Goal: Information Seeking & Learning: Find specific fact

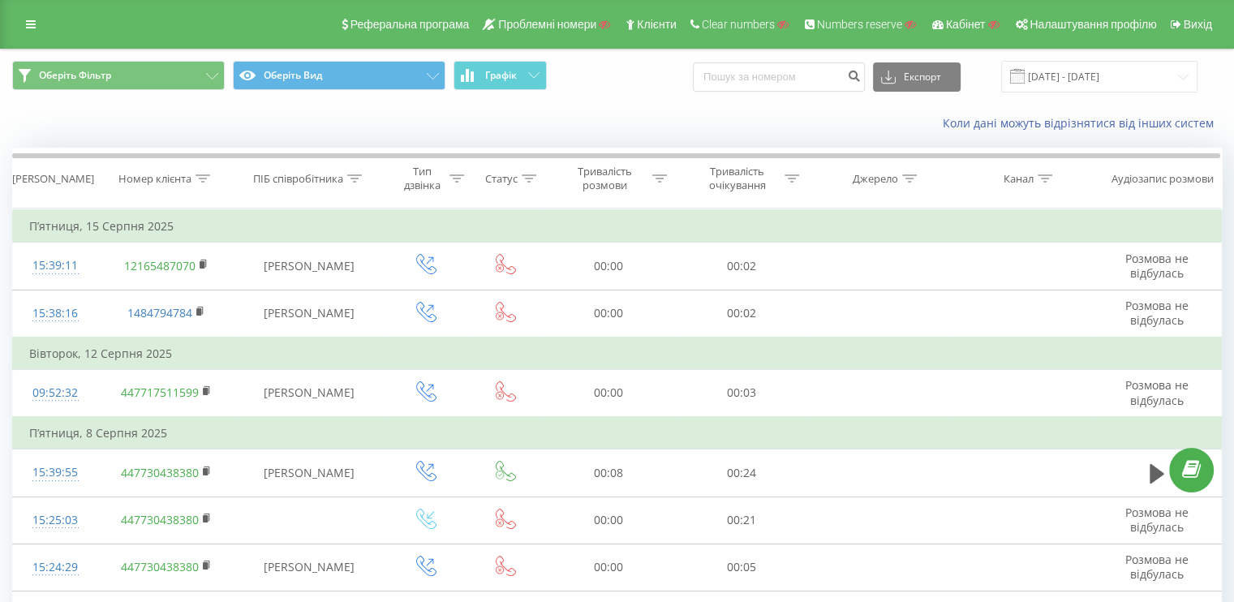
click at [36, 22] on link at bounding box center [30, 24] width 29 height 23
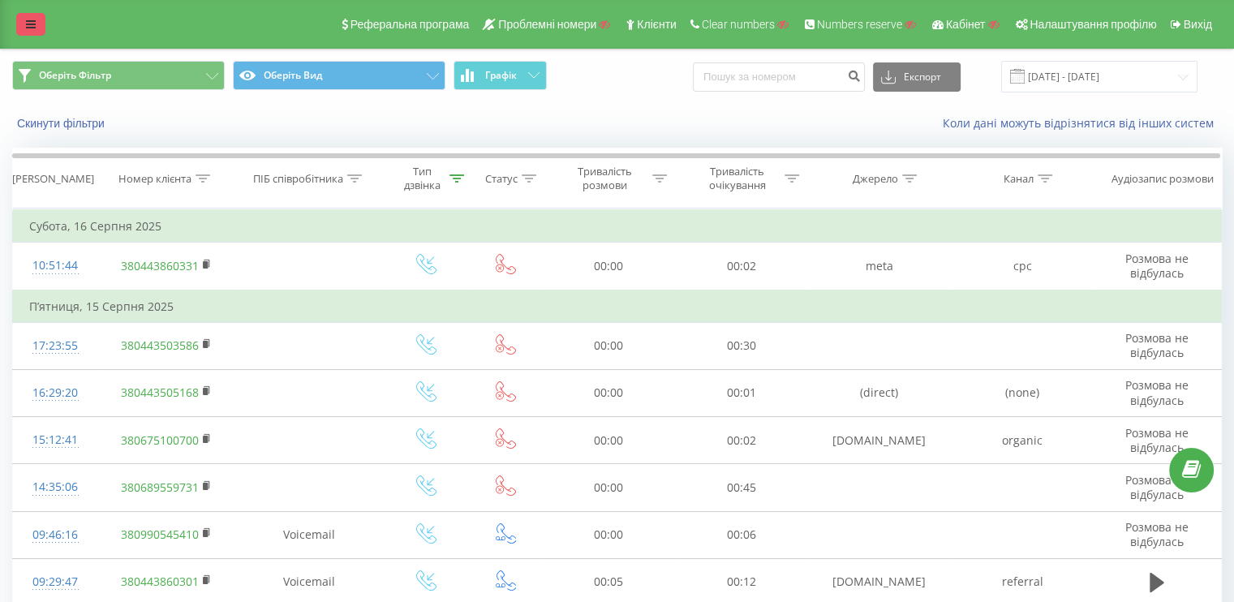
click at [33, 19] on icon at bounding box center [31, 24] width 10 height 11
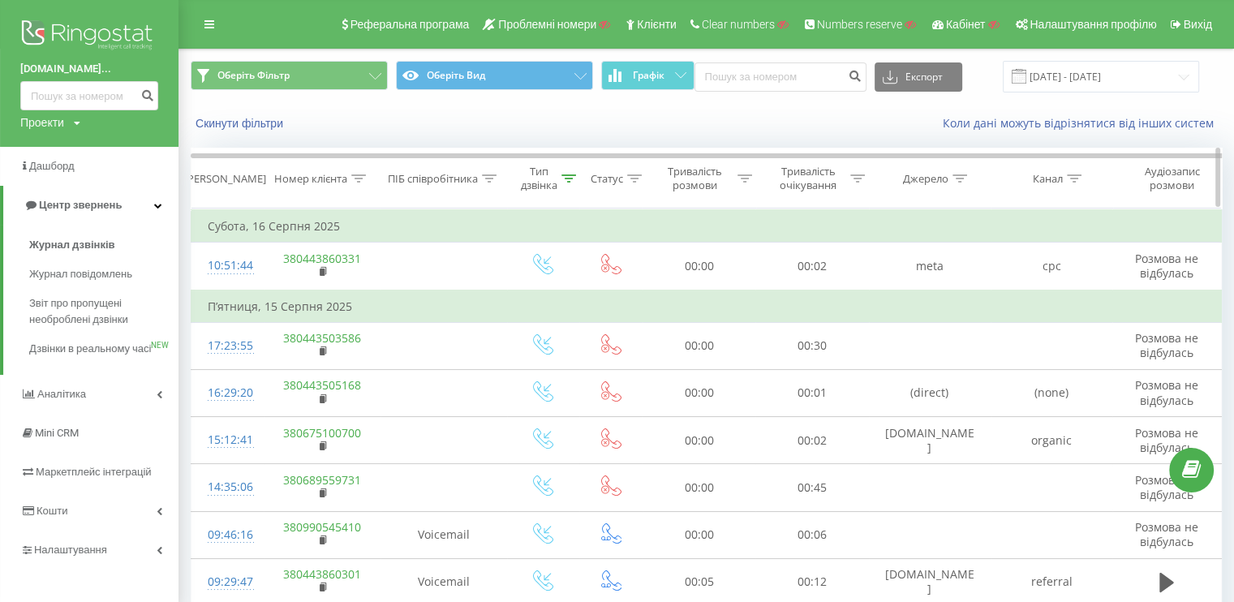
click at [575, 178] on icon at bounding box center [569, 178] width 15 height 8
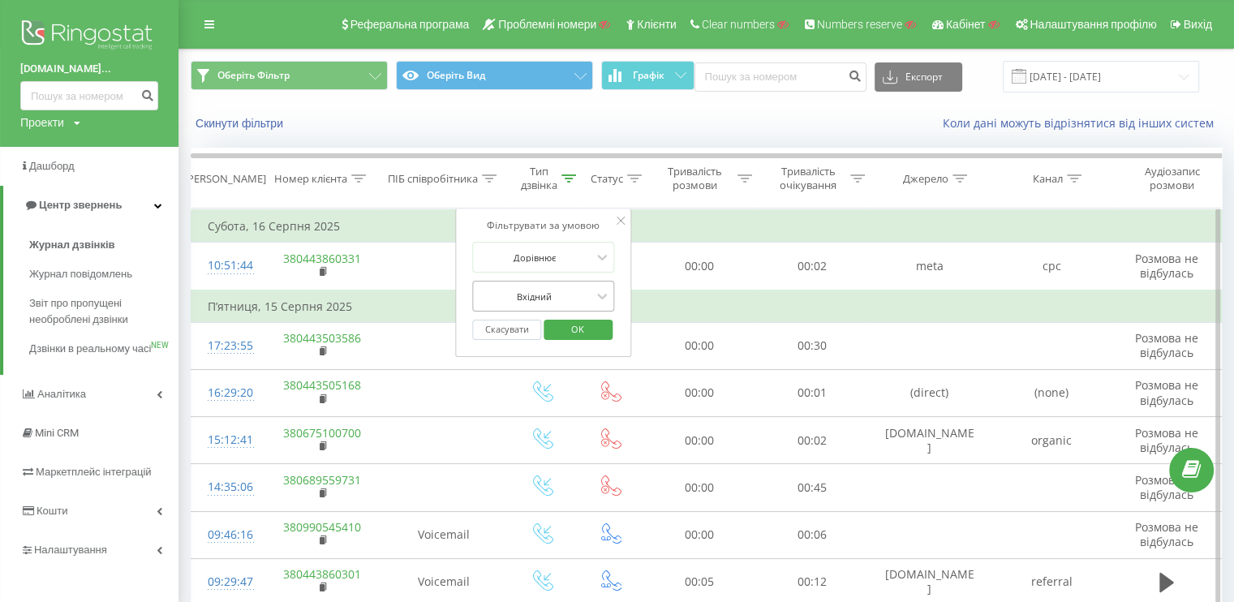
click at [524, 301] on div at bounding box center [534, 296] width 115 height 15
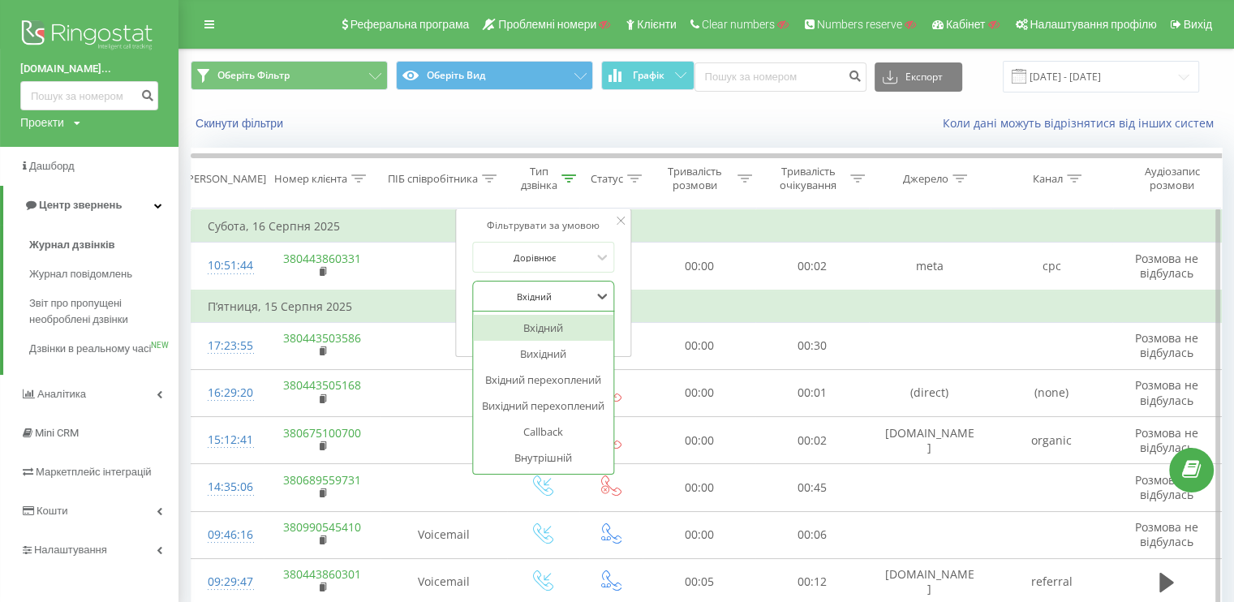
click at [532, 328] on div "Вхідний" at bounding box center [543, 328] width 141 height 26
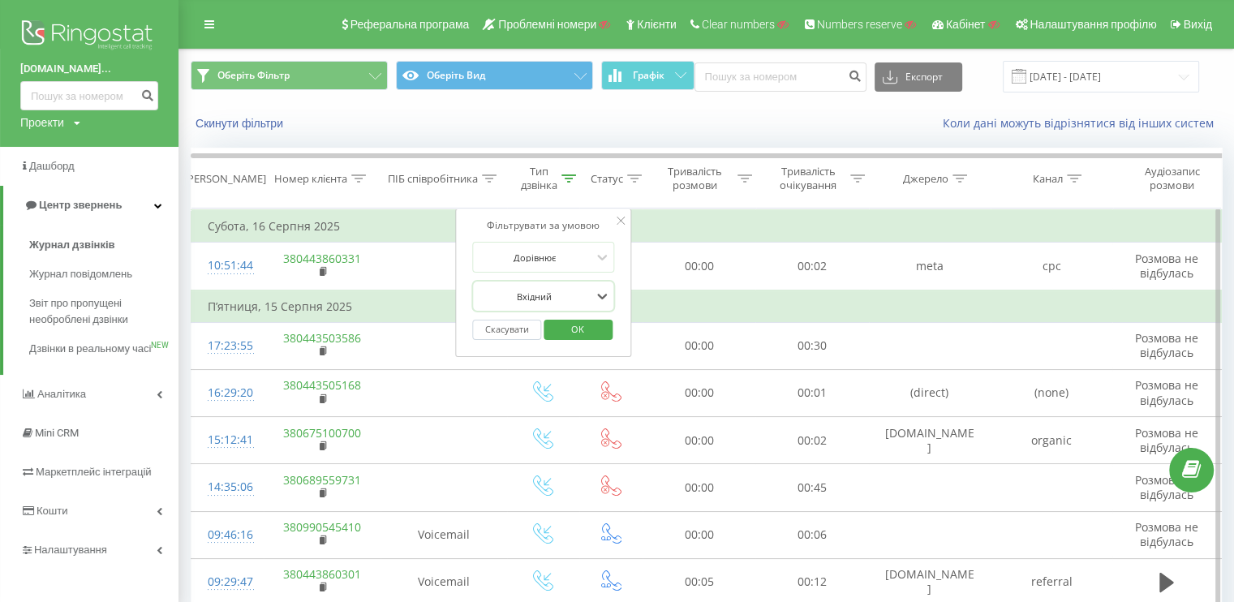
click at [575, 325] on span "OK" at bounding box center [577, 329] width 45 height 25
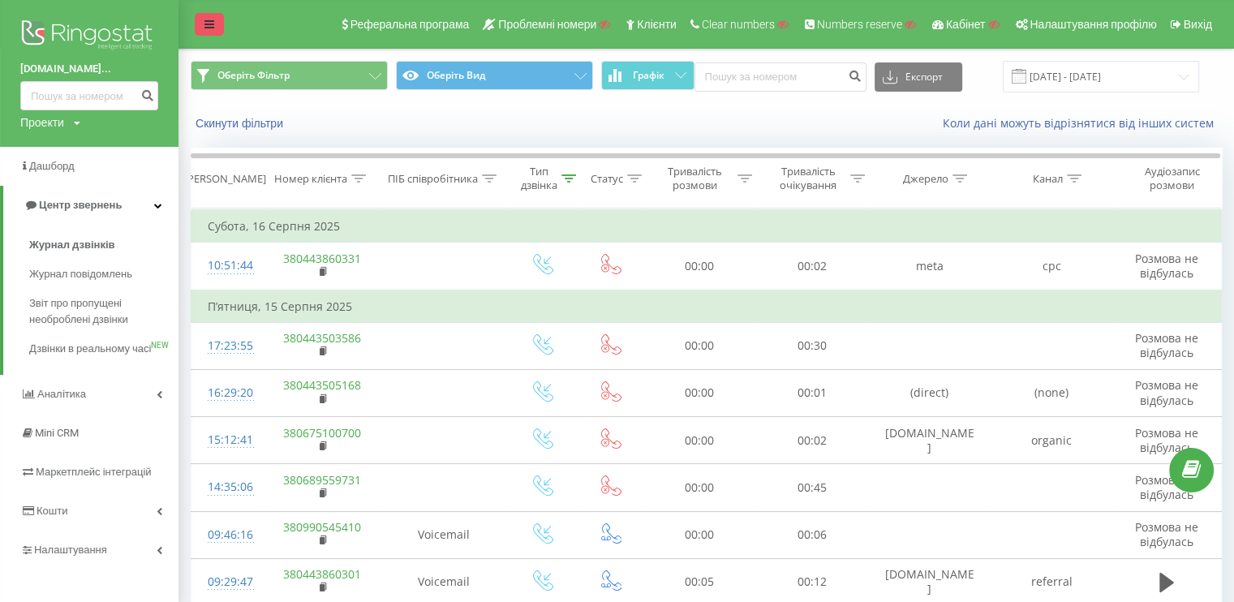
click at [201, 19] on link at bounding box center [209, 24] width 29 height 23
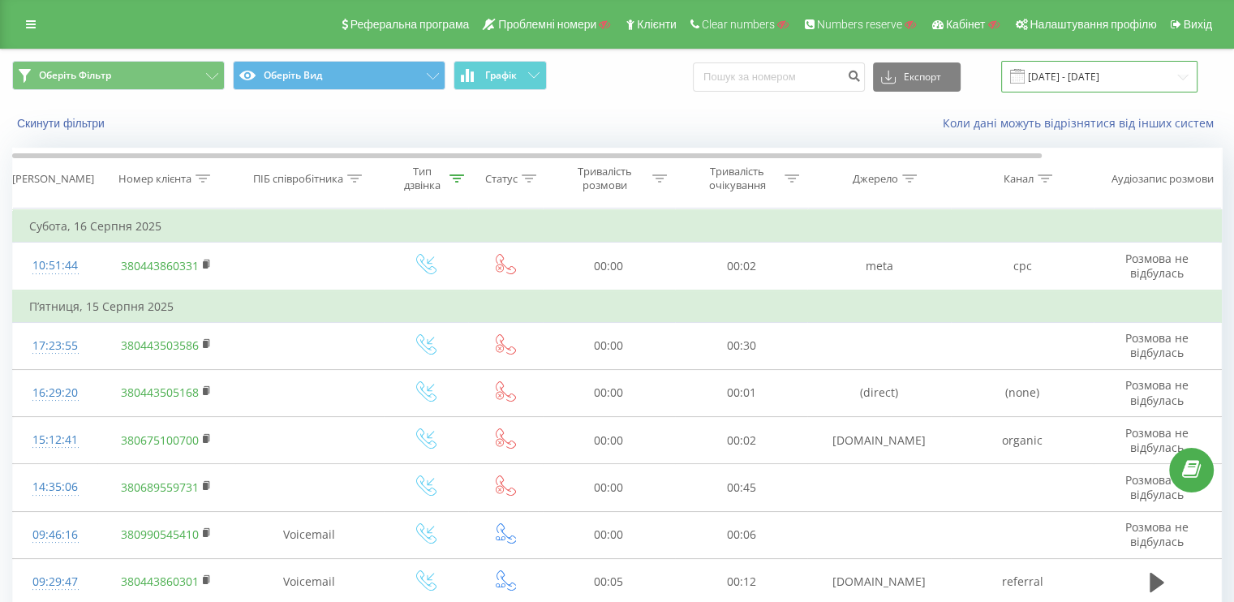
click at [1123, 67] on input "16.07.2025 - 16.08.2025" at bounding box center [1099, 77] width 196 height 32
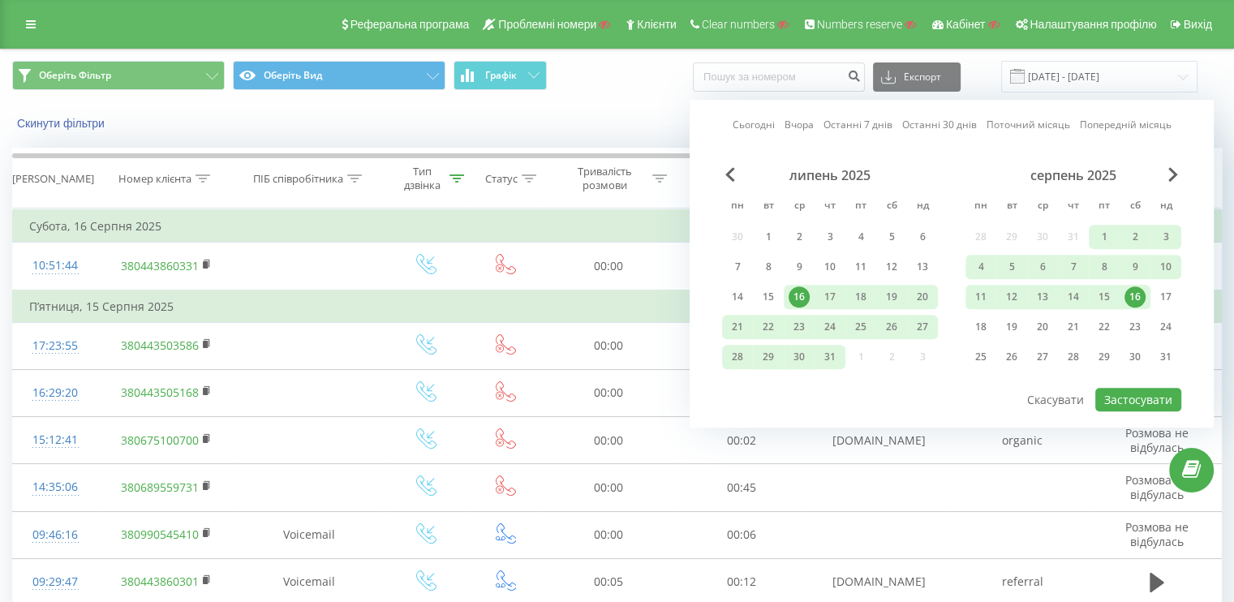
click at [911, 124] on link "Останні 30 днів" at bounding box center [939, 125] width 75 height 15
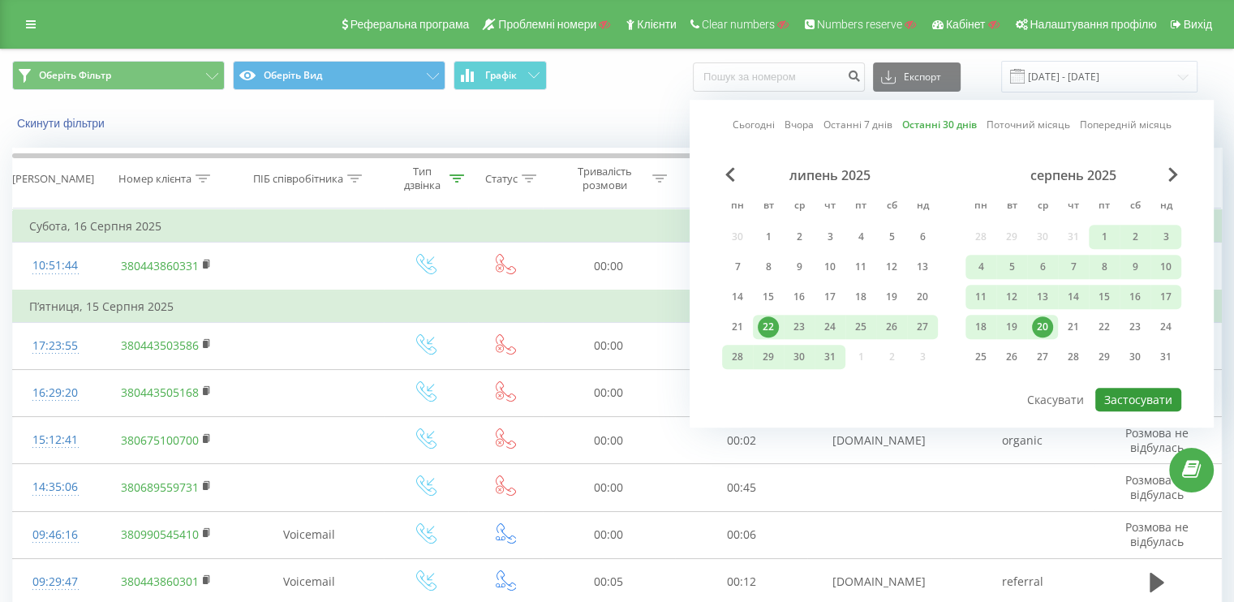
click at [1122, 399] on button "Застосувати" at bounding box center [1139, 400] width 86 height 24
type input "22.07.2025 - 20.08.2025"
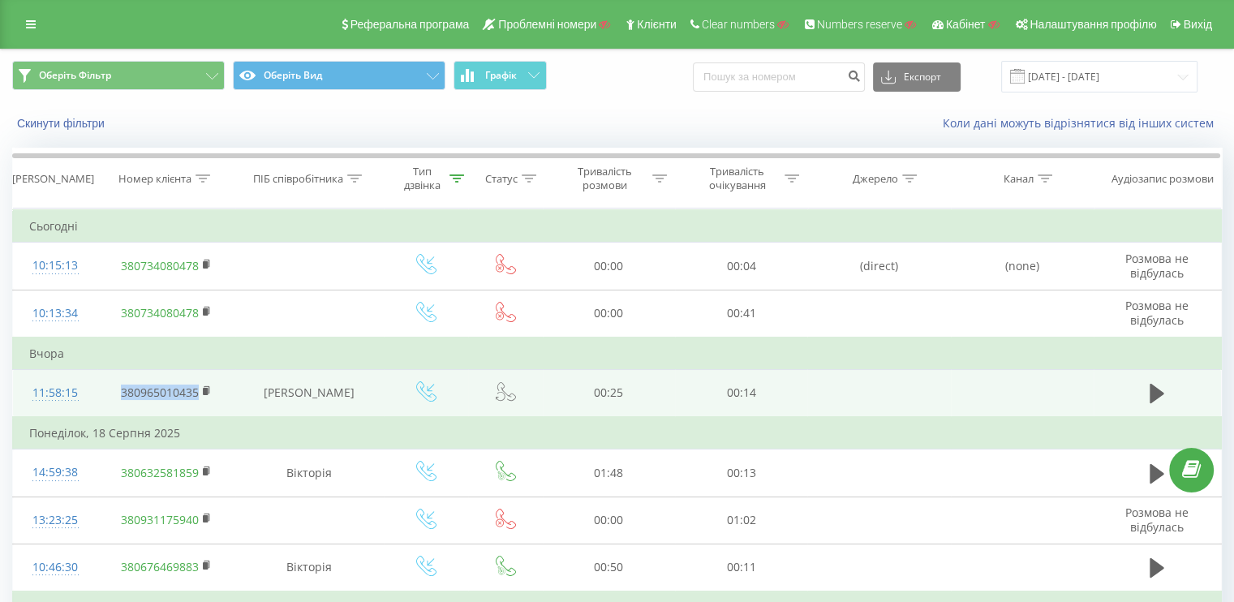
drag, startPoint x: 107, startPoint y: 389, endPoint x: 197, endPoint y: 395, distance: 90.3
click at [197, 395] on td "380965010435" at bounding box center [166, 393] width 138 height 48
copy link "380965010435"
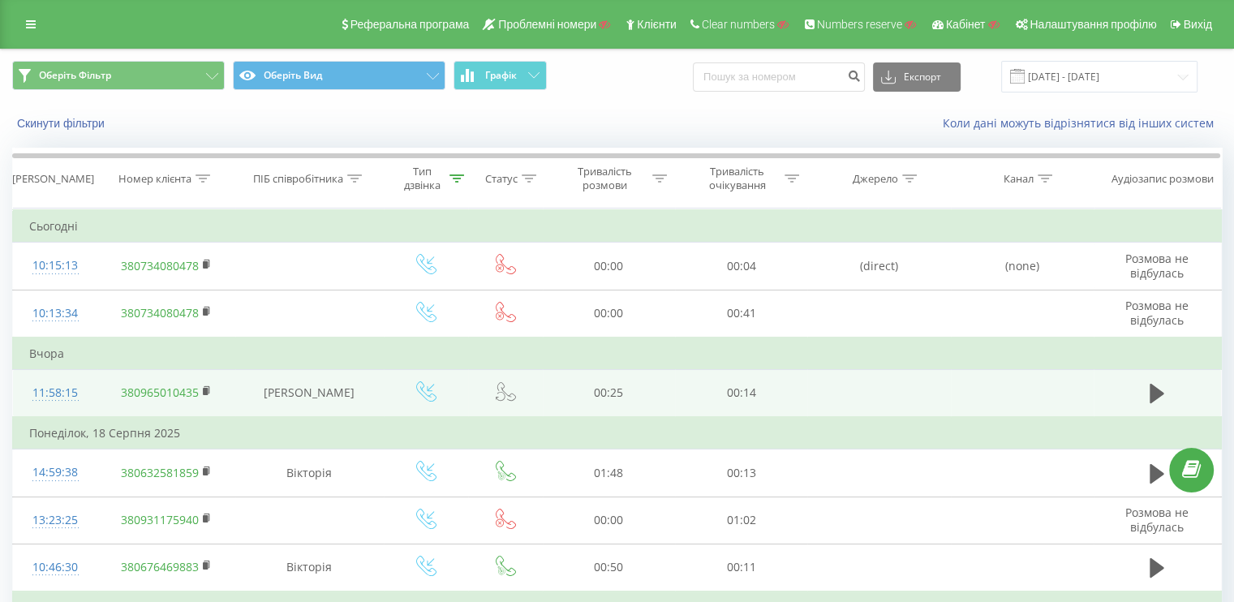
click at [51, 400] on div at bounding box center [55, 400] width 52 height 1
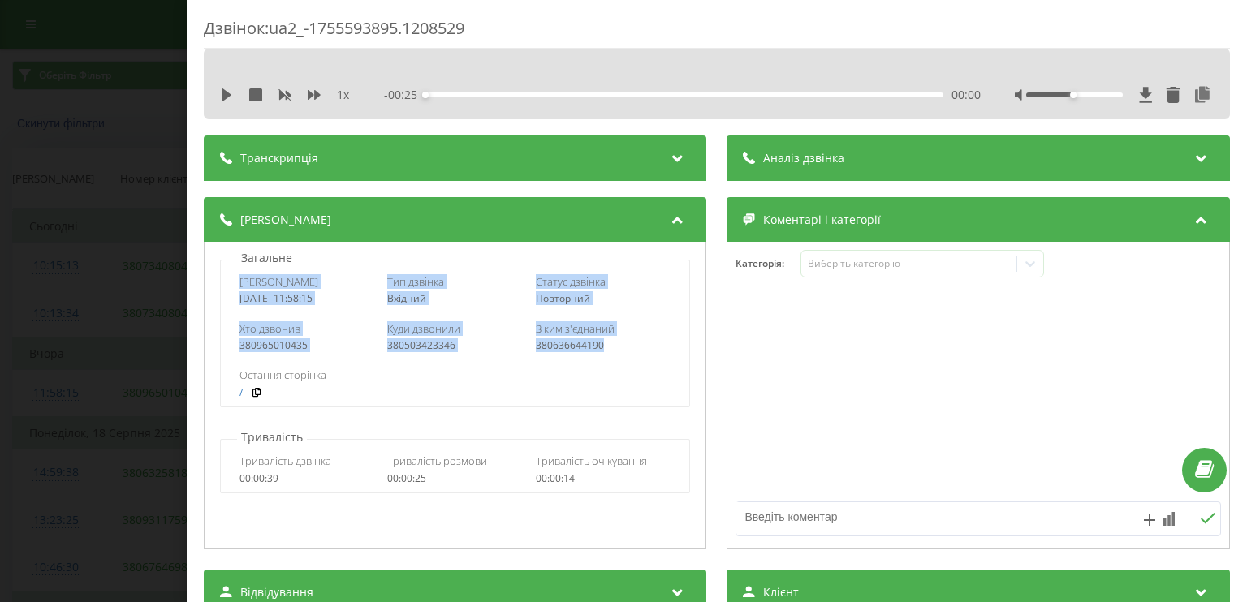
drag, startPoint x: 635, startPoint y: 349, endPoint x: 233, endPoint y: 278, distance: 408.7
click at [233, 278] on div "Дата дзвінка 2025-08-19 11:58:15 Тип дзвінка Вхідний Статус дзвінка Повторний Х…" at bounding box center [455, 334] width 470 height 148
copy div "Дата дзвінка 2025-08-19 11:58:15 Тип дзвінка Вхідний Статус дзвінка Повторний Х…"
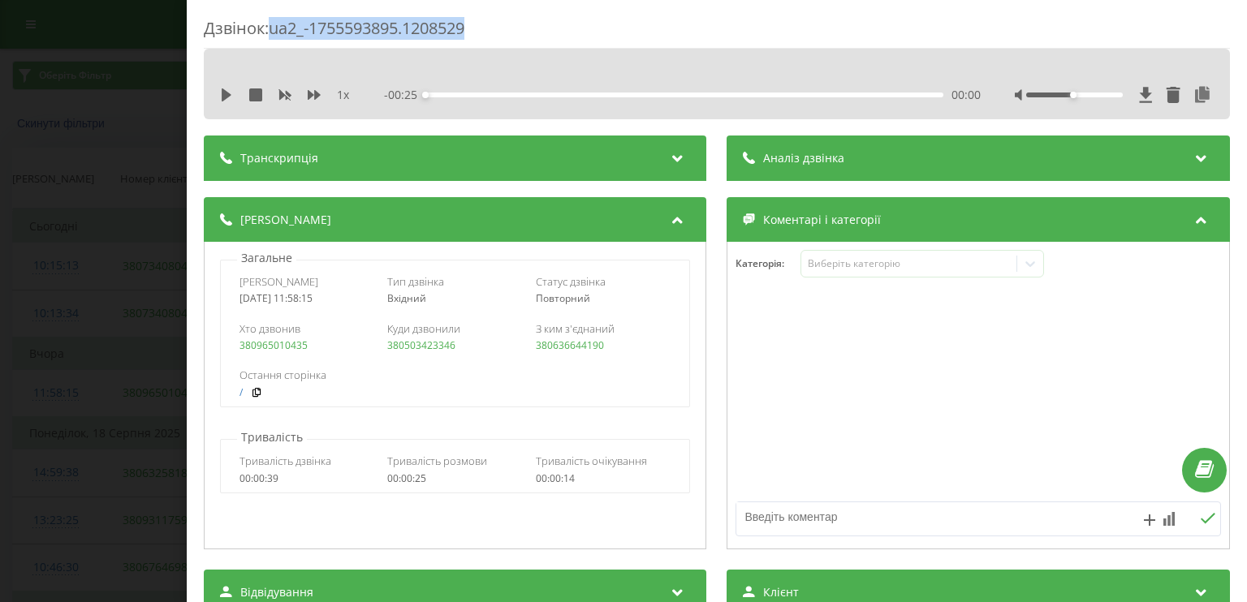
drag, startPoint x: 482, startPoint y: 24, endPoint x: 273, endPoint y: 15, distance: 209.5
click at [273, 15] on div "Дзвінок : ua2_-1755593895.1208529 1 x - 00:25 00:00 00:00 Транскрипція Для AI-а…" at bounding box center [717, 301] width 1060 height 602
copy div "ua2_-1755593895.1208529"
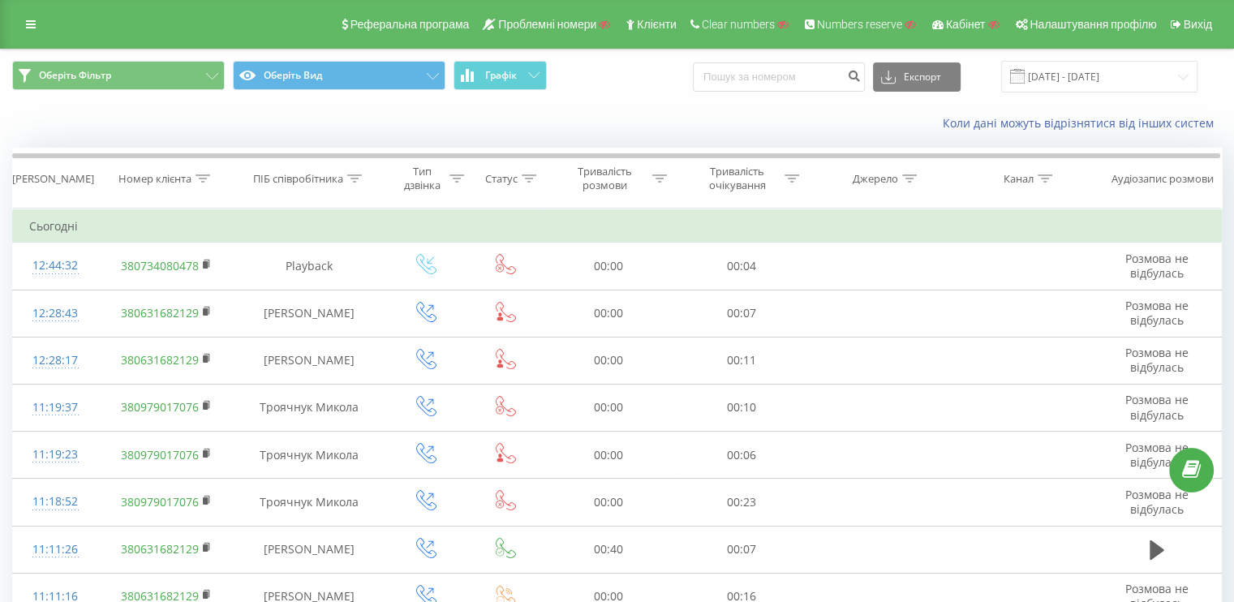
click at [23, 9] on div "Реферальна програма Проблемні номери Клієнти Clear numbers Numbers reserve Кабі…" at bounding box center [617, 24] width 1234 height 49
click at [36, 18] on link at bounding box center [30, 24] width 29 height 23
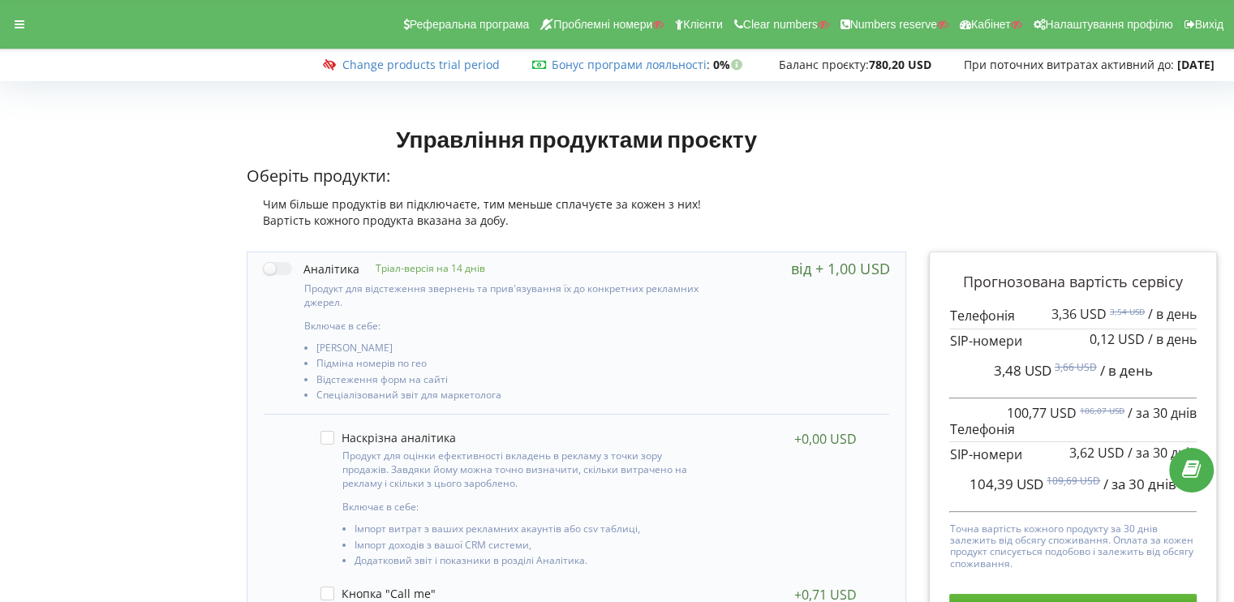
scroll to position [487, 0]
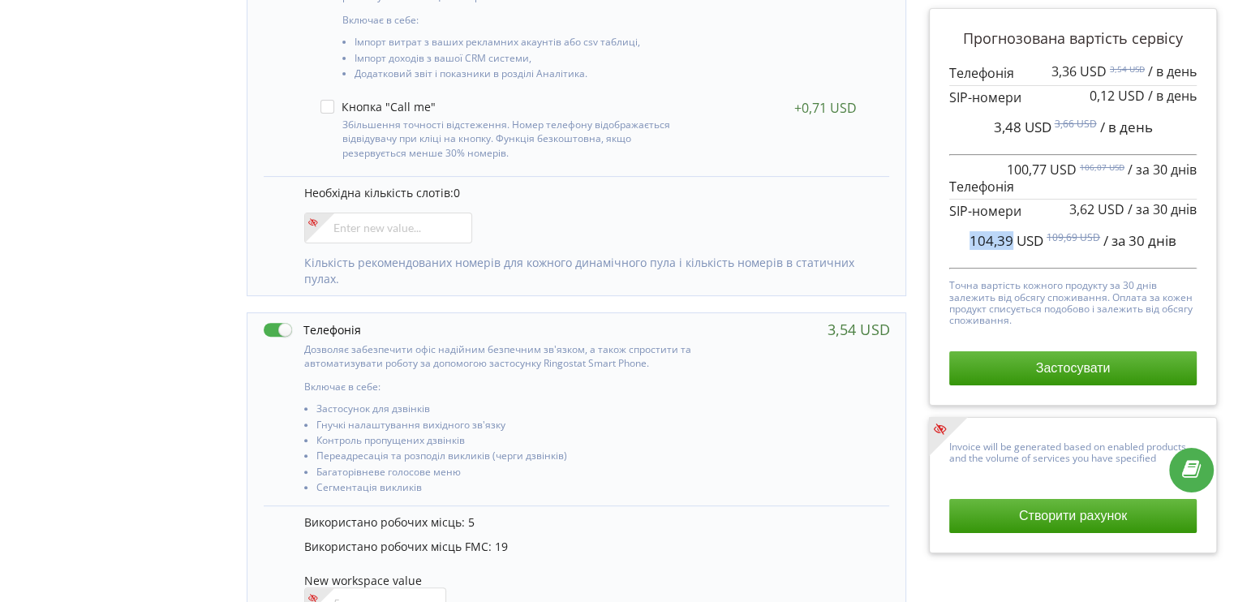
click at [1010, 246] on div "104,39 USD 109,69 USD / за 30 днів" at bounding box center [1074, 241] width 248 height 41
copy span "104,39"
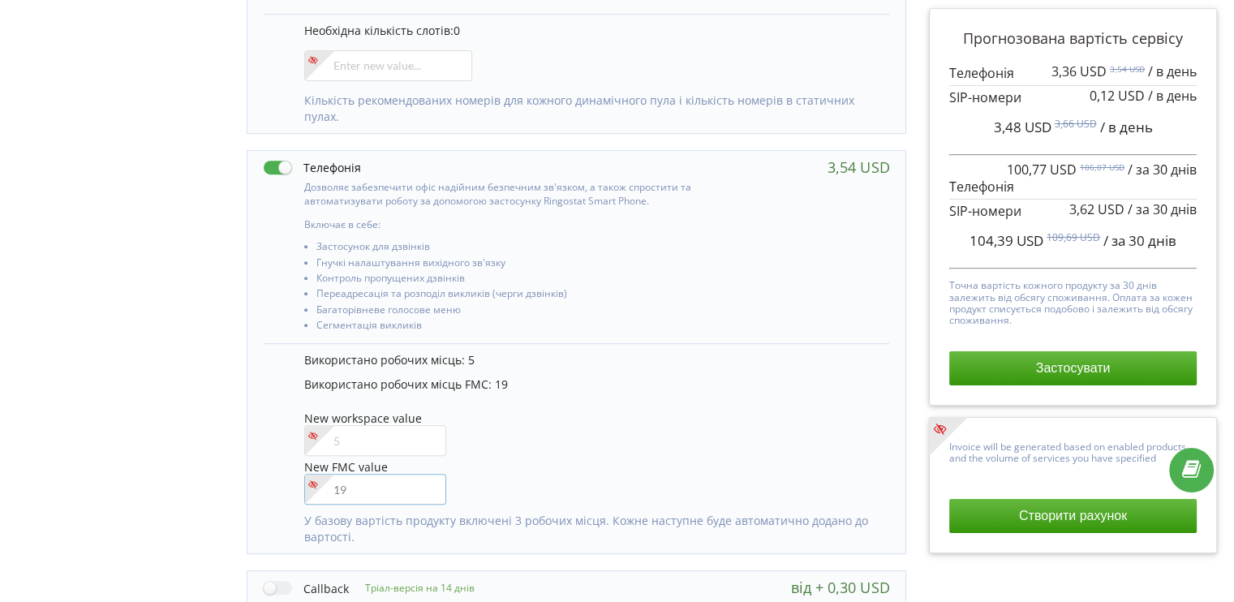
click at [363, 490] on input"] "number" at bounding box center [375, 489] width 142 height 31
type input"] "20"
click at [47, 415] on div "Управління продуктами проєкту Оберіть продукти: Чим більше продуктів ви підключ…" at bounding box center [617, 159] width 1223 height 1384
drag, startPoint x: 967, startPoint y: 238, endPoint x: 1012, endPoint y: 244, distance: 45.1
click at [1012, 244] on div "106,96 USD 112,39 USD / за 30 днів" at bounding box center [1074, 241] width 248 height 41
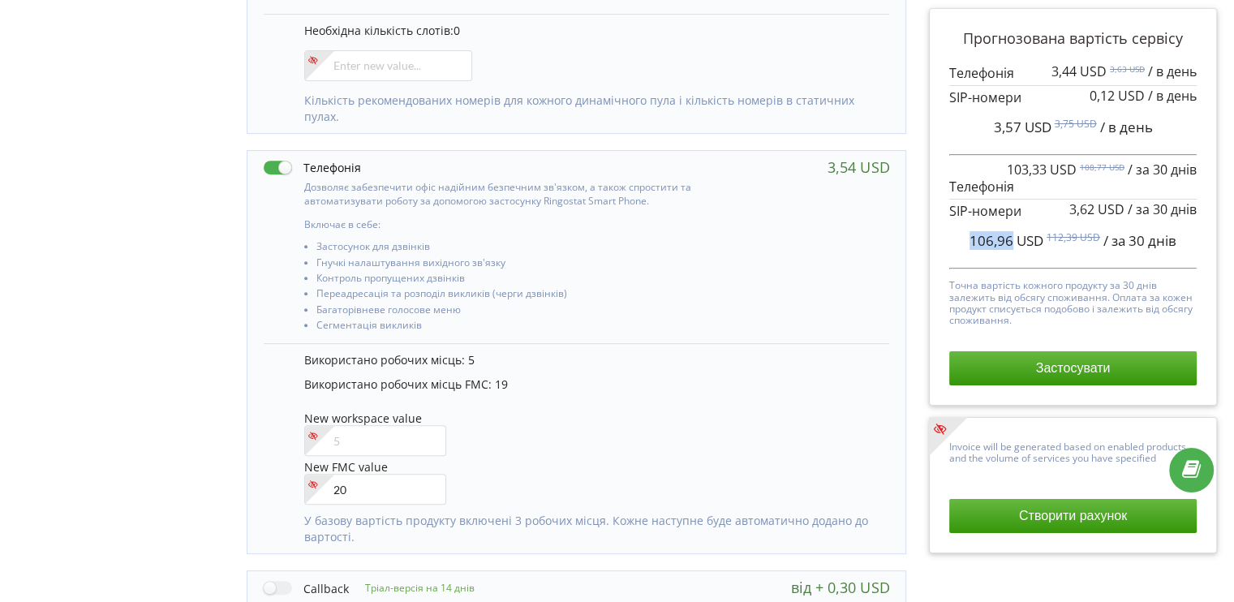
copy span "106,96"
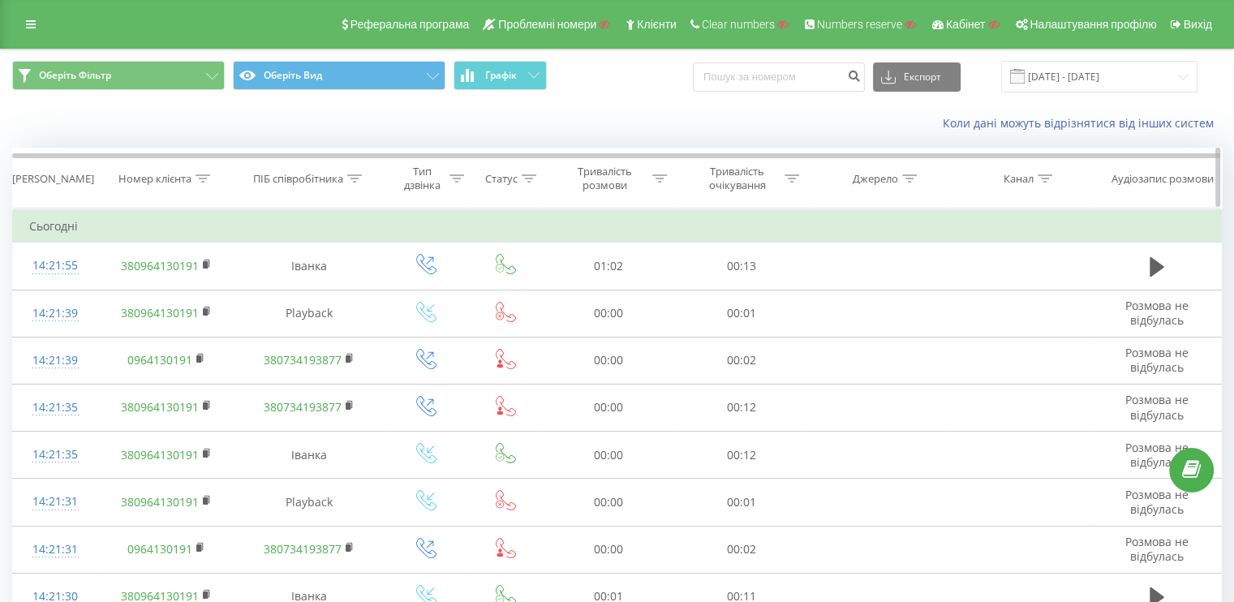
click at [196, 172] on div at bounding box center [203, 179] width 15 height 14
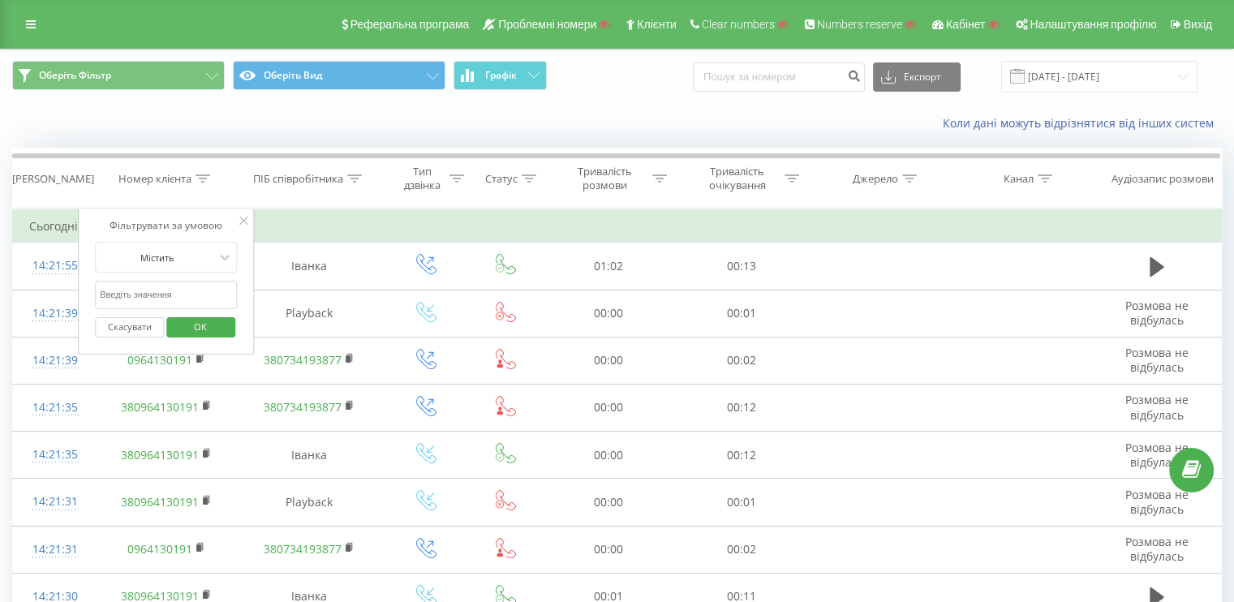
click at [162, 292] on input "text" at bounding box center [166, 295] width 143 height 28
type input "389"
click button "OK" at bounding box center [200, 327] width 69 height 20
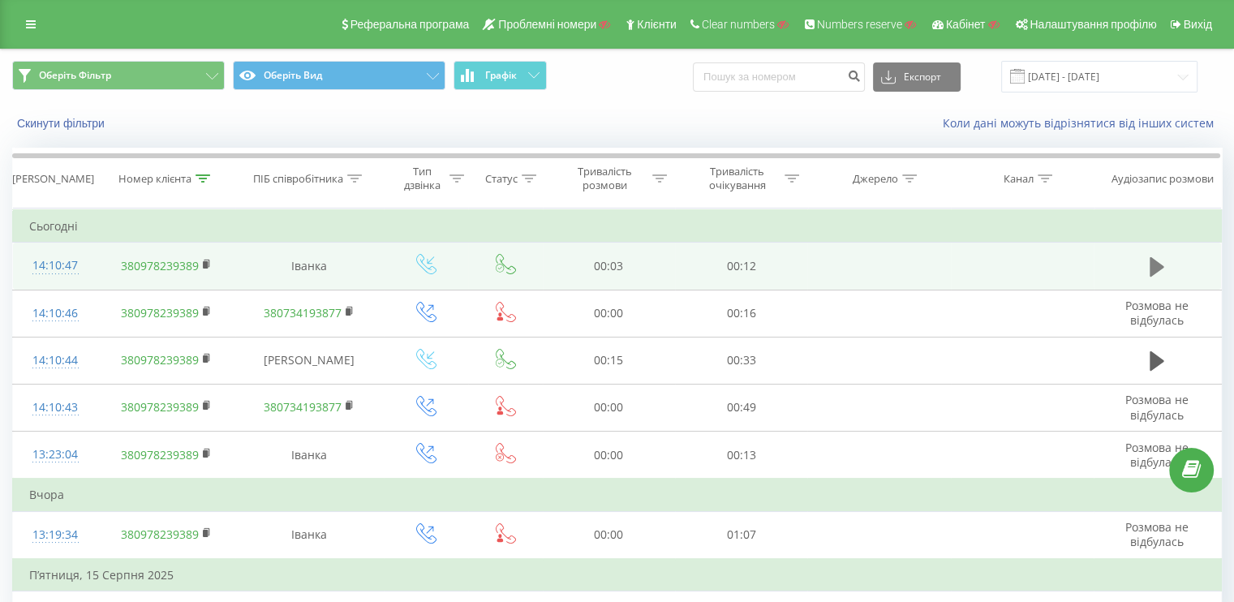
click at [1161, 263] on icon at bounding box center [1157, 266] width 15 height 19
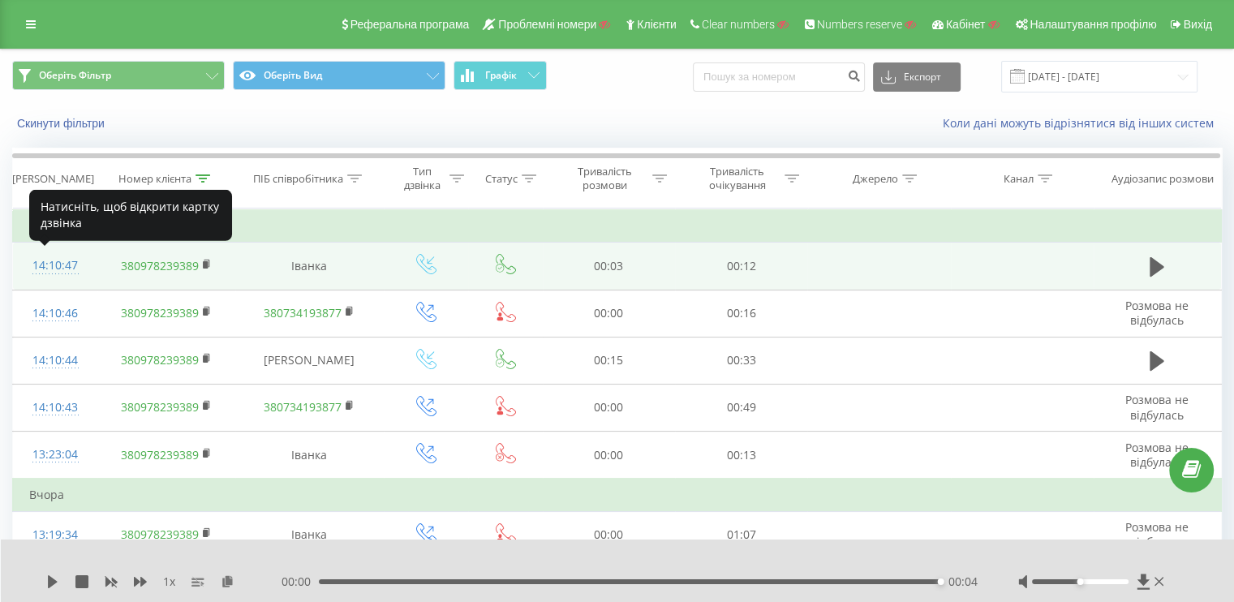
click at [49, 263] on div "14:10:47" at bounding box center [55, 266] width 52 height 32
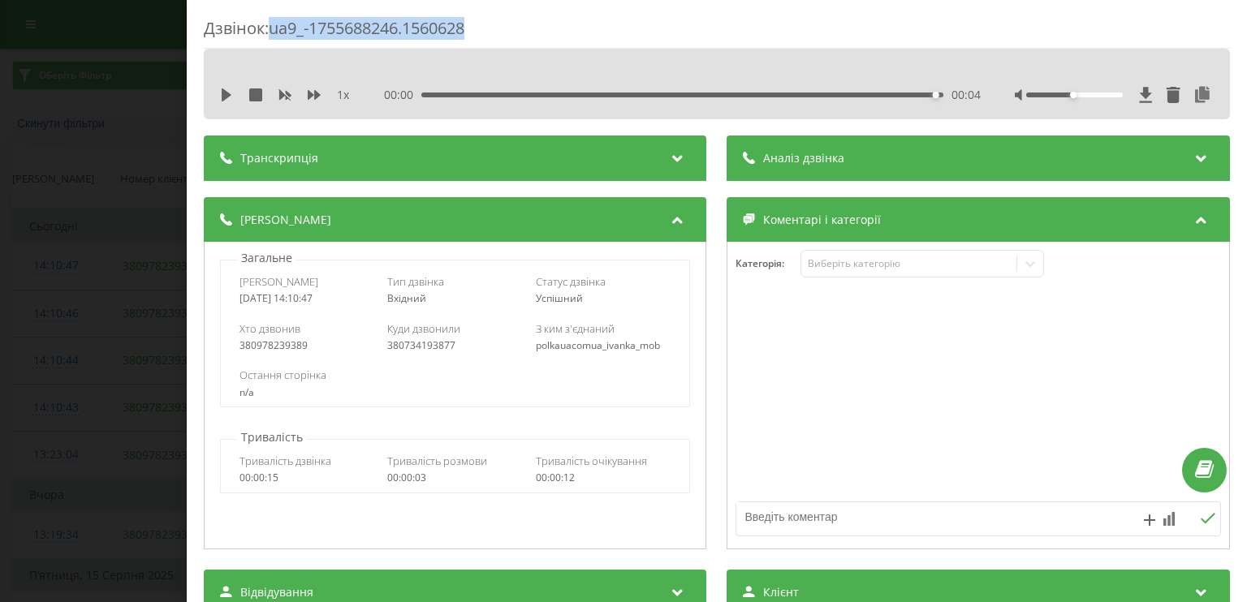
drag, startPoint x: 270, startPoint y: 24, endPoint x: 522, endPoint y: 26, distance: 251.6
click at [522, 26] on div "Дзвінок : ua9_-1755688246.1560628" at bounding box center [717, 33] width 1026 height 32
copy div "ua9_-1755688246.1560628"
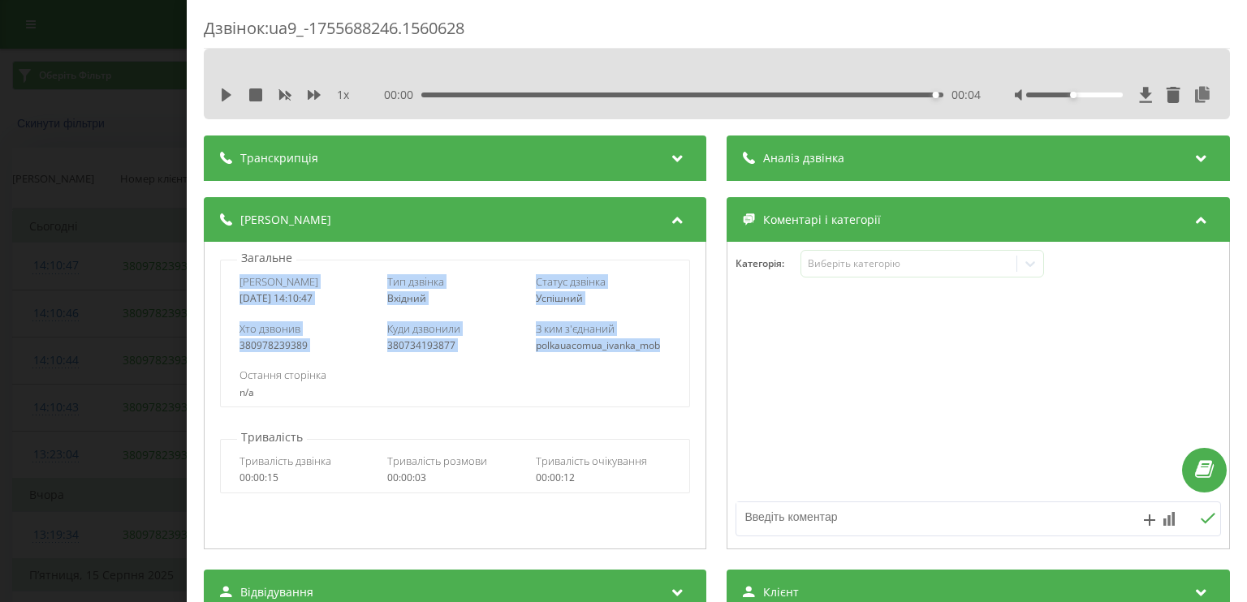
drag, startPoint x: 649, startPoint y: 347, endPoint x: 230, endPoint y: 282, distance: 423.6
click at [230, 282] on div "Дата дзвінка 2025-08-20 14:10:47 Тип дзвінка Вхідний Статус дзвінка Успішний Хт…" at bounding box center [455, 334] width 470 height 148
copy div "Дата дзвінка 2025-08-20 14:10:47 Тип дзвінка Вхідний Статус дзвінка Успішний Хт…"
click at [130, 213] on div "Дзвінок : ua9_-1755688246.1560628 1 x 00:00 00:04 00:04 Транскрипція Для AI-ана…" at bounding box center [623, 301] width 1247 height 602
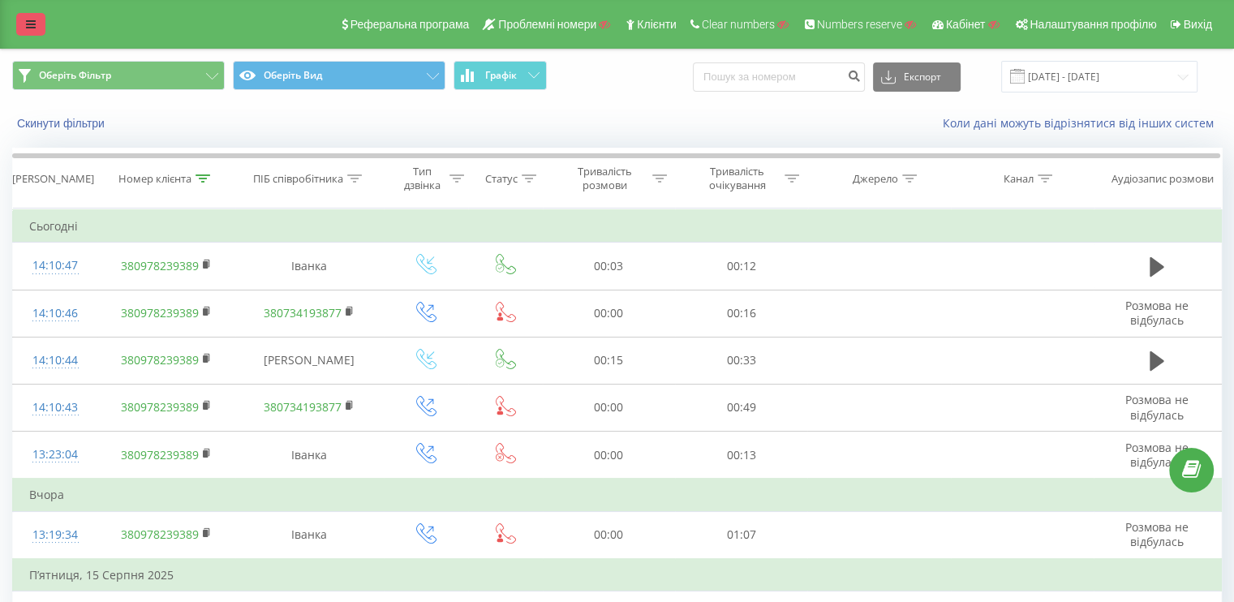
click at [32, 19] on icon at bounding box center [31, 24] width 10 height 11
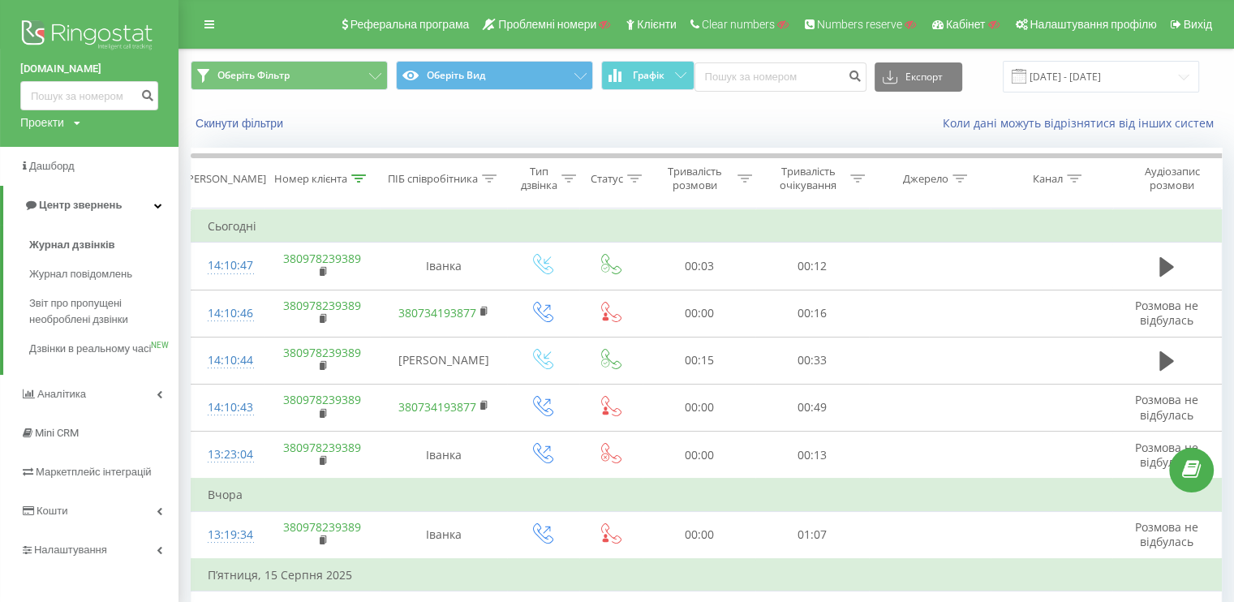
drag, startPoint x: 58, startPoint y: 68, endPoint x: 118, endPoint y: 75, distance: 60.4
click at [118, 75] on div "polkaua.com.ua Проекти Пошук" at bounding box center [89, 73] width 179 height 147
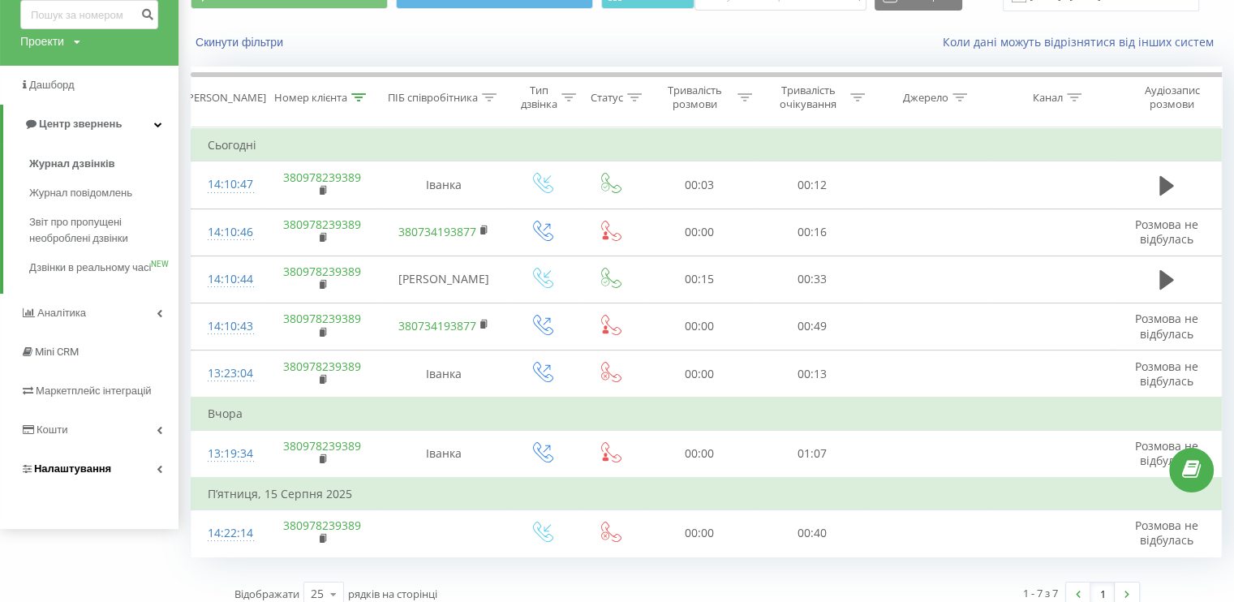
click at [124, 478] on link "Налаштування" at bounding box center [89, 469] width 179 height 39
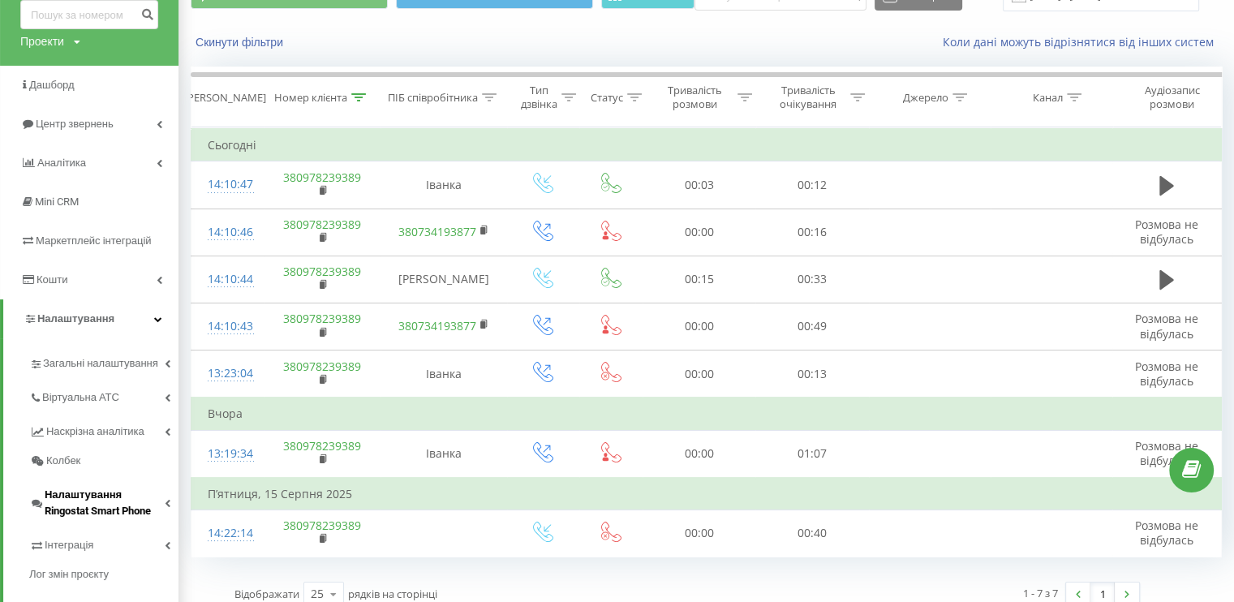
scroll to position [143, 0]
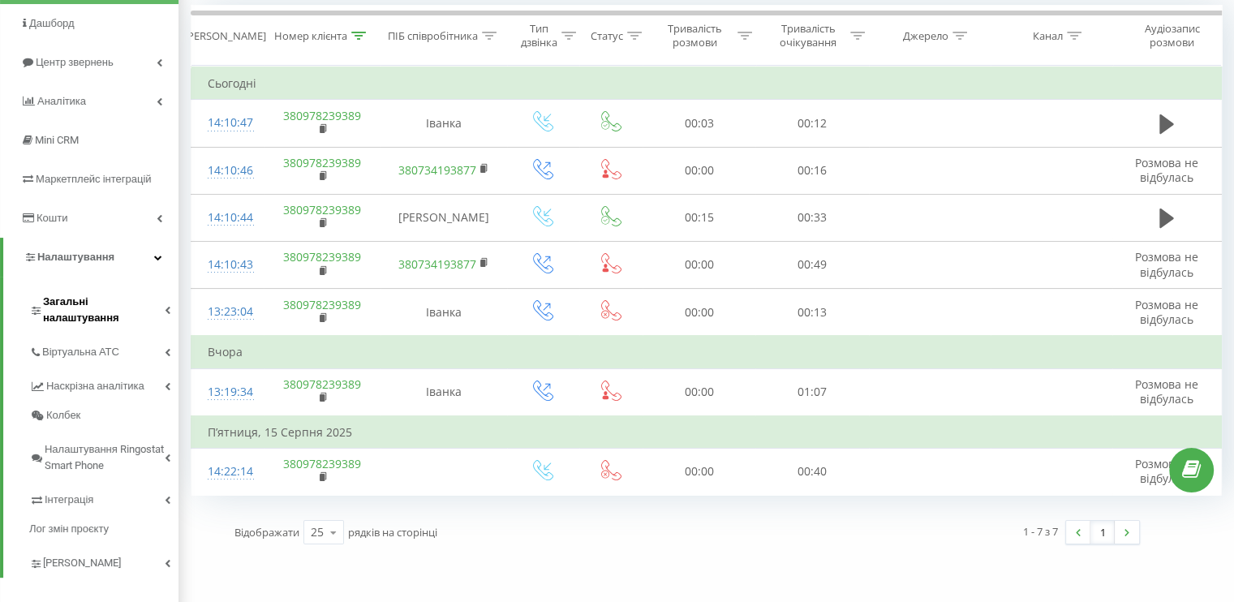
click at [143, 311] on link "Загальні налаштування" at bounding box center [103, 307] width 149 height 50
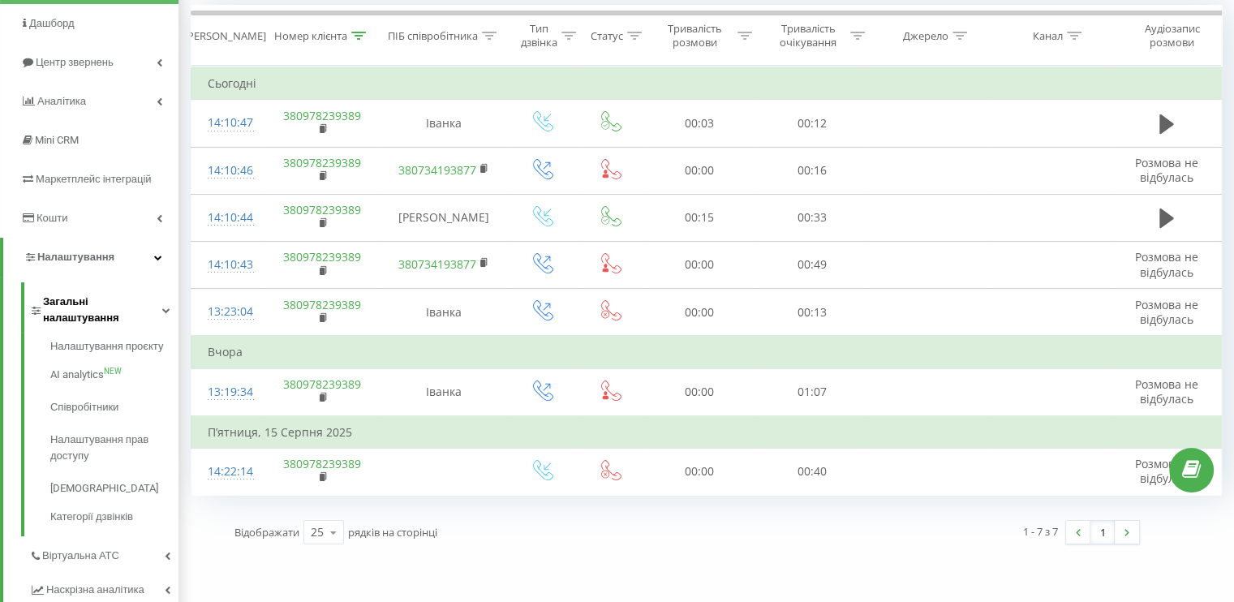
click at [88, 302] on span "Загальні налаштування" at bounding box center [102, 310] width 119 height 32
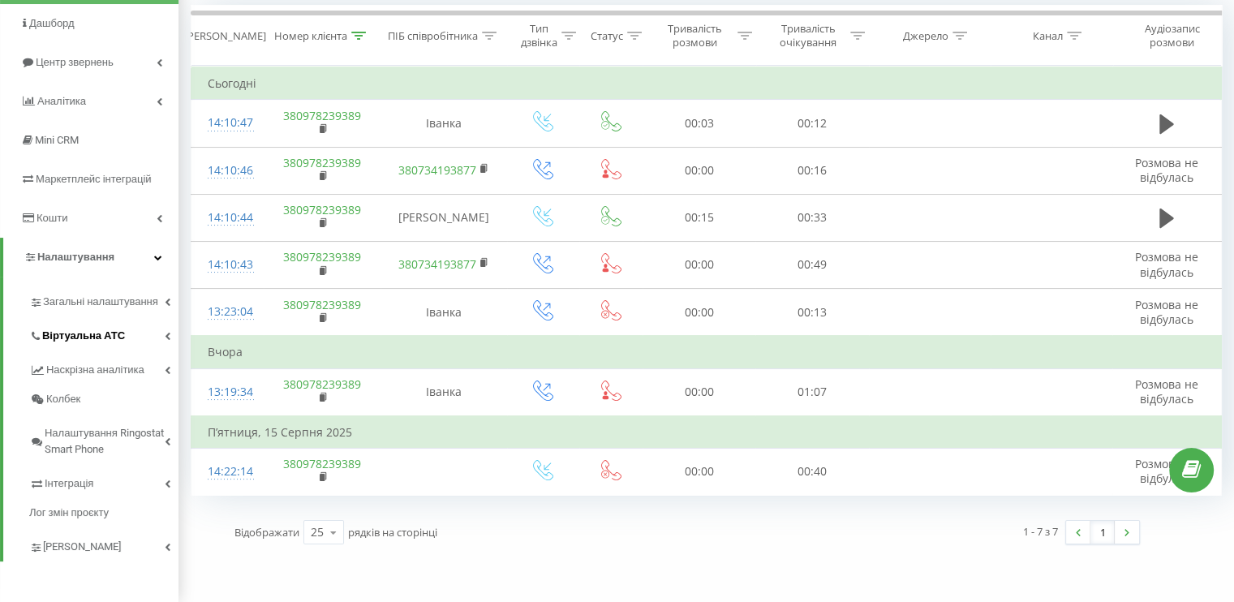
click at [91, 335] on span "Віртуальна АТС" at bounding box center [83, 336] width 83 height 16
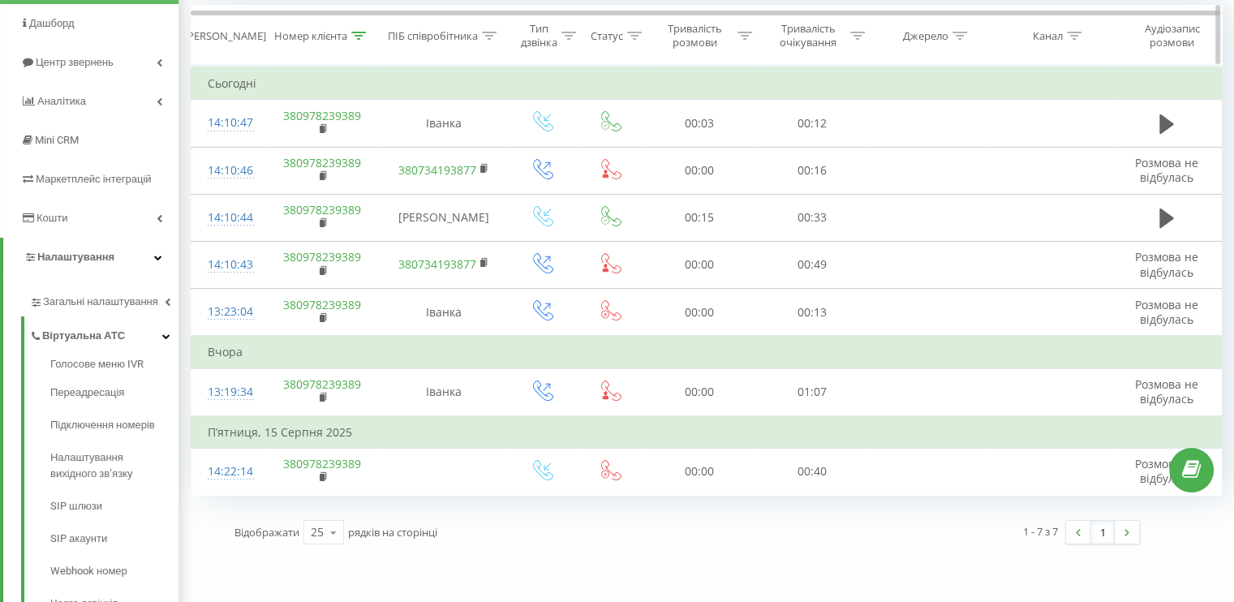
scroll to position [0, 0]
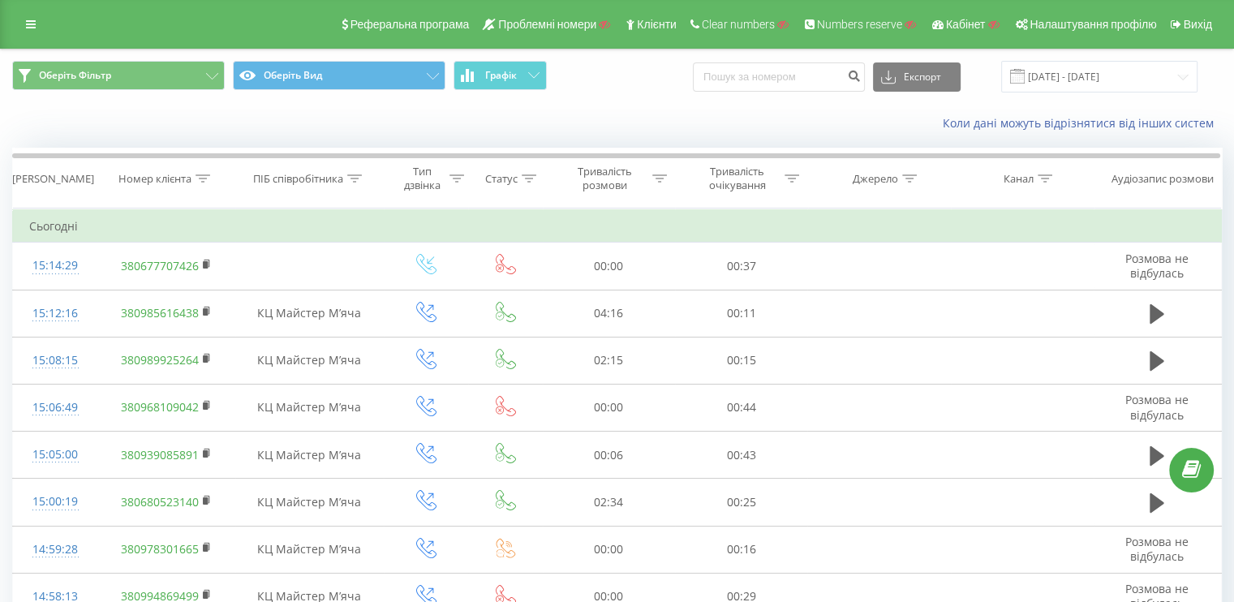
drag, startPoint x: 643, startPoint y: 103, endPoint x: 553, endPoint y: 4, distance: 133.3
click at [643, 101] on div "Оберіть Фільтр Оберіть Вид Графік Експорт .csv .xls .xlsx [DATE] - [DATE]" at bounding box center [617, 77] width 1233 height 54
click at [29, 14] on link at bounding box center [30, 24] width 29 height 23
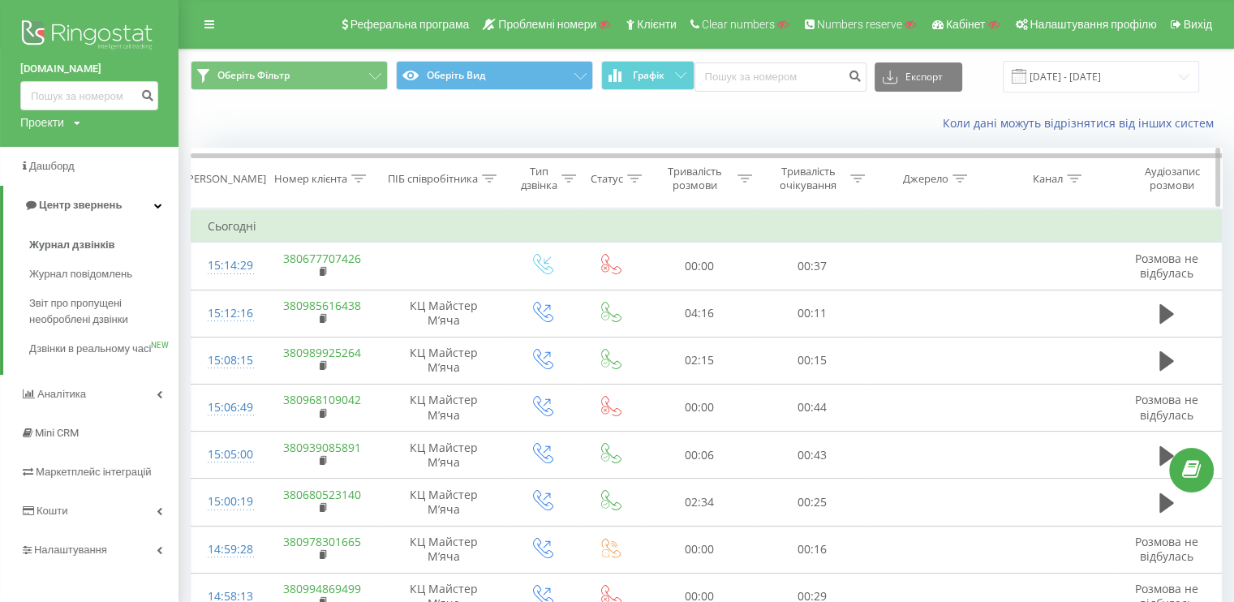
click at [357, 176] on icon at bounding box center [358, 178] width 15 height 8
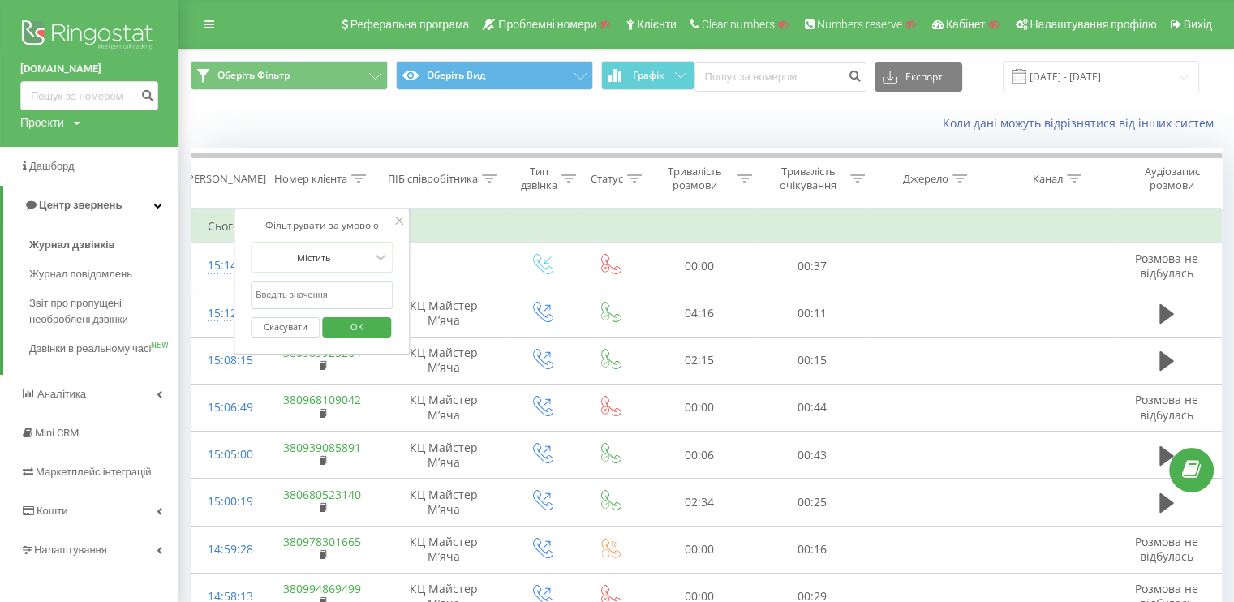
click at [299, 290] on input "text" at bounding box center [322, 295] width 143 height 28
type input "787"
click button "OK" at bounding box center [356, 327] width 69 height 20
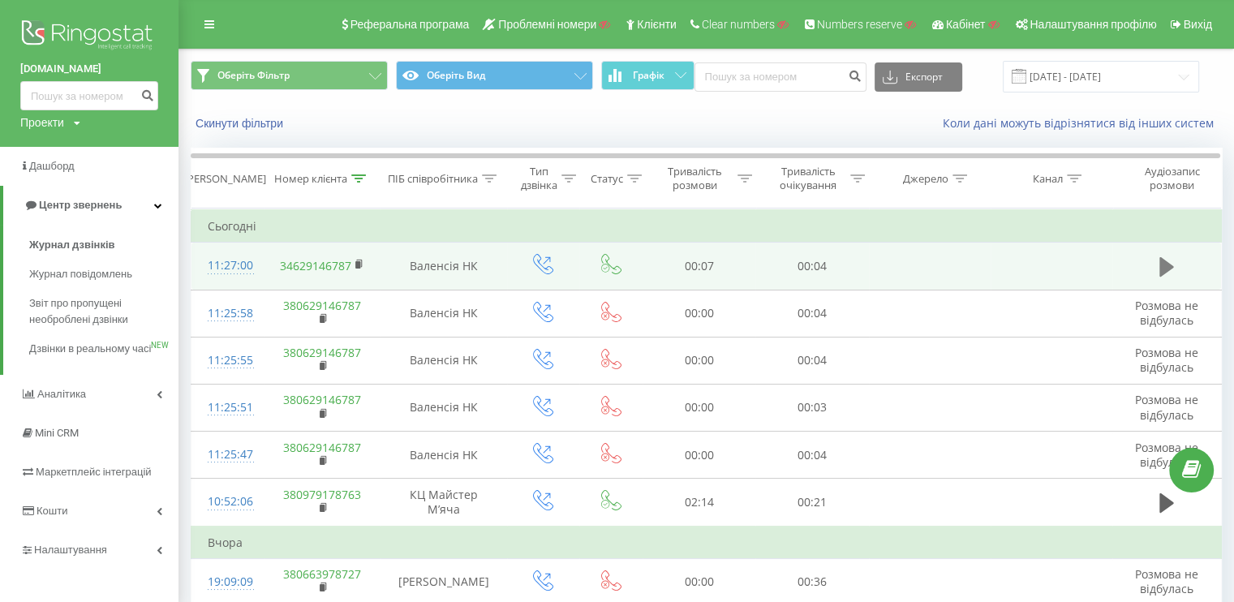
click at [1156, 272] on button at bounding box center [1167, 267] width 24 height 24
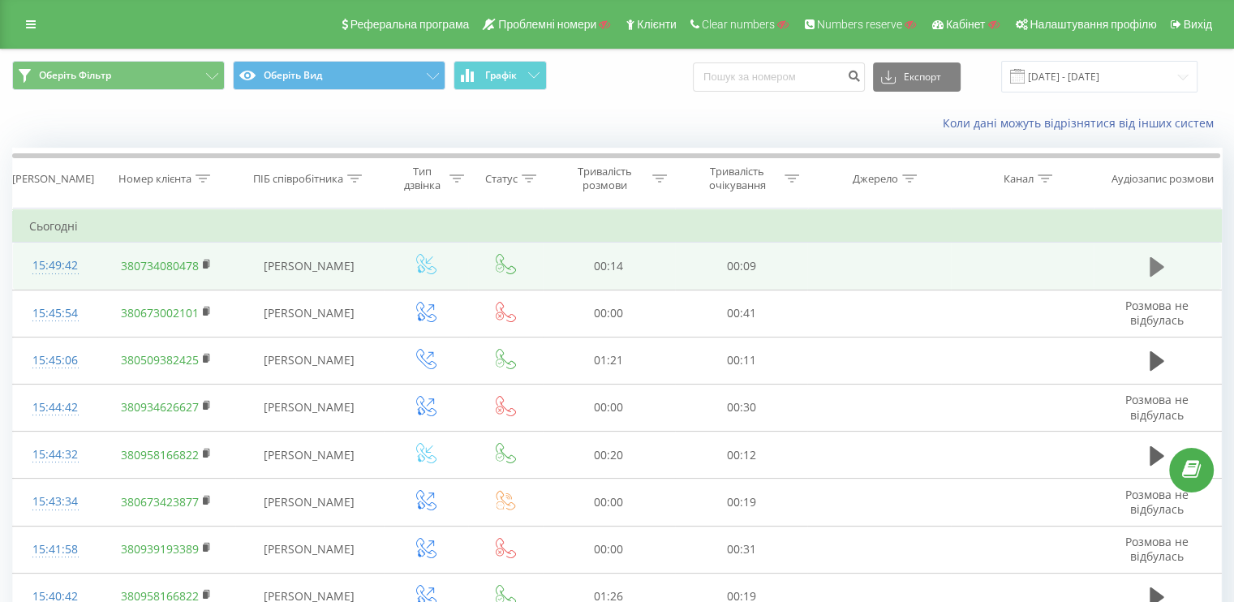
click at [1161, 268] on icon at bounding box center [1157, 266] width 15 height 19
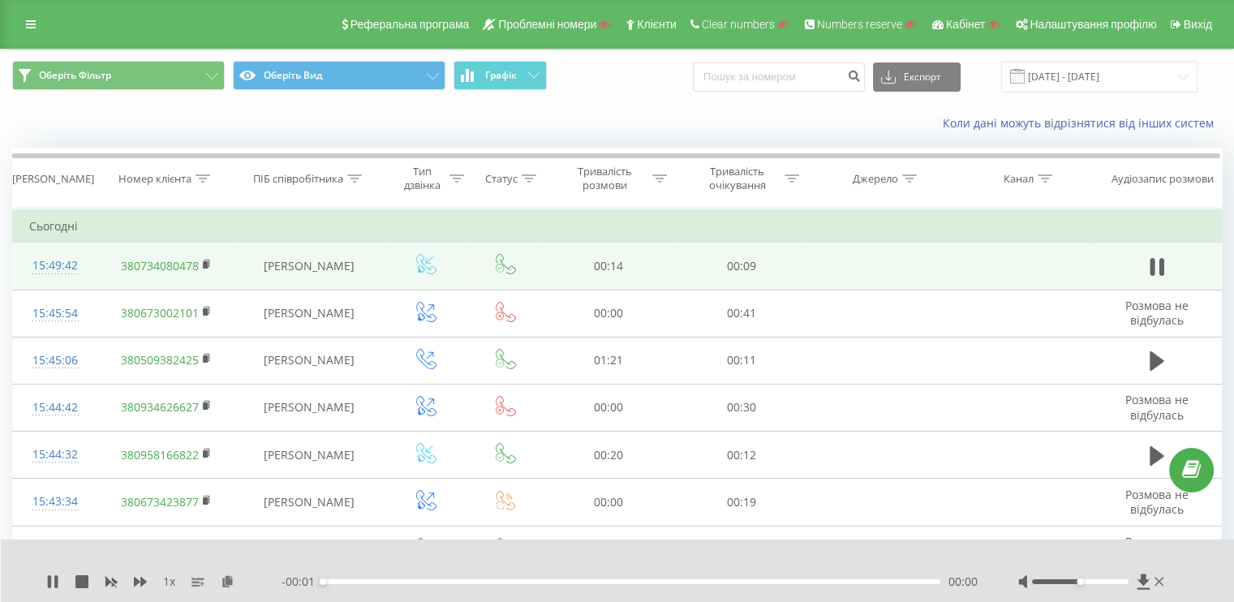
click at [435, 586] on div "- 00:01 00:00 00:00" at bounding box center [630, 582] width 696 height 16
click at [438, 584] on div "- 00:01 00:00 00:00" at bounding box center [630, 582] width 696 height 16
click at [439, 584] on div "00:00" at bounding box center [632, 581] width 618 height 5
click at [454, 581] on div "00:00" at bounding box center [632, 581] width 618 height 5
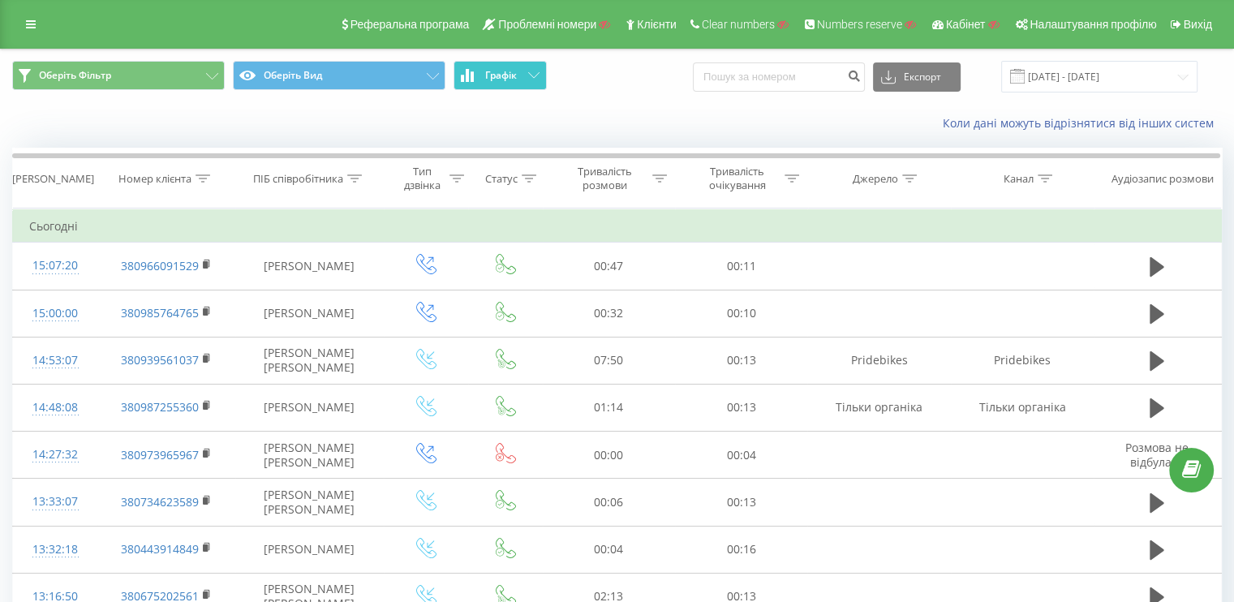
click at [493, 75] on span "Графік" at bounding box center [501, 75] width 32 height 11
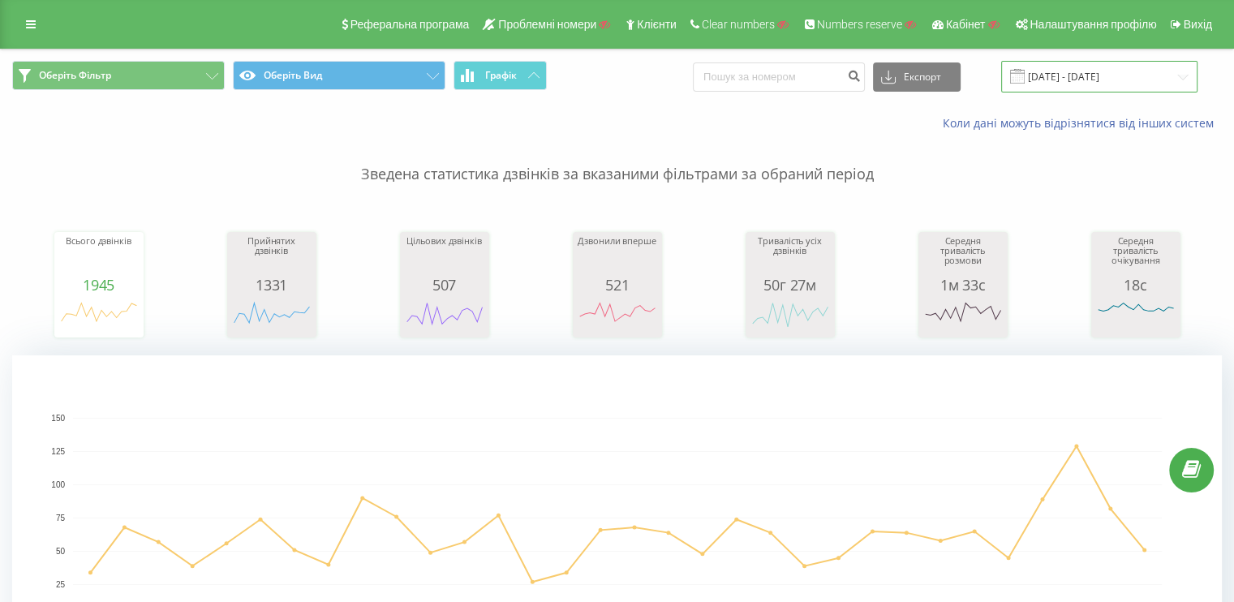
click at [1040, 74] on input "[DATE] - [DATE]" at bounding box center [1099, 77] width 196 height 32
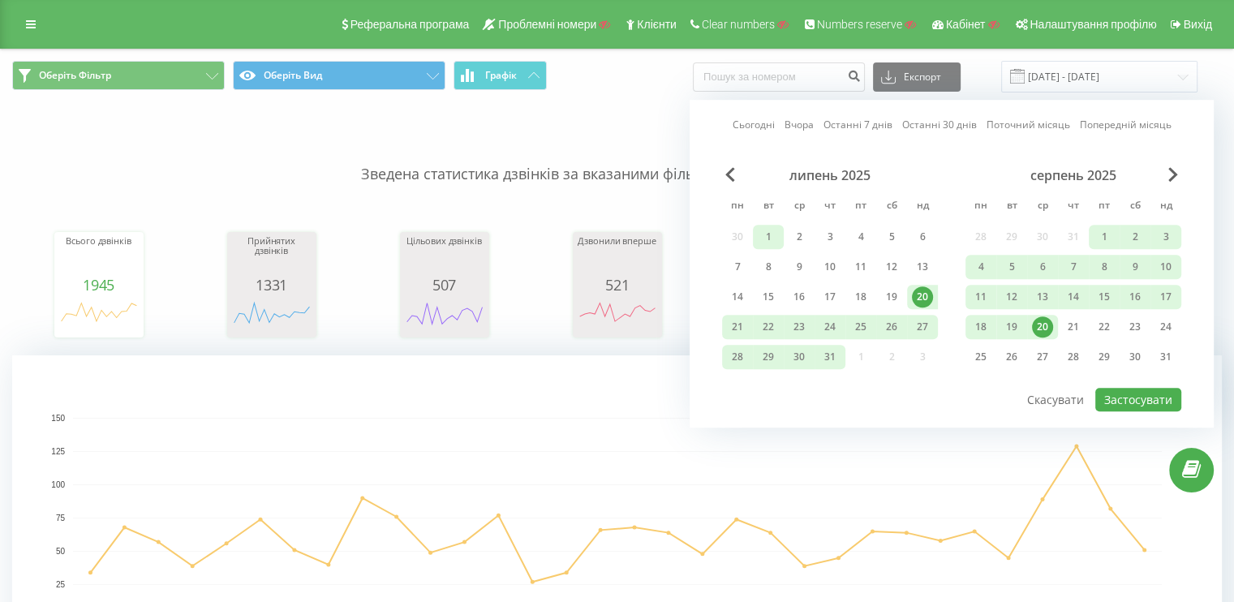
click at [758, 236] on div "1" at bounding box center [768, 236] width 21 height 21
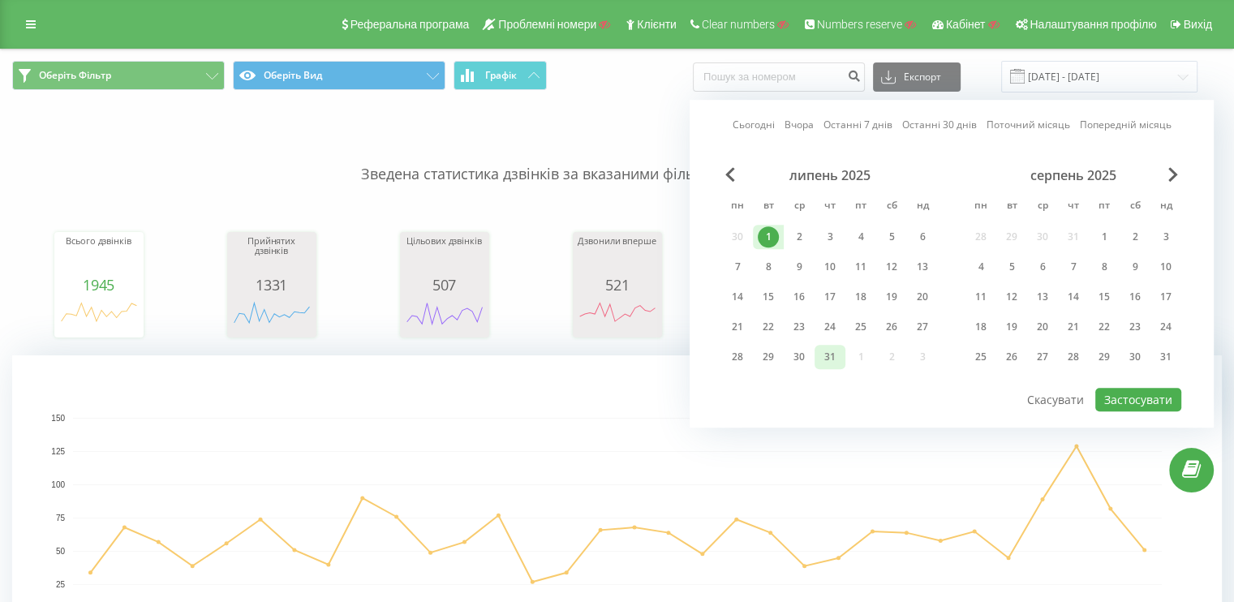
click at [818, 355] on div "31" at bounding box center [830, 357] width 31 height 24
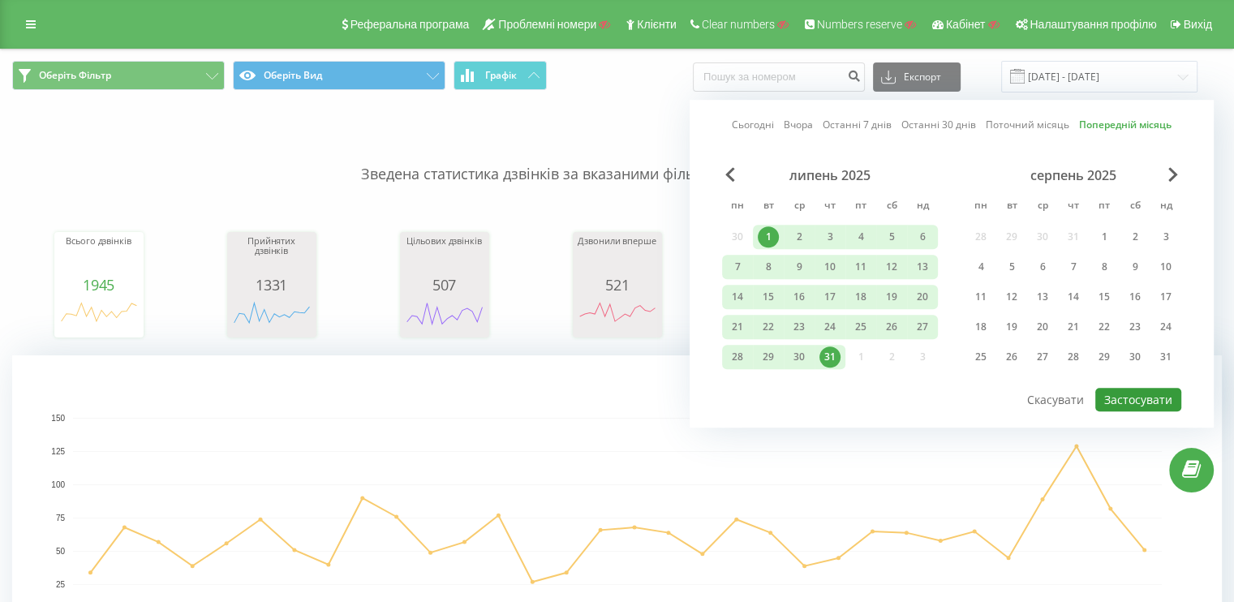
click at [1152, 392] on button "Застосувати" at bounding box center [1139, 400] width 86 height 24
type input "01.07.2025 - 31.07.2025"
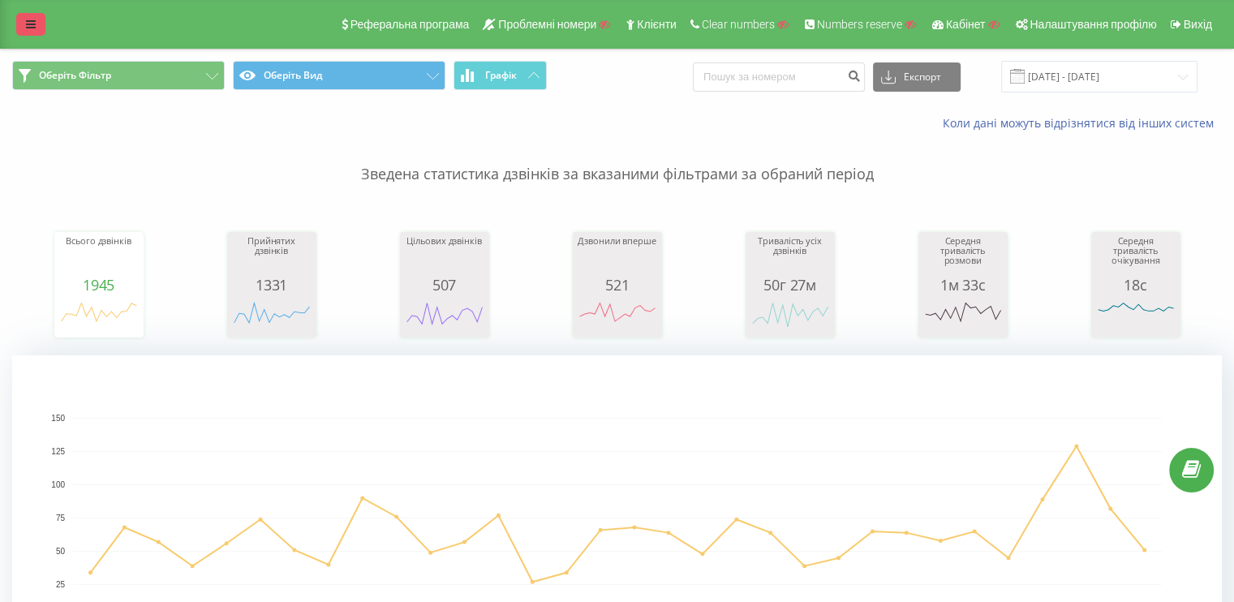
drag, startPoint x: 27, startPoint y: 9, endPoint x: 34, endPoint y: 30, distance: 22.3
click at [27, 10] on div "Реферальна програма Проблемні номери Клієнти Clear numbers Numbers reserve Кабі…" at bounding box center [617, 24] width 1234 height 49
click at [34, 30] on icon at bounding box center [31, 24] width 10 height 11
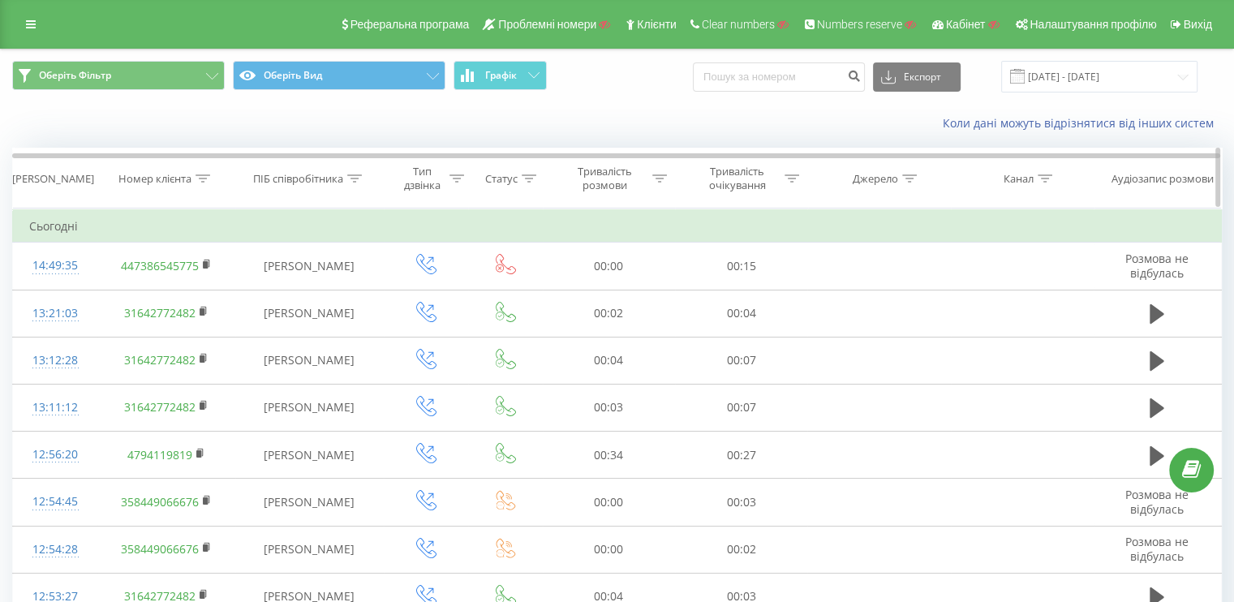
click at [213, 179] on div "Номер клієнта" at bounding box center [166, 179] width 138 height 14
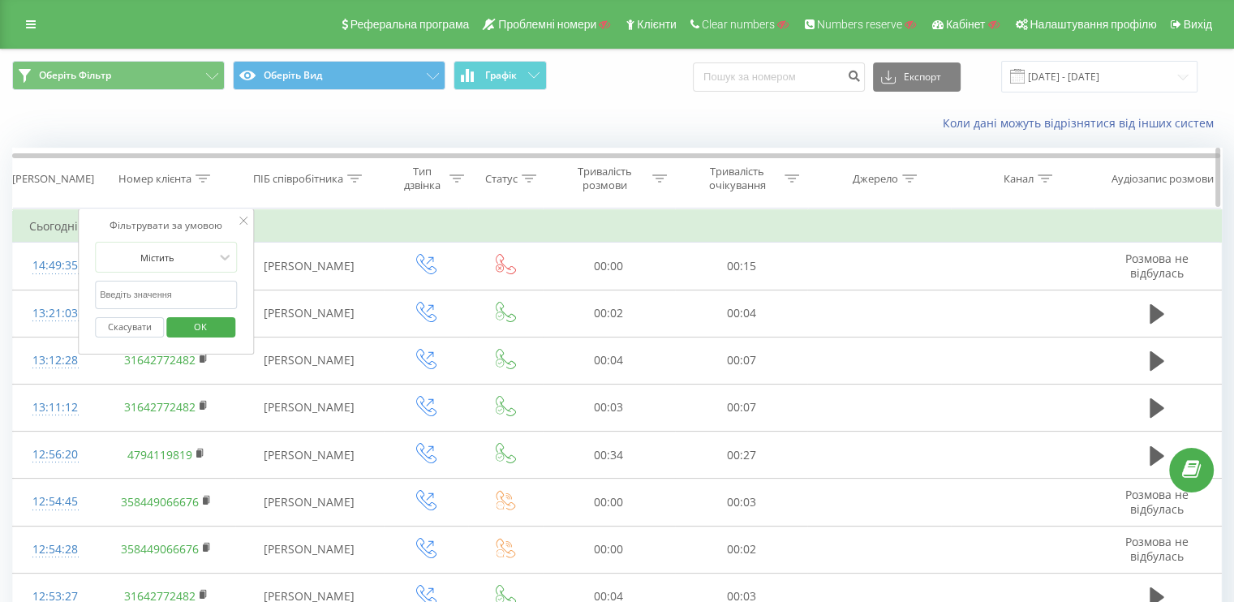
click at [210, 179] on icon at bounding box center [203, 178] width 15 height 8
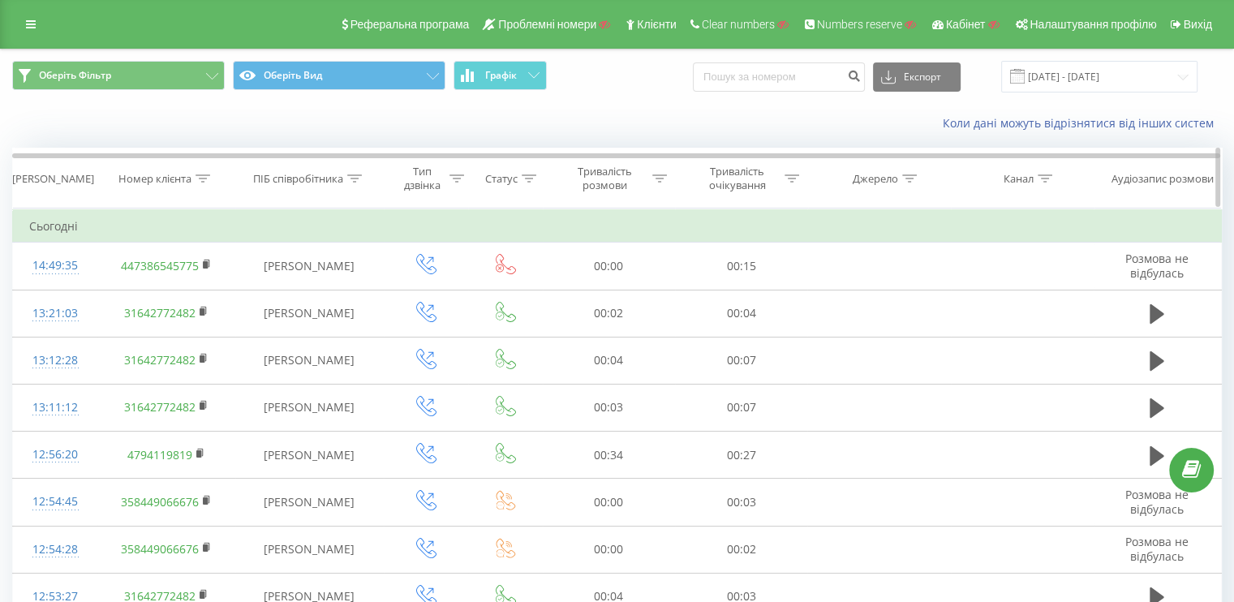
click at [200, 172] on div at bounding box center [203, 179] width 15 height 14
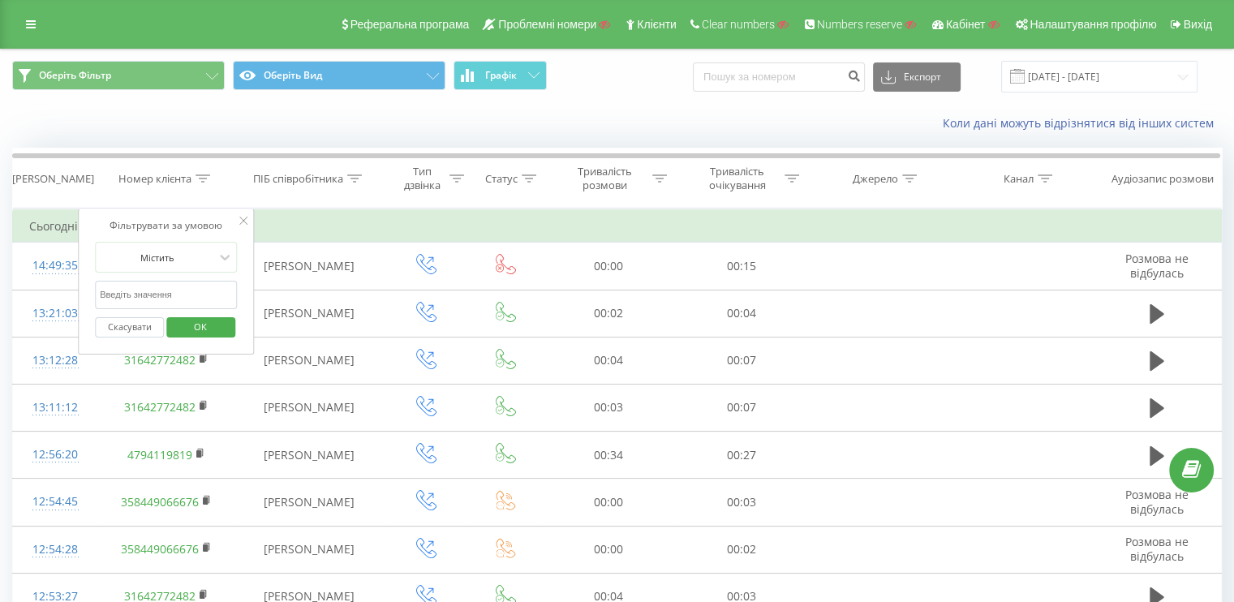
click at [114, 293] on input "text" at bounding box center [166, 295] width 143 height 28
paste input "48725555832"
type input "48725555832"
click at [209, 321] on span "OK" at bounding box center [200, 326] width 45 height 25
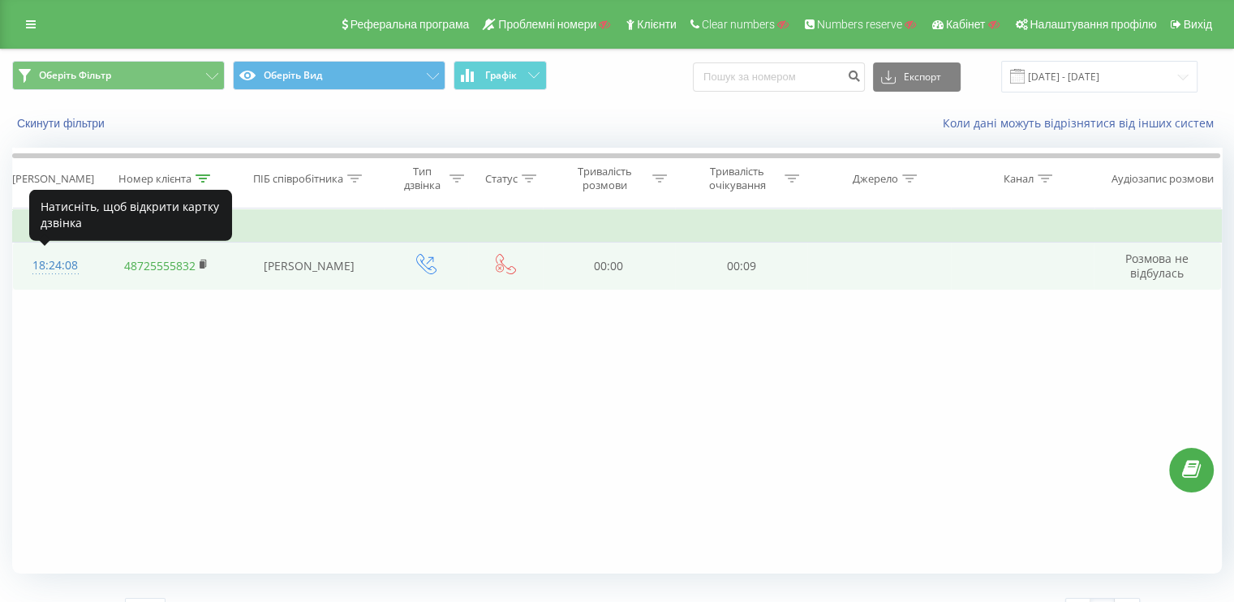
click at [65, 257] on div "18:24:08" at bounding box center [55, 266] width 52 height 32
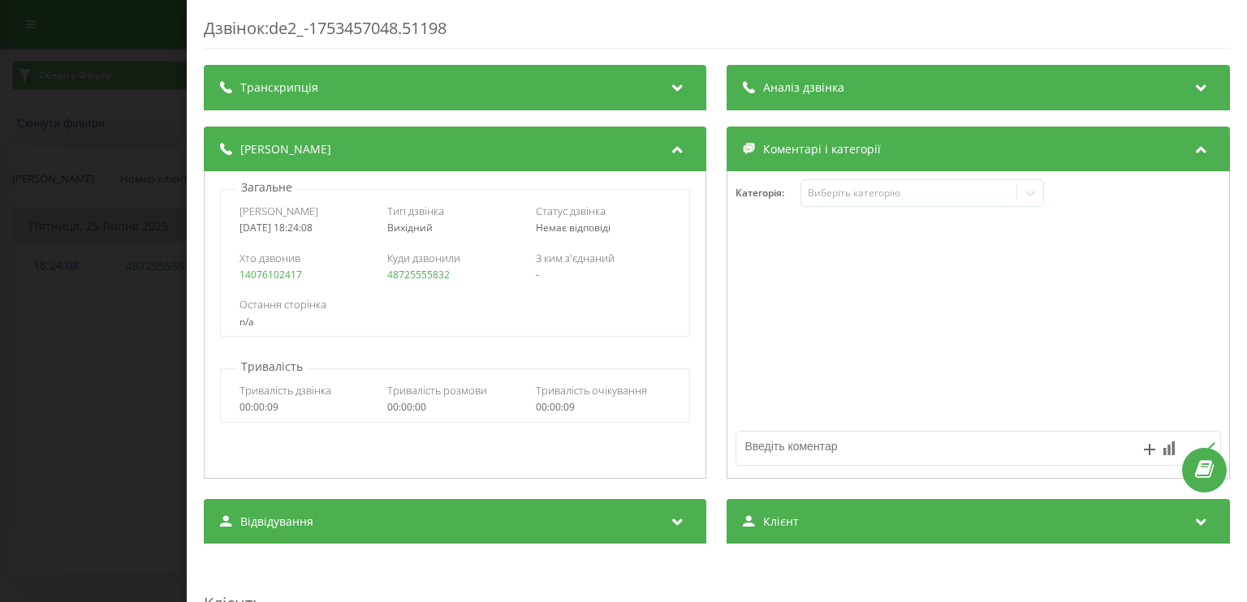
click at [94, 295] on div "Дзвінок : de2_-1753457048.51198 Транскрипція Для AI-аналізу майбутніх дзвінків …" at bounding box center [623, 301] width 1247 height 602
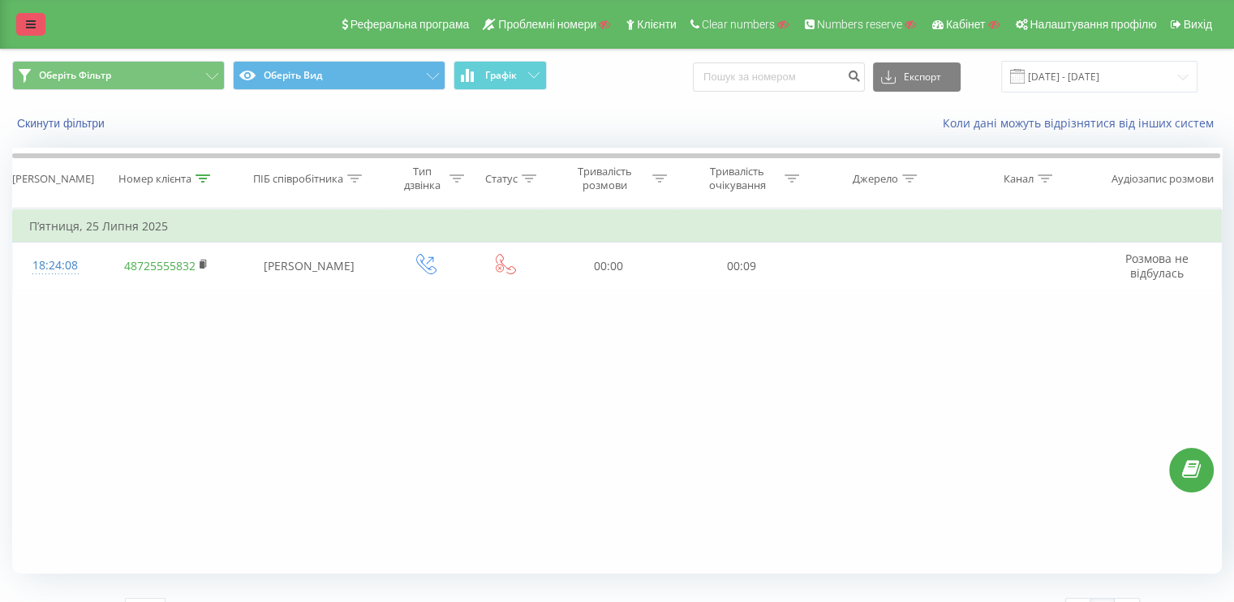
click at [19, 24] on link at bounding box center [30, 24] width 29 height 23
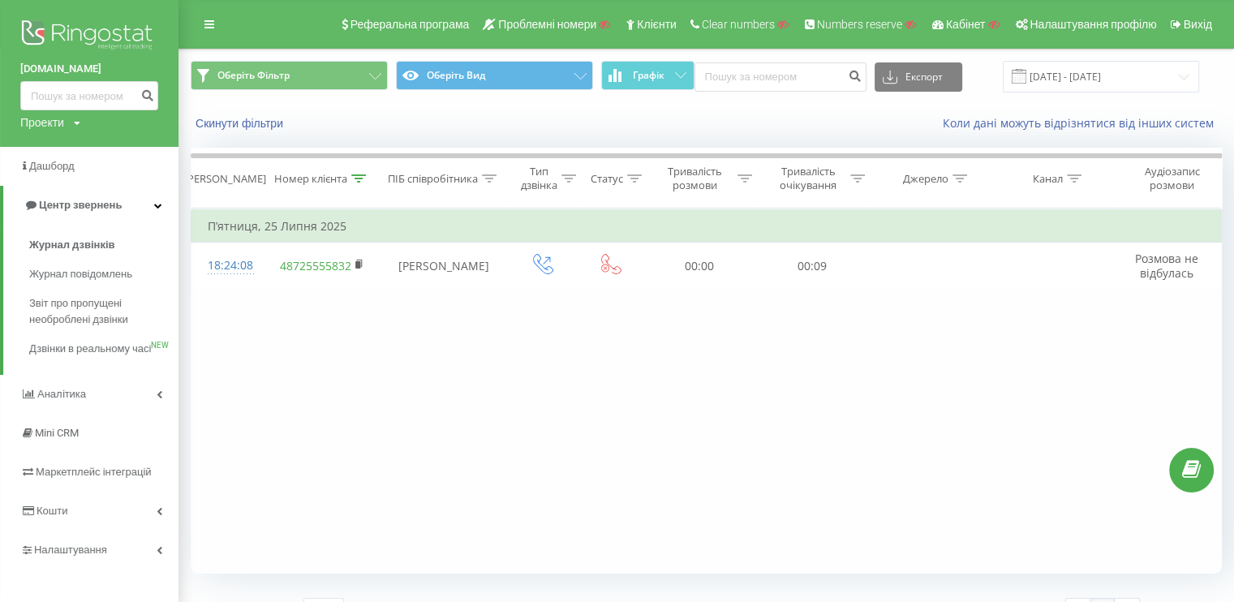
click at [50, 24] on img at bounding box center [89, 36] width 138 height 41
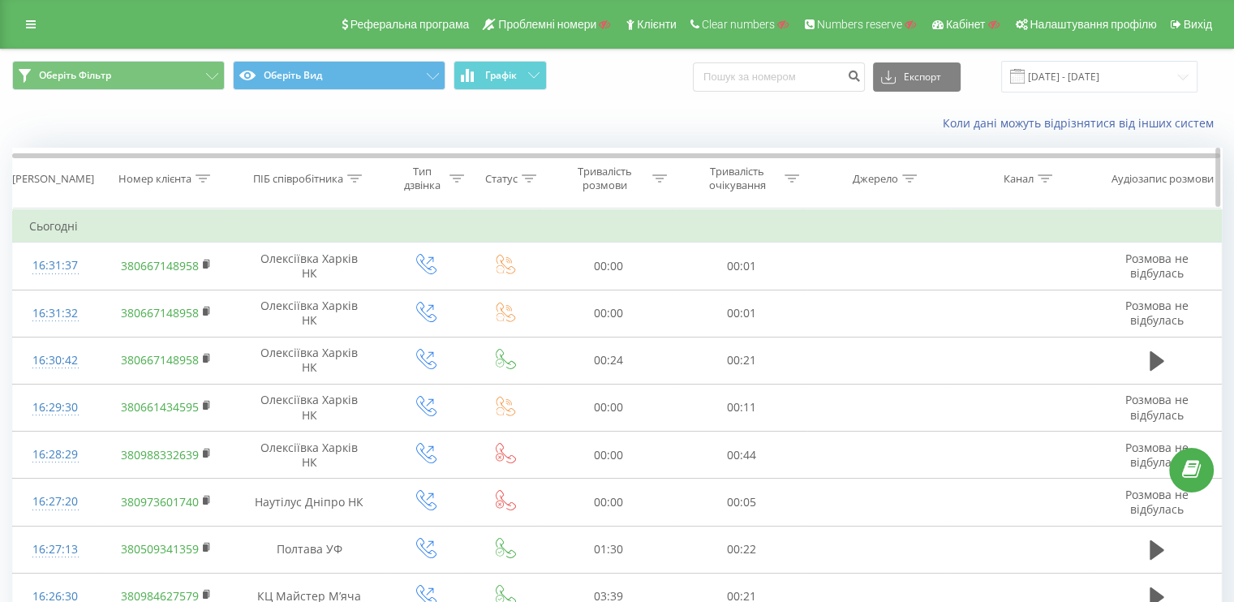
click at [209, 183] on div at bounding box center [203, 179] width 15 height 14
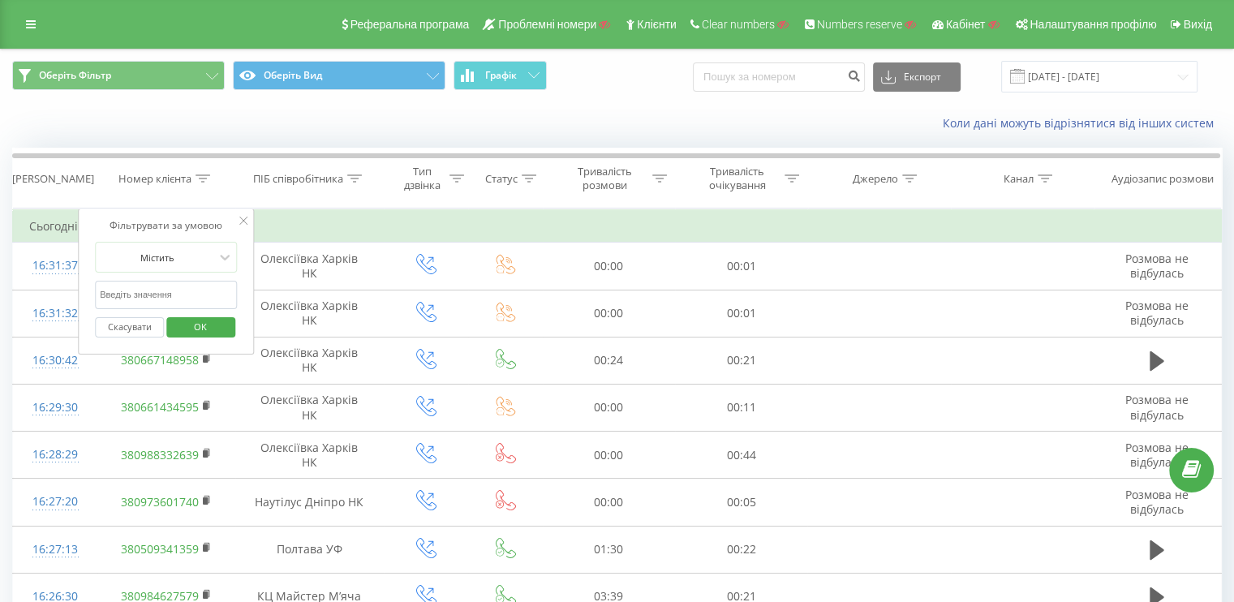
click at [195, 298] on input "text" at bounding box center [166, 295] width 143 height 28
type input "787"
click button "OK" at bounding box center [200, 327] width 69 height 20
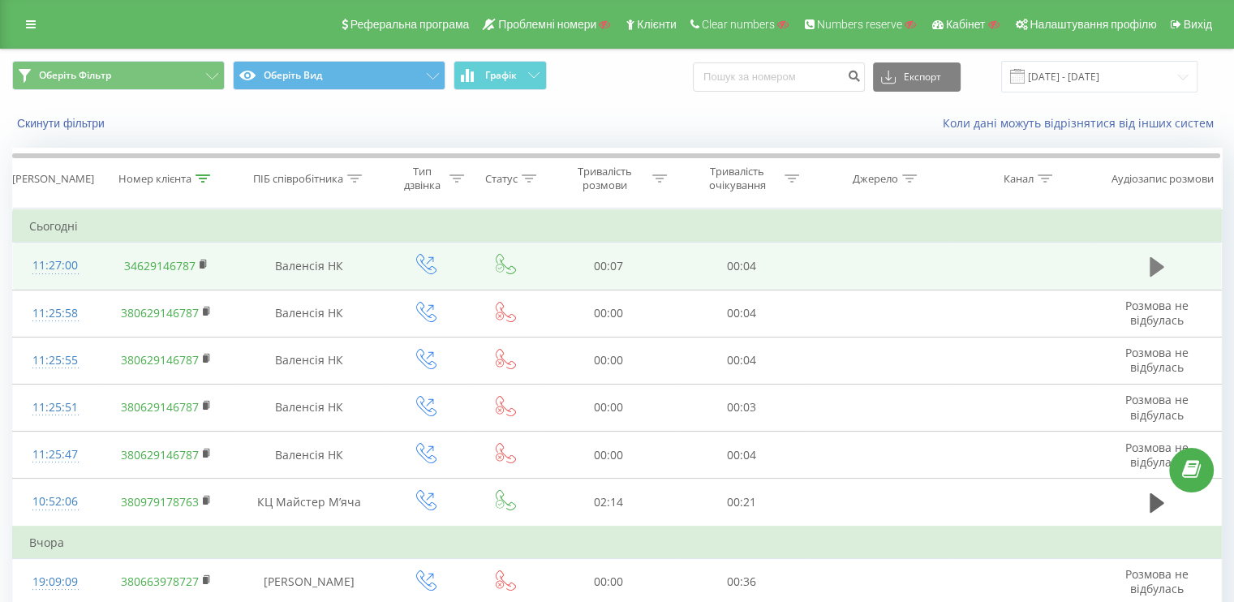
click at [1151, 269] on icon at bounding box center [1157, 266] width 15 height 19
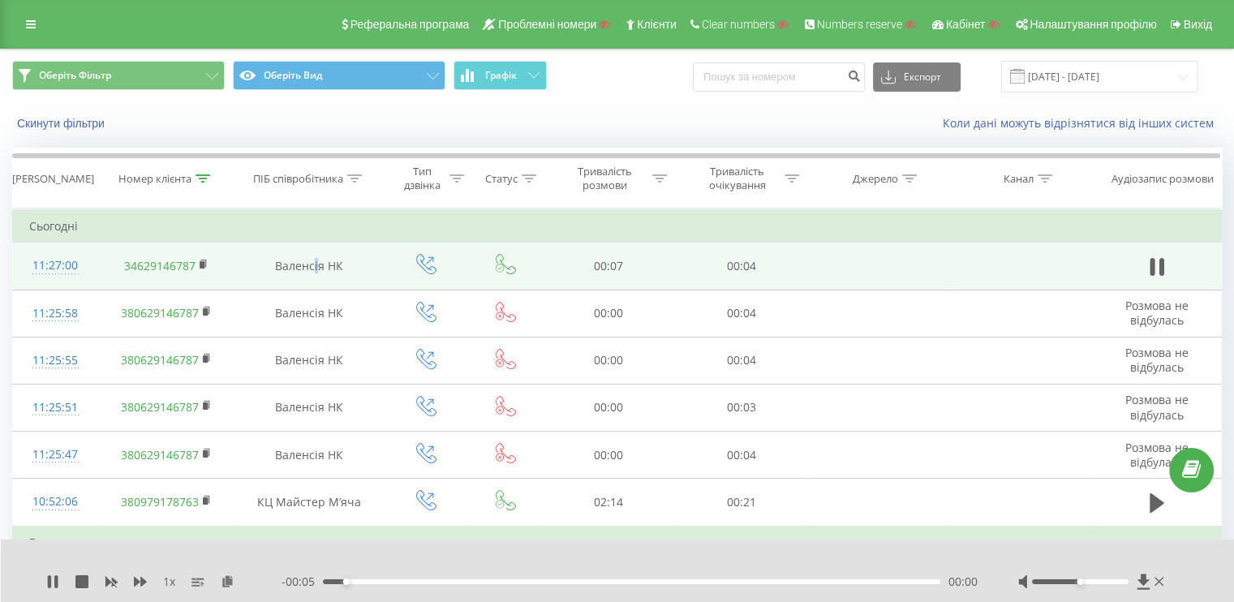
click at [312, 265] on td "Валенсія НК" at bounding box center [309, 266] width 149 height 47
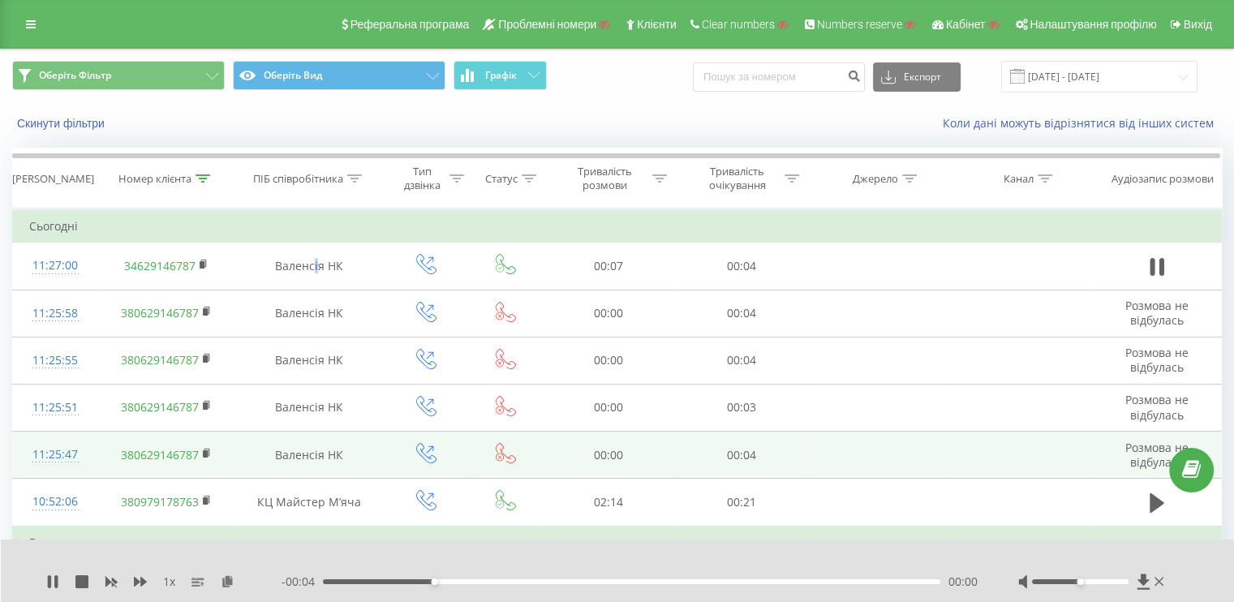
scroll to position [162, 0]
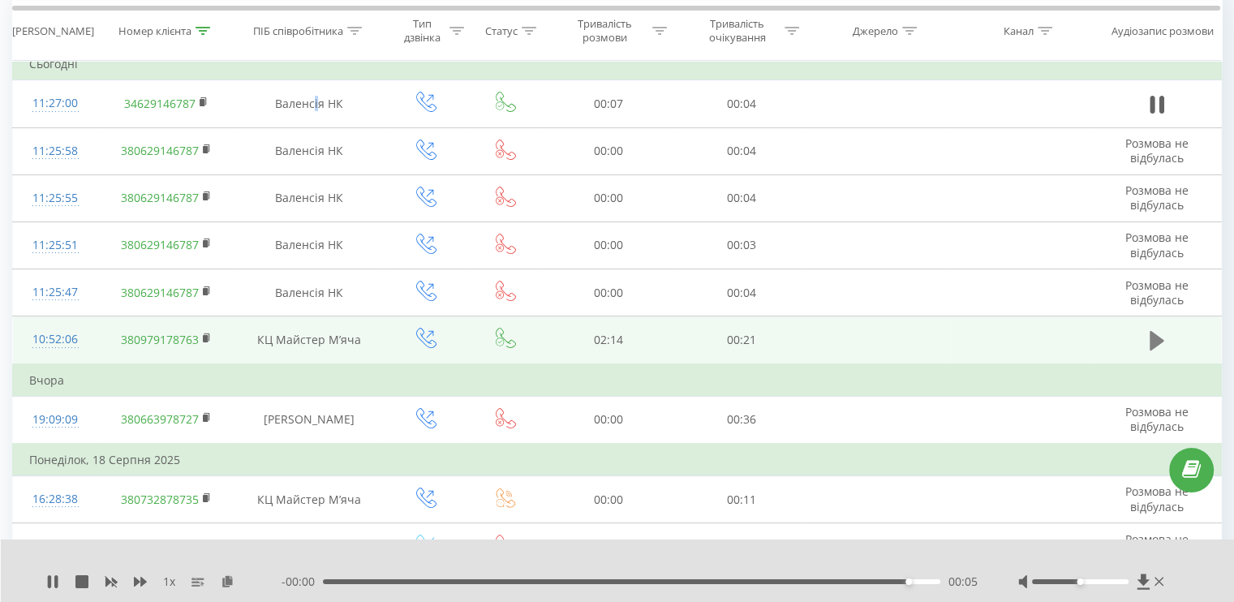
click at [1148, 340] on button at bounding box center [1157, 341] width 24 height 24
click at [1087, 583] on div at bounding box center [1093, 582] width 149 height 16
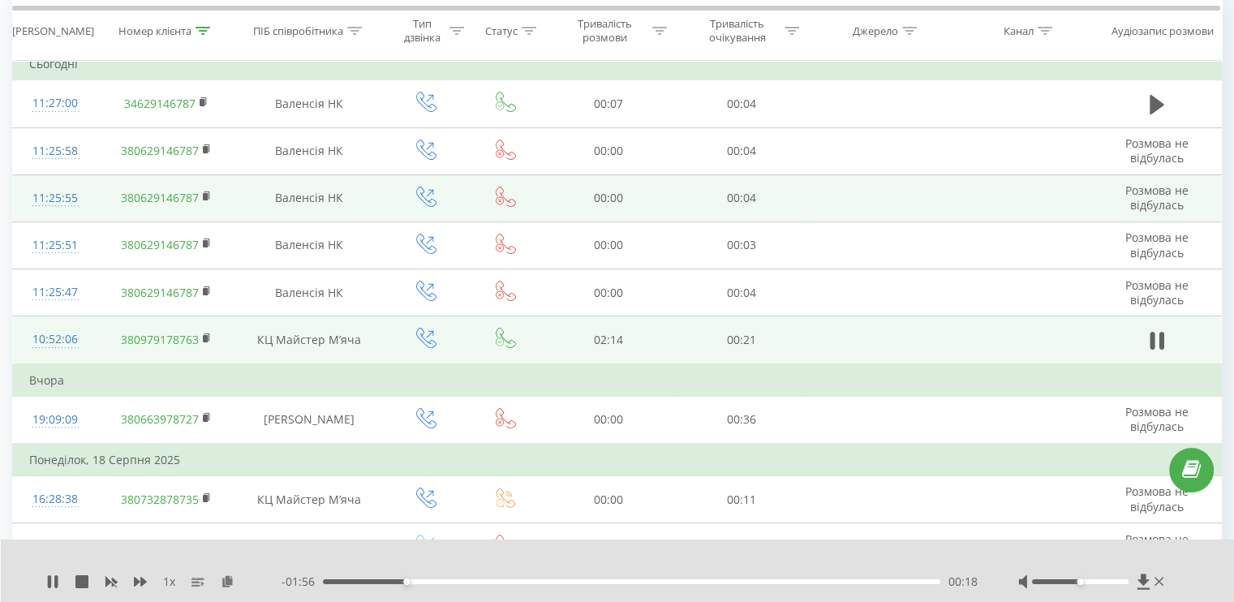
scroll to position [81, 0]
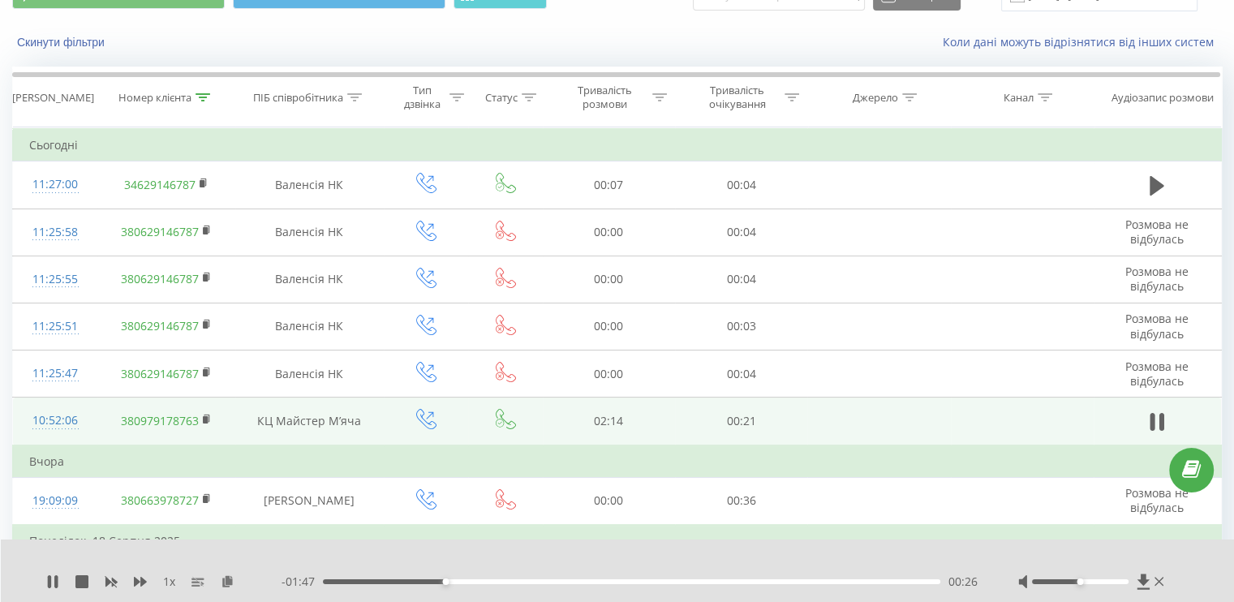
click at [85, 589] on div "1 x" at bounding box center [163, 582] width 235 height 16
click at [82, 571] on div "1 x - 01:47 00:27 00:27" at bounding box center [618, 571] width 1234 height 62
click at [81, 576] on icon at bounding box center [81, 581] width 13 height 13
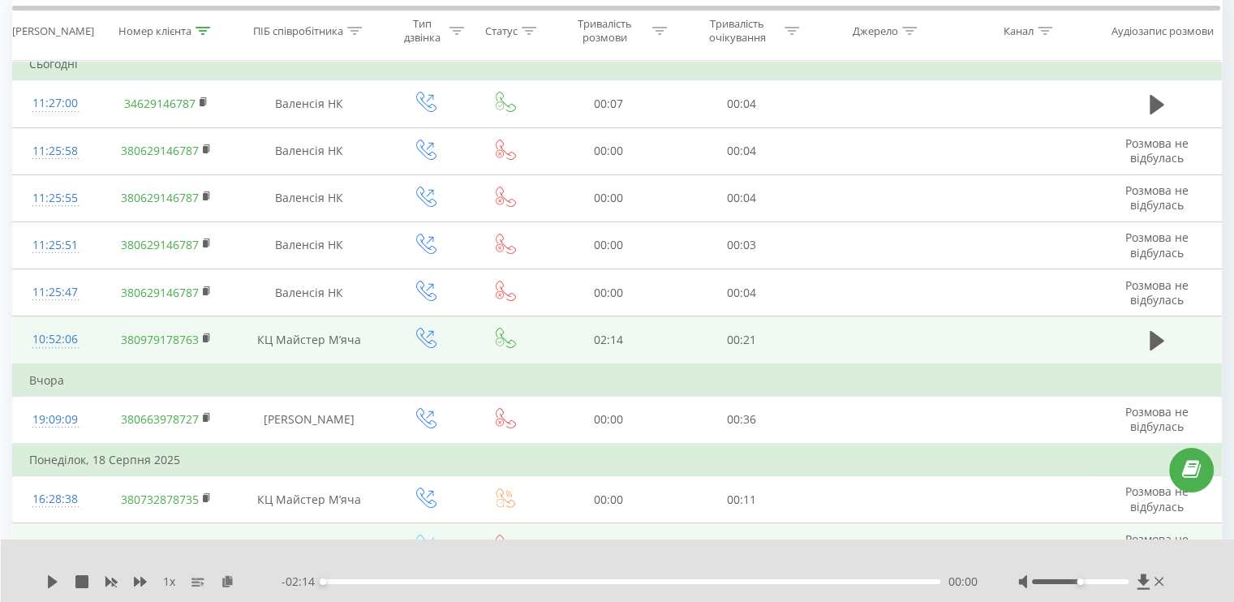
scroll to position [0, 0]
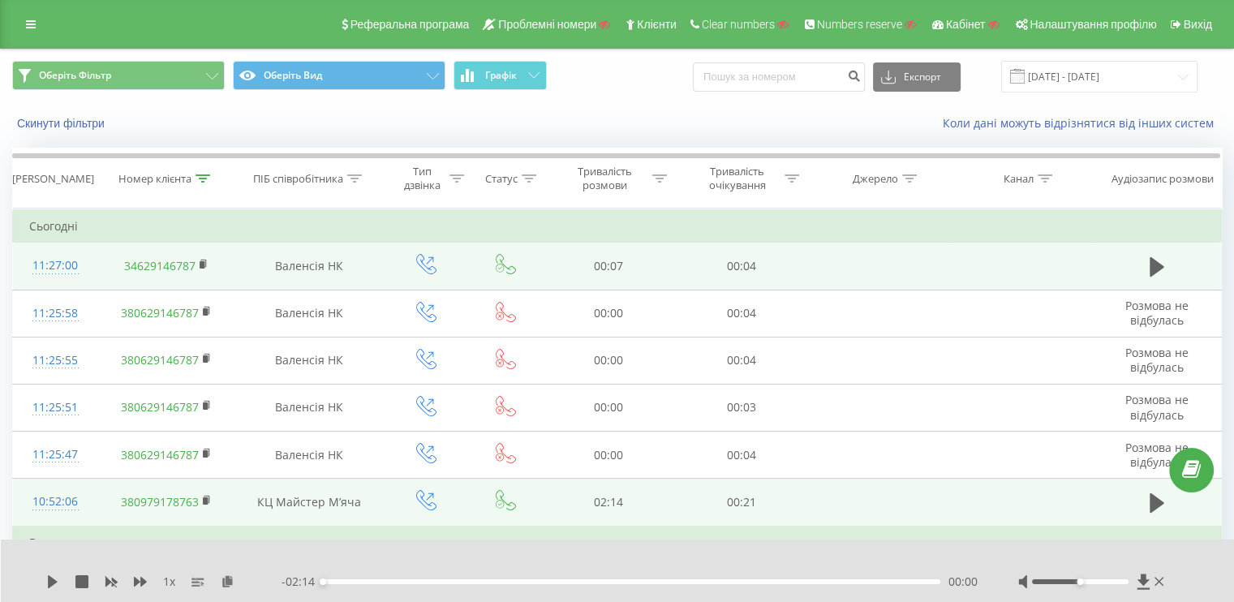
click at [299, 261] on td "Валенсія НК" at bounding box center [309, 266] width 149 height 47
drag, startPoint x: 299, startPoint y: 261, endPoint x: 328, endPoint y: 265, distance: 29.4
click at [328, 265] on td "Валенсія НК" at bounding box center [309, 266] width 149 height 47
copy td "Валенсія НК"
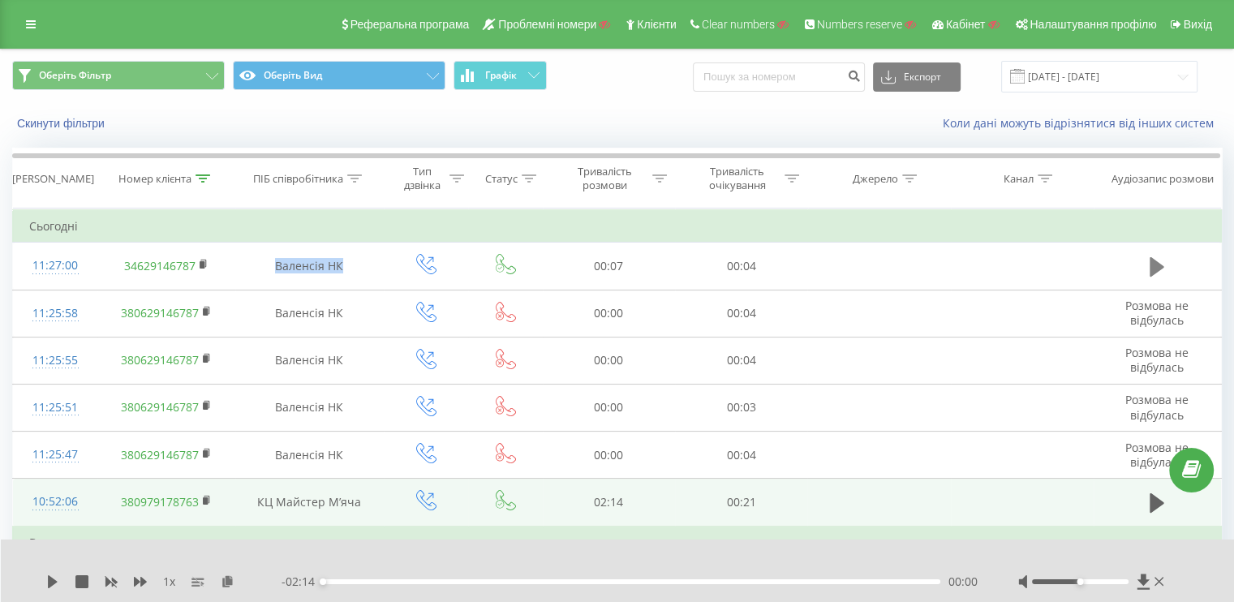
click at [1160, 268] on icon at bounding box center [1157, 266] width 15 height 19
click at [358, 178] on icon at bounding box center [354, 178] width 15 height 8
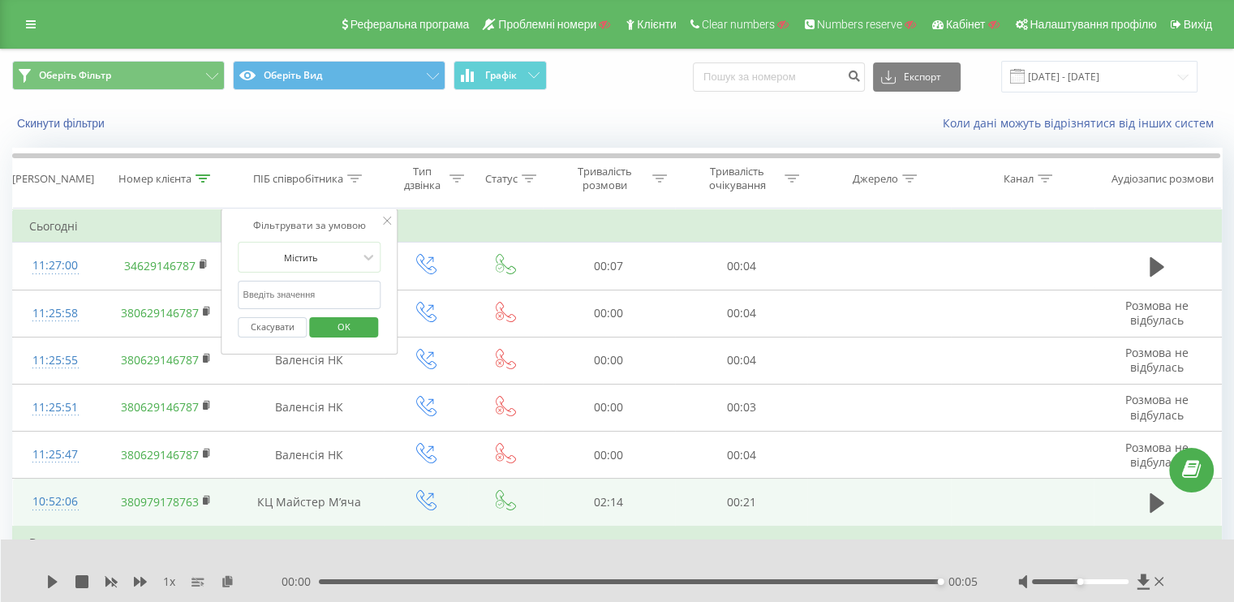
click at [306, 295] on input "text" at bounding box center [310, 295] width 143 height 28
paste input "Валенсія НК"
type input "Валенсія НК"
click at [338, 324] on span "OK" at bounding box center [343, 326] width 45 height 25
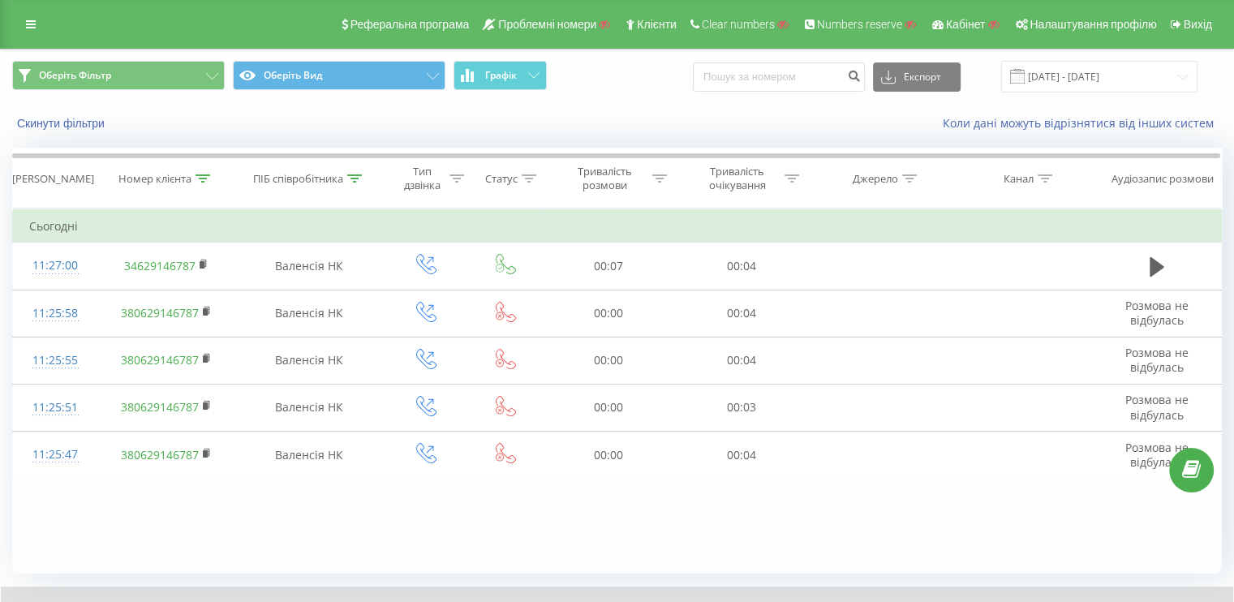
click at [204, 178] on icon at bounding box center [203, 178] width 15 height 8
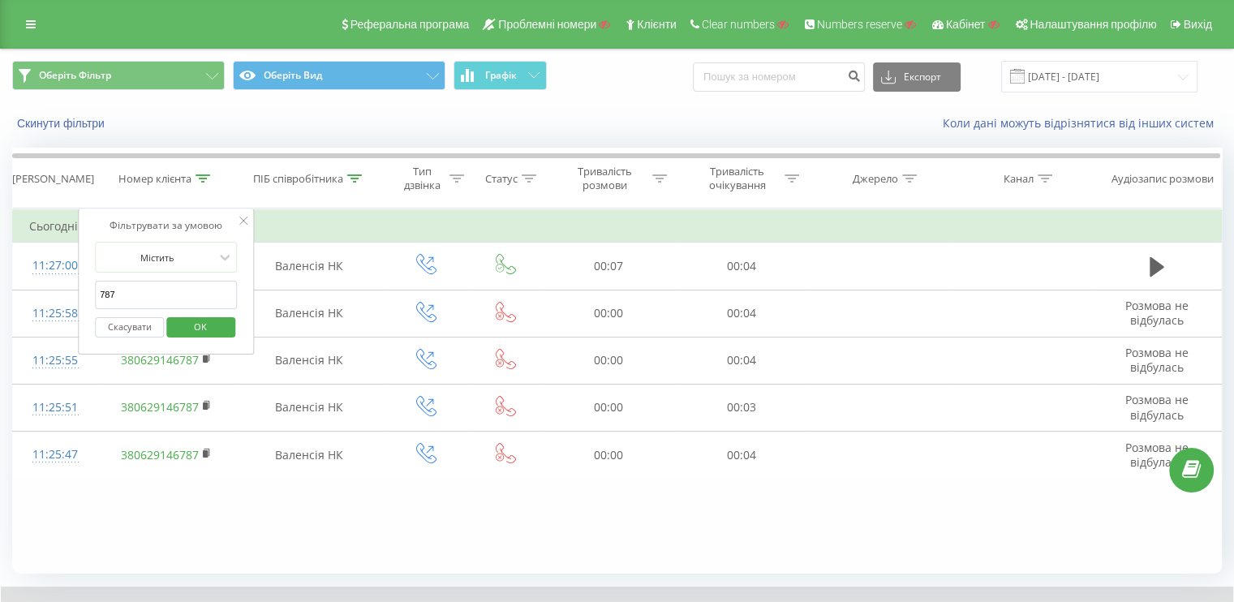
click at [120, 327] on button "Скасувати" at bounding box center [129, 327] width 69 height 20
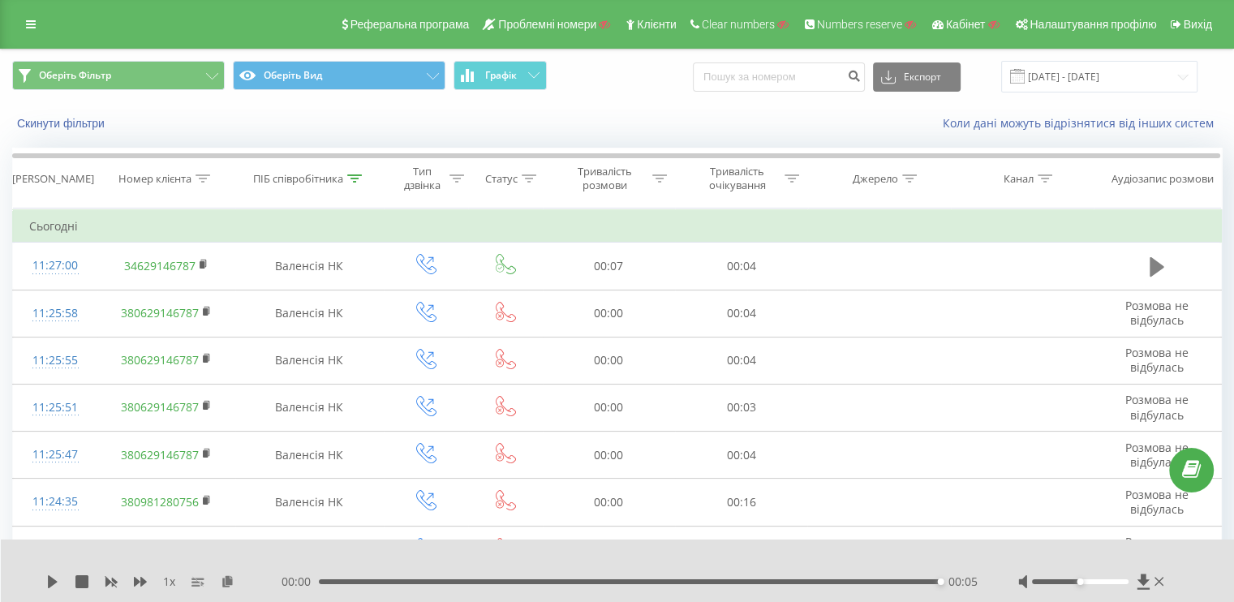
click at [1151, 261] on icon at bounding box center [1157, 266] width 15 height 19
click at [1152, 272] on icon at bounding box center [1157, 266] width 15 height 19
click at [1148, 266] on button at bounding box center [1157, 267] width 24 height 24
click at [1147, 261] on button at bounding box center [1157, 267] width 24 height 24
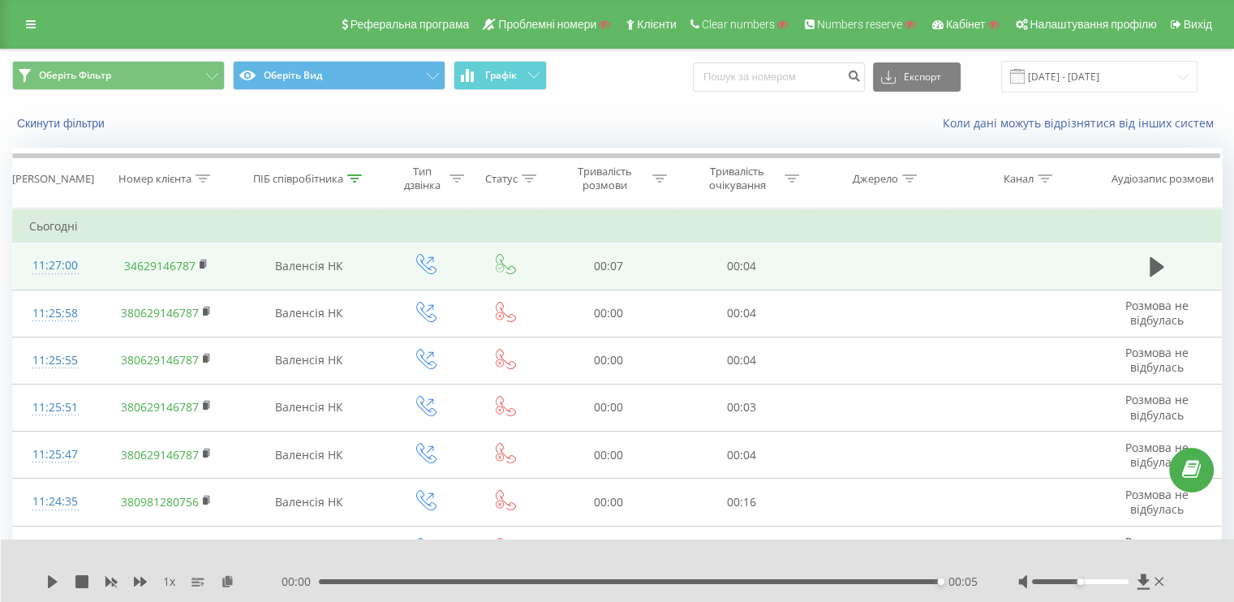
click at [59, 263] on div "11:27:00" at bounding box center [55, 266] width 52 height 32
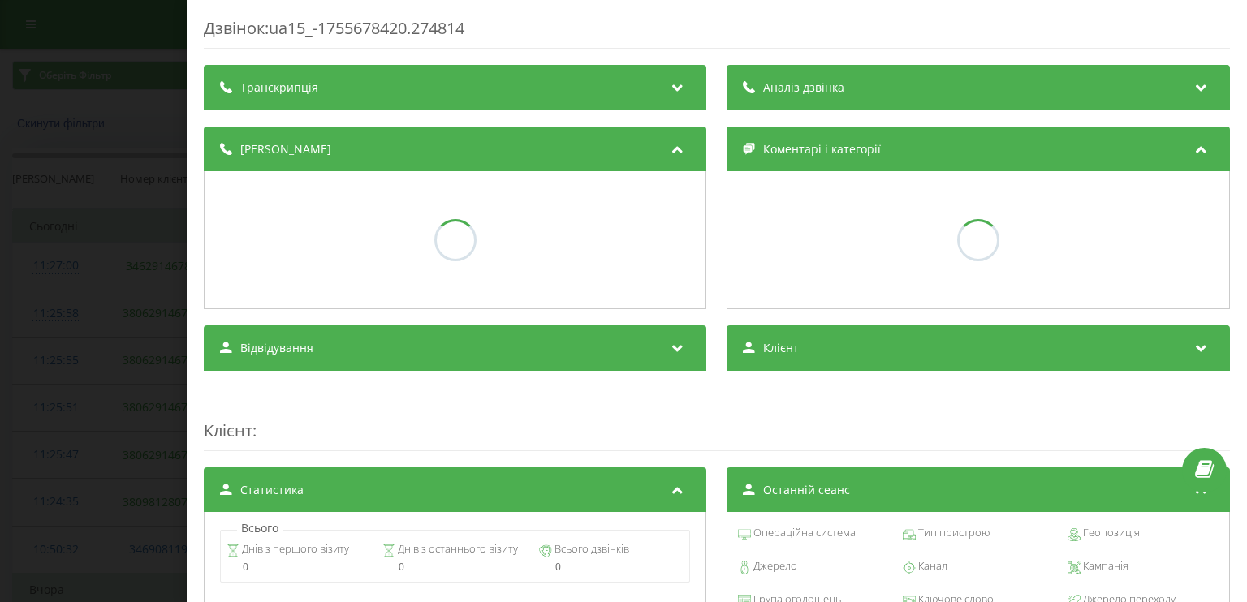
click at [133, 275] on div "Дзвінок : ua15_-1755678420.274814 Транскрипція Аналіз дзвінка Деталі дзвінка Ко…" at bounding box center [623, 301] width 1247 height 602
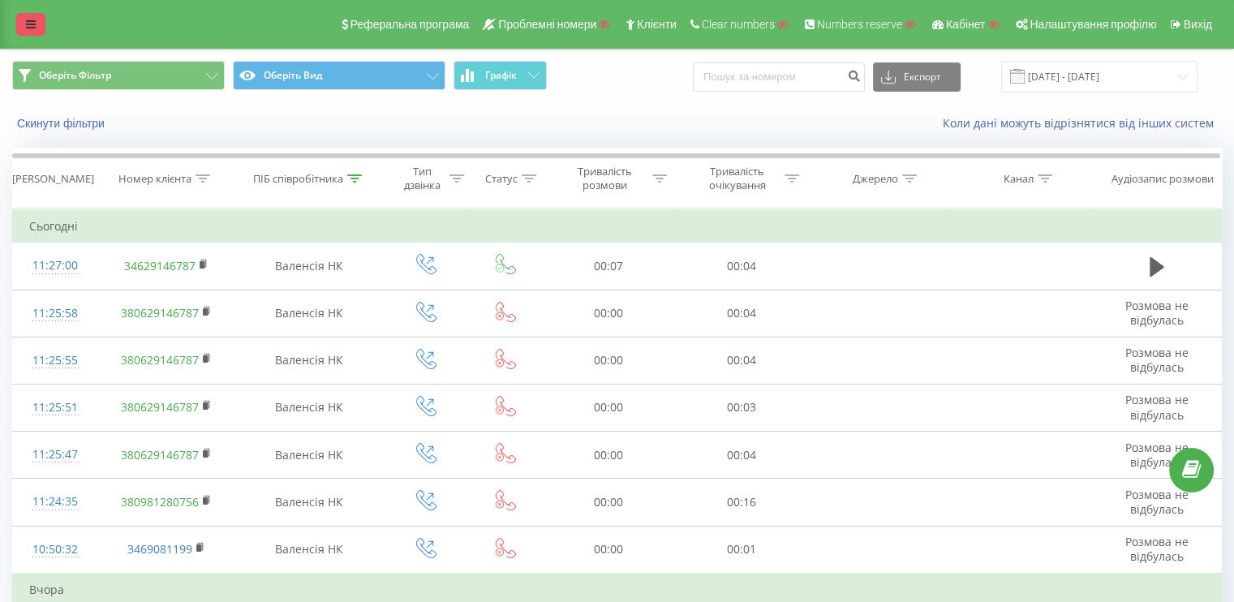
click at [27, 32] on link at bounding box center [30, 24] width 29 height 23
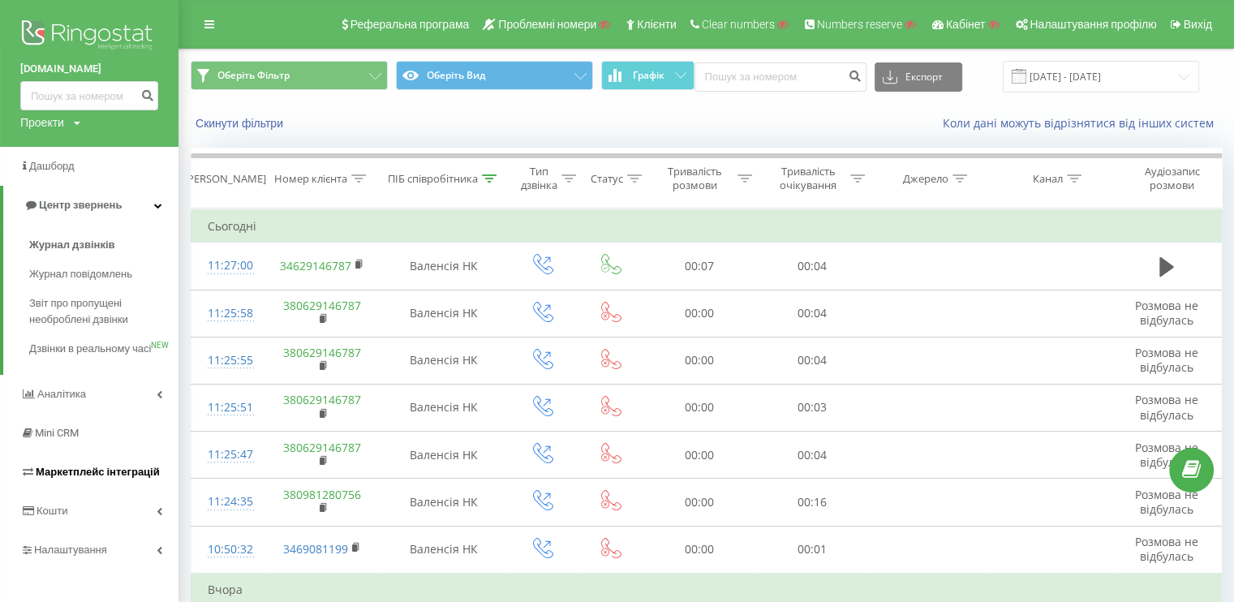
scroll to position [162, 0]
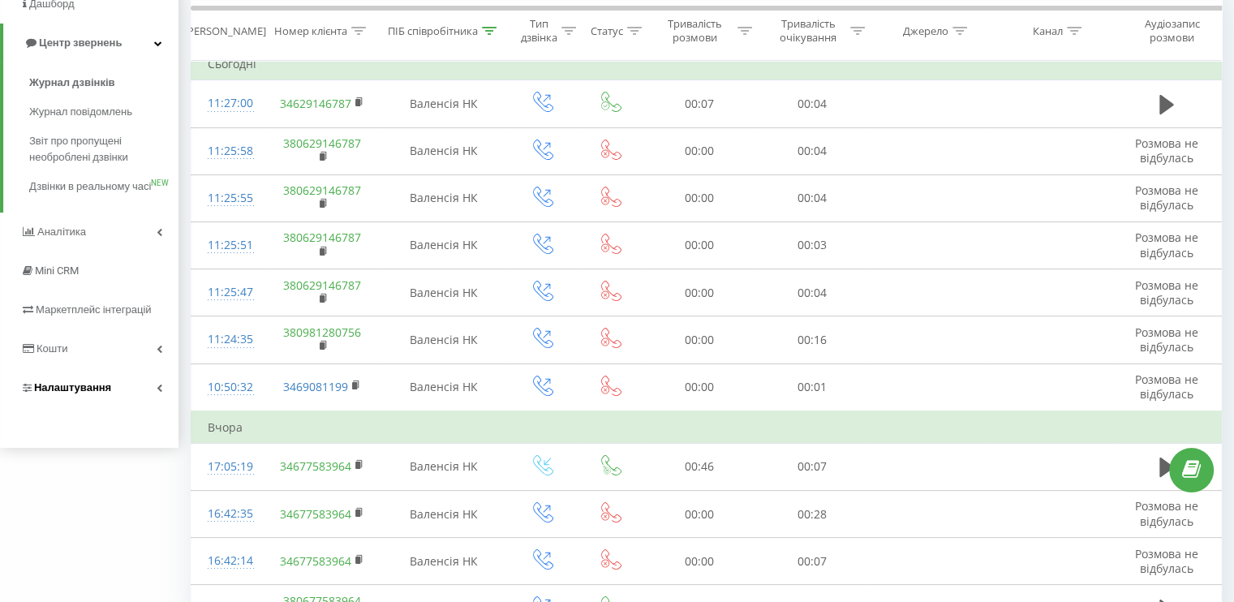
click at [142, 398] on link "Налаштування" at bounding box center [89, 387] width 179 height 39
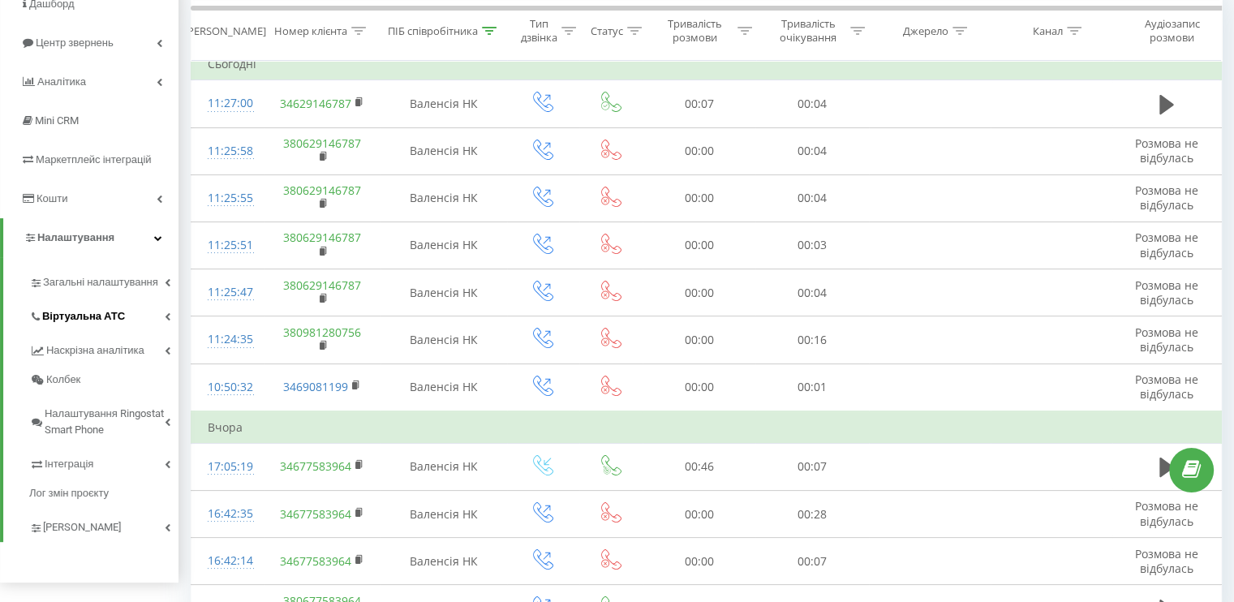
click at [170, 314] on icon at bounding box center [168, 316] width 6 height 8
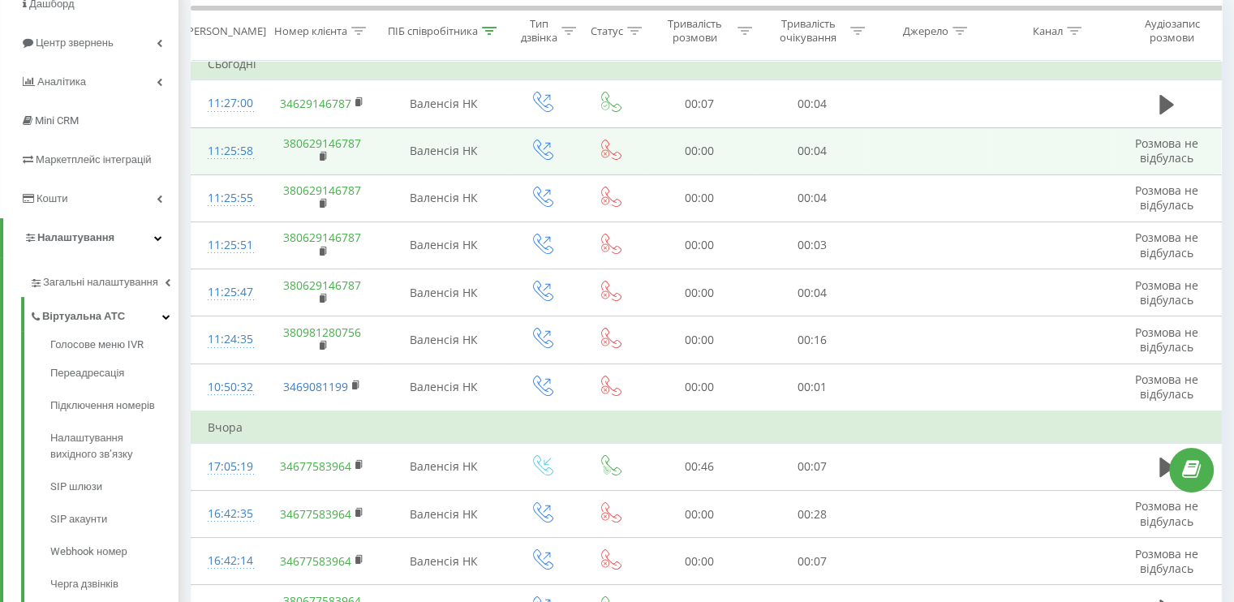
scroll to position [81, 0]
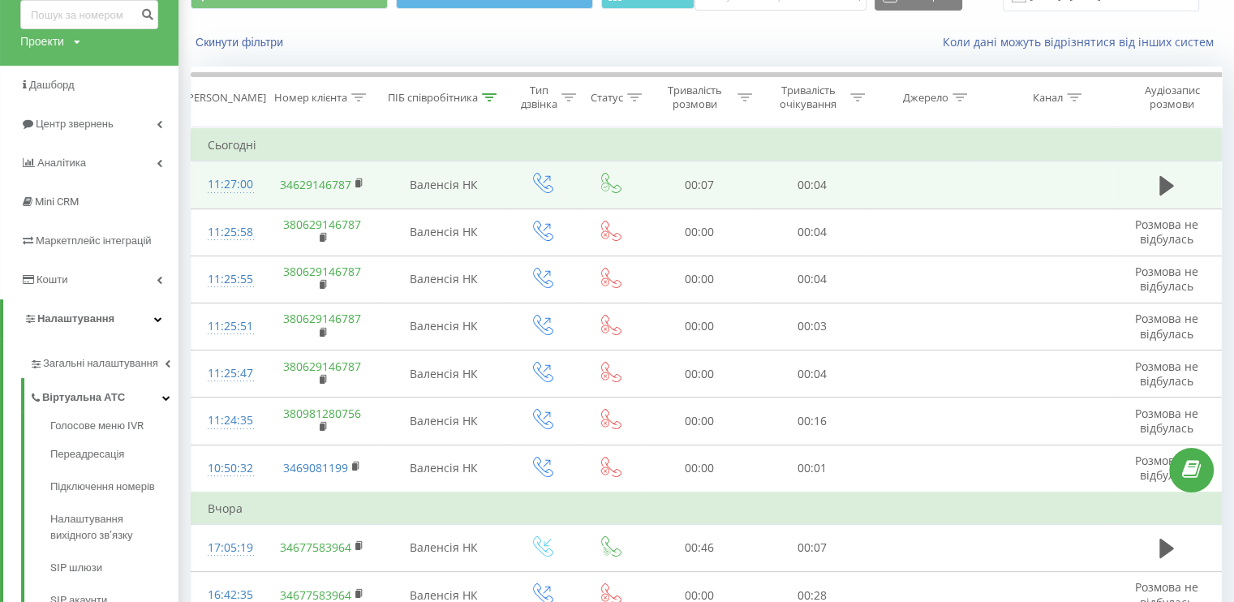
click at [239, 181] on div "11:27:00" at bounding box center [228, 185] width 40 height 32
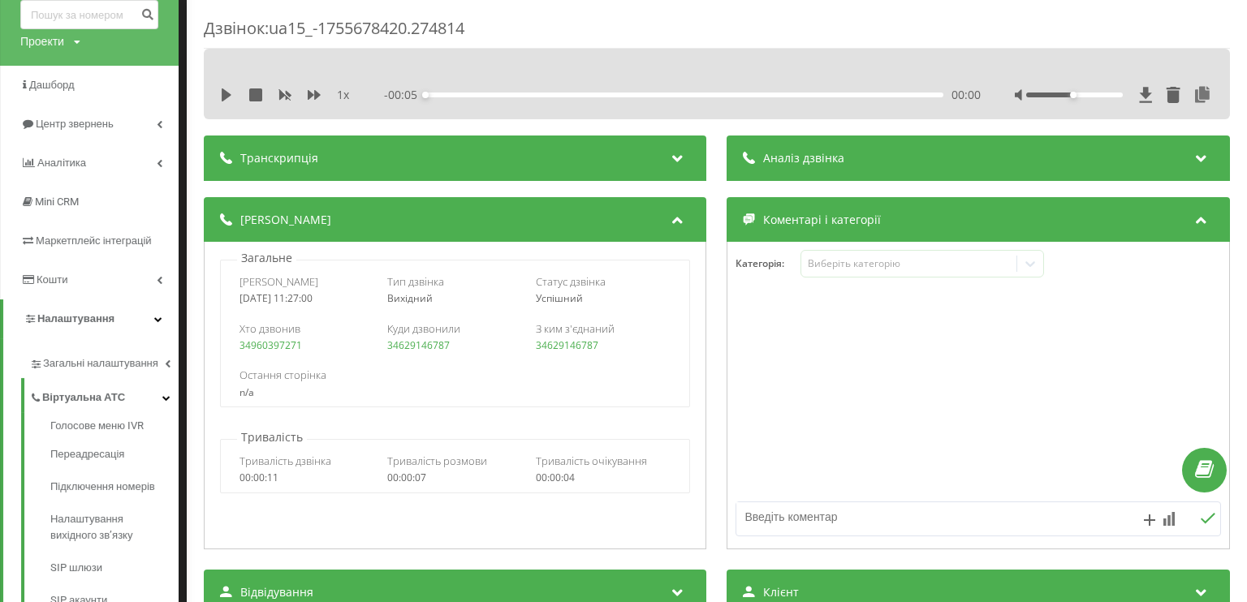
click at [867, 163] on div "Аналіз дзвінка" at bounding box center [978, 158] width 502 height 45
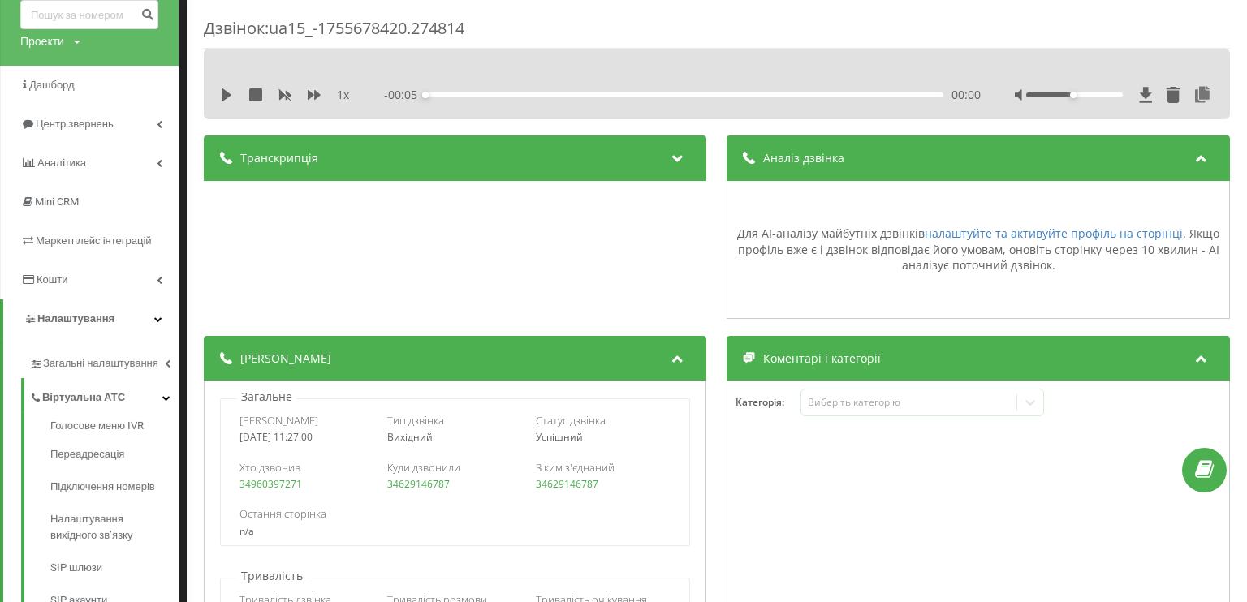
click at [867, 163] on div "Аналіз дзвінка" at bounding box center [978, 158] width 502 height 45
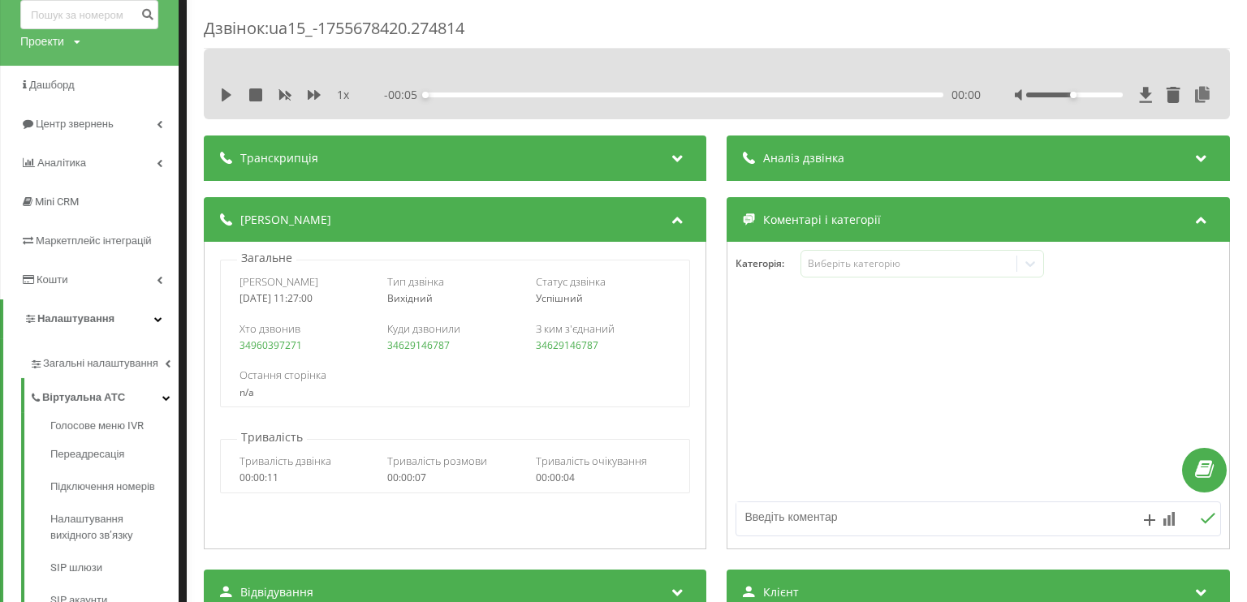
click at [226, 87] on div "1 x" at bounding box center [293, 95] width 146 height 16
click at [229, 97] on icon at bounding box center [227, 94] width 10 height 13
drag, startPoint x: 1075, startPoint y: 97, endPoint x: 1103, endPoint y: 94, distance: 27.7
click at [1107, 94] on div "Accessibility label" at bounding box center [1110, 95] width 6 height 6
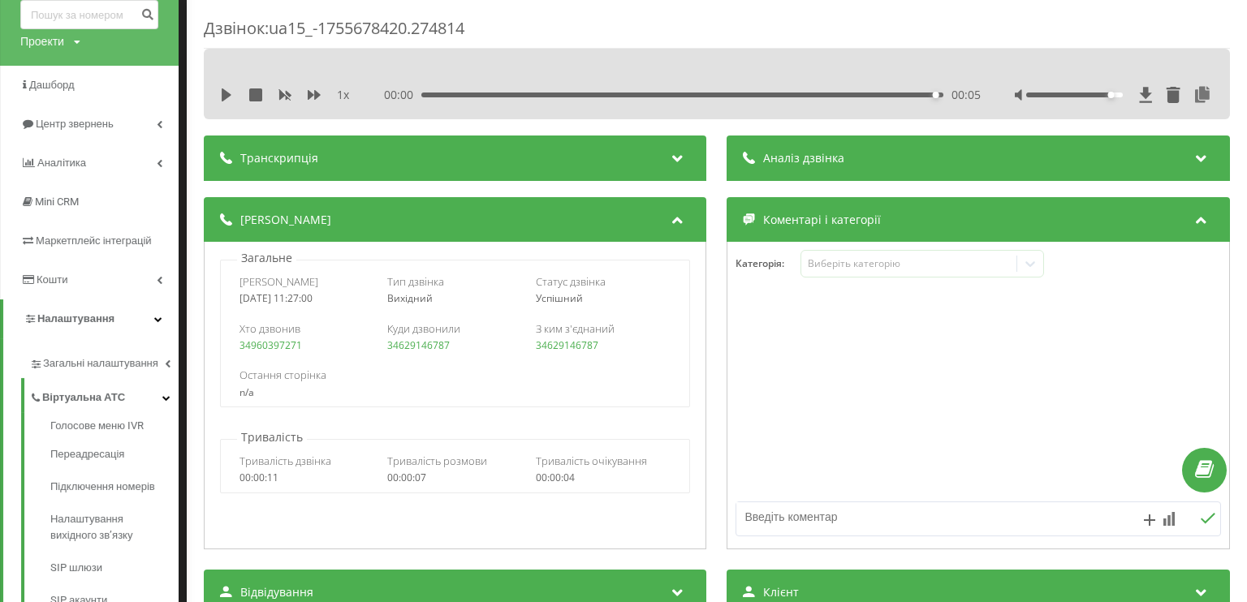
click at [227, 93] on icon at bounding box center [227, 94] width 10 height 13
click at [225, 103] on div "1 x 00:00 00:05 00:05" at bounding box center [716, 95] width 1001 height 24
click at [227, 91] on icon at bounding box center [226, 94] width 13 height 13
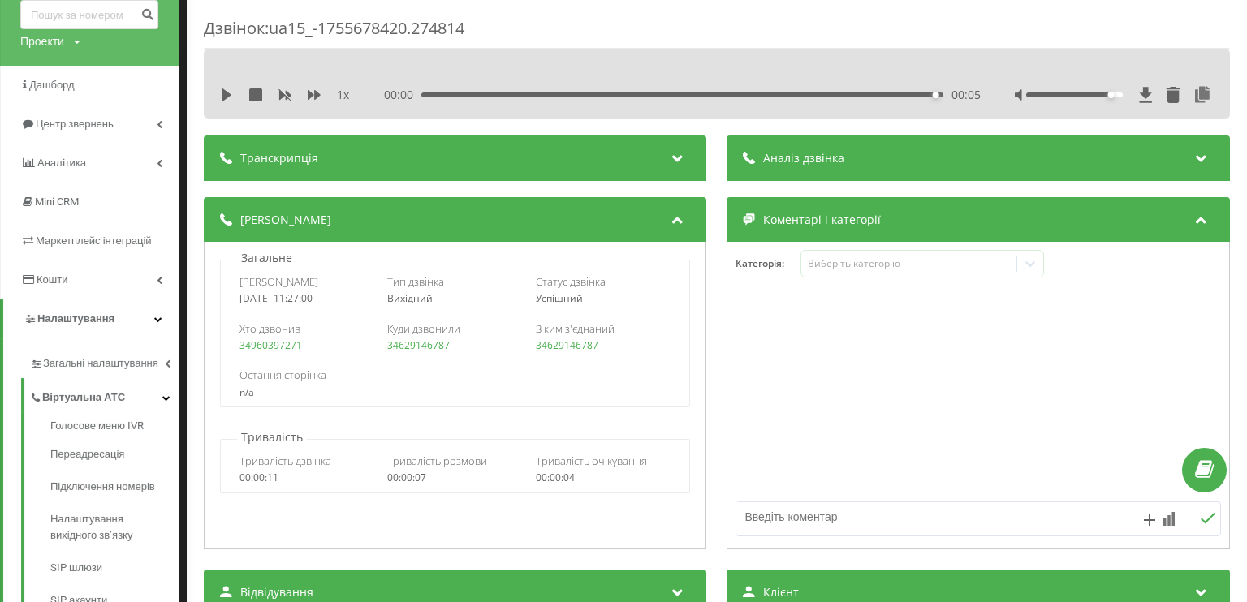
drag, startPoint x: 467, startPoint y: 88, endPoint x: 436, endPoint y: 95, distance: 31.7
click at [437, 95] on div "00:00 00:05 00:05" at bounding box center [683, 95] width 596 height 16
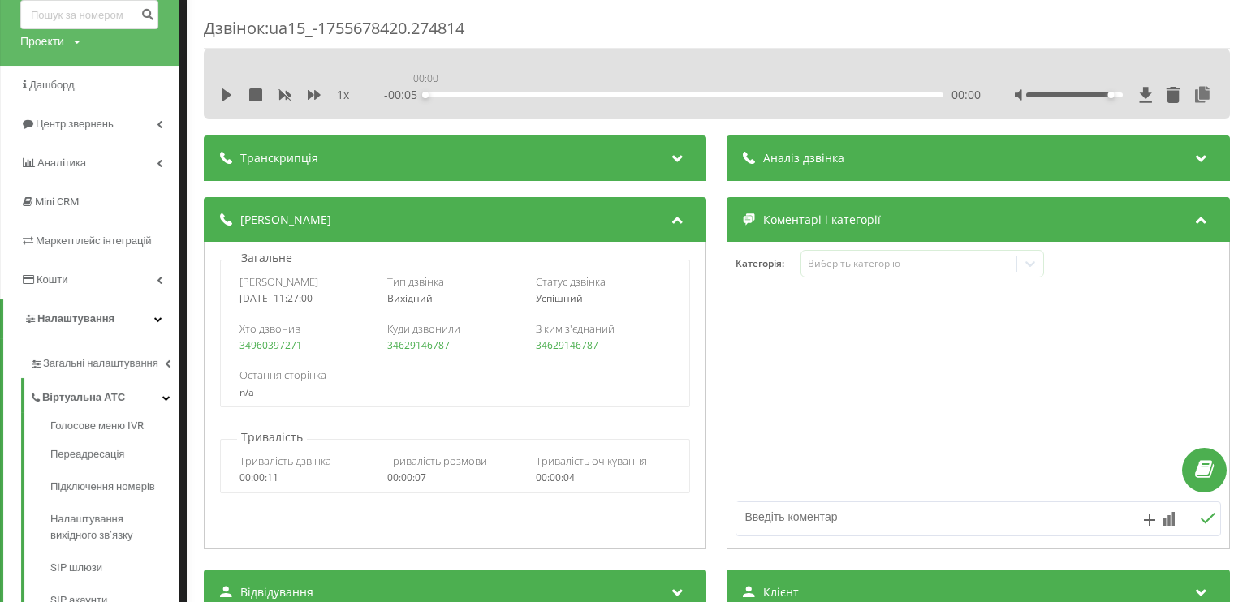
drag, startPoint x: 436, startPoint y: 95, endPoint x: 364, endPoint y: 92, distance: 72.3
click at [364, 93] on div "1 x - 00:05 00:00 00:00" at bounding box center [716, 95] width 1001 height 24
click at [228, 92] on icon at bounding box center [226, 94] width 13 height 13
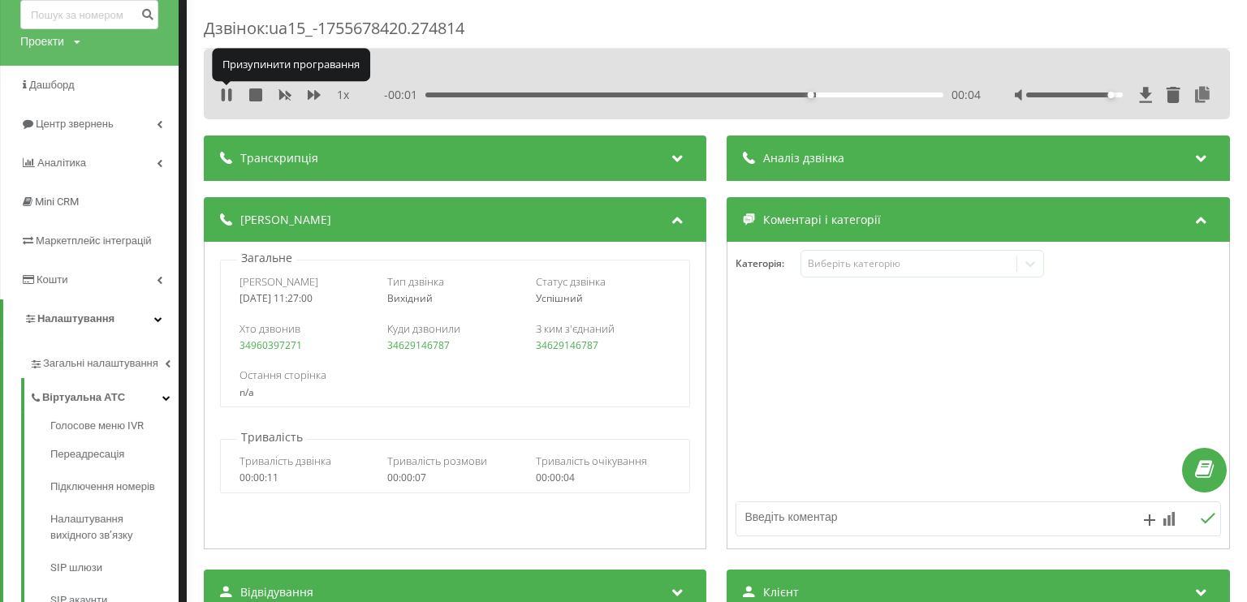
click at [228, 92] on icon at bounding box center [229, 94] width 3 height 13
click at [185, 134] on div "Дзвінок : ua15_-1755678420.274814 1 x - 00:01 00:04 00:04 Транскрипція Для AI-а…" at bounding box center [623, 301] width 1247 height 602
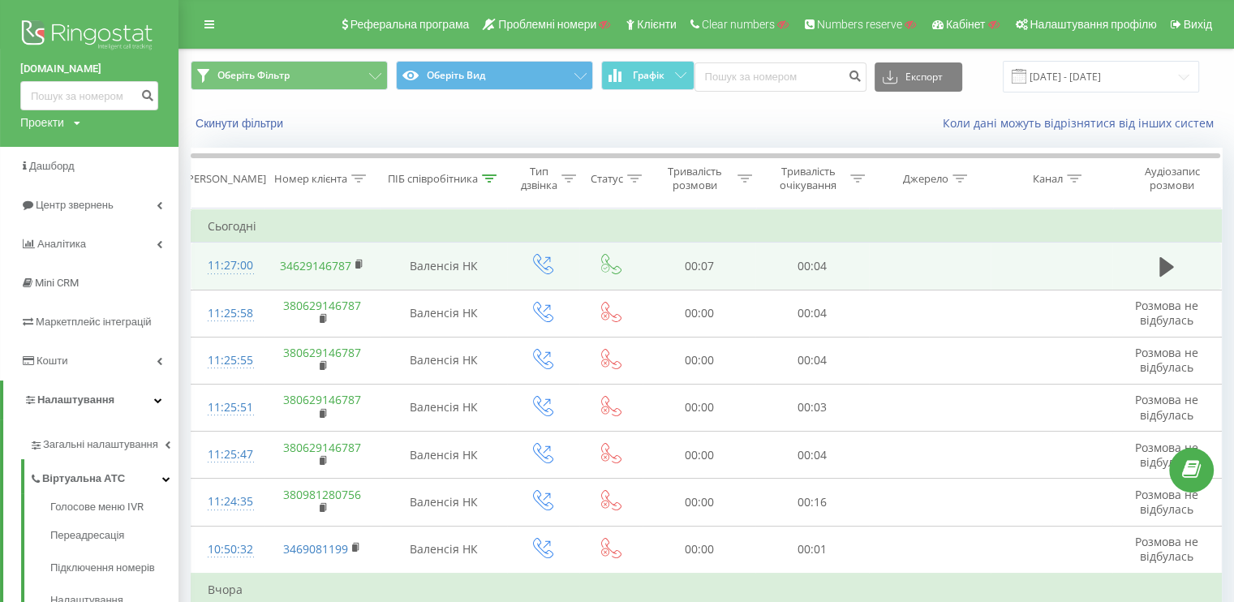
click at [225, 260] on div "11:27:00" at bounding box center [228, 266] width 40 height 32
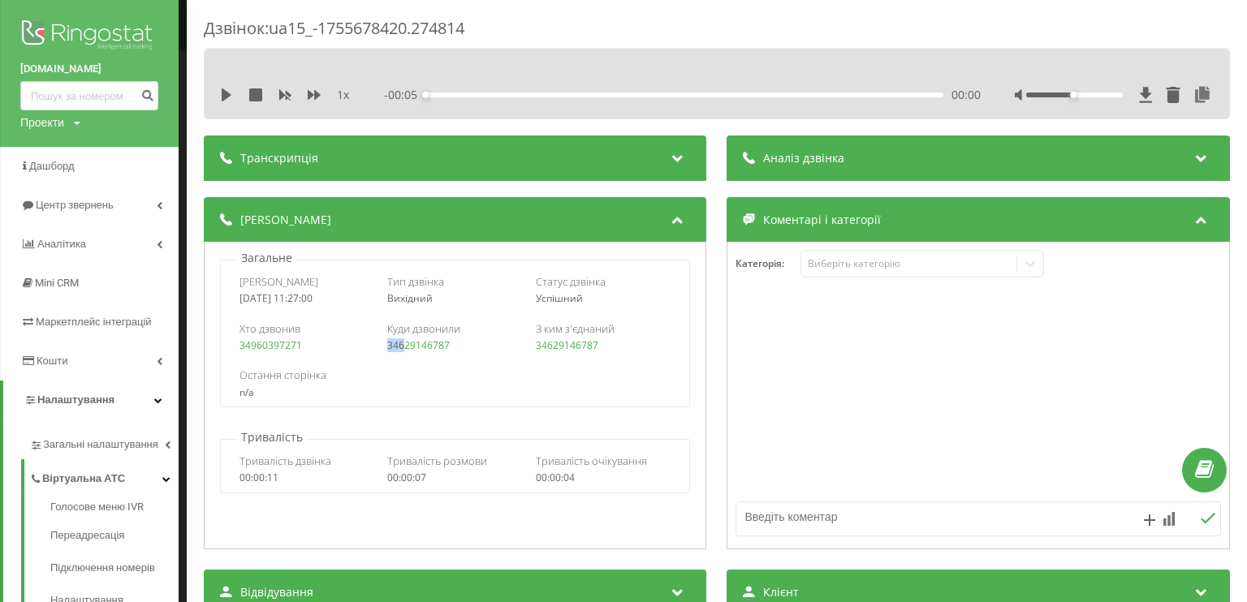
drag, startPoint x: 381, startPoint y: 348, endPoint x: 403, endPoint y: 348, distance: 21.9
click at [403, 348] on div "Хто дзвонив 34960397271 Куди дзвонили 34629146787 З ким з'єднаний 34629146787" at bounding box center [455, 336] width 468 height 47
copy link "346"
click at [360, 350] on div "34960397271" at bounding box center [307, 345] width 136 height 11
drag, startPoint x: 422, startPoint y: 343, endPoint x: 461, endPoint y: 343, distance: 39.0
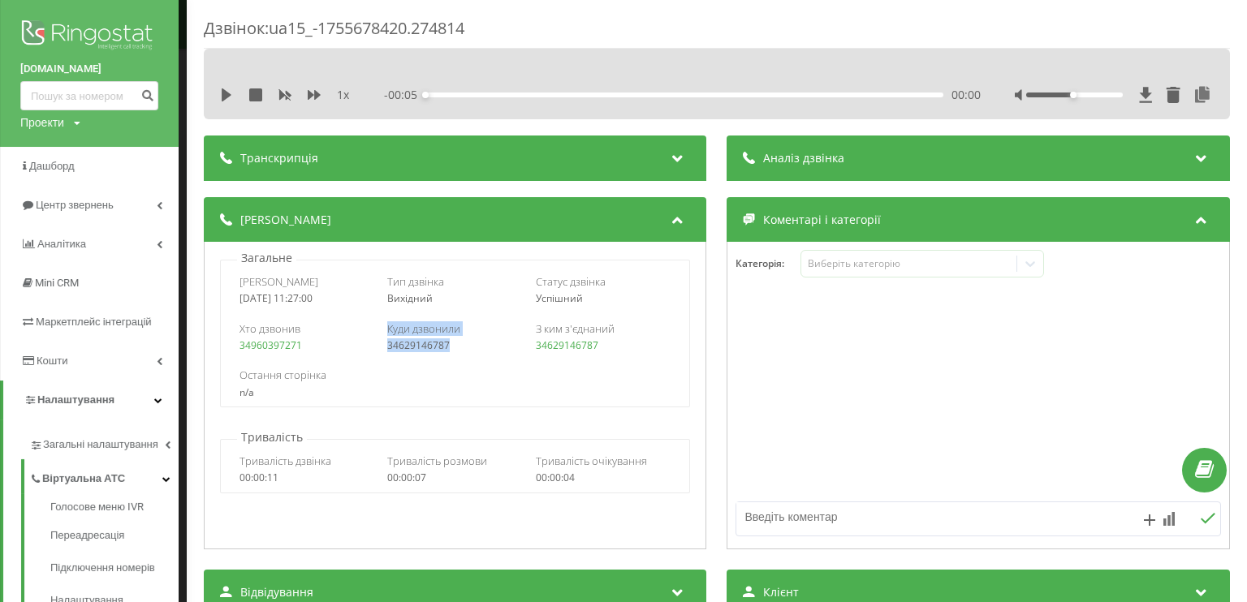
click at [461, 343] on div "Хто дзвонив 34960397271 Куди дзвонили 34629146787 З ким з'єднаний 34629146787" at bounding box center [455, 336] width 468 height 47
click at [462, 343] on div "34629146787" at bounding box center [456, 345] width 136 height 11
drag, startPoint x: 408, startPoint y: 340, endPoint x: 377, endPoint y: 343, distance: 31.8
click at [377, 343] on div "Хто дзвонив 34960397271 Куди дзвонили 34629146787 З ким з'єднаний 34629146787" at bounding box center [455, 336] width 468 height 47
click at [454, 364] on div "Остання сторінка n/a" at bounding box center [455, 383] width 468 height 47
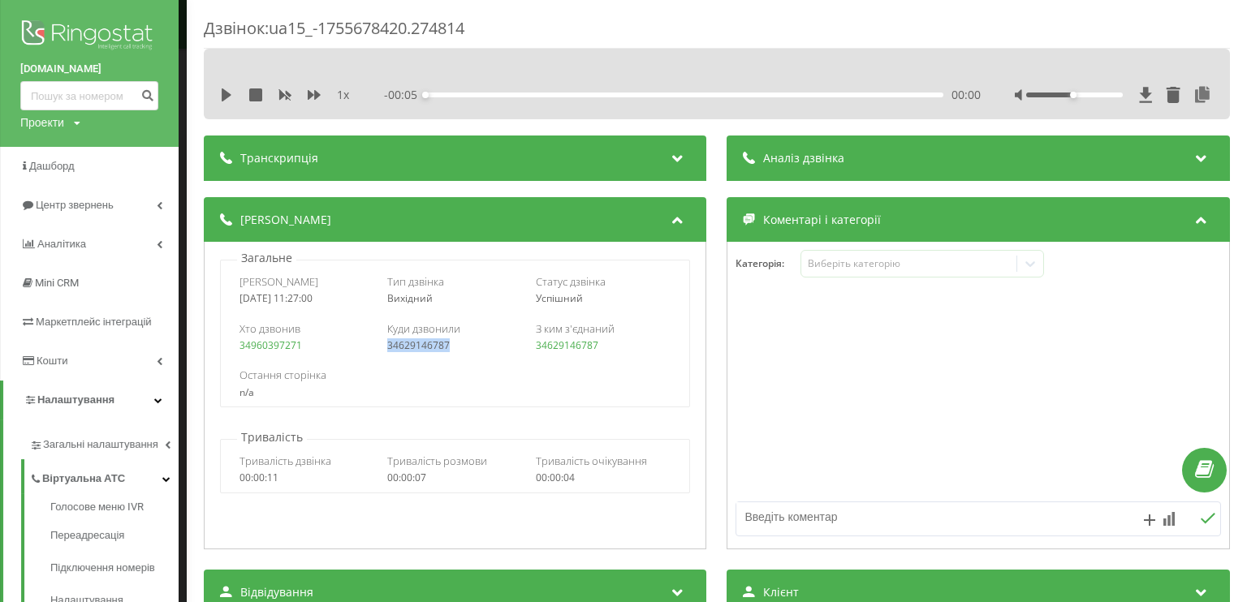
drag, startPoint x: 451, startPoint y: 342, endPoint x: 383, endPoint y: 347, distance: 68.3
click at [383, 347] on div "Хто дзвонив 34960397271 Куди дзвонили 34629146787 З ким з'єднаний 34629146787" at bounding box center [455, 336] width 468 height 47
copy link "34629146787"
click at [450, 369] on div "Остання сторінка" at bounding box center [454, 375] width 431 height 15
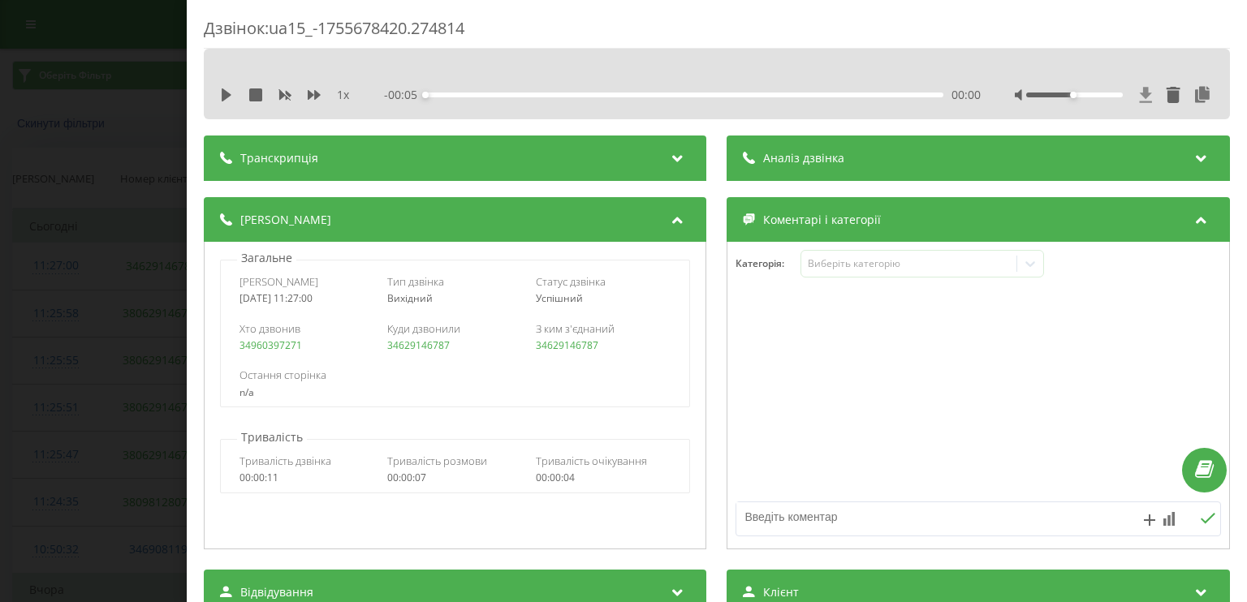
click at [1139, 89] on icon at bounding box center [1145, 94] width 12 height 15
drag, startPoint x: 377, startPoint y: 345, endPoint x: 456, endPoint y: 348, distance: 78.8
click at [456, 348] on div "Хто дзвонив 34960397271 Куди дзвонили 34629146787 З ким з'єднаний 34629146787" at bounding box center [455, 336] width 468 height 47
click at [457, 347] on div "34629146787" at bounding box center [456, 345] width 136 height 11
drag, startPoint x: 440, startPoint y: 344, endPoint x: 385, endPoint y: 343, distance: 55.2
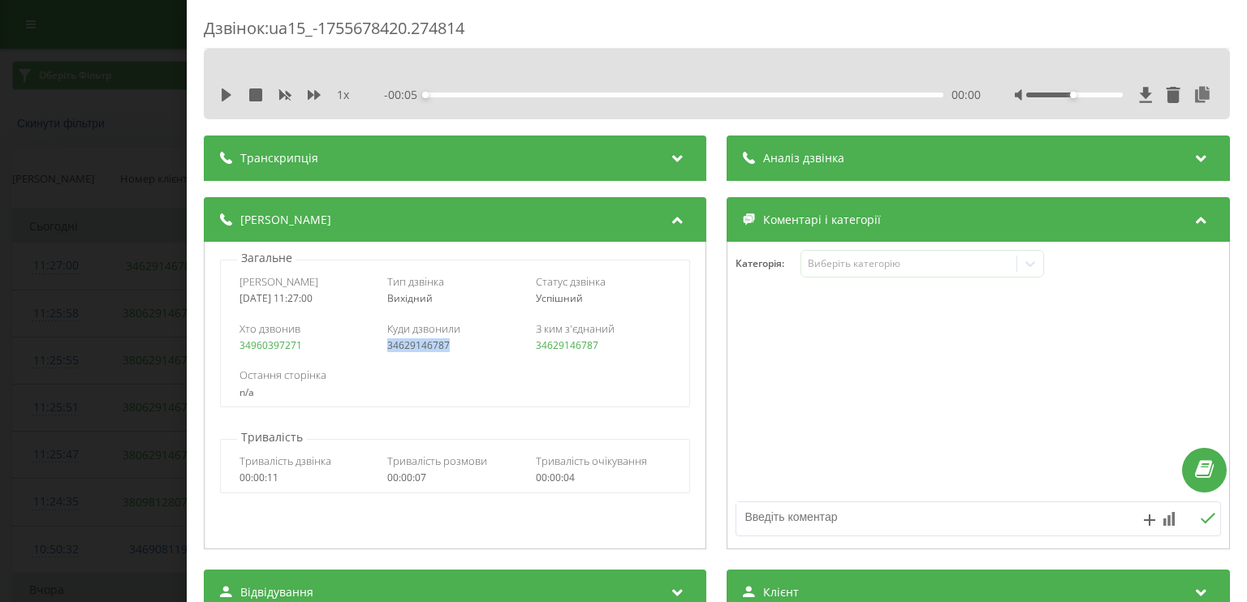
click at [388, 343] on div "34629146787" at bounding box center [456, 345] width 136 height 11
copy link "34629146787"
click at [217, 95] on div "1 x - 00:05 00:00 00:00" at bounding box center [716, 95] width 1001 height 24
click at [219, 93] on div "1 x - 00:05 00:00 00:00" at bounding box center [716, 95] width 1001 height 24
click at [221, 93] on icon at bounding box center [226, 94] width 13 height 13
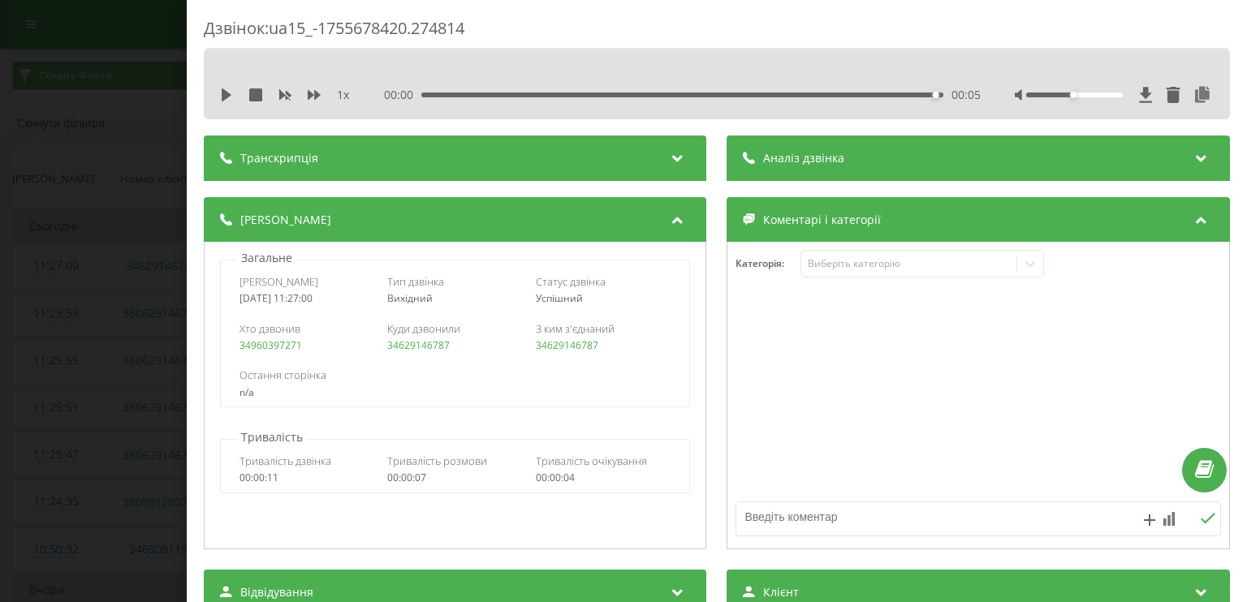
click at [123, 178] on div "Дзвінок : ua15_-1755678420.274814 1 x 00:00 00:05 00:05 Транскрипція Для AI-ана…" at bounding box center [623, 301] width 1247 height 602
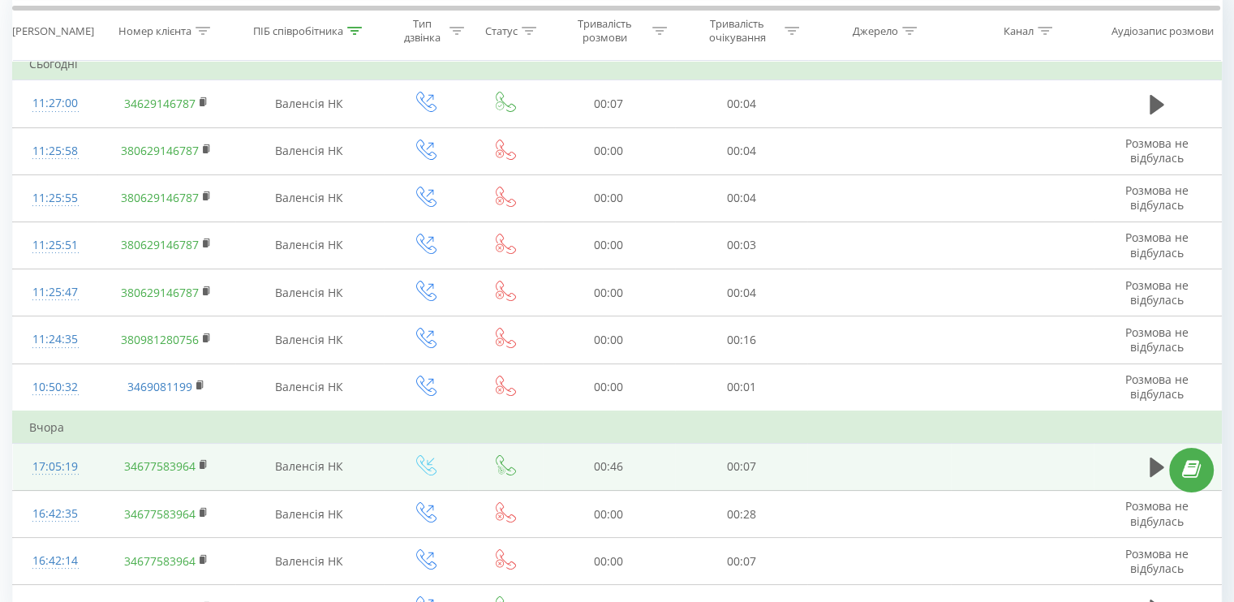
scroll to position [243, 0]
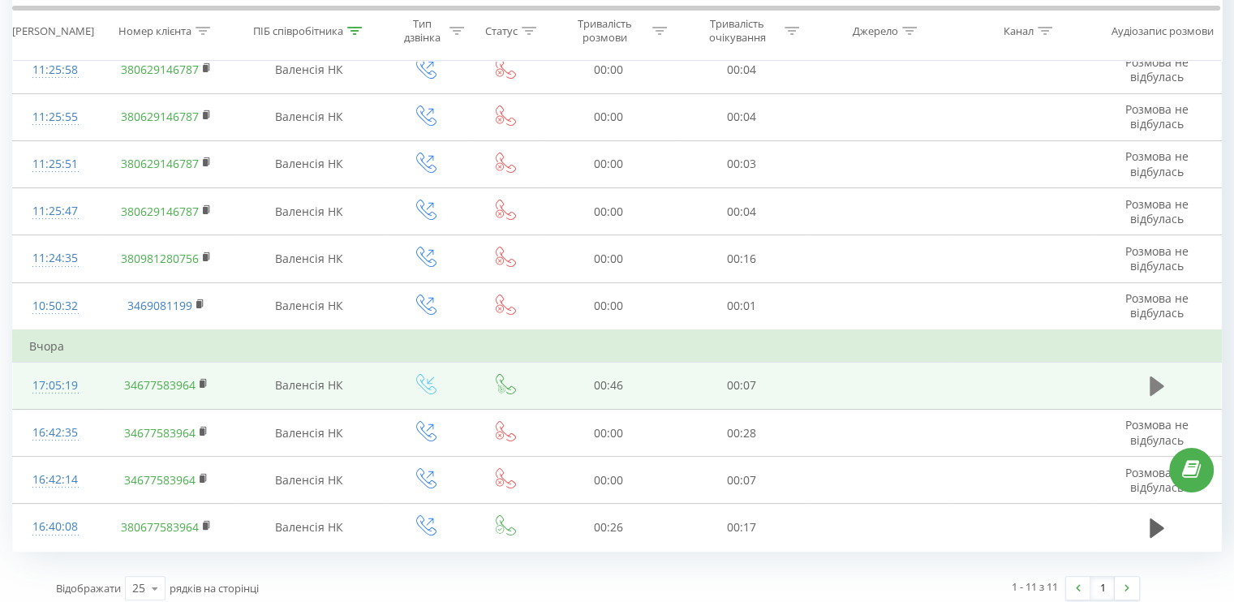
click at [1163, 384] on icon at bounding box center [1157, 386] width 15 height 19
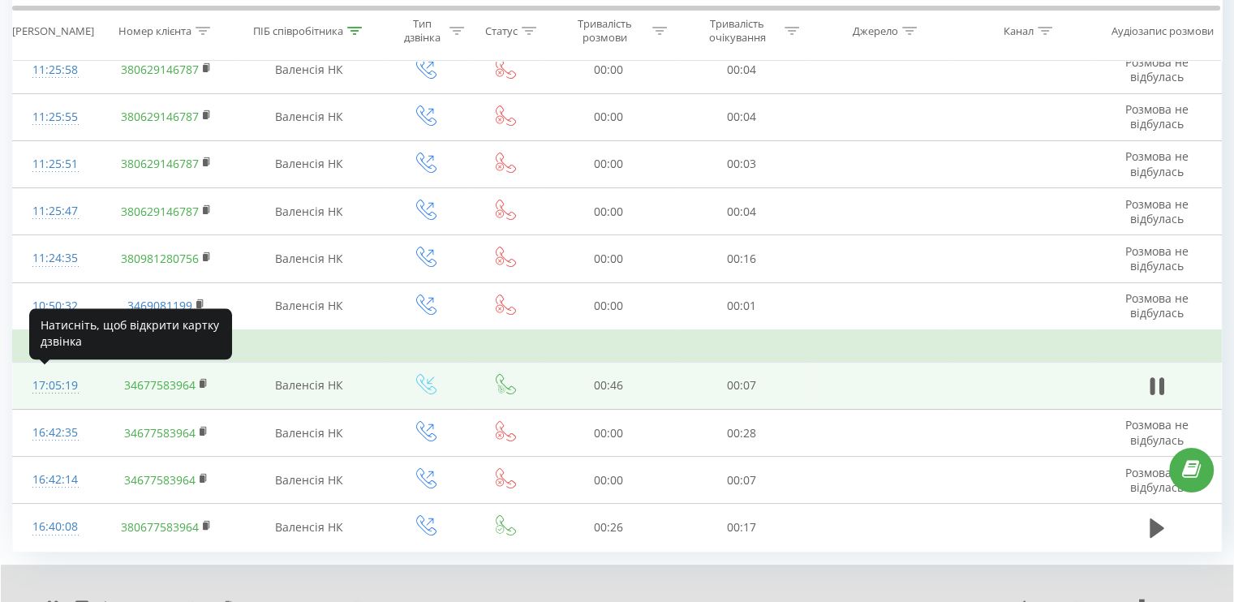
click at [55, 385] on div "17:05:19" at bounding box center [55, 386] width 52 height 32
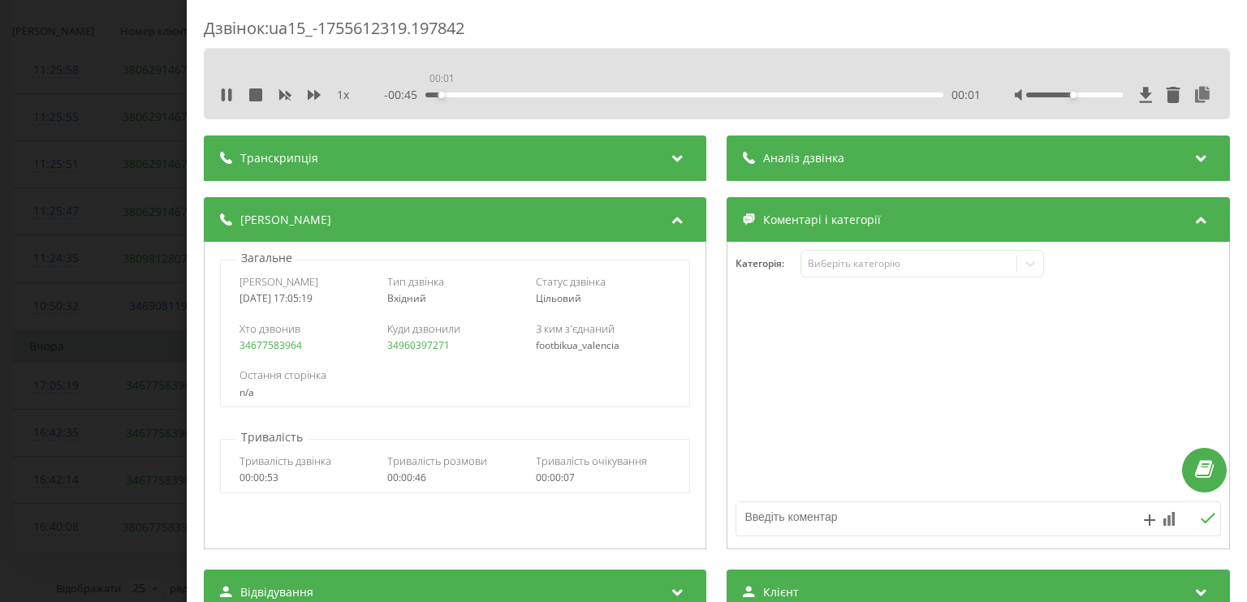
click at [440, 97] on div "00:01" at bounding box center [684, 95] width 517 height 5
click at [1068, 95] on div at bounding box center [1074, 95] width 97 height 5
click at [1059, 96] on div at bounding box center [1074, 95] width 97 height 5
drag, startPoint x: 1062, startPoint y: 96, endPoint x: 1110, endPoint y: 93, distance: 48.8
click at [1117, 93] on div "Accessibility label" at bounding box center [1120, 95] width 6 height 6
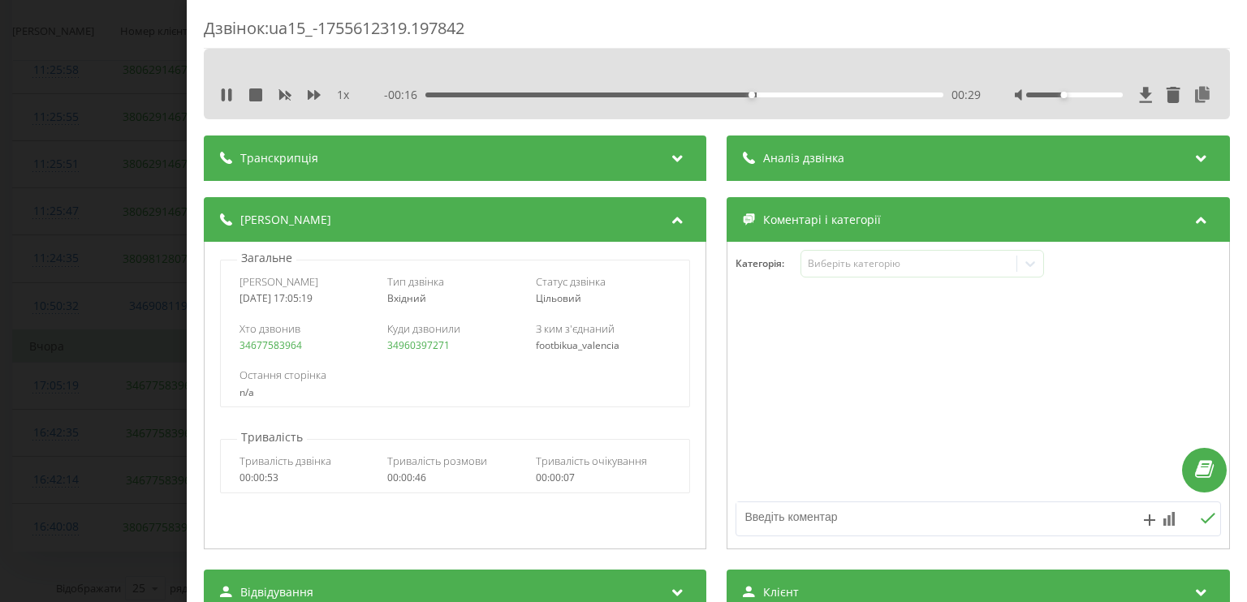
drag, startPoint x: 1075, startPoint y: 93, endPoint x: 1053, endPoint y: 97, distance: 21.3
click at [1053, 97] on div at bounding box center [1074, 95] width 97 height 5
click at [225, 88] on icon at bounding box center [226, 94] width 13 height 13
click at [107, 179] on div "Дзвінок : ua15_-1755612319.197842 1 x - 00:15 00:31 00:31 Транскрипція Для AI-а…" at bounding box center [623, 301] width 1247 height 602
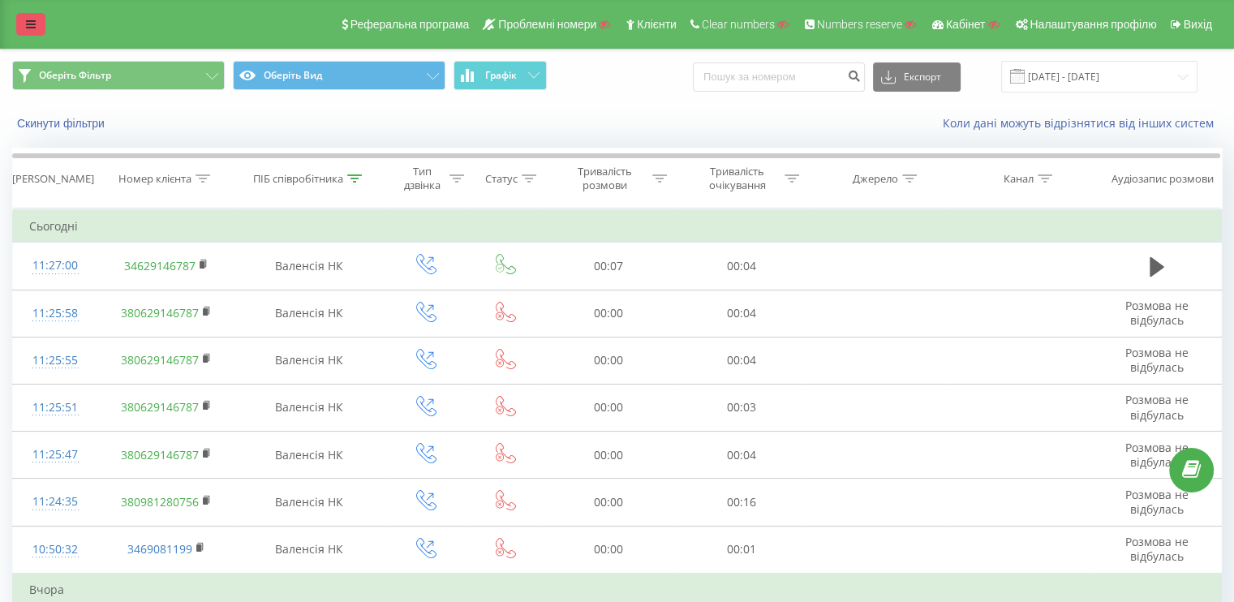
click at [16, 19] on link at bounding box center [30, 24] width 29 height 23
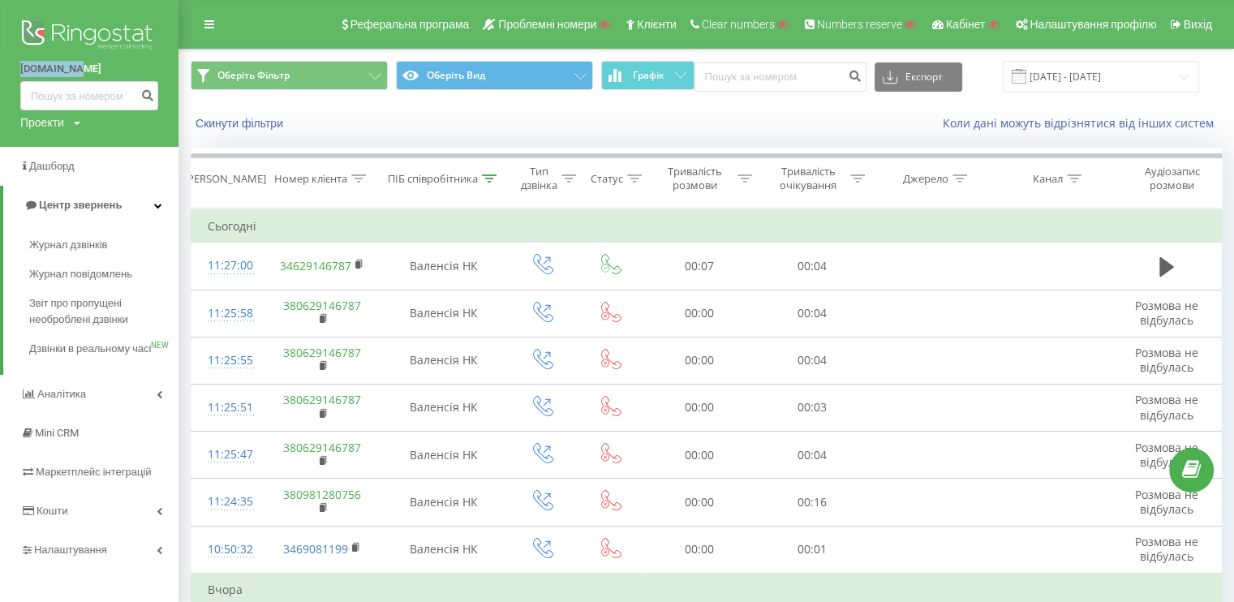
drag, startPoint x: 5, startPoint y: 65, endPoint x: 67, endPoint y: 68, distance: 62.6
click at [67, 68] on div "[DOMAIN_NAME] Проекти Пошук" at bounding box center [89, 73] width 179 height 147
copy link "[DOMAIN_NAME]"
click at [209, 19] on icon at bounding box center [210, 24] width 10 height 11
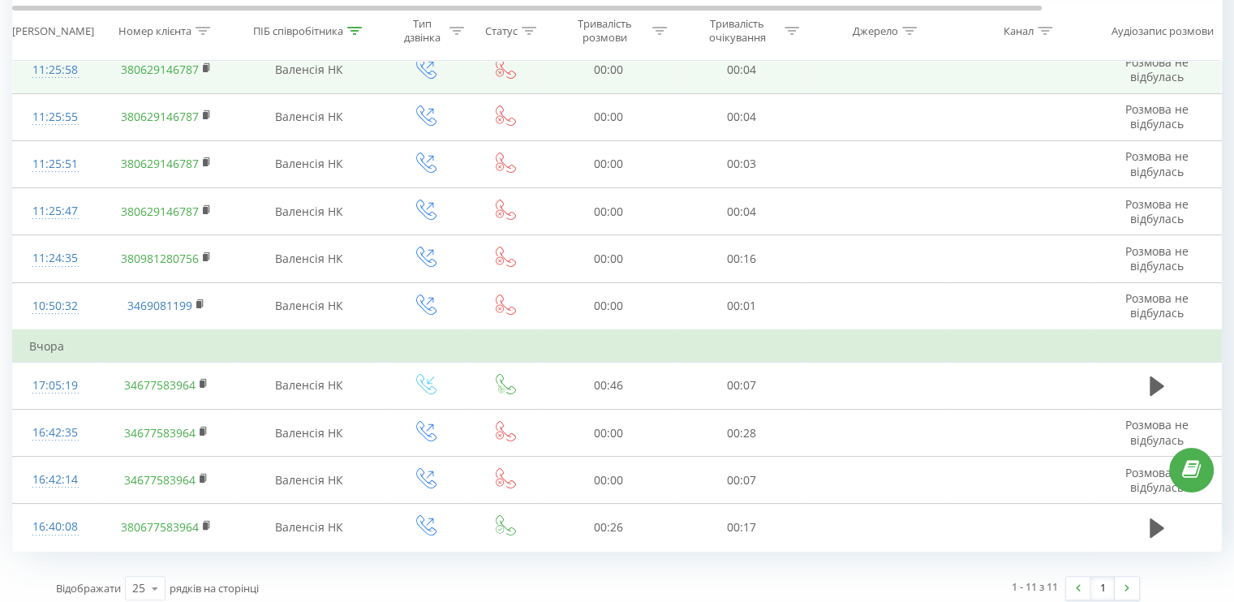
scroll to position [250, 0]
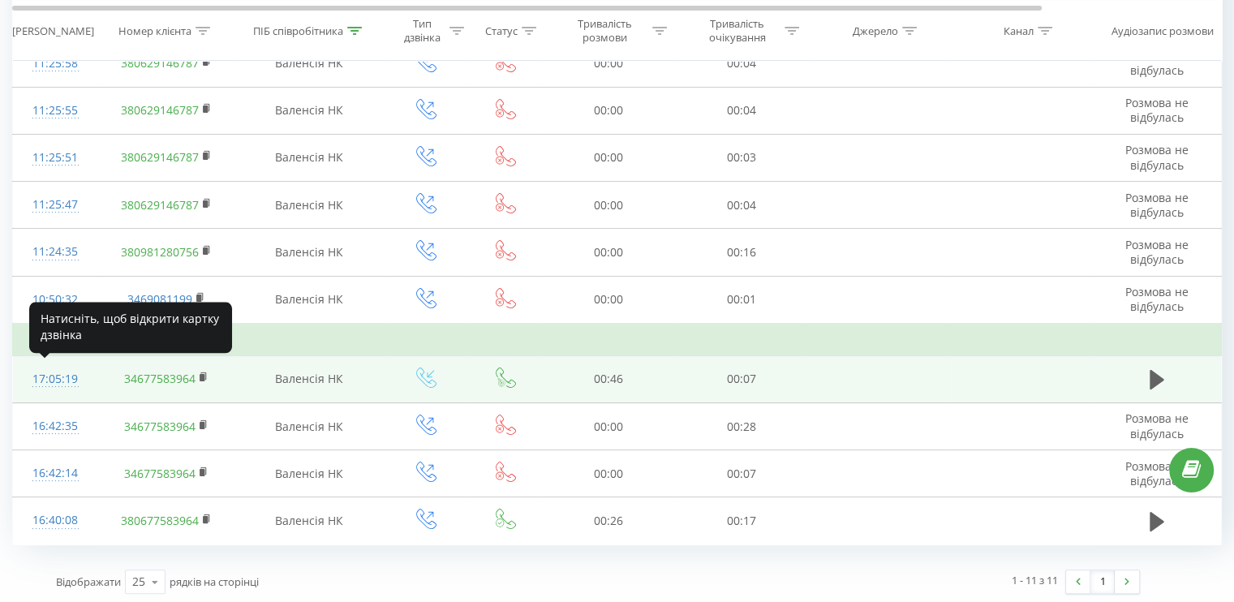
click at [47, 368] on div "17:05:19" at bounding box center [55, 380] width 52 height 32
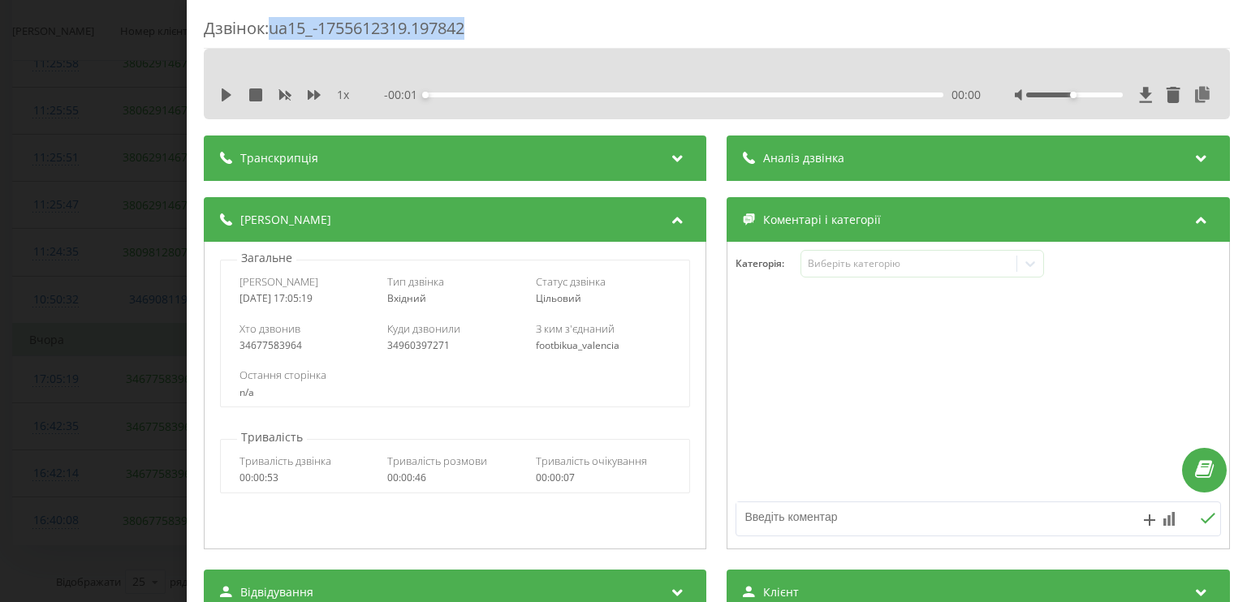
drag, startPoint x: 541, startPoint y: 19, endPoint x: 277, endPoint y: 20, distance: 264.6
click at [277, 20] on div "Дзвінок : ua15_-1755612319.197842" at bounding box center [717, 33] width 1026 height 32
copy div "ua15_-1755612319.197842"
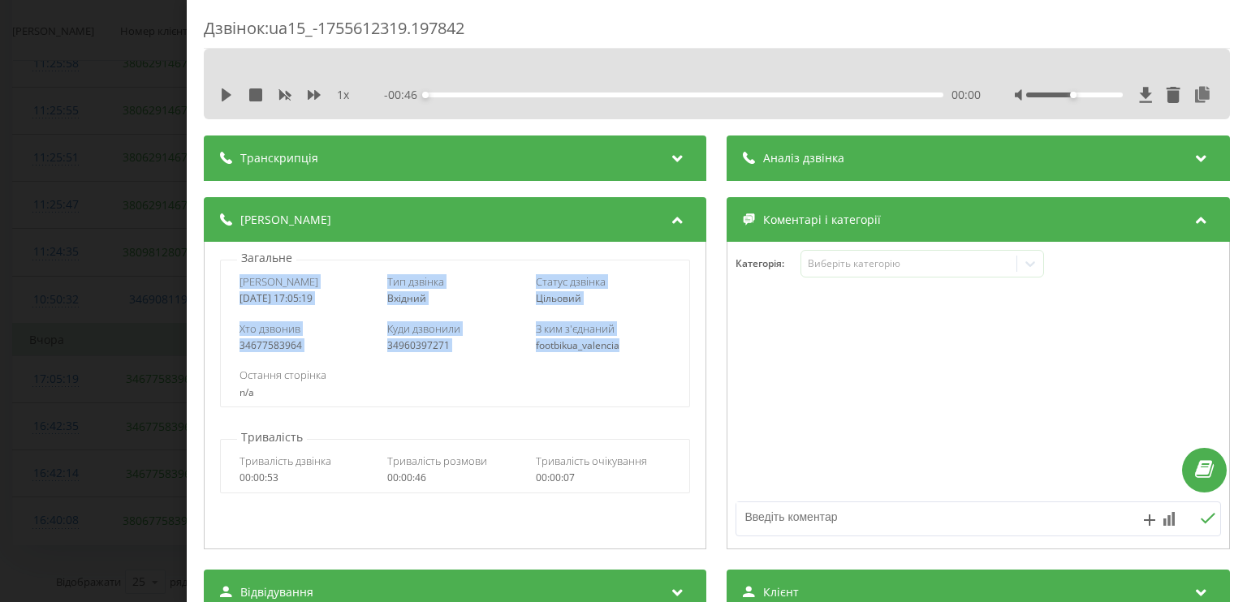
drag, startPoint x: 634, startPoint y: 347, endPoint x: 239, endPoint y: 275, distance: 401.8
click at [239, 275] on div "Дата дзвінка [DATE] 17:05:19 Тип дзвінка Вхідний Статус дзвінка Цільовий Хто дз…" at bounding box center [455, 334] width 470 height 148
copy div "Дата дзвінка [DATE] 17:05:19 Тип дзвінка Вхідний Статус дзвінка Цільовий Хто дз…"
click at [95, 286] on div "Дзвінок : ua15_-1755612319.197842 1 x - 00:46 00:00 00:00 Транскрипція Для AI-а…" at bounding box center [623, 301] width 1247 height 602
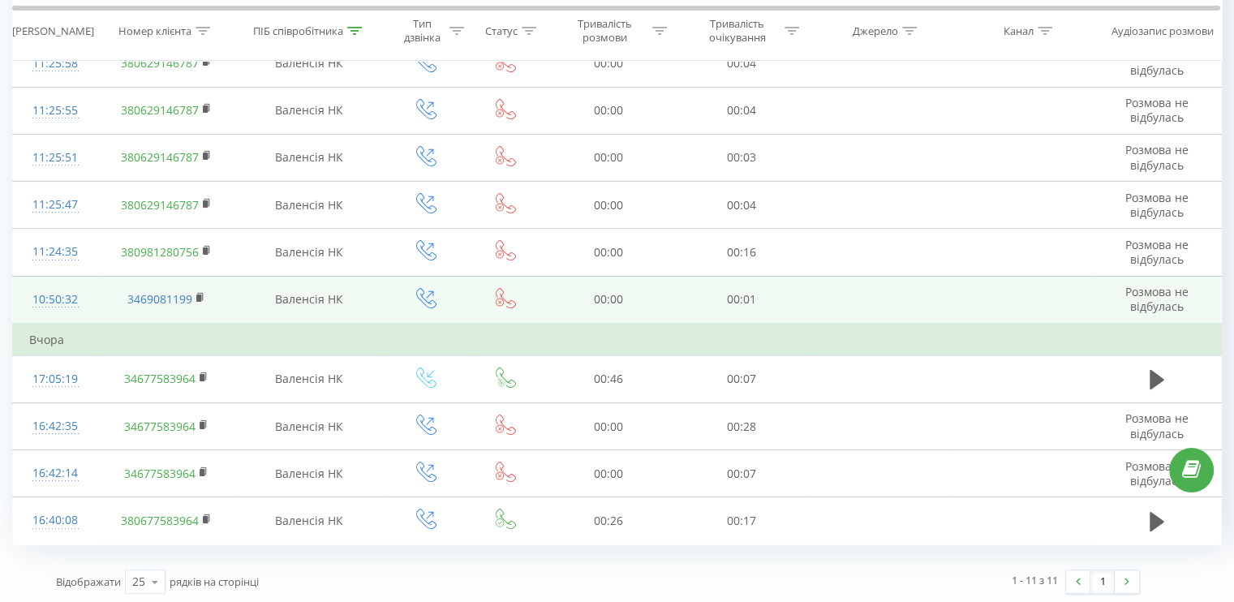
scroll to position [88, 0]
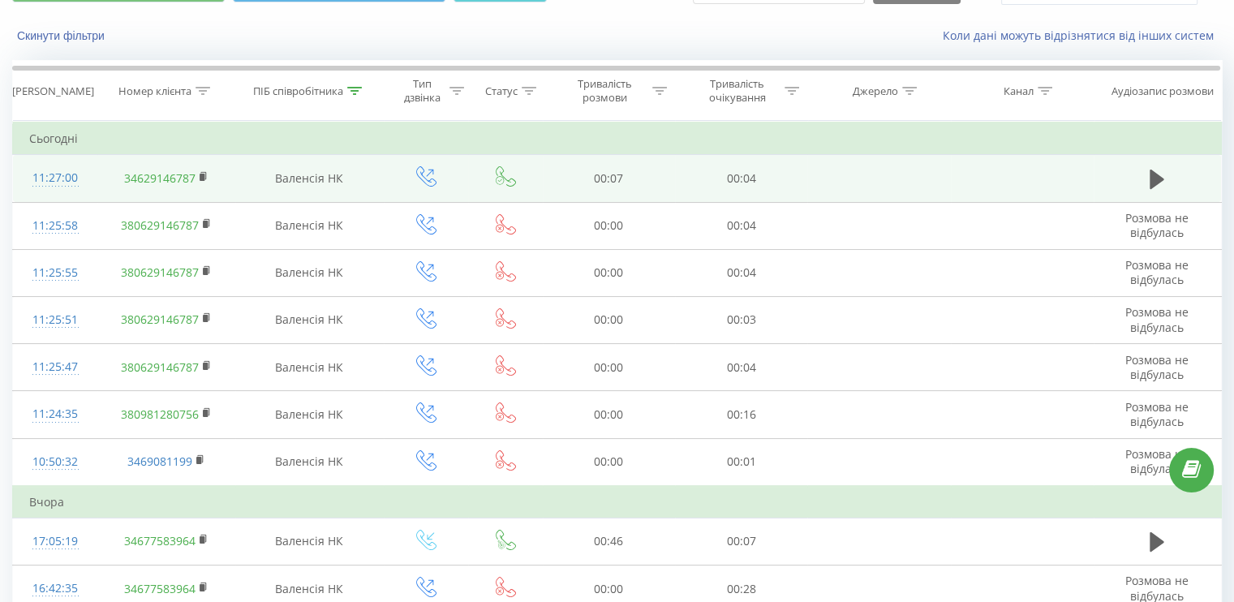
click at [60, 177] on div "11:27:00" at bounding box center [55, 178] width 52 height 32
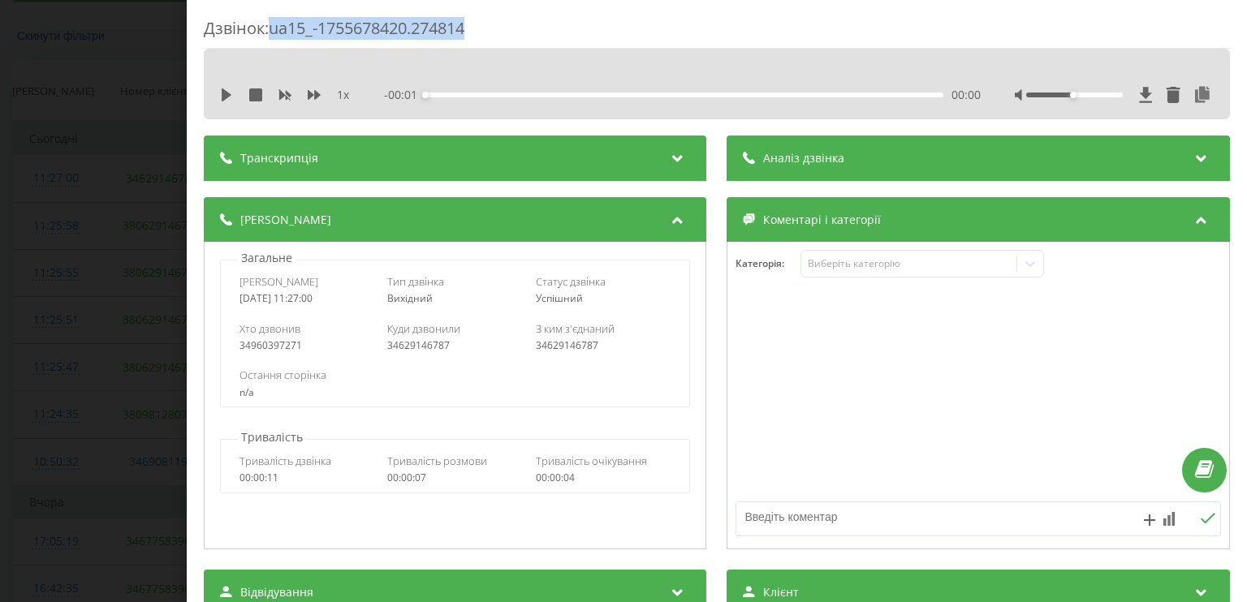
drag, startPoint x: 493, startPoint y: 24, endPoint x: 274, endPoint y: 33, distance: 219.3
click at [274, 33] on div "Дзвінок : ua15_-1755678420.274814" at bounding box center [717, 33] width 1026 height 32
copy div "ua15_-1755678420.274814"
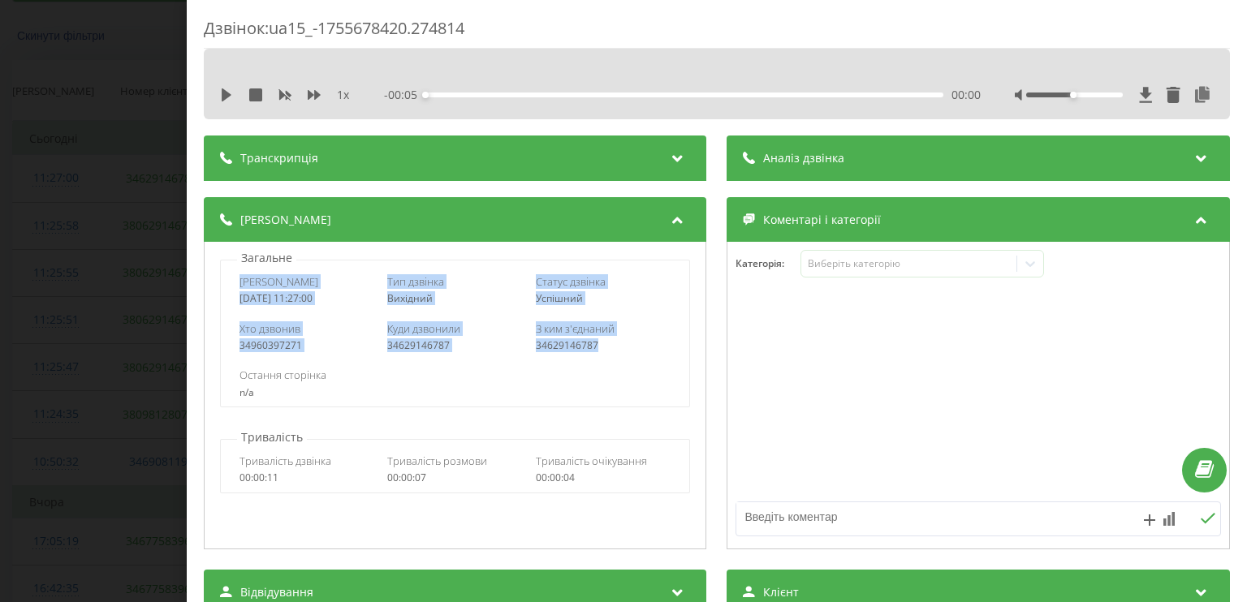
drag, startPoint x: 625, startPoint y: 340, endPoint x: 235, endPoint y: 283, distance: 394.5
click at [235, 283] on div "Дата дзвінка [DATE] 11:27:00 Тип дзвінка Вихідний Статус дзвінка Успішний Хто д…" at bounding box center [455, 334] width 470 height 148
copy div "Дата дзвінка [DATE] 11:27:00 Тип дзвінка Вихідний Статус дзвінка Успішний Хто д…"
click at [169, 176] on div "Дзвінок : ua15_-1755678420.274814 1 x - 00:05 00:00 00:00 Транскрипція Для AI-а…" at bounding box center [623, 301] width 1247 height 602
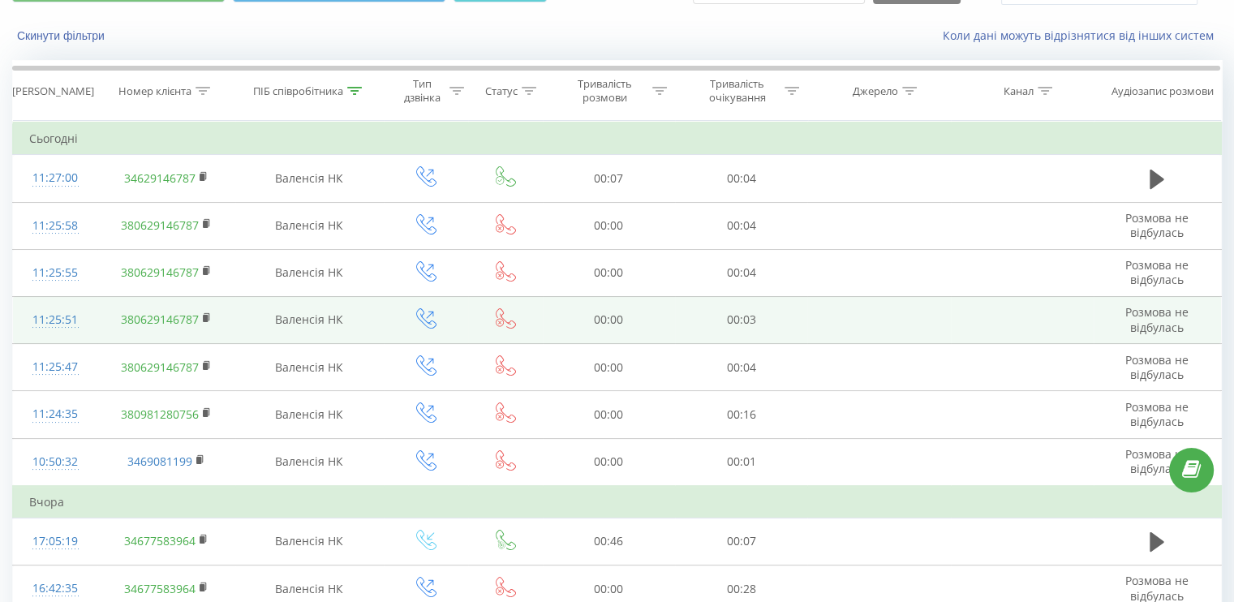
scroll to position [250, 0]
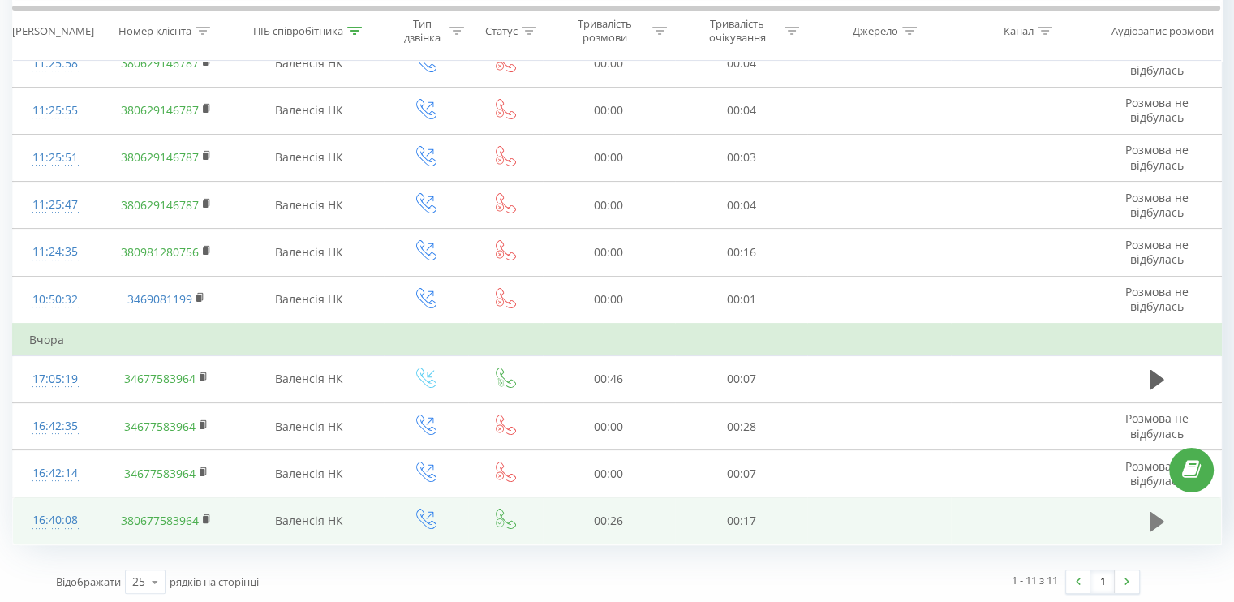
click at [1162, 519] on icon at bounding box center [1157, 521] width 15 height 19
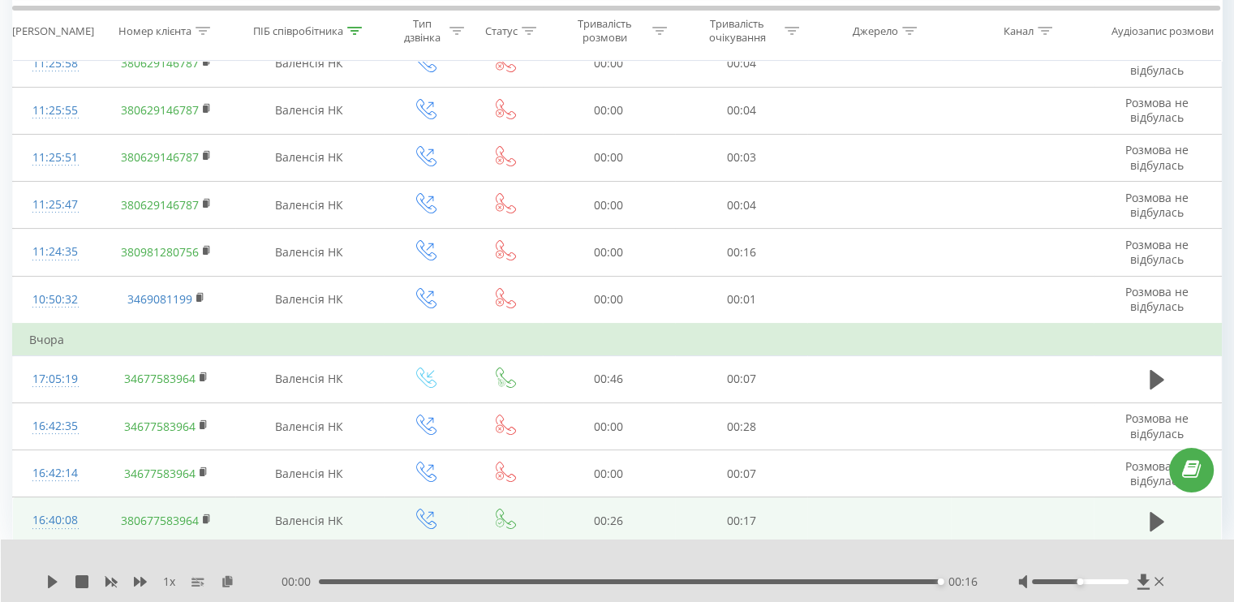
scroll to position [0, 0]
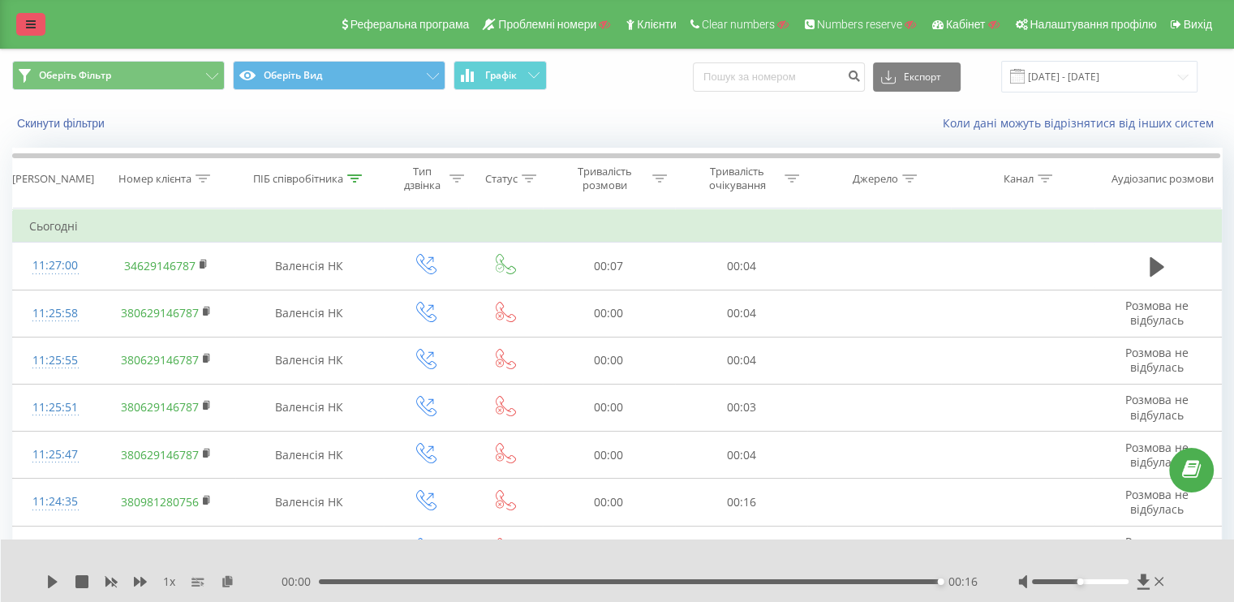
click at [28, 19] on icon at bounding box center [31, 24] width 10 height 11
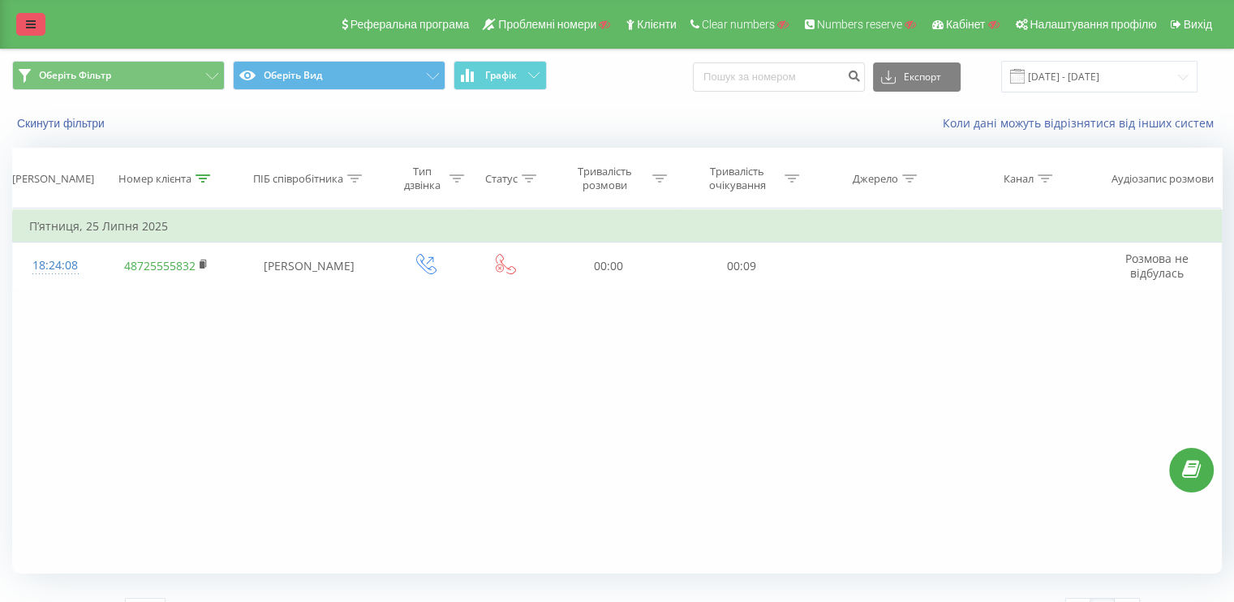
click at [29, 22] on icon at bounding box center [31, 24] width 10 height 11
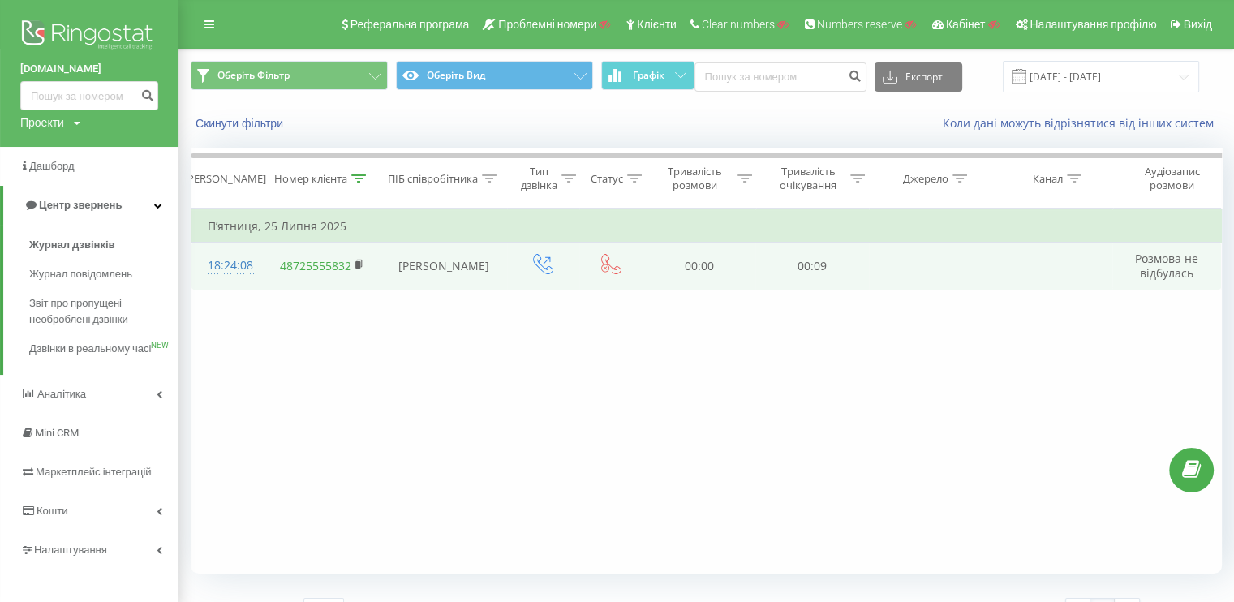
click at [221, 256] on div "18:24:08" at bounding box center [228, 266] width 40 height 32
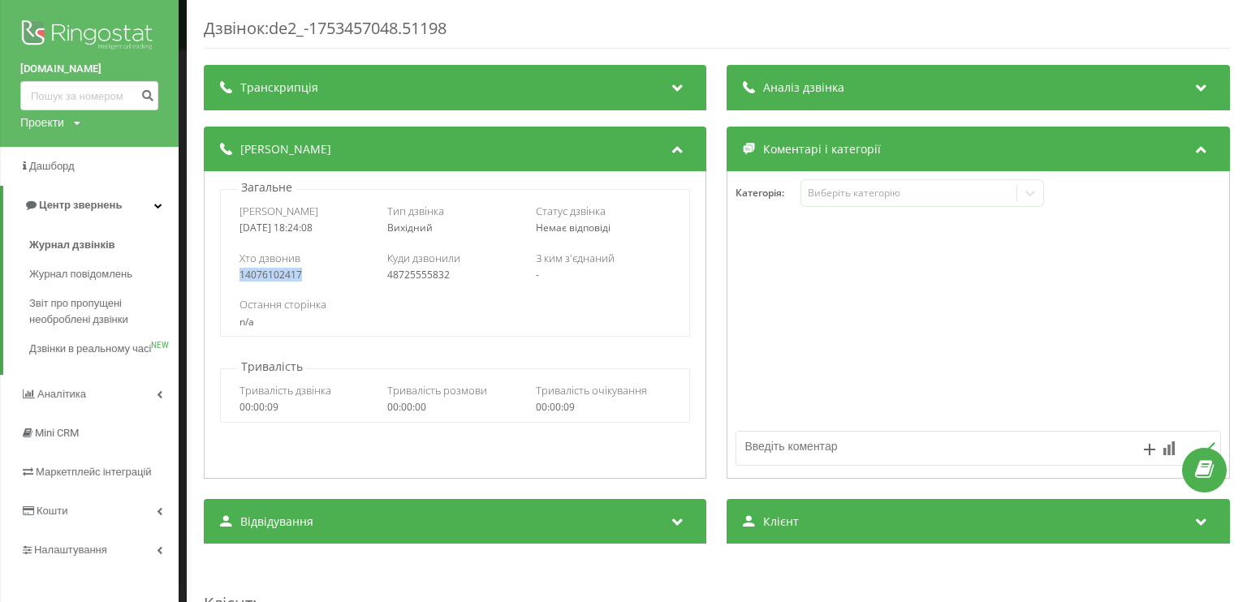
drag, startPoint x: 227, startPoint y: 271, endPoint x: 300, endPoint y: 270, distance: 73.0
click at [300, 270] on div "Хто дзвонив 14076102417 Куди дзвонили 48725555832 З ким з'єднаний -" at bounding box center [455, 266] width 468 height 47
copy link "14076102417"
drag, startPoint x: 450, startPoint y: 282, endPoint x: 383, endPoint y: 273, distance: 67.0
click at [383, 273] on div "Хто дзвонив 14076102417 Куди дзвонили 48725555832 З ким з'єднаний -" at bounding box center [455, 266] width 468 height 47
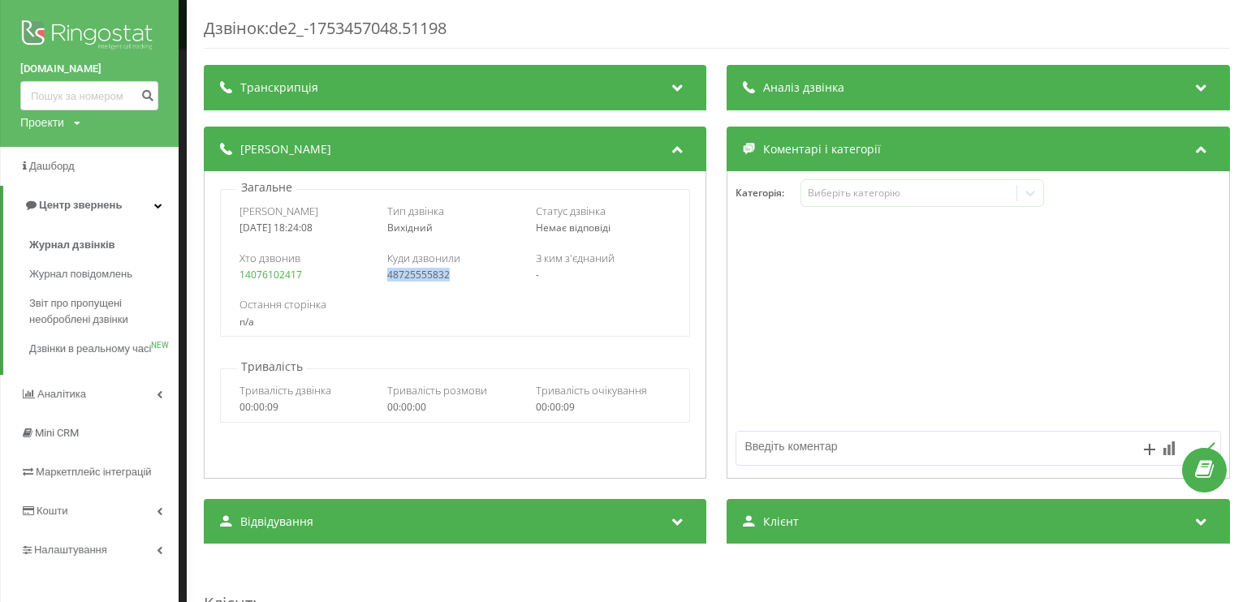
copy link "48725555832"
click at [185, 186] on div "Дзвінок : de2_-1753457048.51198 Транскрипція Для AI-аналізу майбутніх дзвінків …" at bounding box center [623, 301] width 1247 height 602
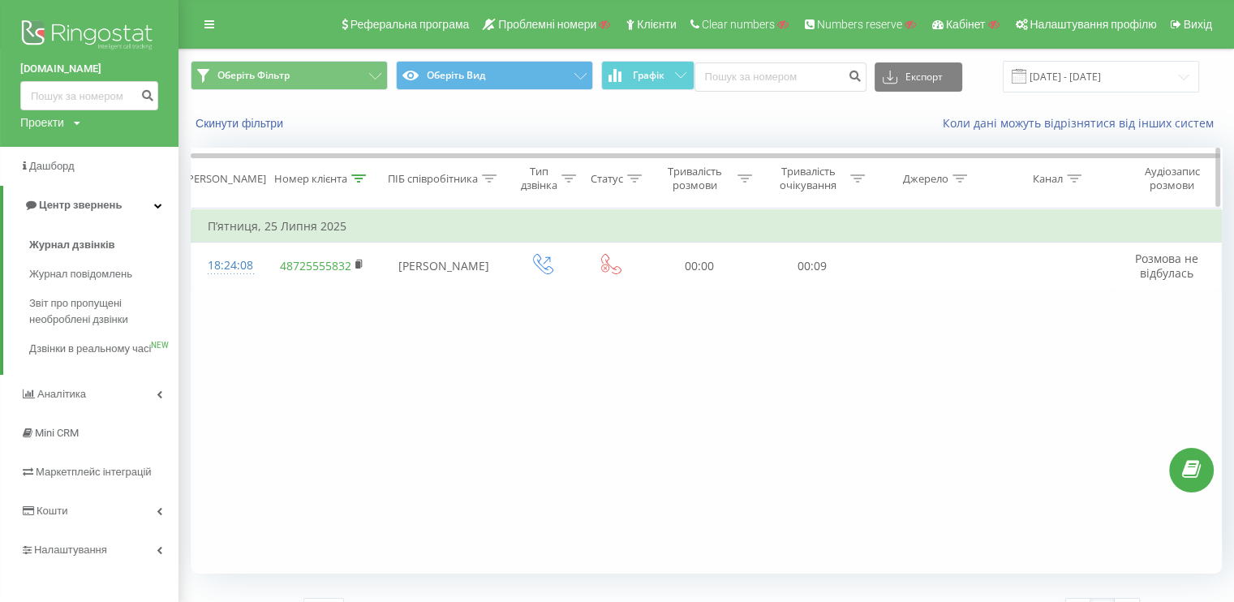
click at [360, 186] on th "Номер клієнта" at bounding box center [323, 179] width 118 height 60
click at [355, 179] on icon at bounding box center [358, 178] width 15 height 8
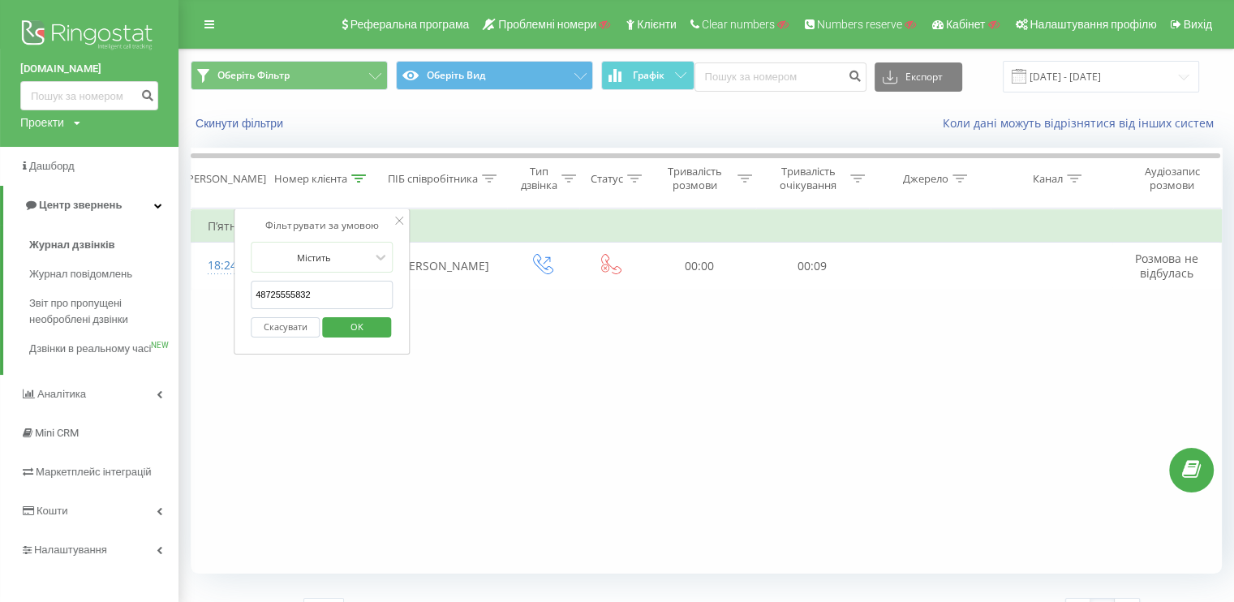
click at [317, 288] on input "48725555832" at bounding box center [322, 295] width 143 height 28
paste input "725 555 828"
click at [269, 298] on input "48 725 555 828" at bounding box center [322, 295] width 143 height 28
click at [281, 298] on input "48725 555 828" at bounding box center [322, 295] width 143 height 28
click at [299, 301] on input "48725555 828" at bounding box center [322, 295] width 143 height 28
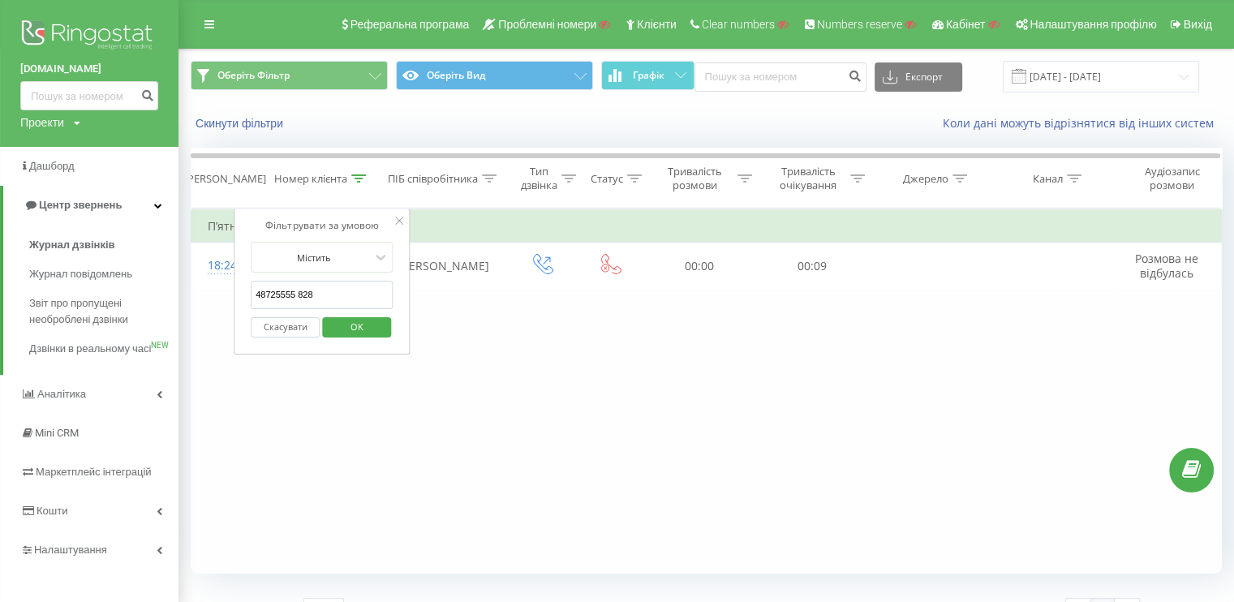
type input "48725555828"
click at [338, 324] on span "OK" at bounding box center [356, 326] width 45 height 25
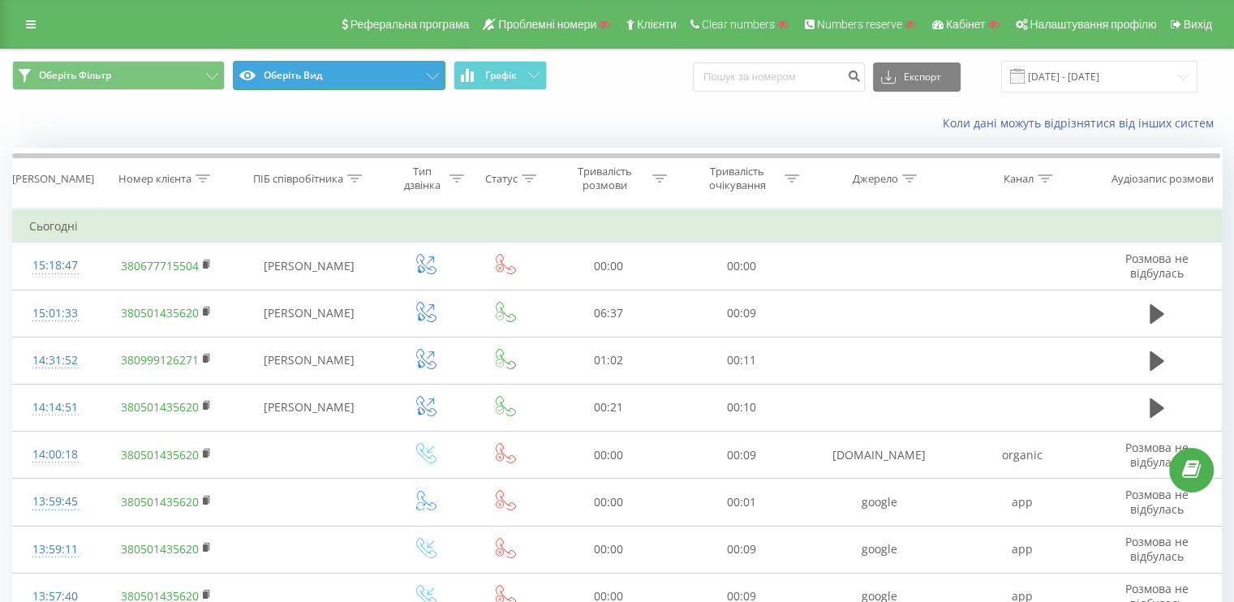
click at [276, 84] on button "Оберіть Вид" at bounding box center [339, 75] width 213 height 29
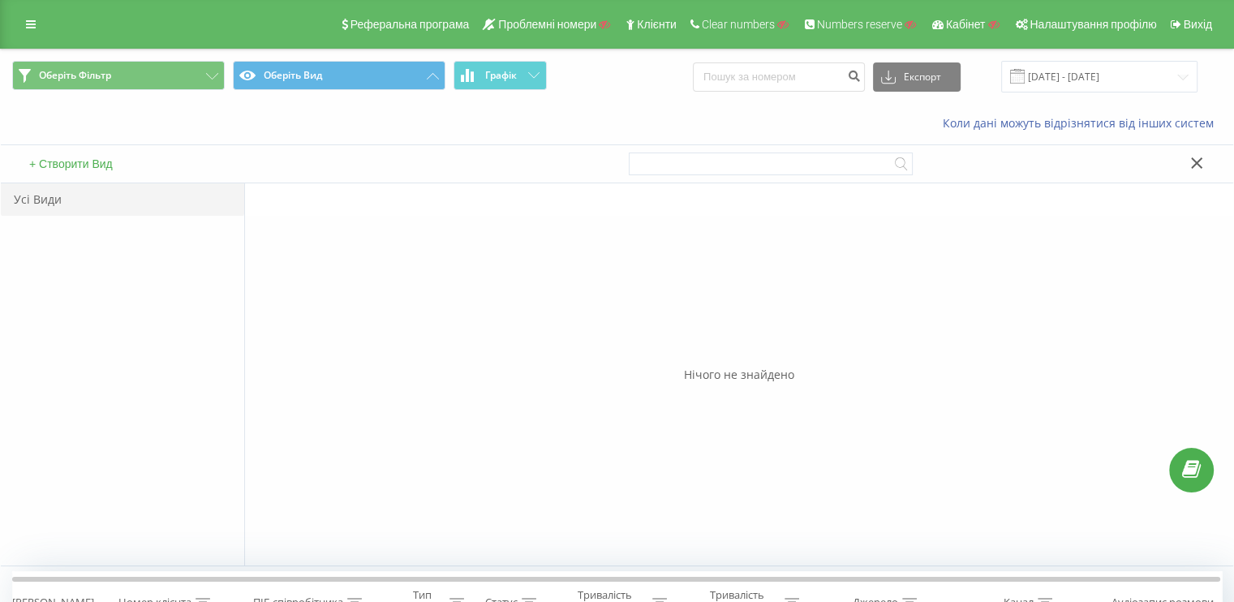
click at [127, 168] on div "+ Створити Вид" at bounding box center [309, 163] width 617 height 37
click at [101, 162] on button "+ Створити Вид" at bounding box center [70, 164] width 93 height 15
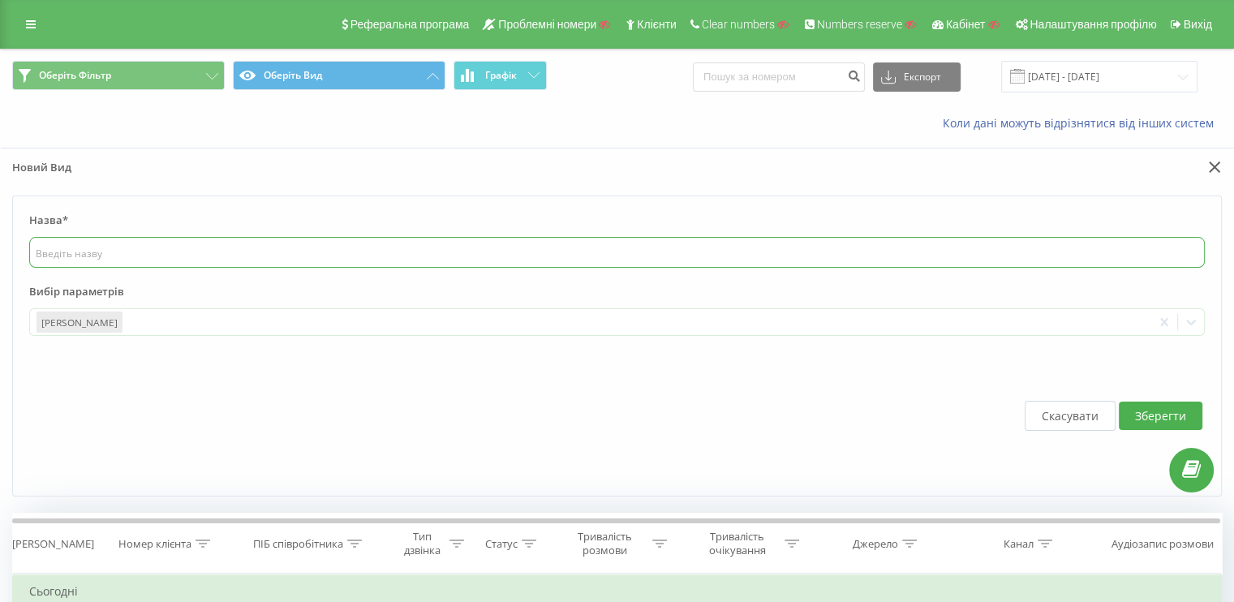
click at [217, 239] on input "text" at bounding box center [617, 252] width 1176 height 31
type input "осн"
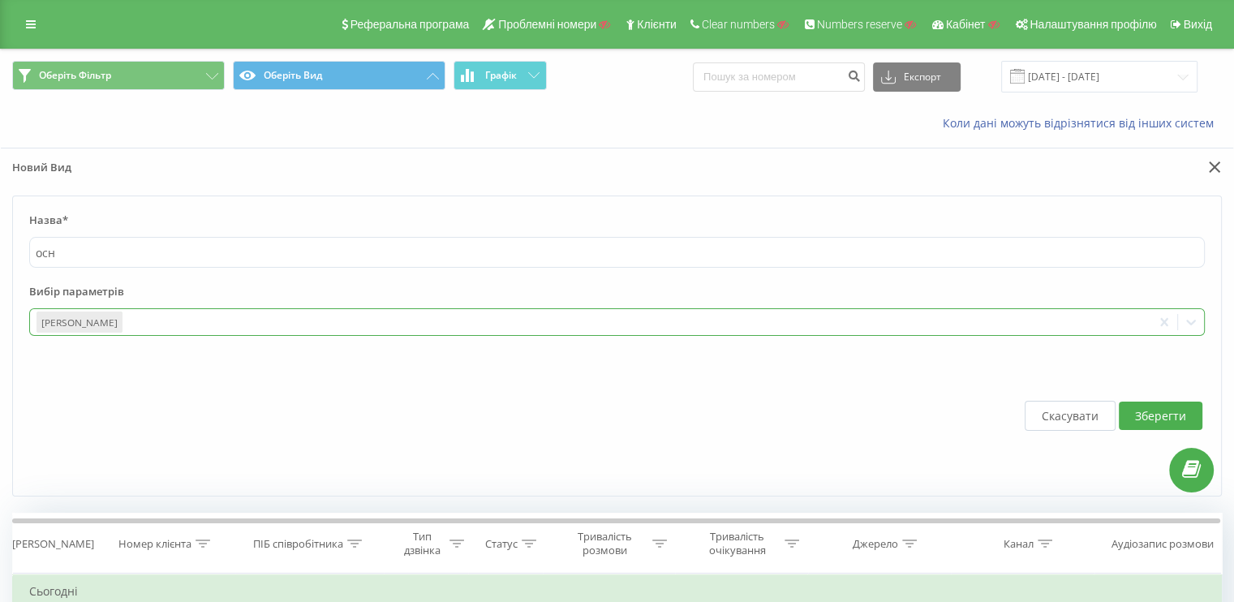
click at [196, 324] on div at bounding box center [635, 322] width 1021 height 19
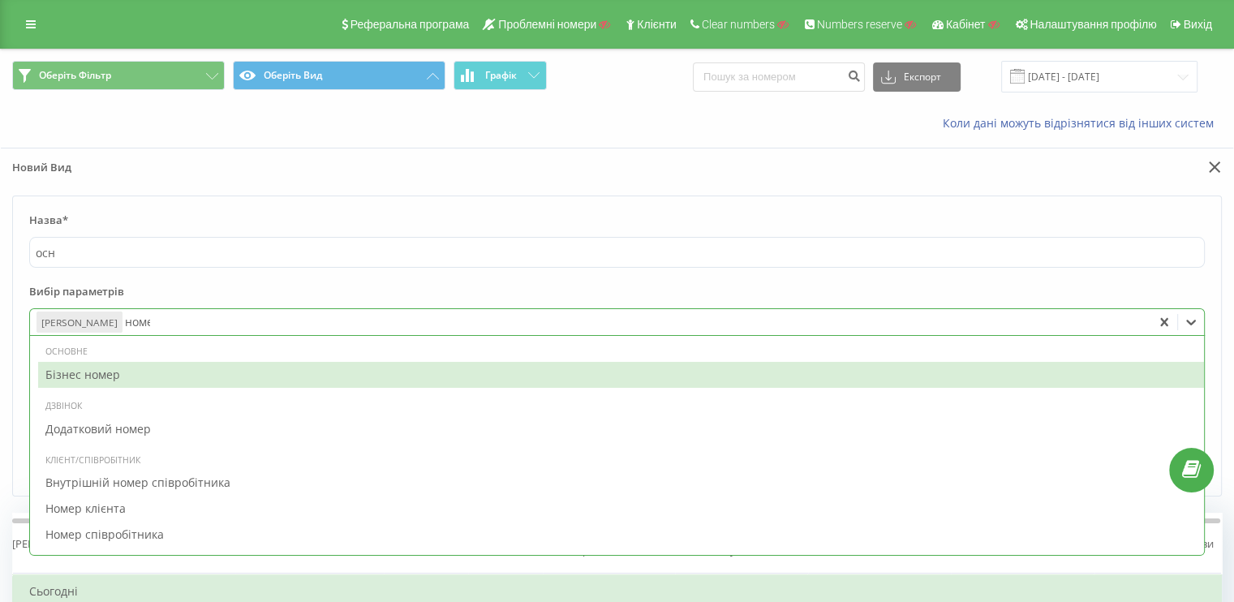
type input "номер"
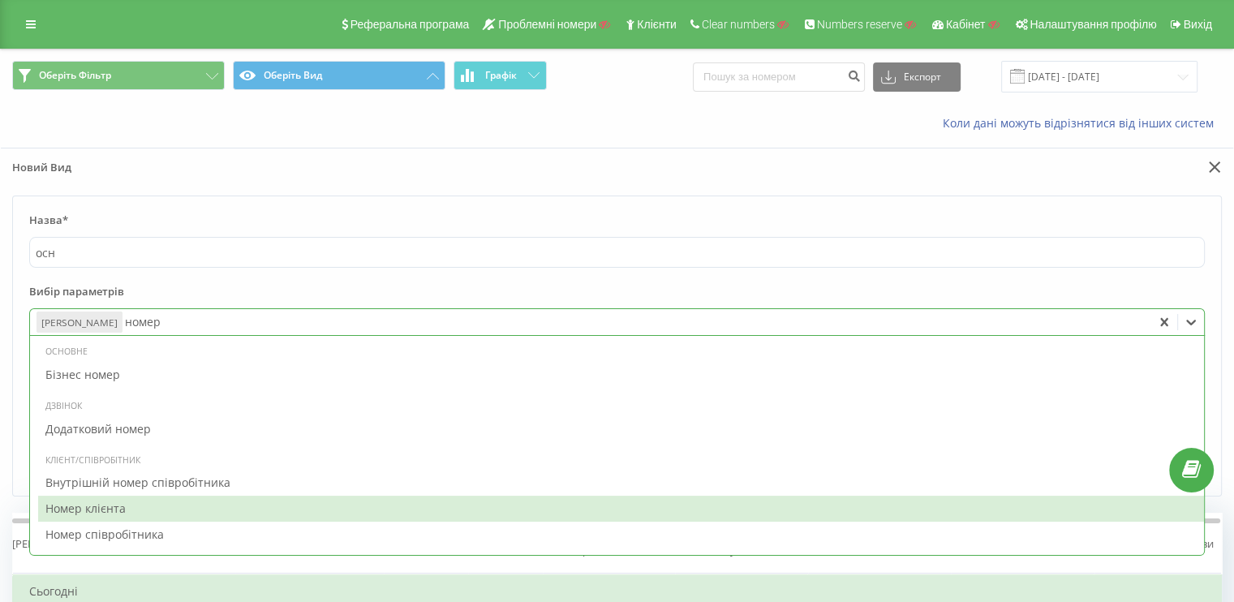
click at [112, 504] on div "Номер клієнта" at bounding box center [621, 509] width 1166 height 26
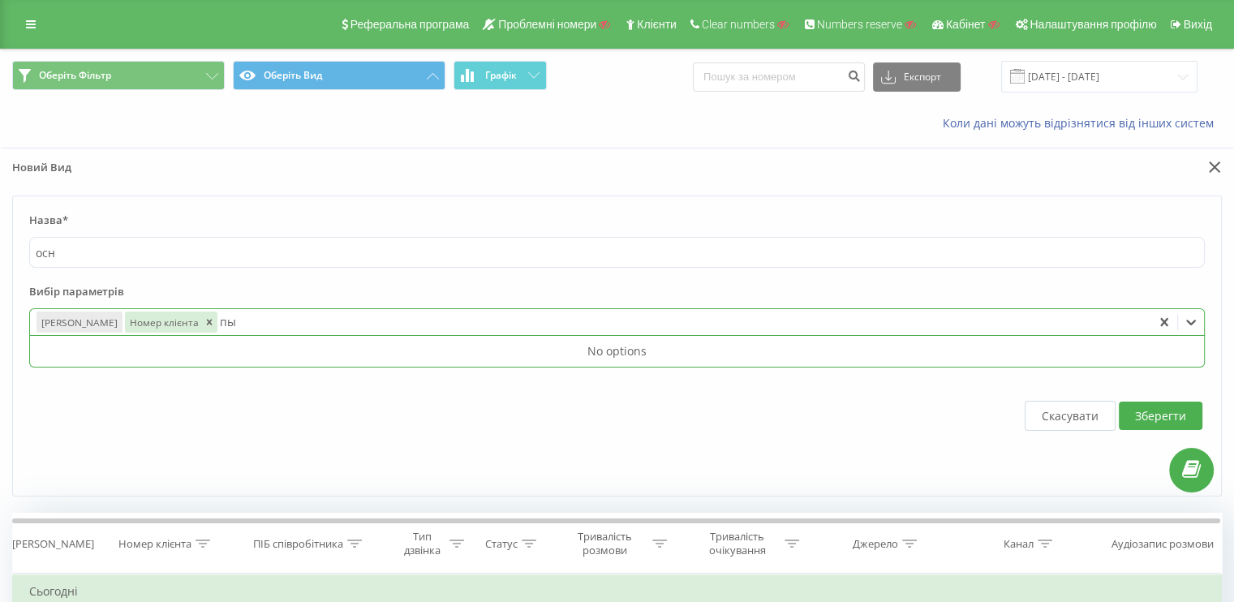
type input "пы"
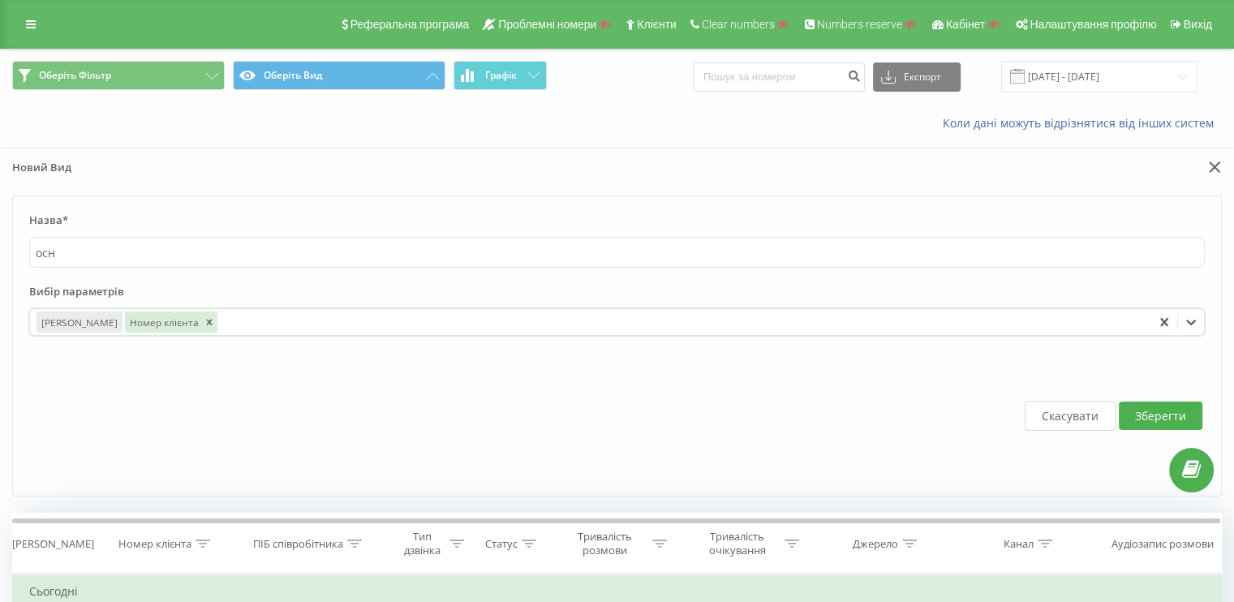
click at [334, 325] on div at bounding box center [683, 322] width 926 height 19
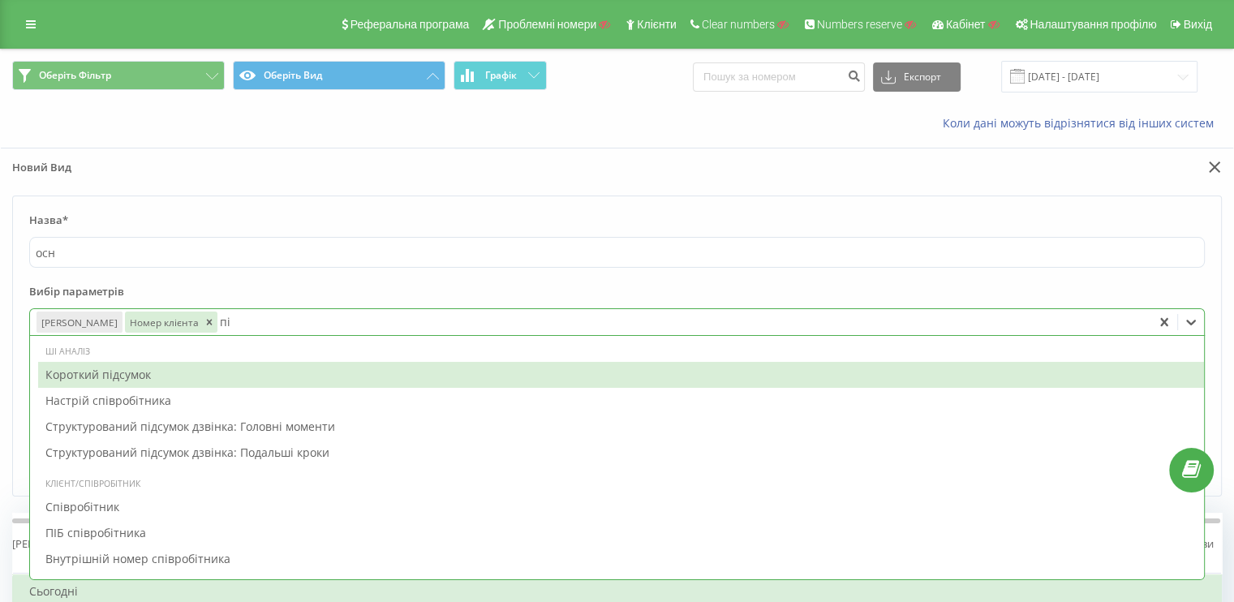
type input "піб"
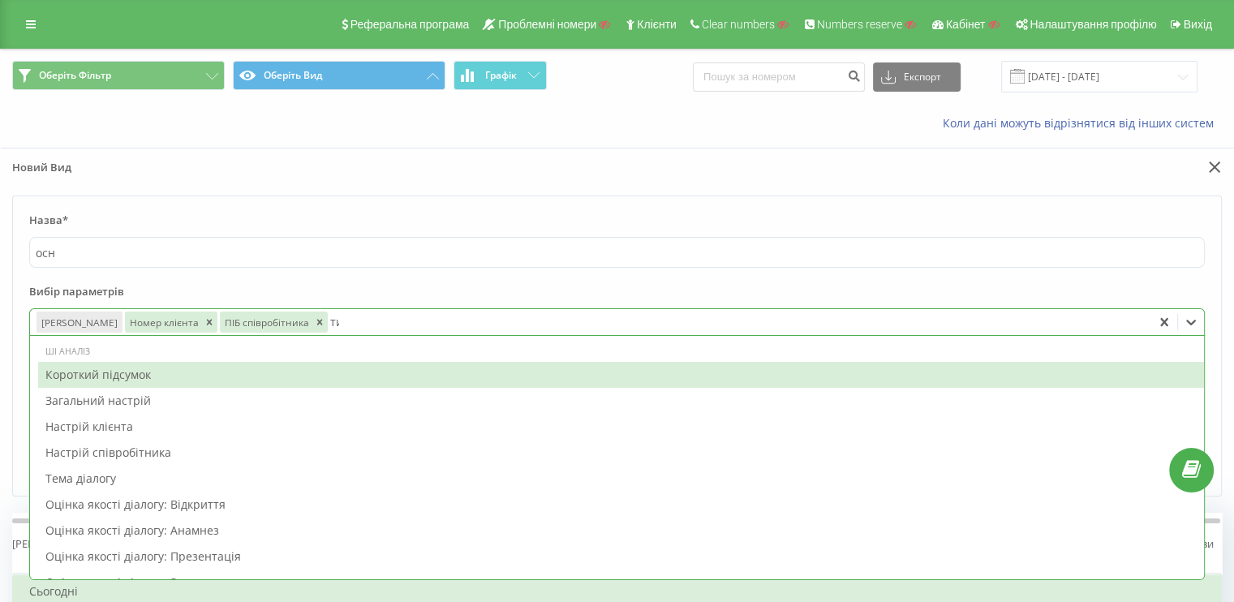
type input "тип"
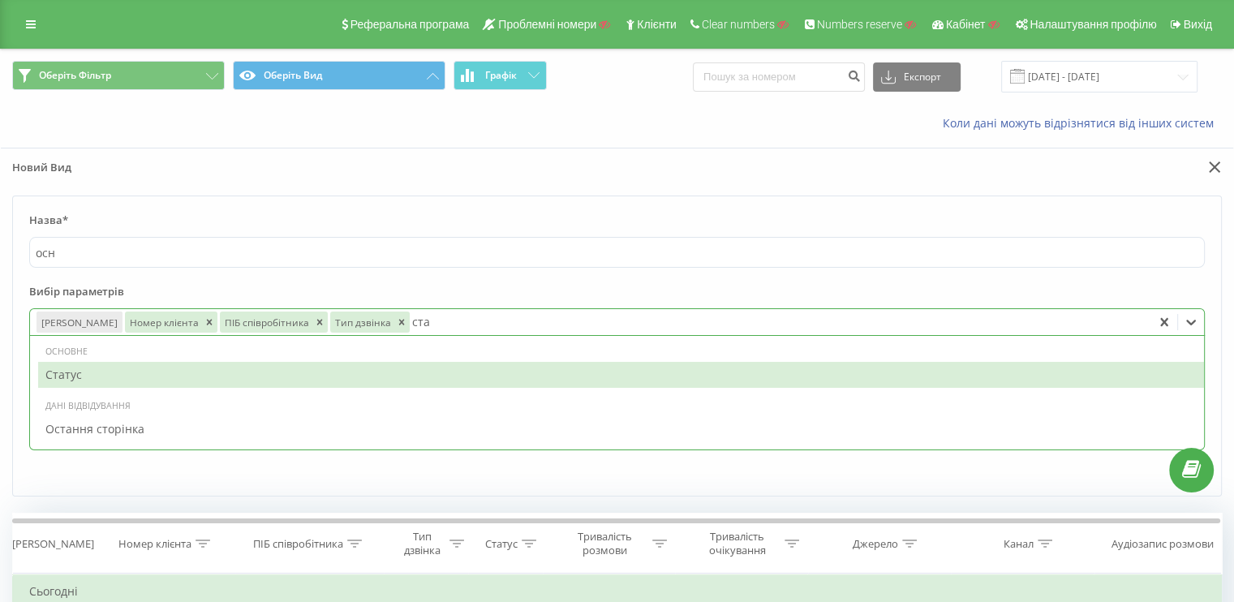
type input "стат"
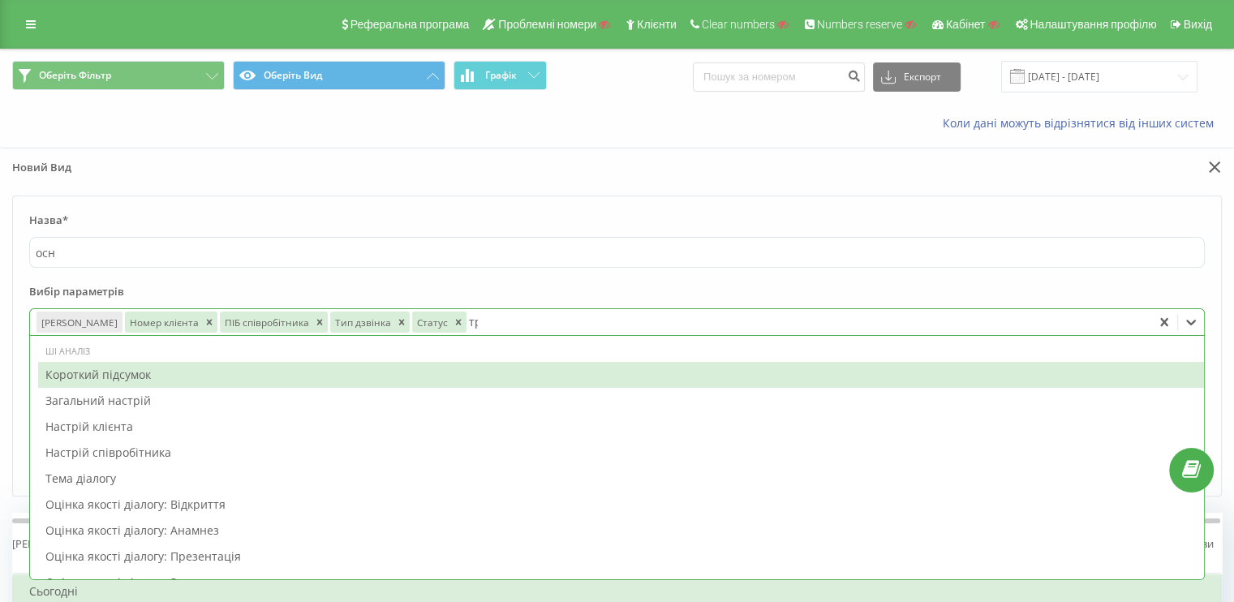
type input "три"
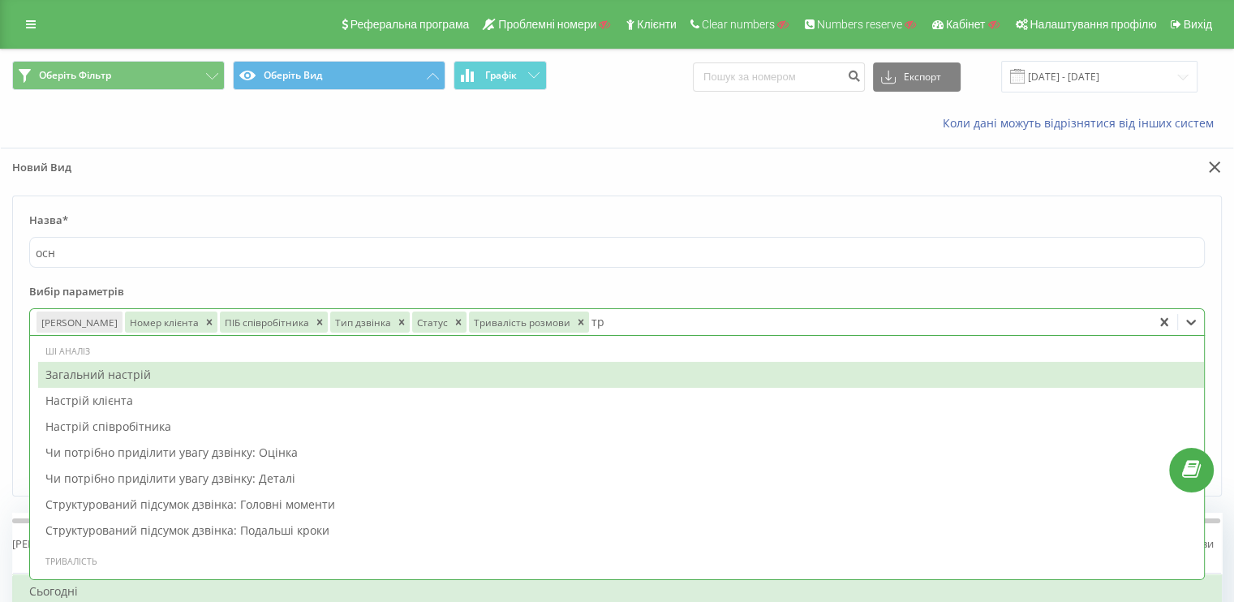
type input "три"
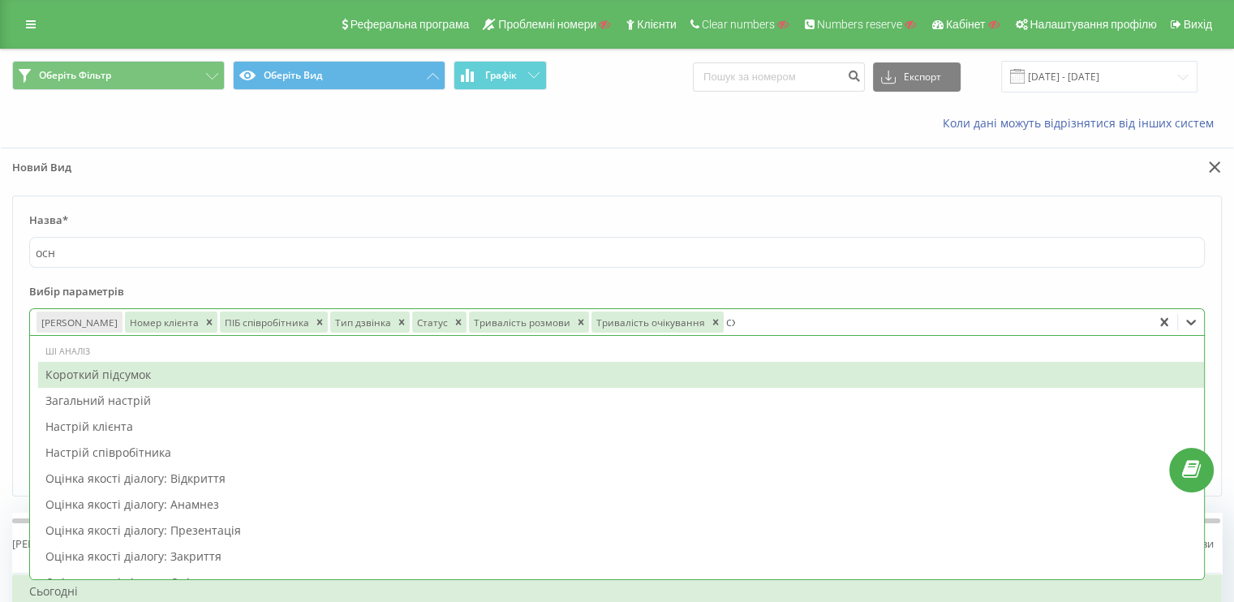
type input "схе"
type input "куд"
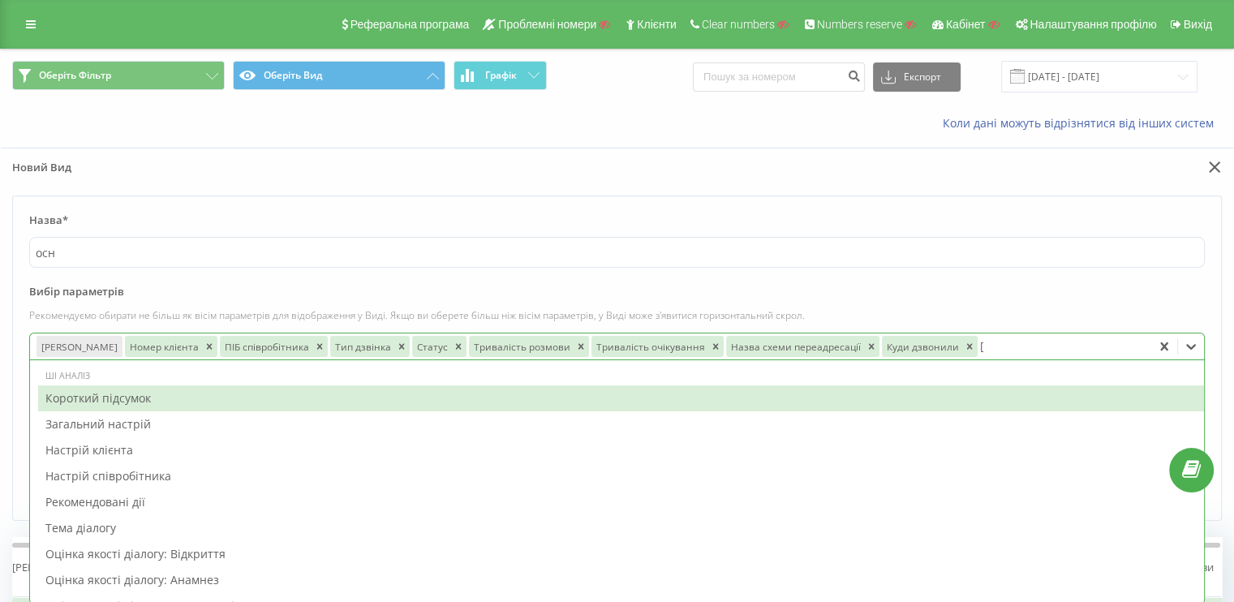
type input "ау"
type input "ком"
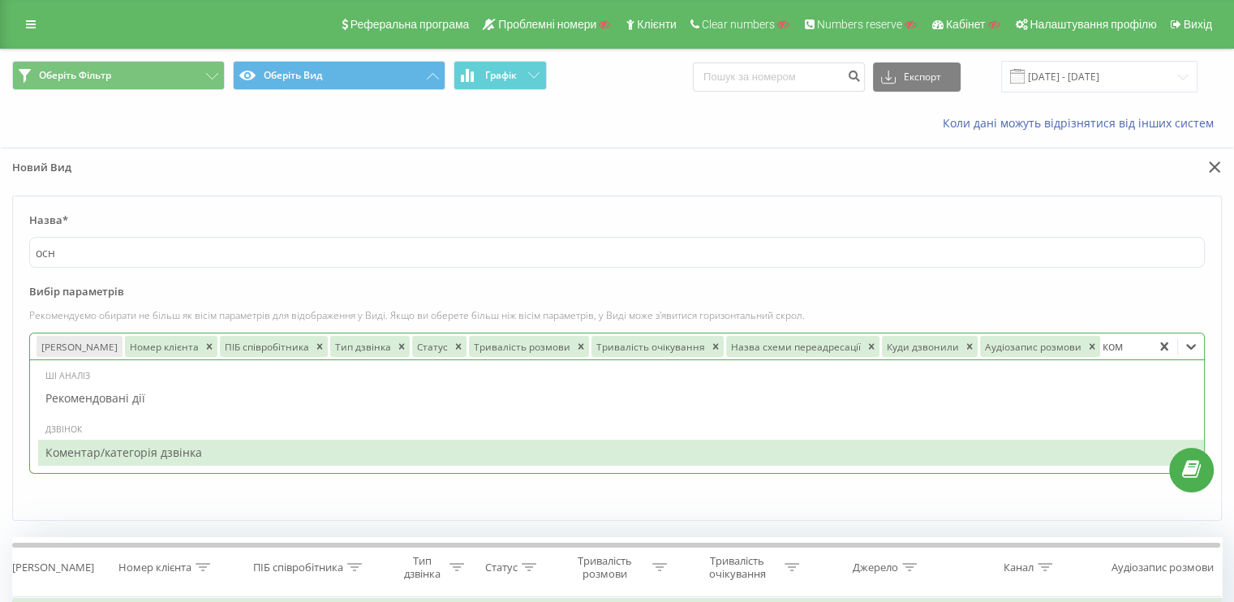
click at [221, 446] on div "Коментар/категорія дзвінка" at bounding box center [621, 453] width 1166 height 26
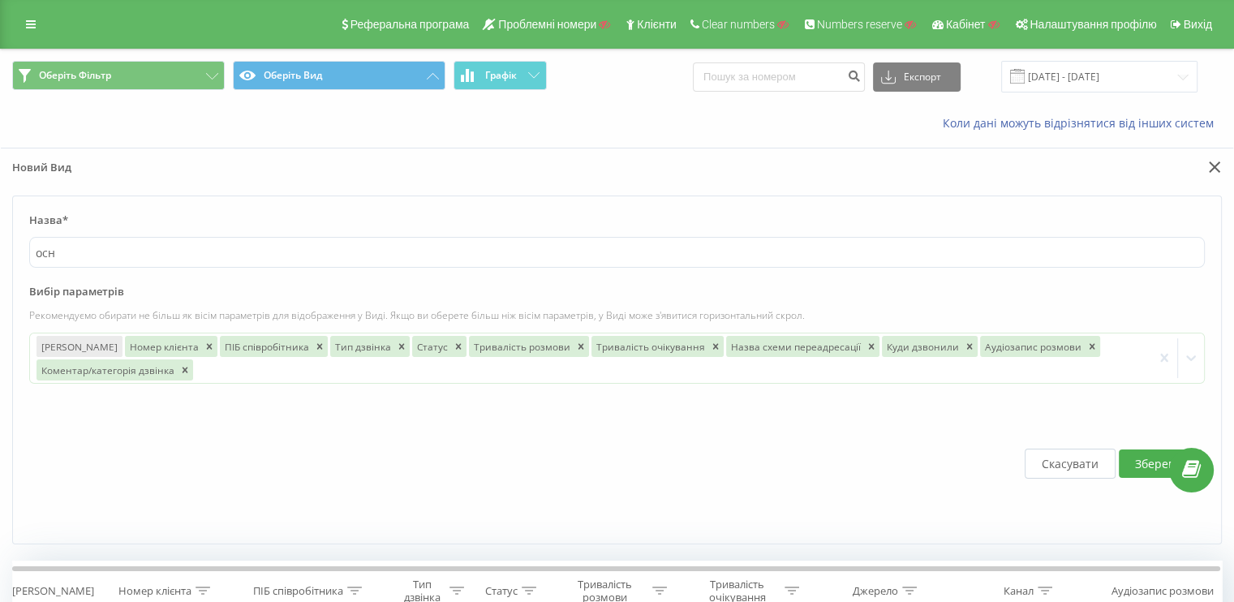
click at [838, 296] on label "Вибір параметрів" at bounding box center [617, 296] width 1176 height 24
click at [1139, 470] on button "Зберегти" at bounding box center [1161, 464] width 84 height 28
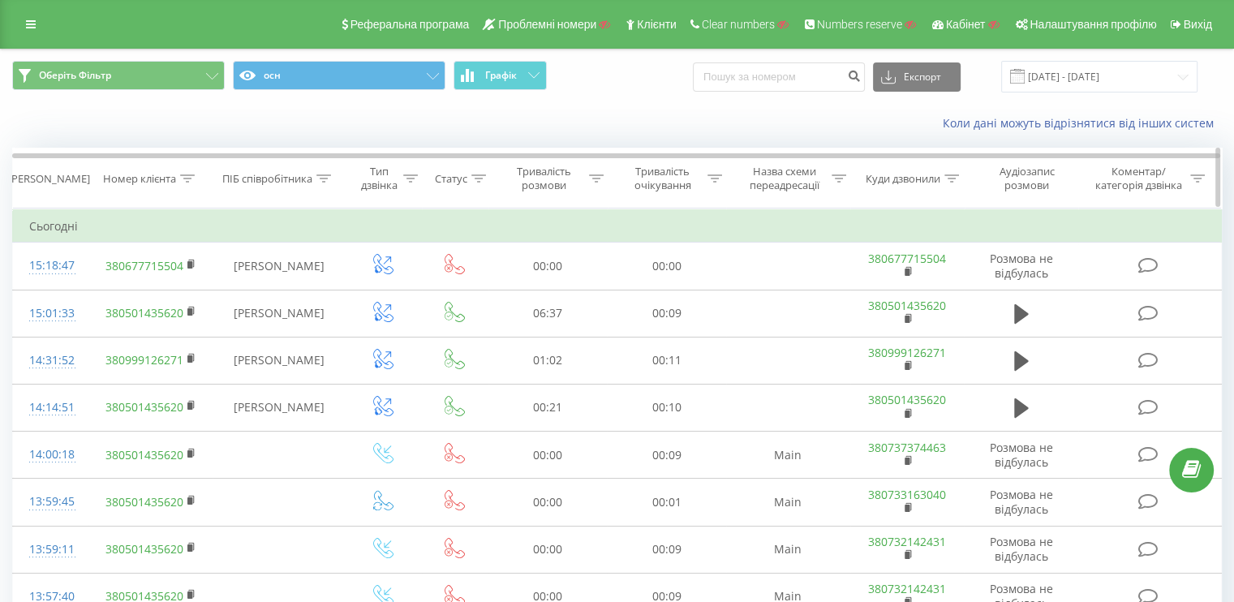
click at [192, 181] on icon at bounding box center [187, 178] width 15 height 8
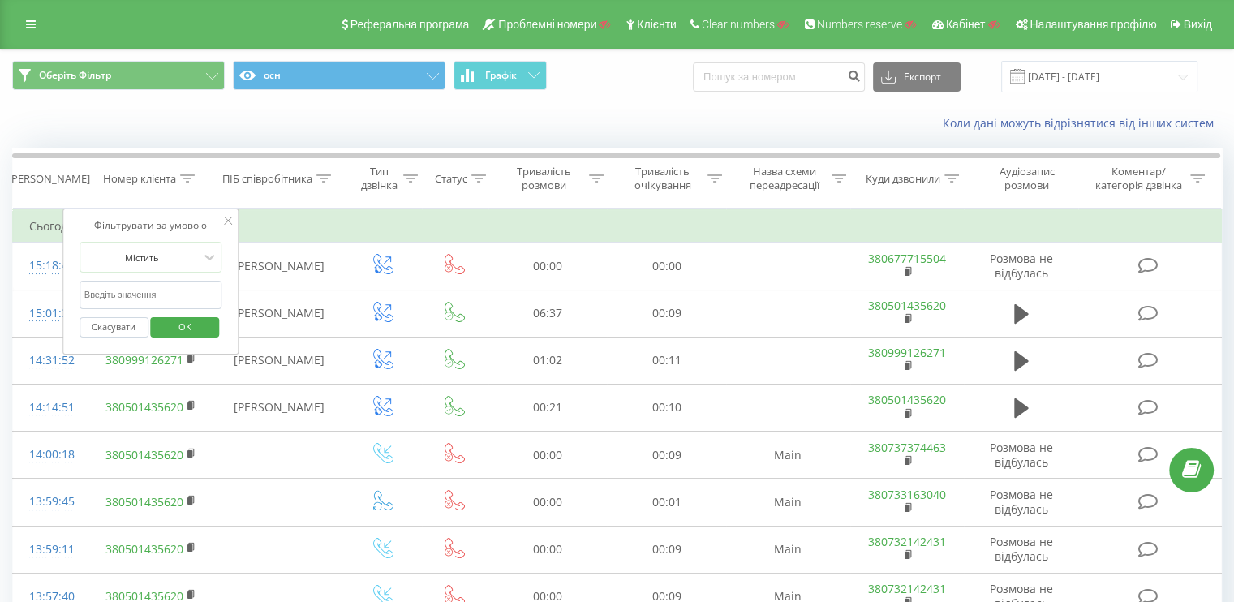
click at [162, 286] on input "text" at bounding box center [151, 295] width 143 height 28
paste input "380635103077"
type input "380635103077"
click at [166, 314] on span "OK" at bounding box center [184, 326] width 45 height 25
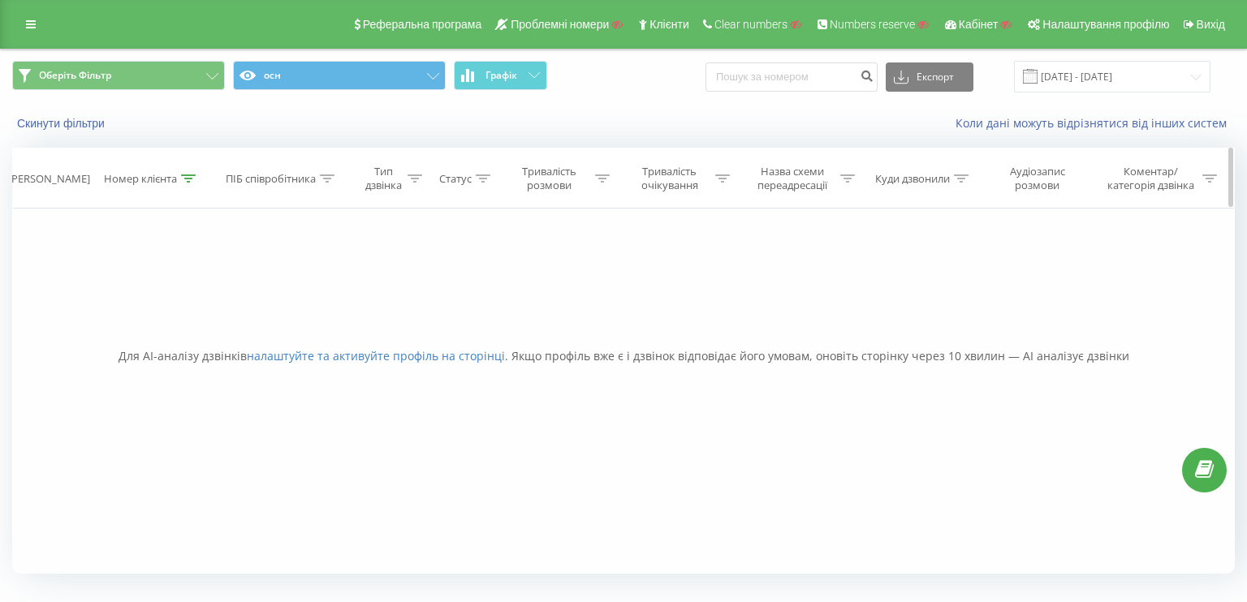
click at [185, 177] on icon at bounding box center [188, 178] width 15 height 8
click at [109, 324] on button "Скасувати" at bounding box center [115, 327] width 69 height 20
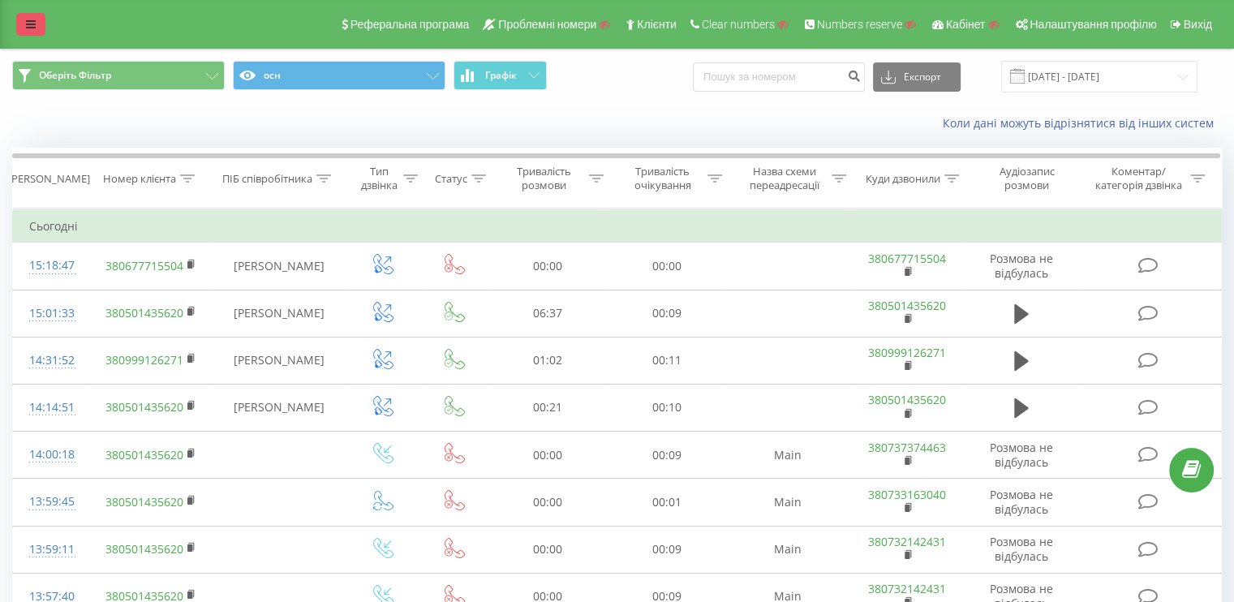
click at [26, 28] on icon at bounding box center [31, 24] width 10 height 11
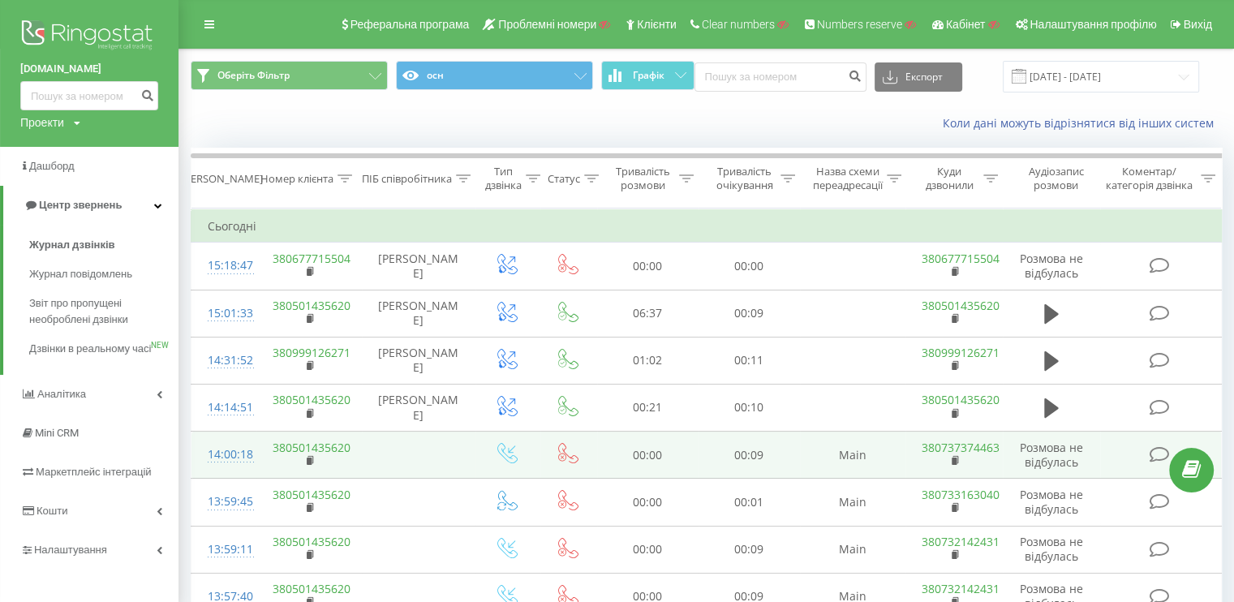
scroll to position [162, 0]
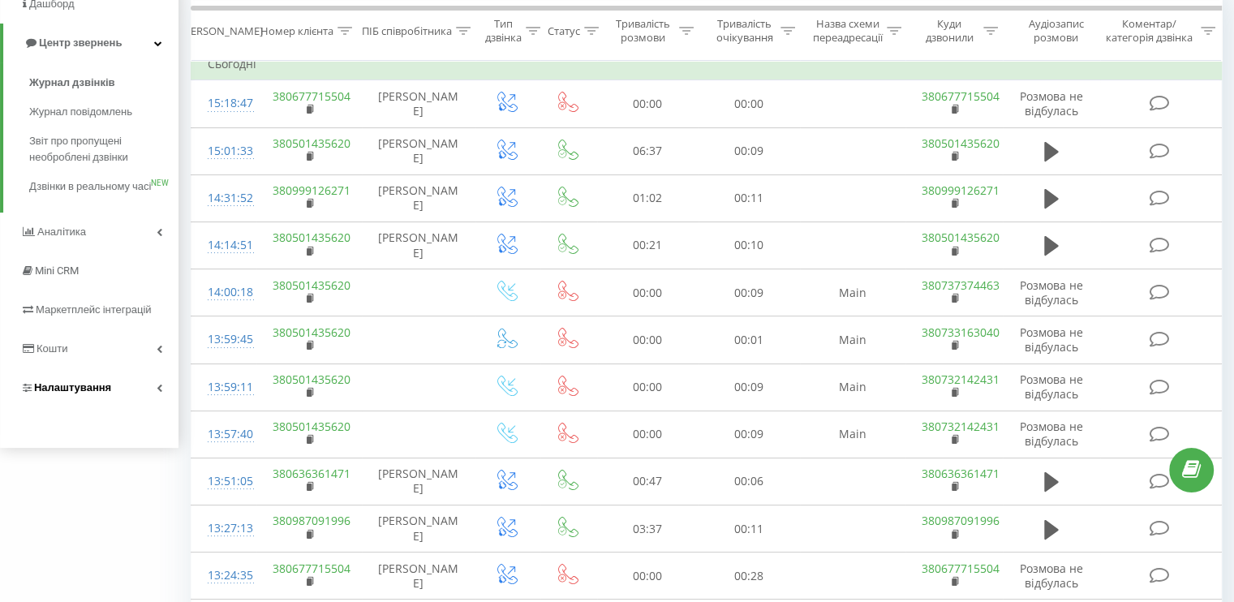
click at [156, 391] on link "Налаштування" at bounding box center [89, 387] width 179 height 39
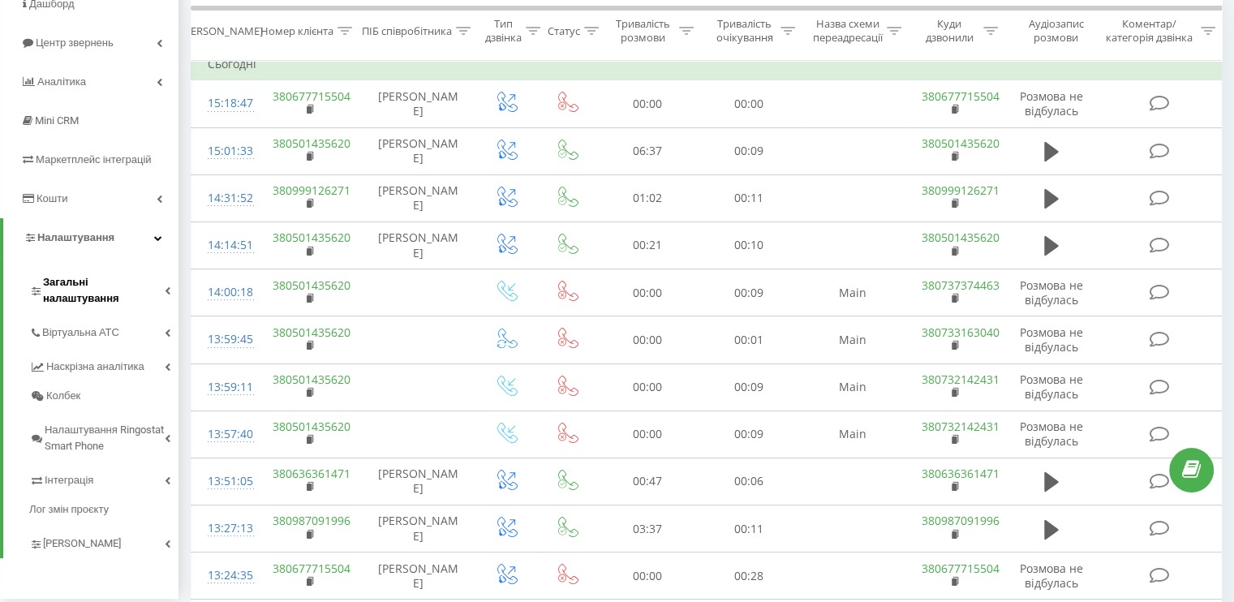
click at [162, 295] on link "Загальні налаштування" at bounding box center [103, 288] width 149 height 50
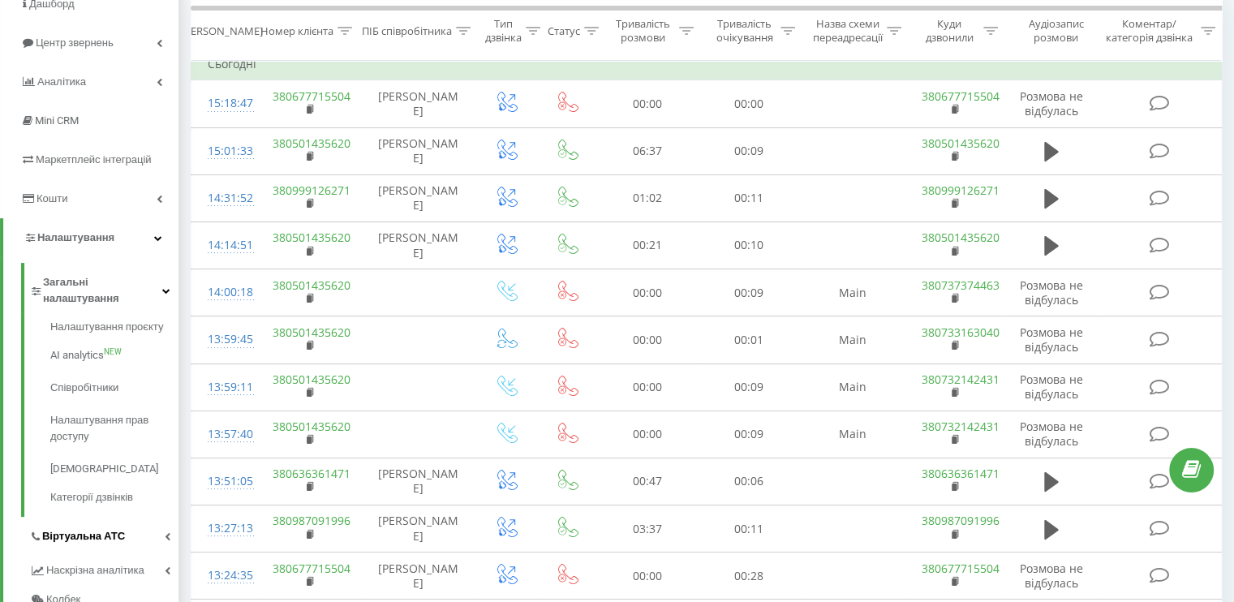
click at [132, 532] on link "Віртуальна АТС" at bounding box center [103, 534] width 149 height 34
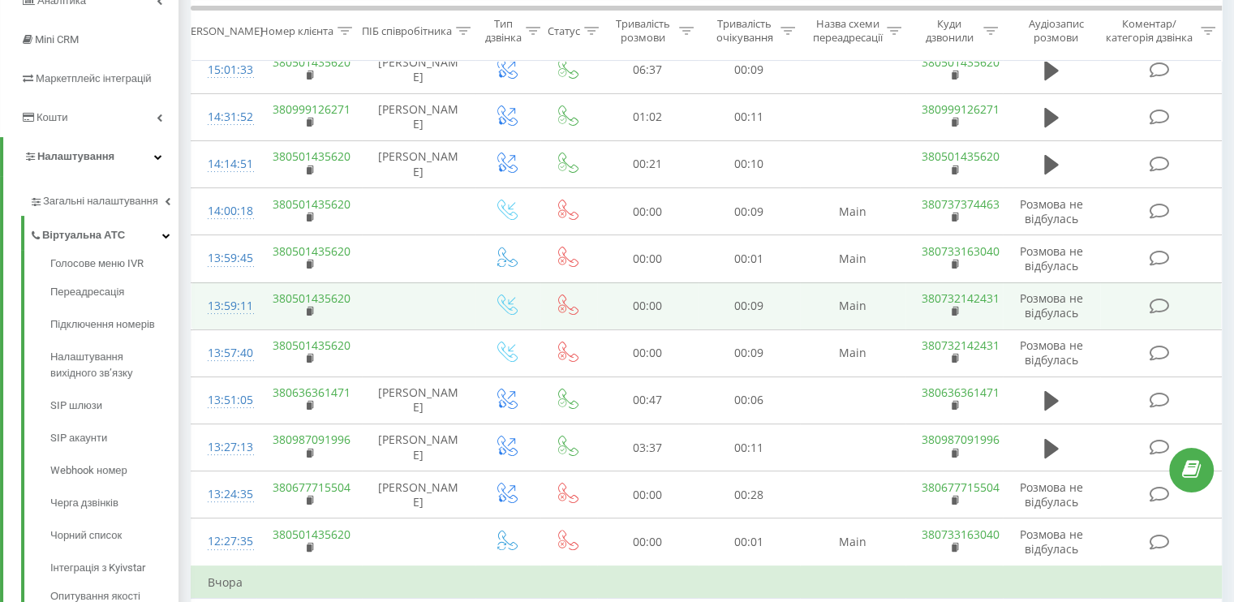
scroll to position [0, 0]
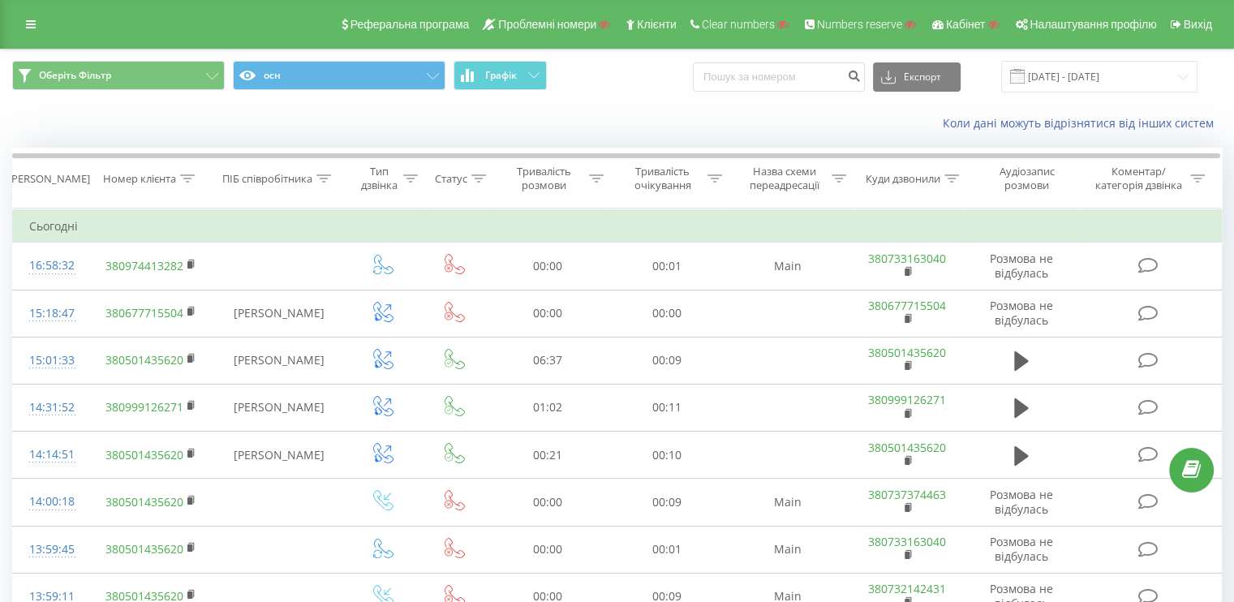
click at [36, 19] on link at bounding box center [30, 24] width 29 height 23
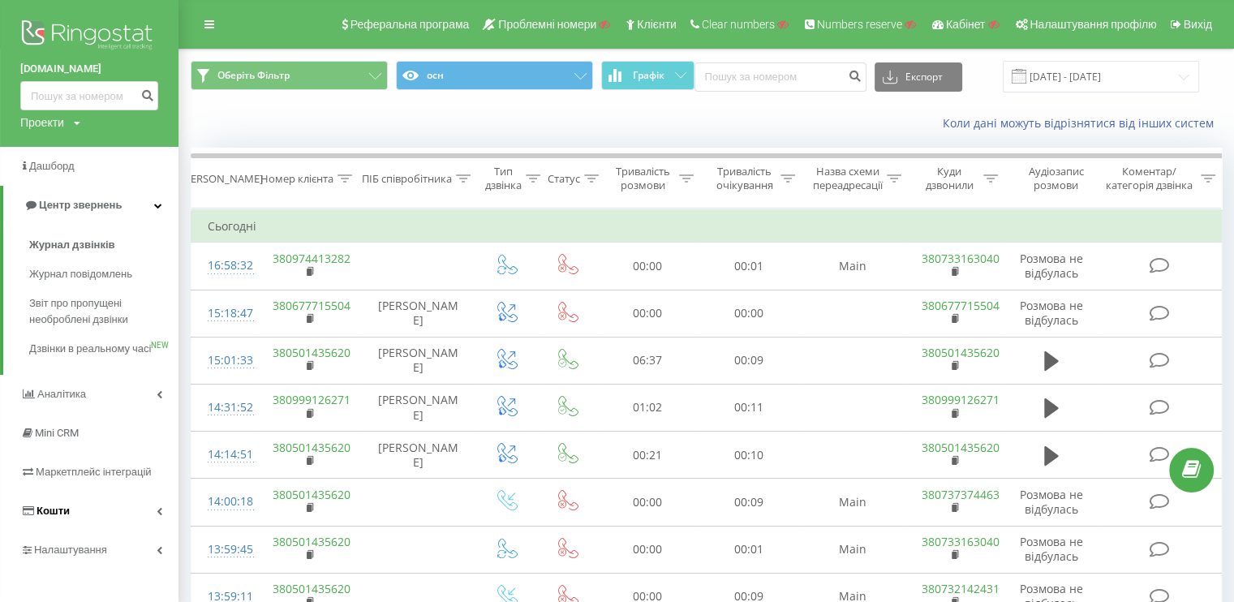
scroll to position [81, 0]
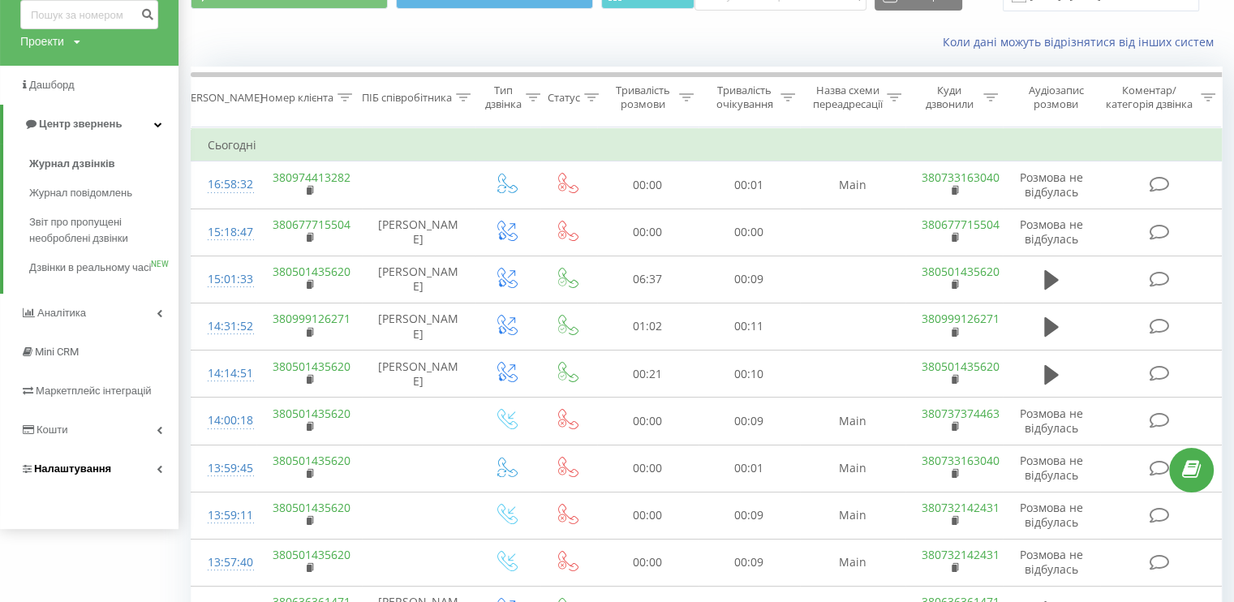
click at [148, 468] on link "Налаштування" at bounding box center [89, 469] width 179 height 39
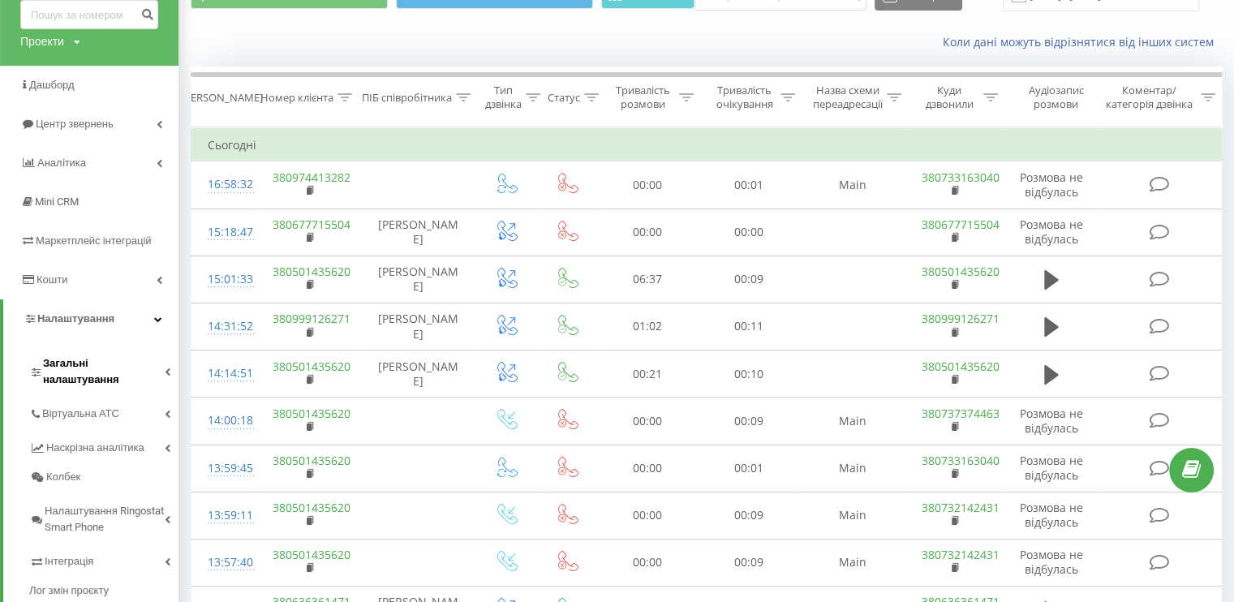
click at [153, 377] on link "Загальні налаштування" at bounding box center [103, 369] width 149 height 50
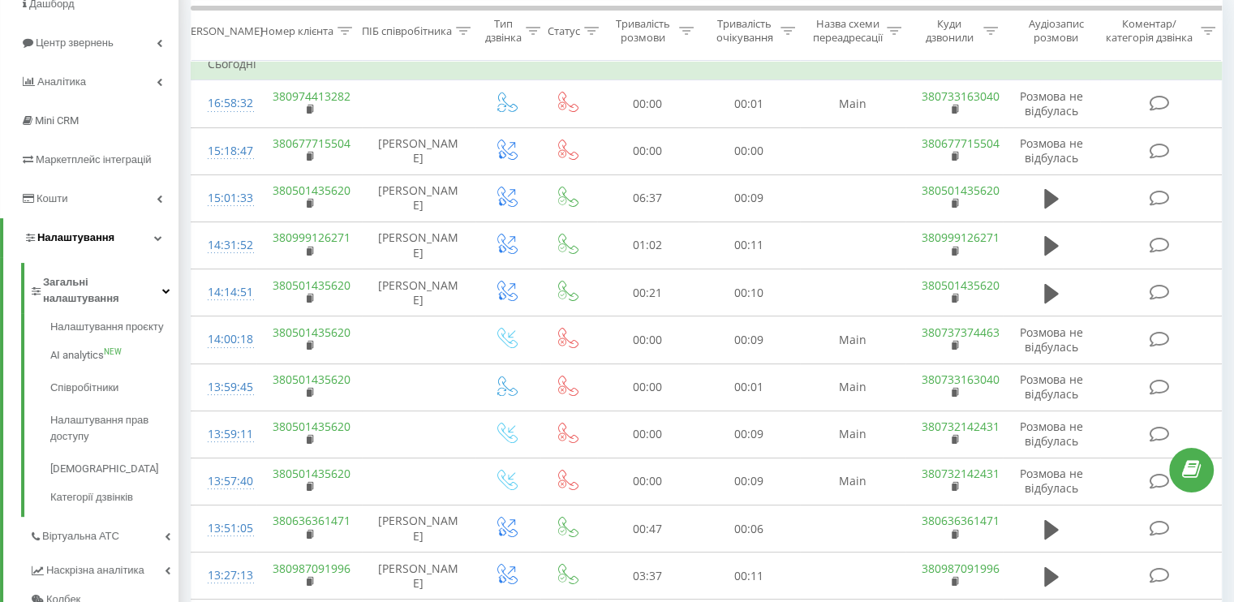
scroll to position [0, 0]
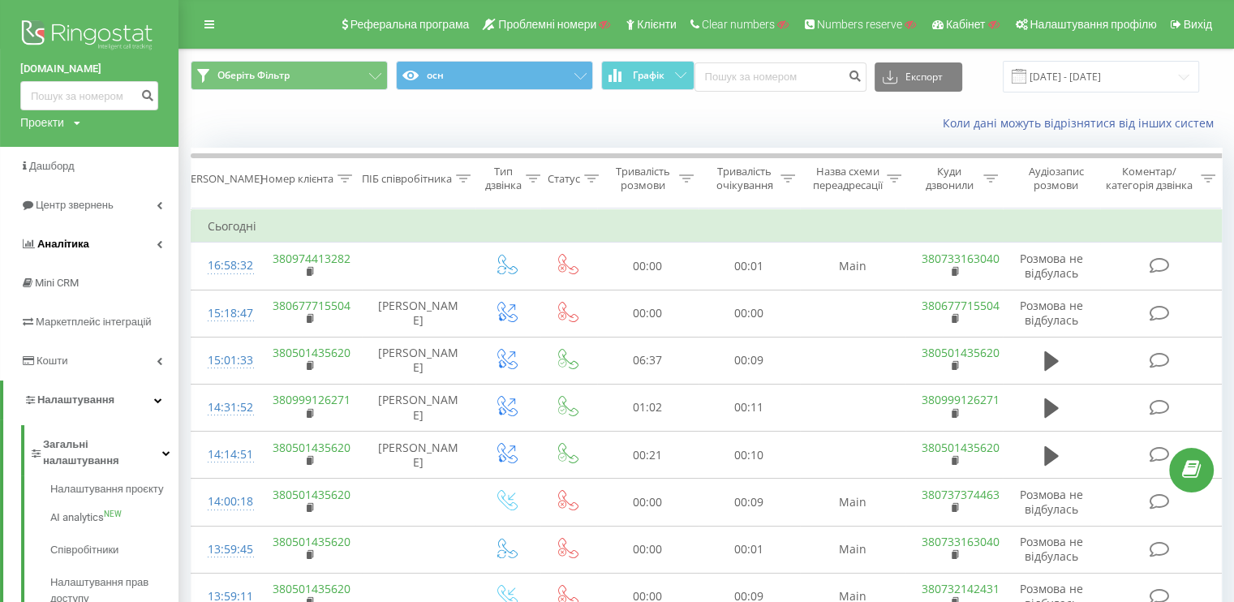
click at [75, 230] on link "Аналiтика" at bounding box center [89, 244] width 179 height 39
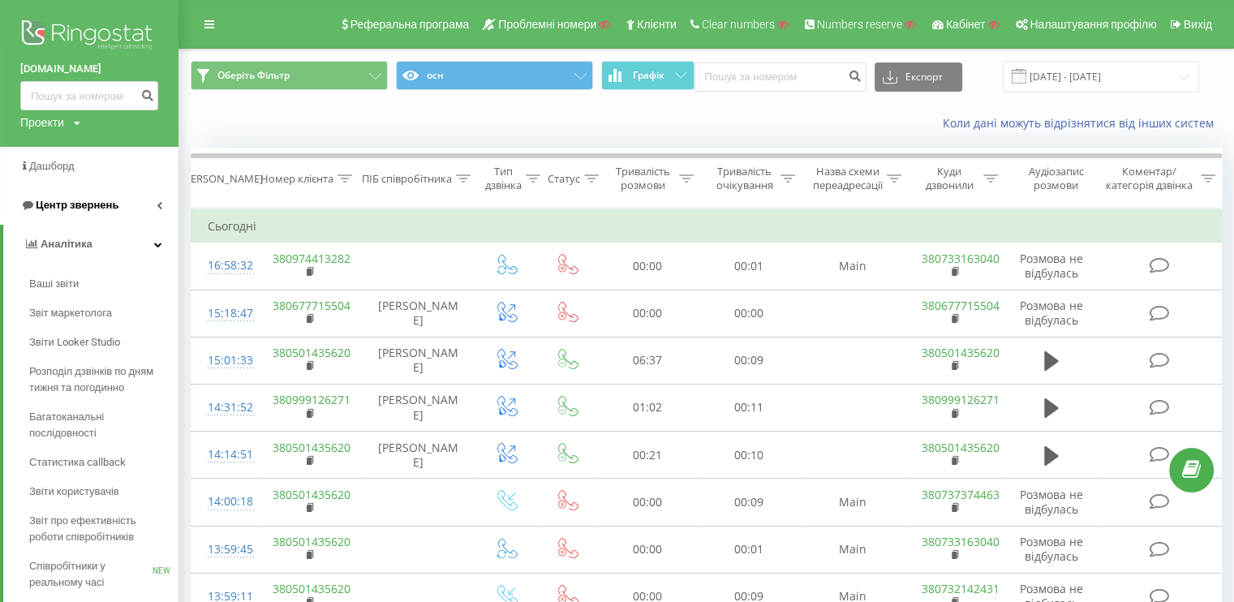
click at [87, 219] on link "Центр звернень" at bounding box center [89, 205] width 179 height 39
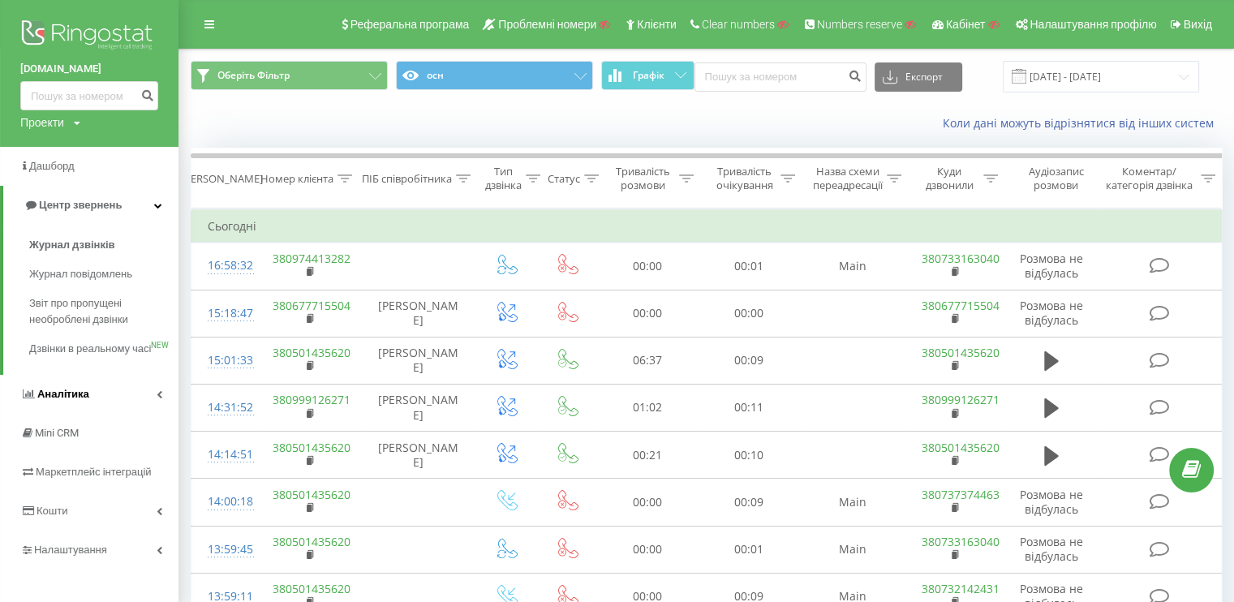
click at [47, 400] on span "Аналiтика" at bounding box center [63, 394] width 52 height 12
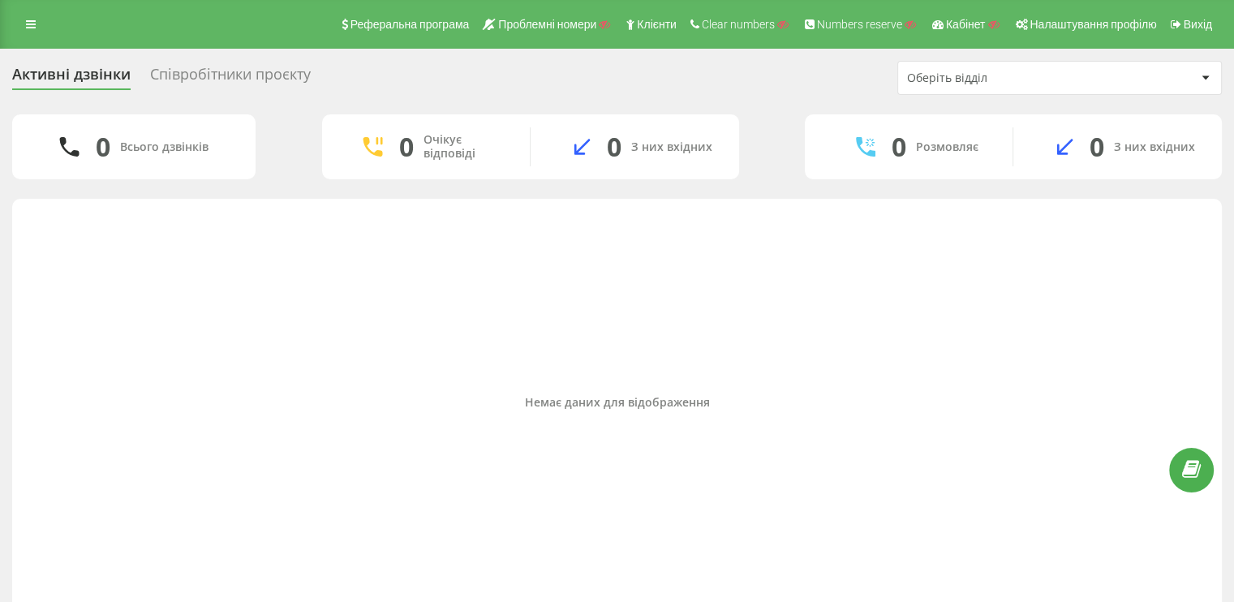
click at [188, 75] on div "Співробітники проєкту" at bounding box center [230, 78] width 161 height 25
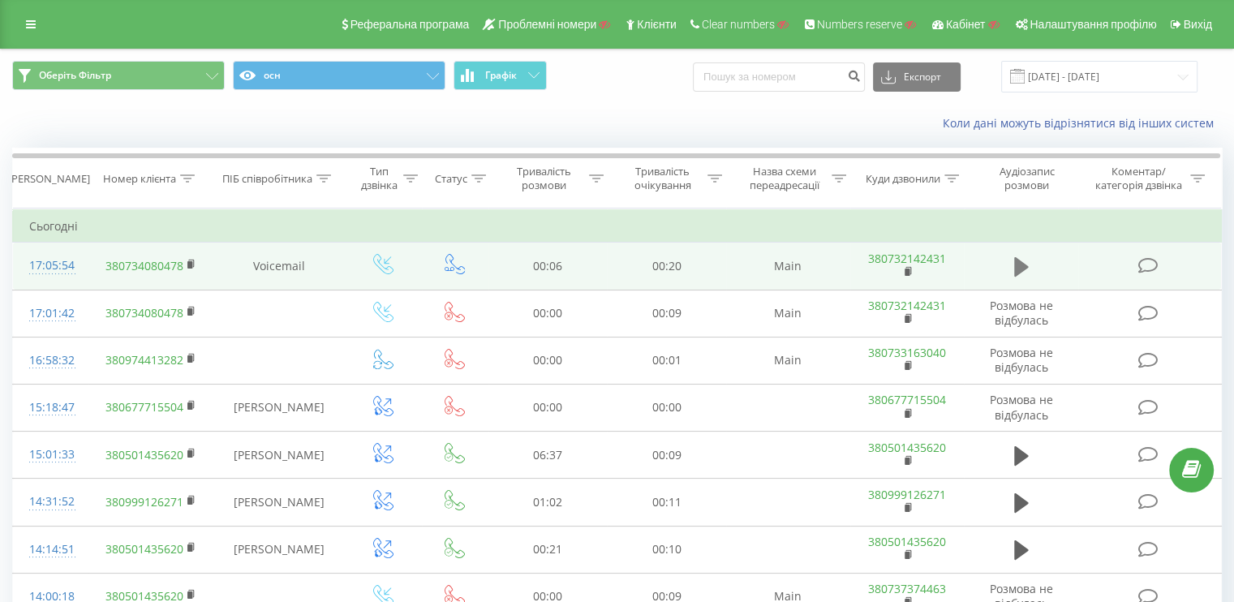
click at [1022, 259] on icon at bounding box center [1021, 267] width 15 height 23
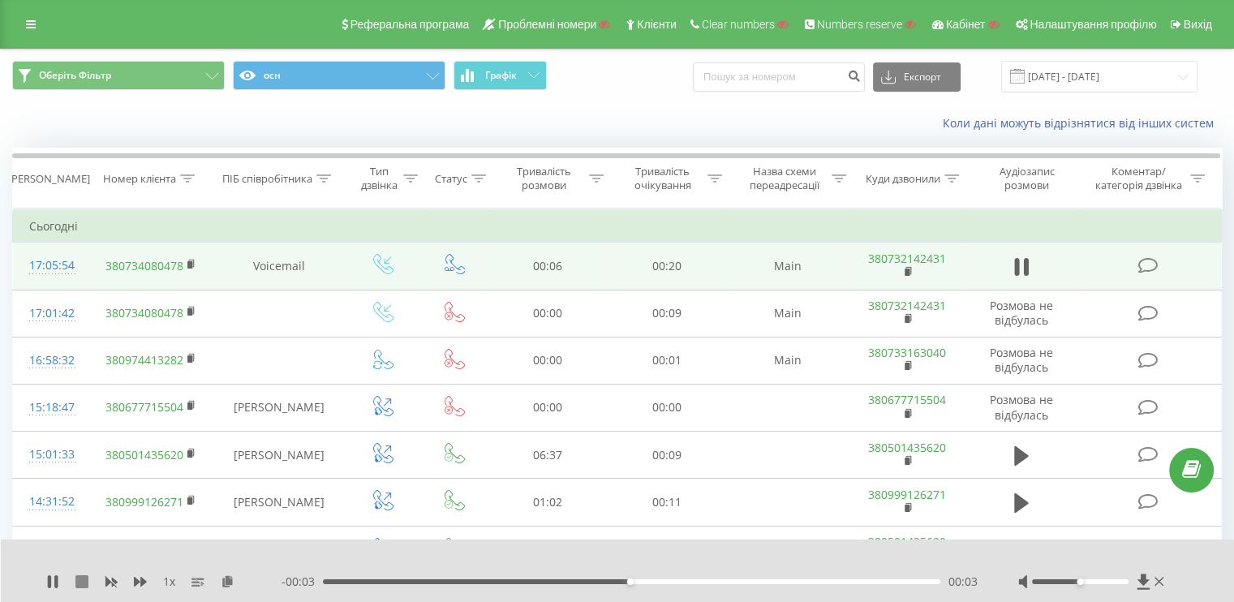
click at [81, 579] on icon at bounding box center [81, 581] width 13 height 13
click at [25, 11] on div "Реферальна програма Проблемні номери Клієнти Clear numbers Numbers reserve Кабі…" at bounding box center [617, 24] width 1234 height 49
click at [18, 19] on link at bounding box center [30, 24] width 29 height 23
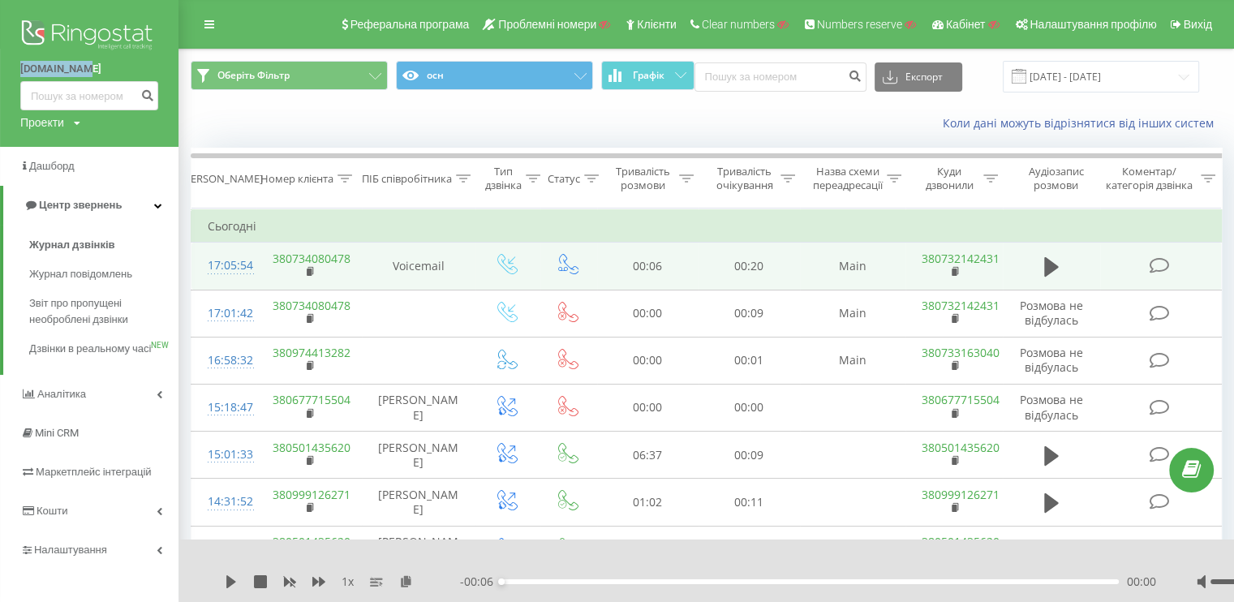
drag, startPoint x: 10, startPoint y: 65, endPoint x: 81, endPoint y: 67, distance: 71.5
click at [81, 67] on div "[DOMAIN_NAME] Проекти Пошук" at bounding box center [89, 73] width 179 height 147
copy link "[DOMAIN_NAME]"
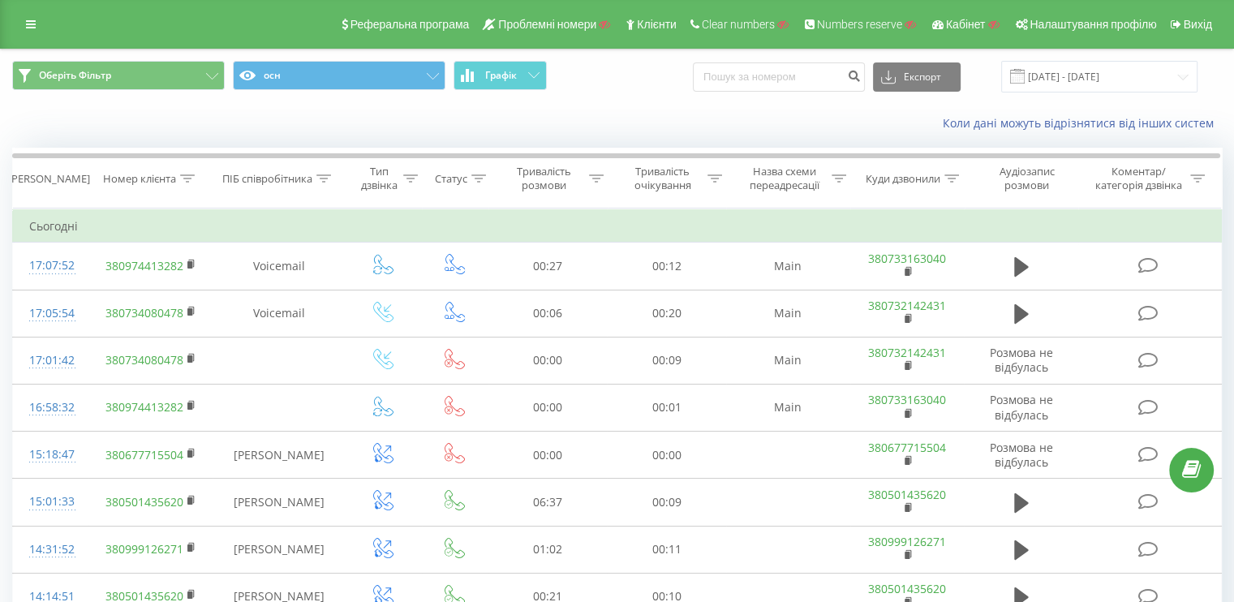
click at [11, 22] on div "Реферальна програма Проблемні номери Клієнти Clear numbers Numbers reserve Кабі…" at bounding box center [617, 24] width 1234 height 49
click at [19, 22] on link at bounding box center [30, 24] width 29 height 23
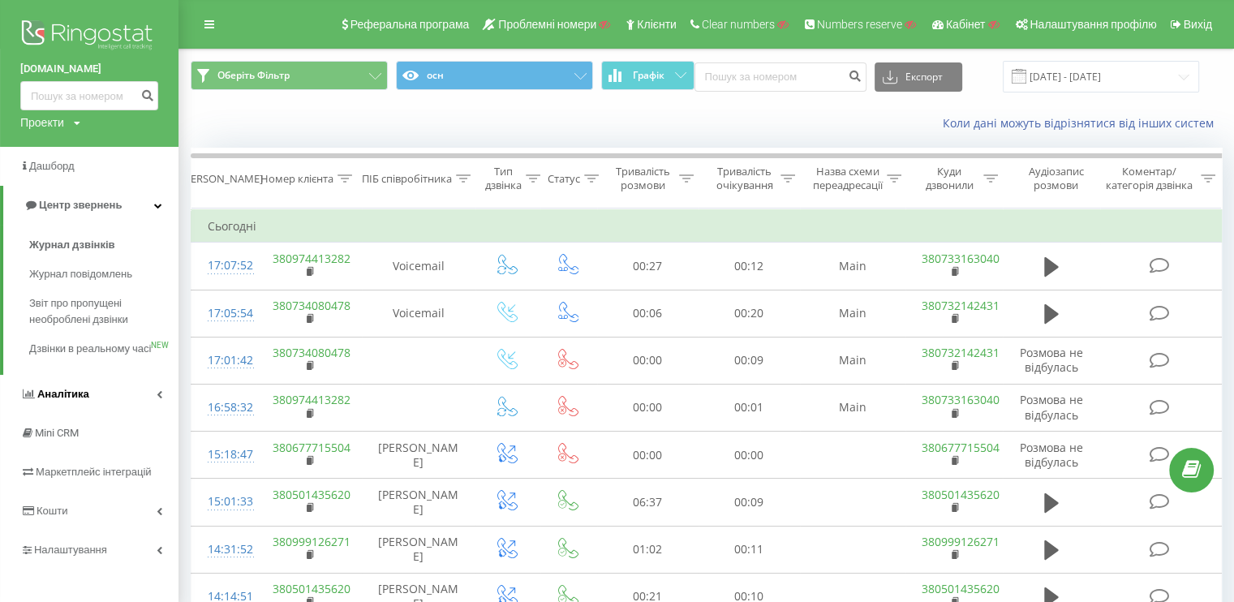
click at [135, 414] on link "Аналiтика" at bounding box center [89, 394] width 179 height 39
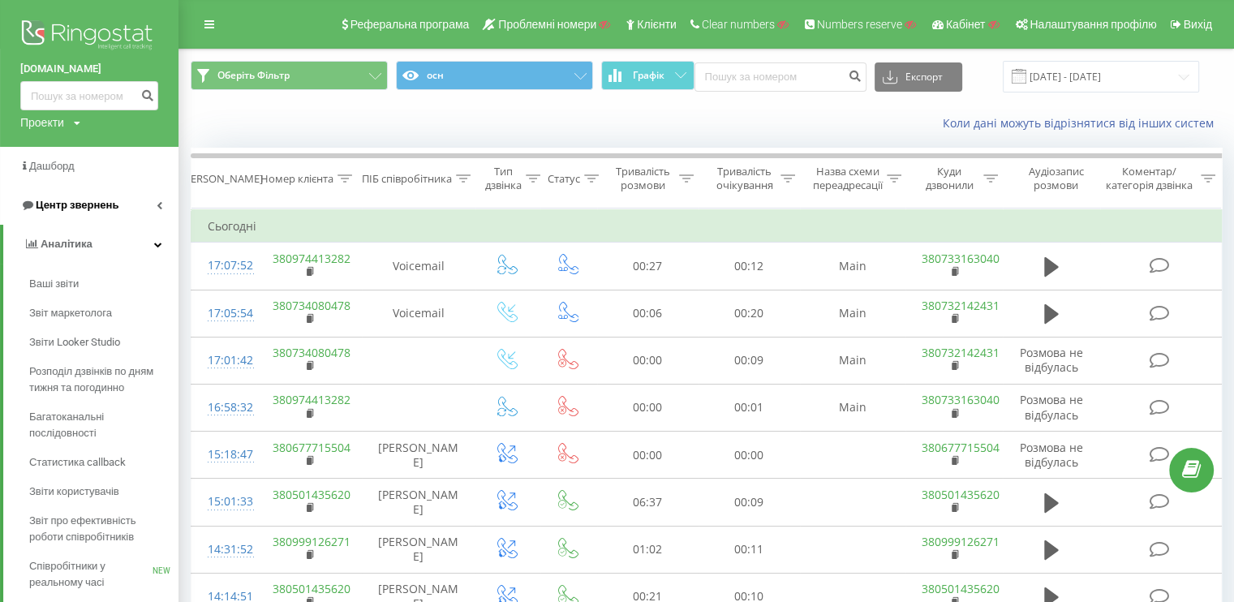
click at [118, 211] on link "Центр звернень" at bounding box center [89, 205] width 179 height 39
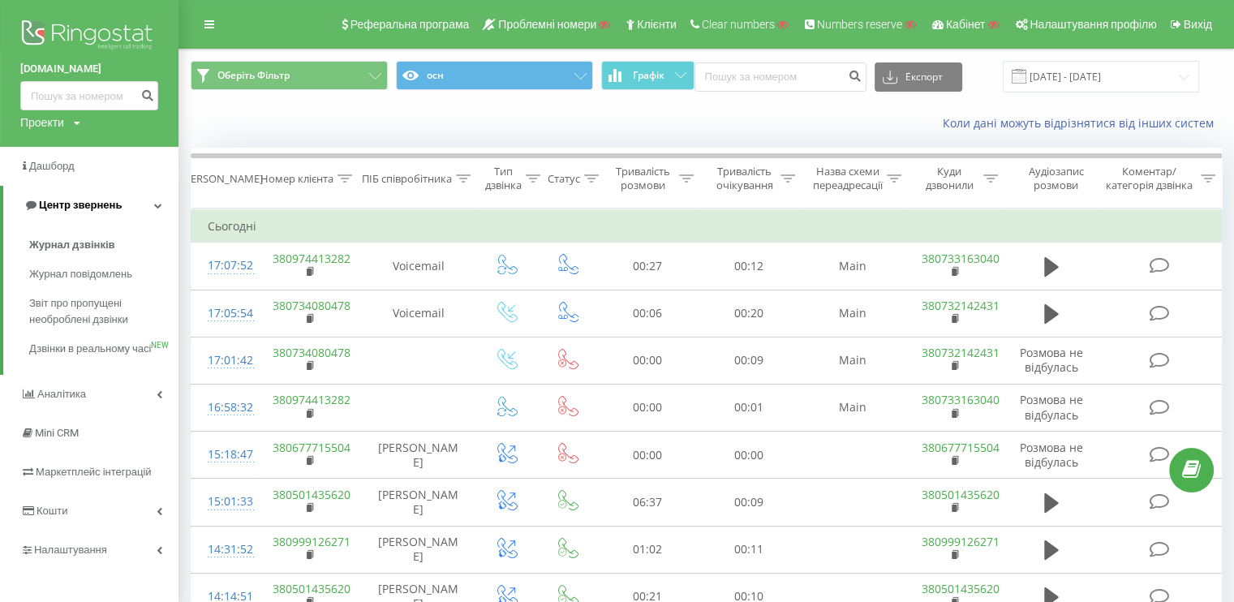
click at [120, 211] on link "Центр звернень" at bounding box center [90, 205] width 175 height 39
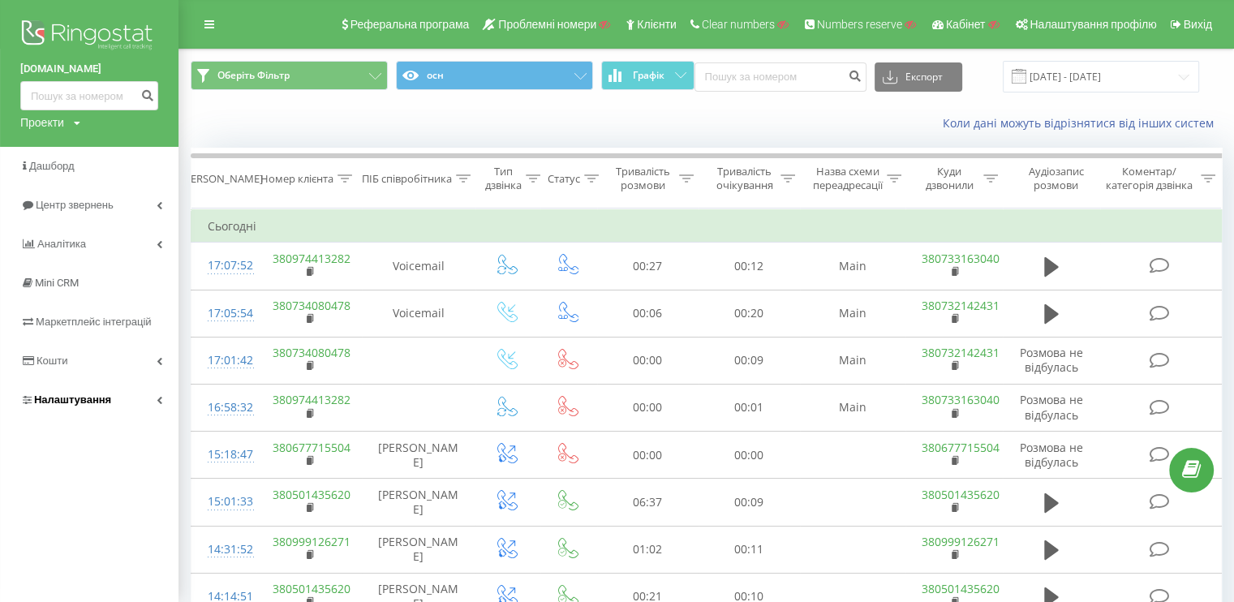
click at [107, 389] on link "Налаштування" at bounding box center [89, 400] width 179 height 39
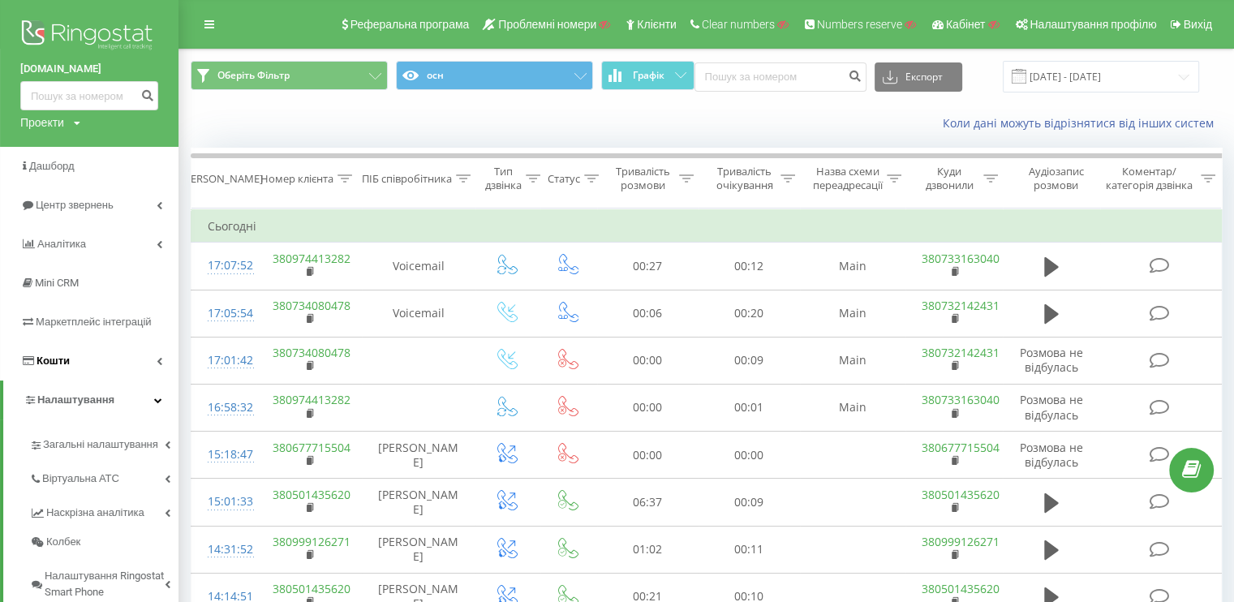
click at [93, 364] on link "Кошти" at bounding box center [89, 361] width 179 height 39
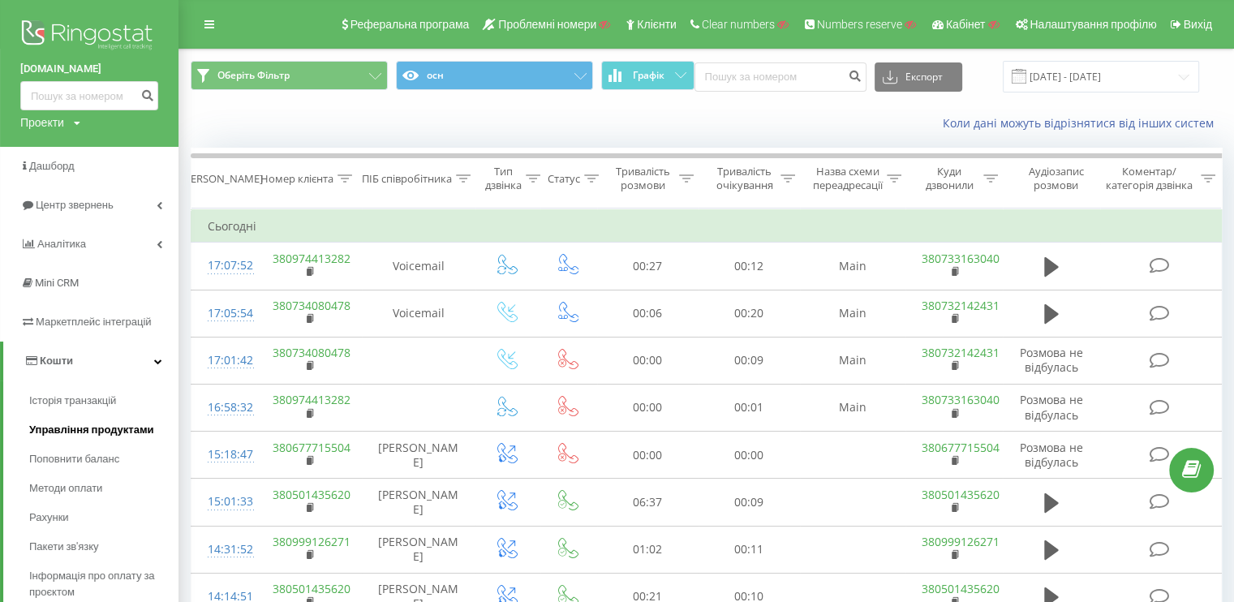
click at [89, 438] on link "Управління продуктами" at bounding box center [103, 430] width 149 height 29
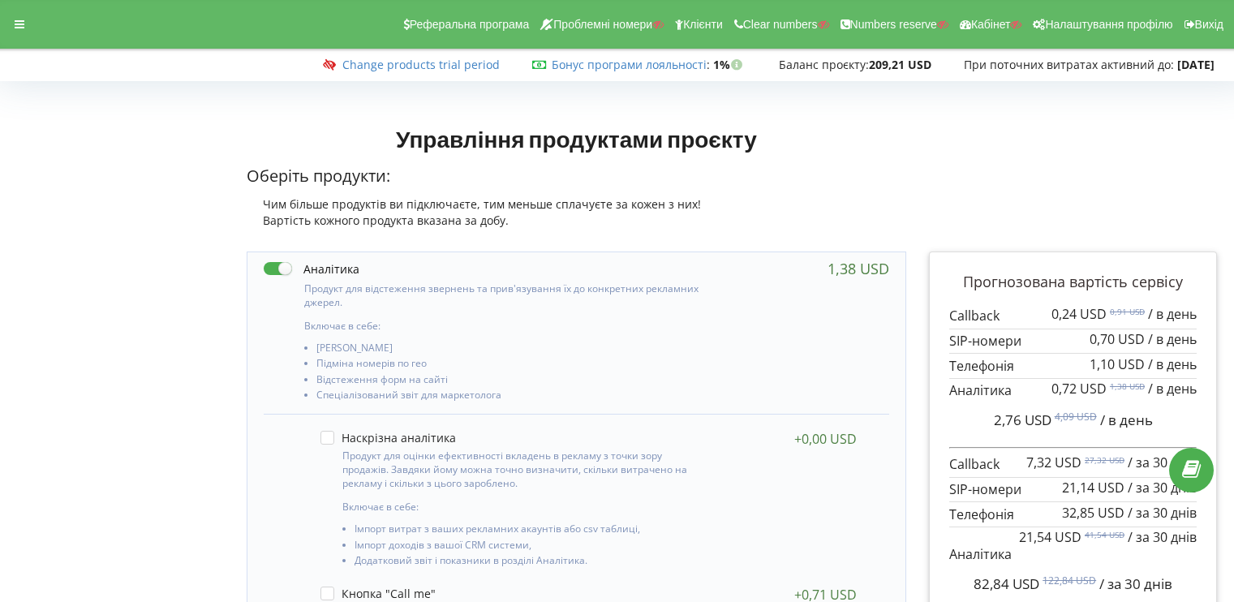
click at [16, 22] on icon at bounding box center [20, 24] width 10 height 11
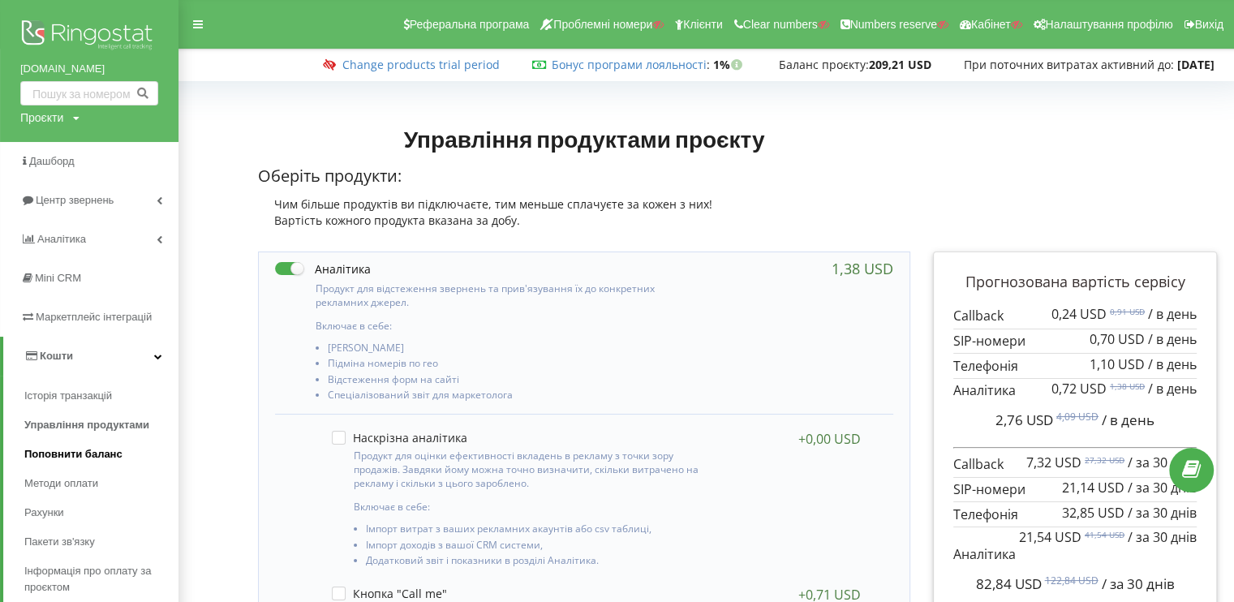
scroll to position [243, 0]
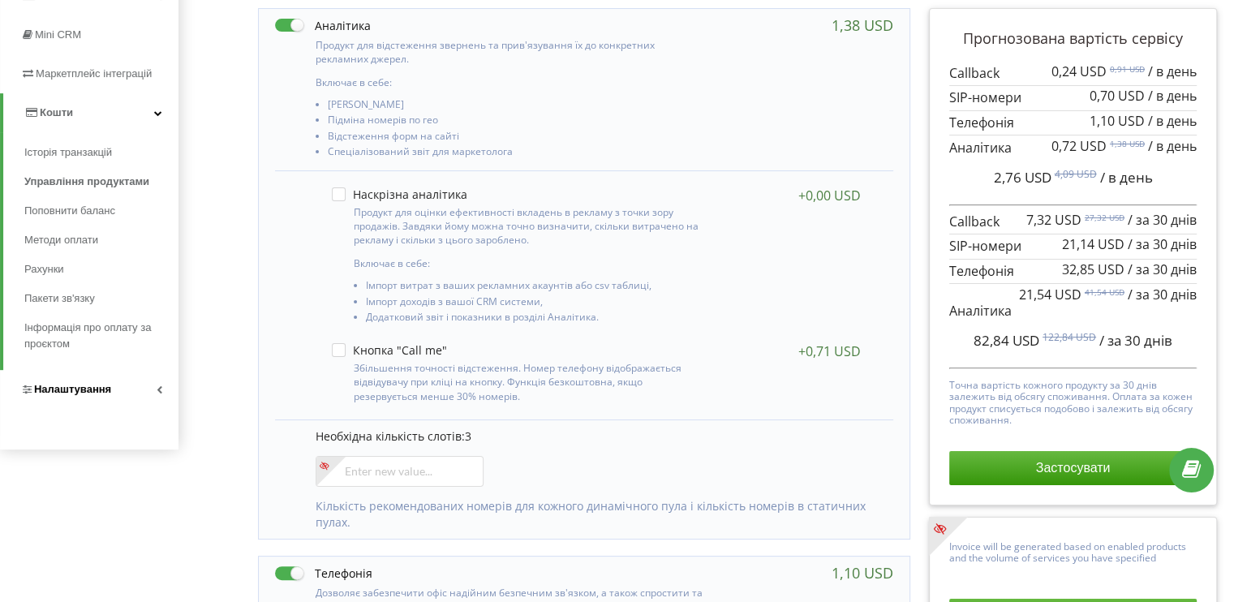
click at [131, 384] on link "Налаштування" at bounding box center [89, 389] width 179 height 39
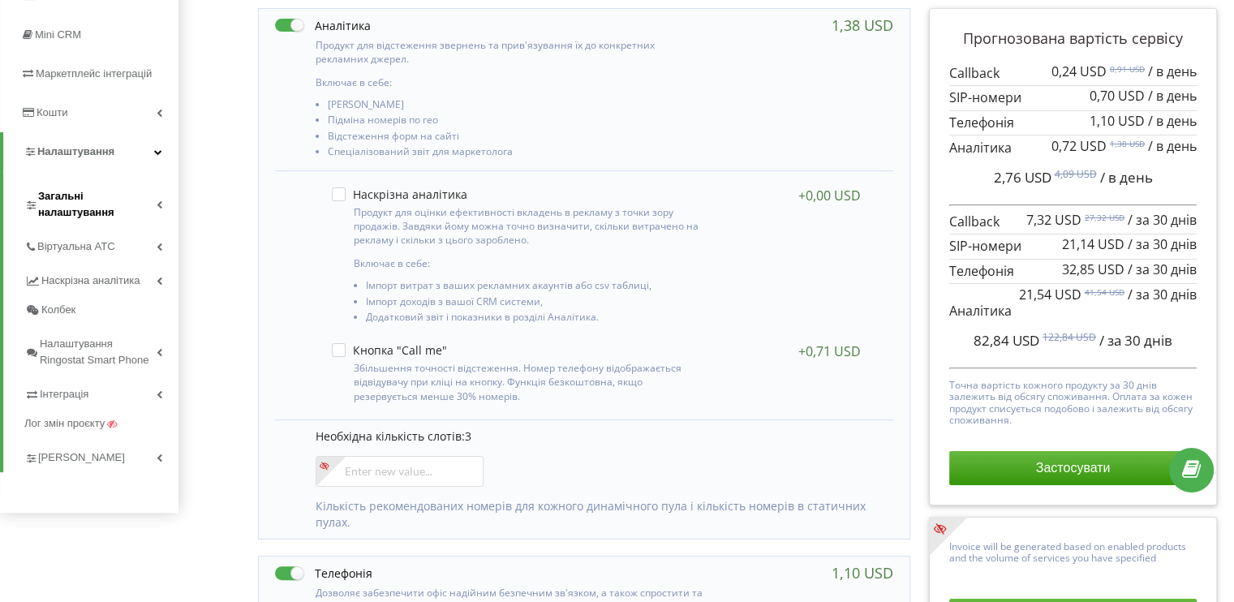
click at [99, 205] on span "Загальні налаштування" at bounding box center [97, 204] width 118 height 32
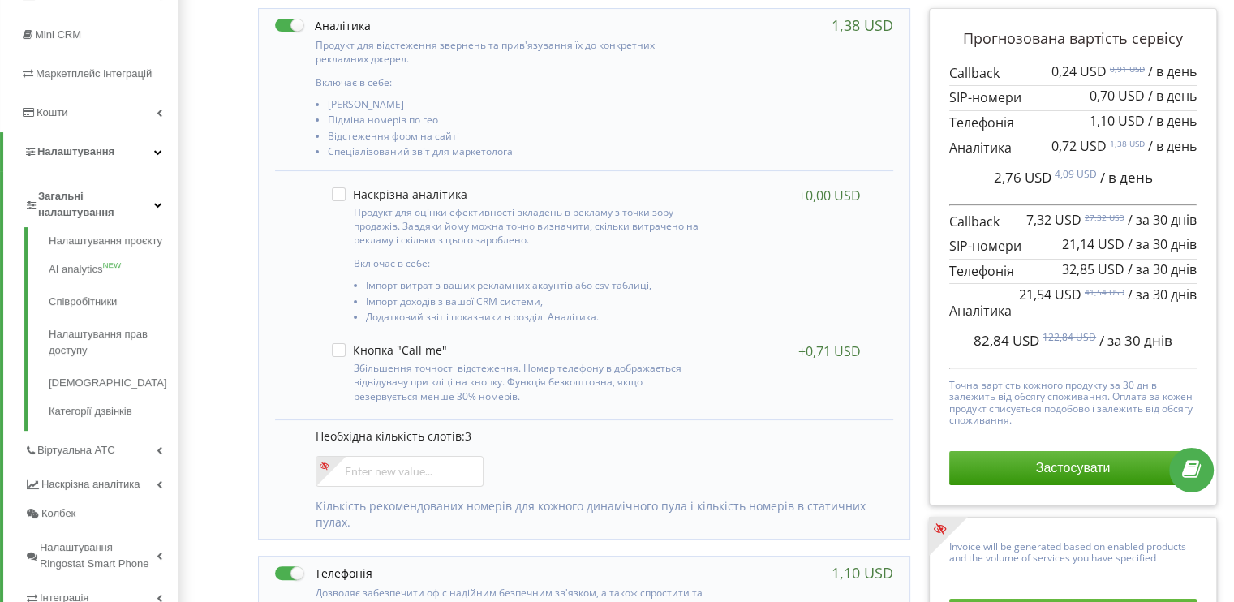
click at [93, 218] on span "Загальні налаштування" at bounding box center [96, 204] width 116 height 32
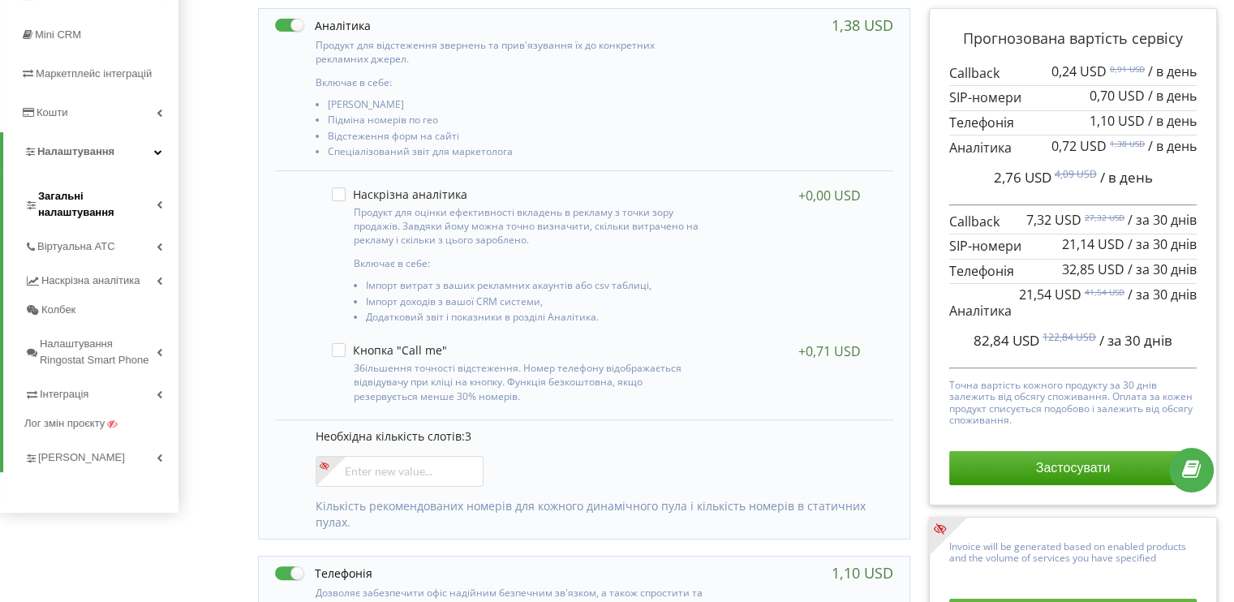
click at [90, 213] on span "Загальні налаштування" at bounding box center [97, 204] width 118 height 32
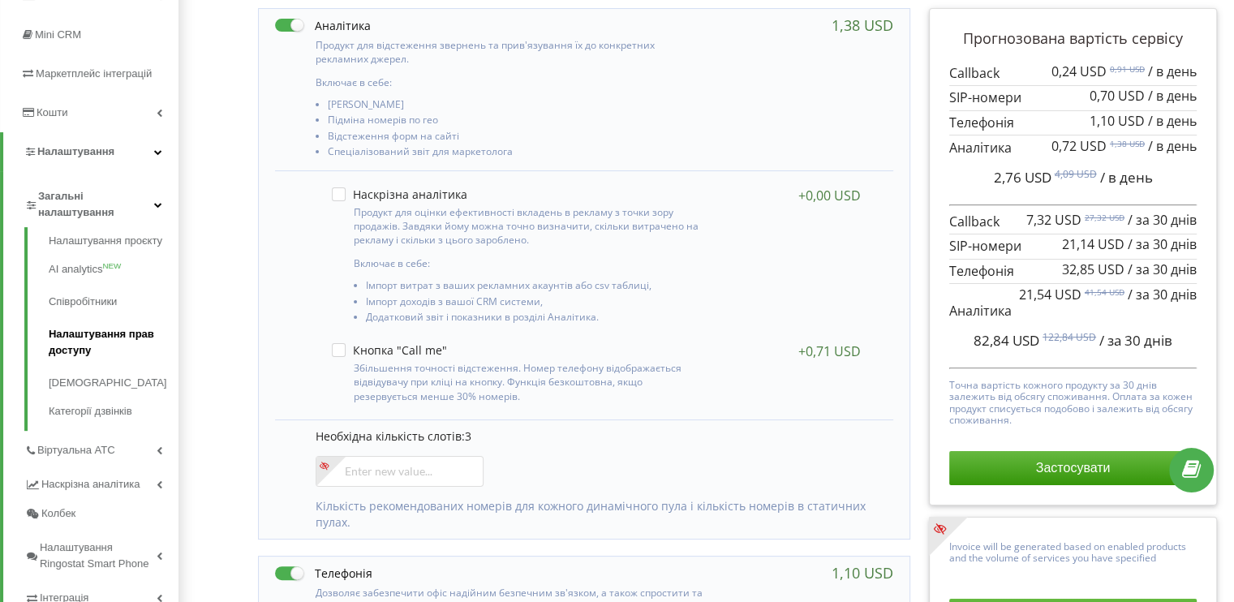
click at [80, 348] on link "Налаштування прав доступу" at bounding box center [114, 342] width 130 height 49
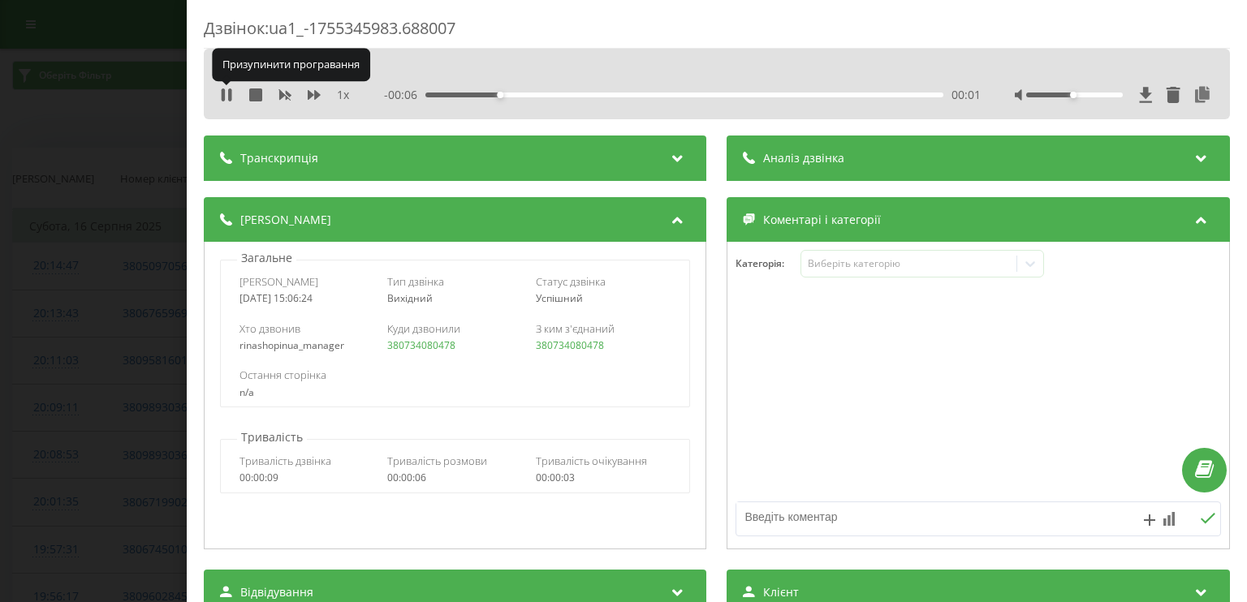
click at [222, 96] on icon at bounding box center [223, 94] width 3 height 13
click at [222, 96] on icon at bounding box center [227, 94] width 10 height 13
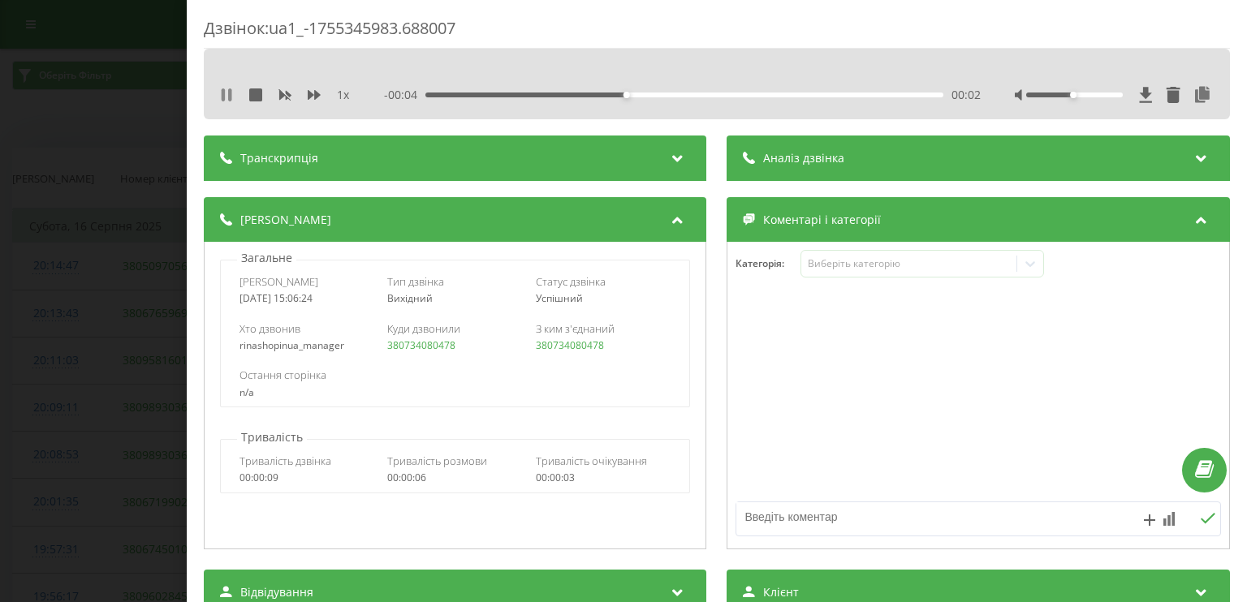
click at [223, 96] on icon at bounding box center [223, 94] width 3 height 13
click at [105, 146] on div "Дзвінок : ua1_-1755345983.688007 1 x - 00:03 00:03 00:03 Транскрипція Для AI-ан…" at bounding box center [623, 301] width 1247 height 602
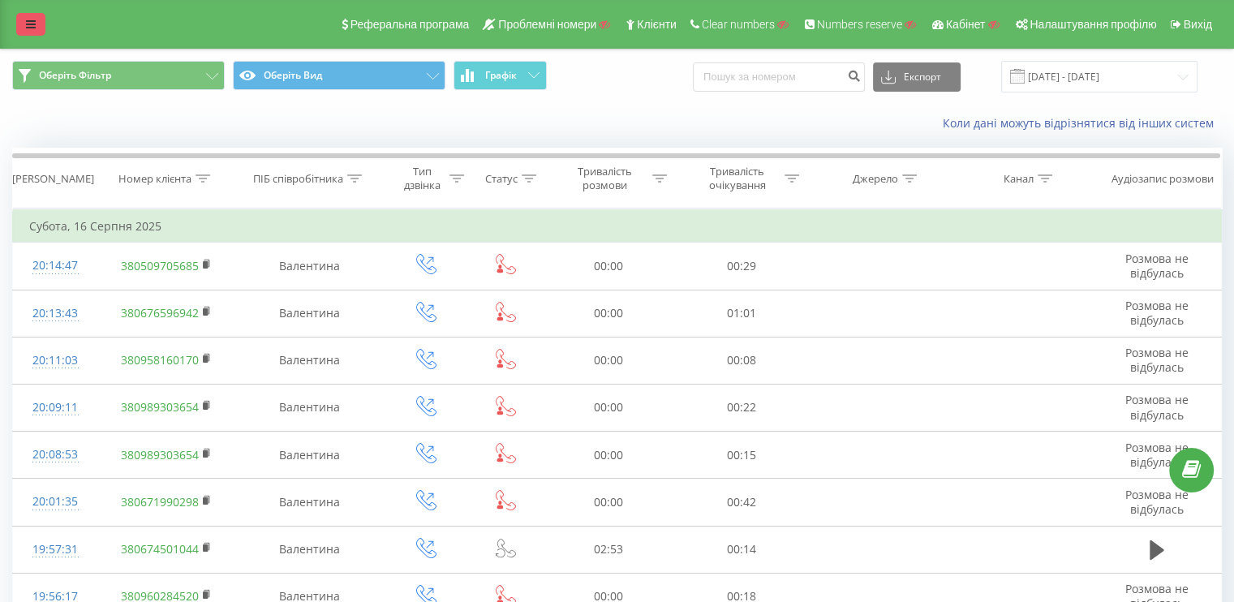
click at [29, 28] on icon at bounding box center [31, 24] width 10 height 11
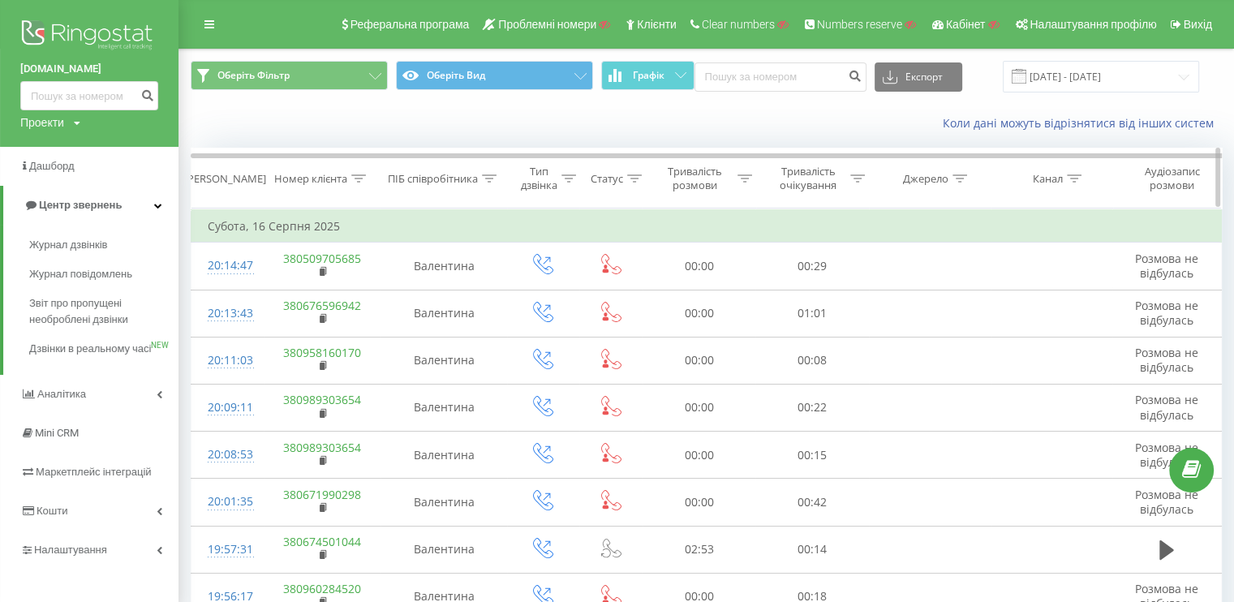
click at [1128, 174] on div "Аудіозапис розмови" at bounding box center [1172, 179] width 89 height 28
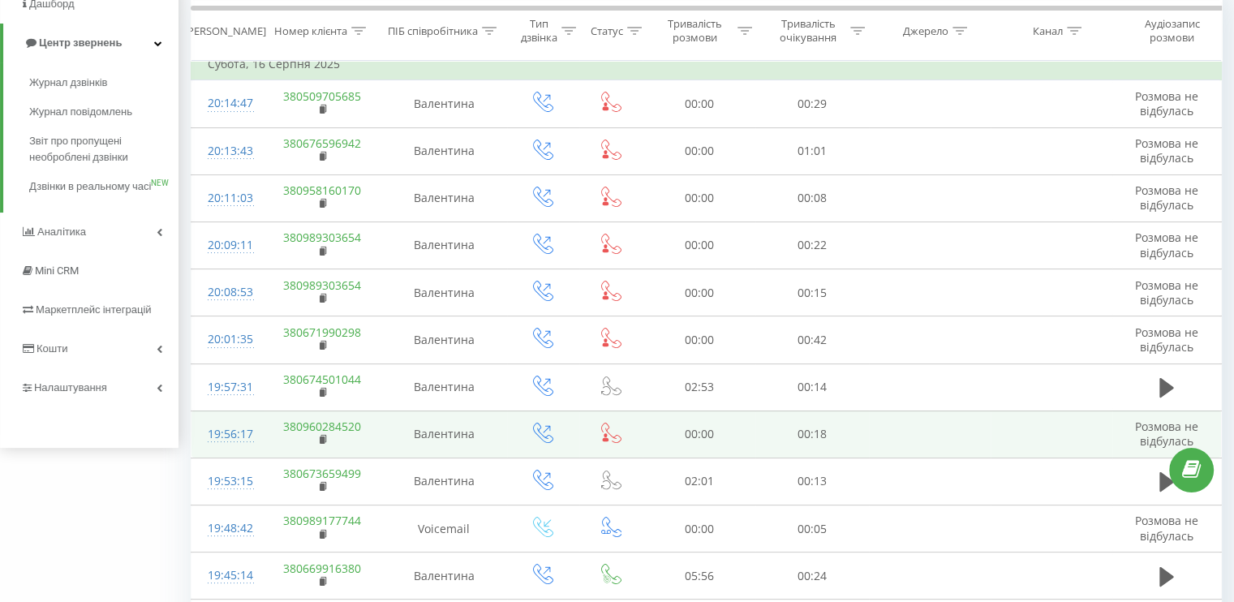
scroll to position [243, 0]
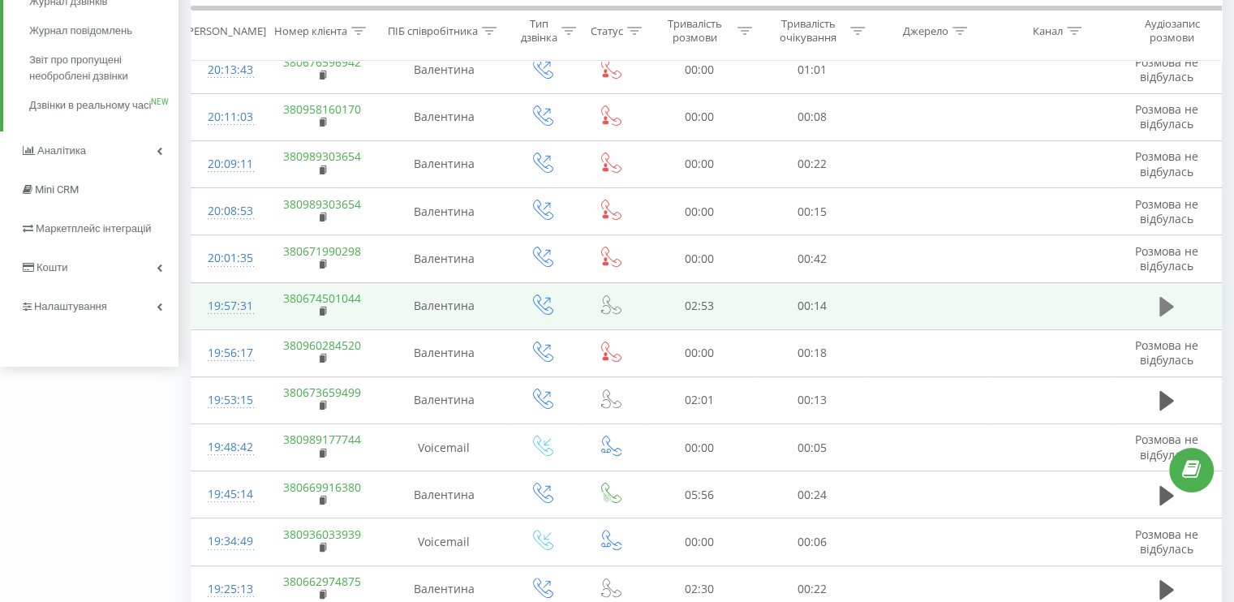
click at [1167, 308] on icon at bounding box center [1167, 306] width 15 height 19
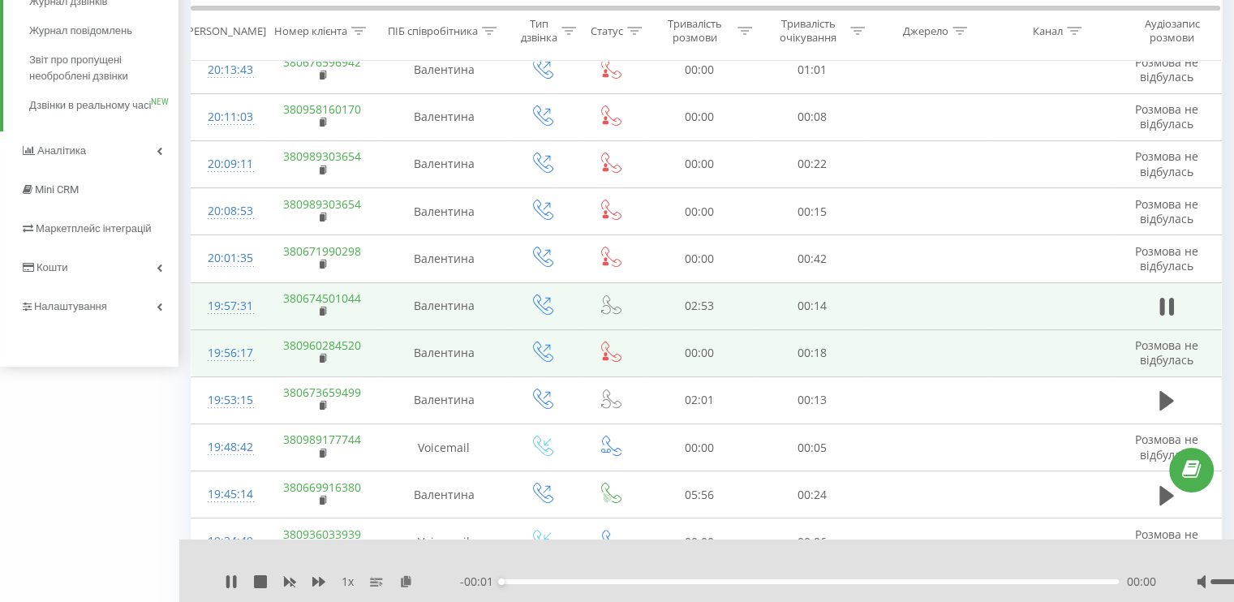
scroll to position [325, 0]
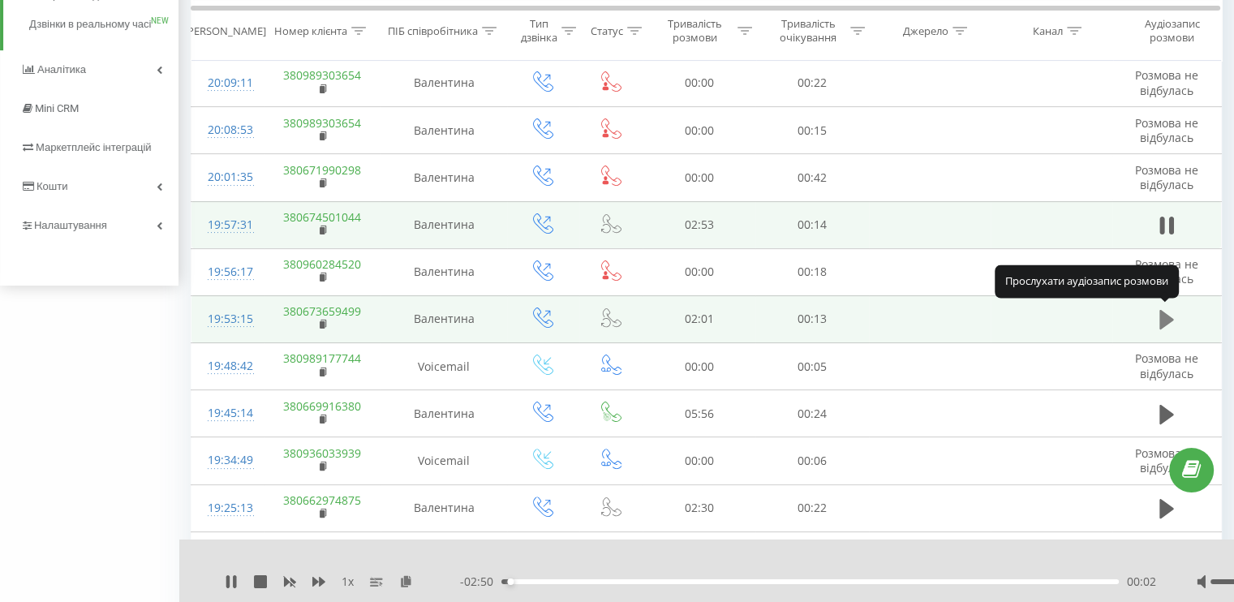
click at [1162, 320] on icon at bounding box center [1167, 319] width 15 height 19
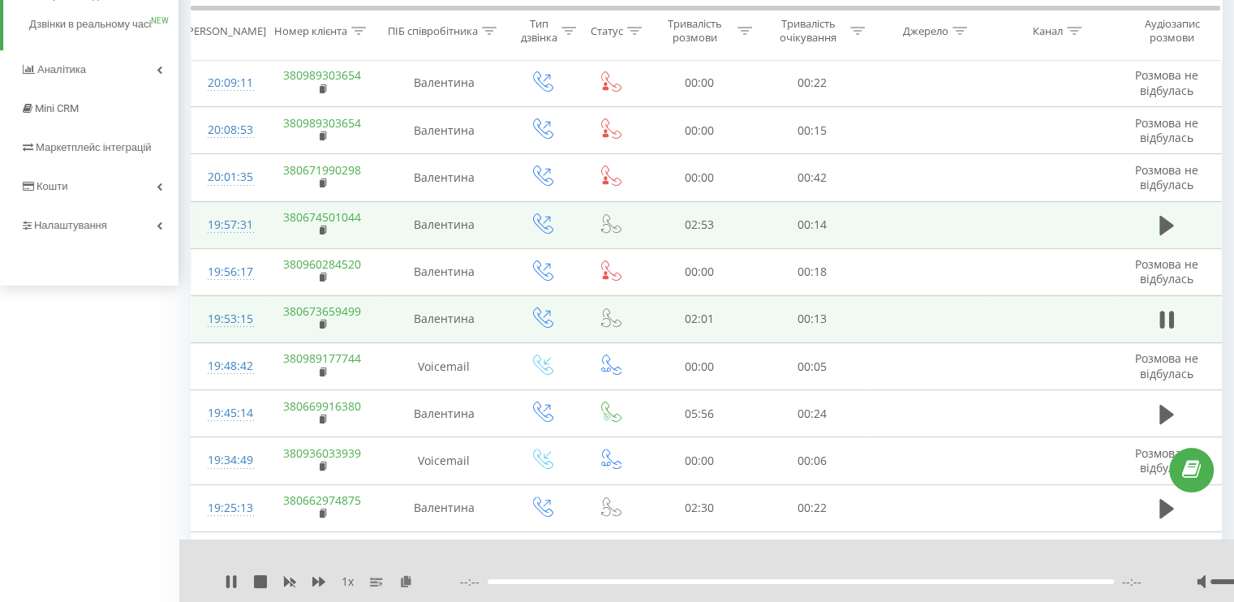
scroll to position [487, 0]
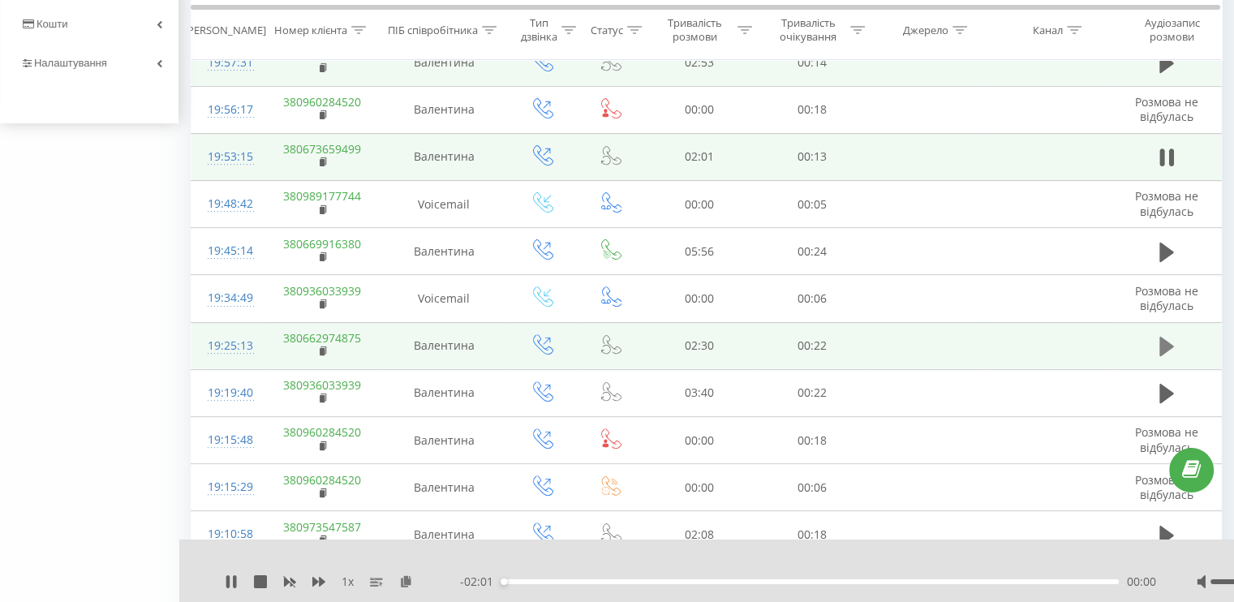
click at [1172, 342] on icon at bounding box center [1167, 346] width 15 height 19
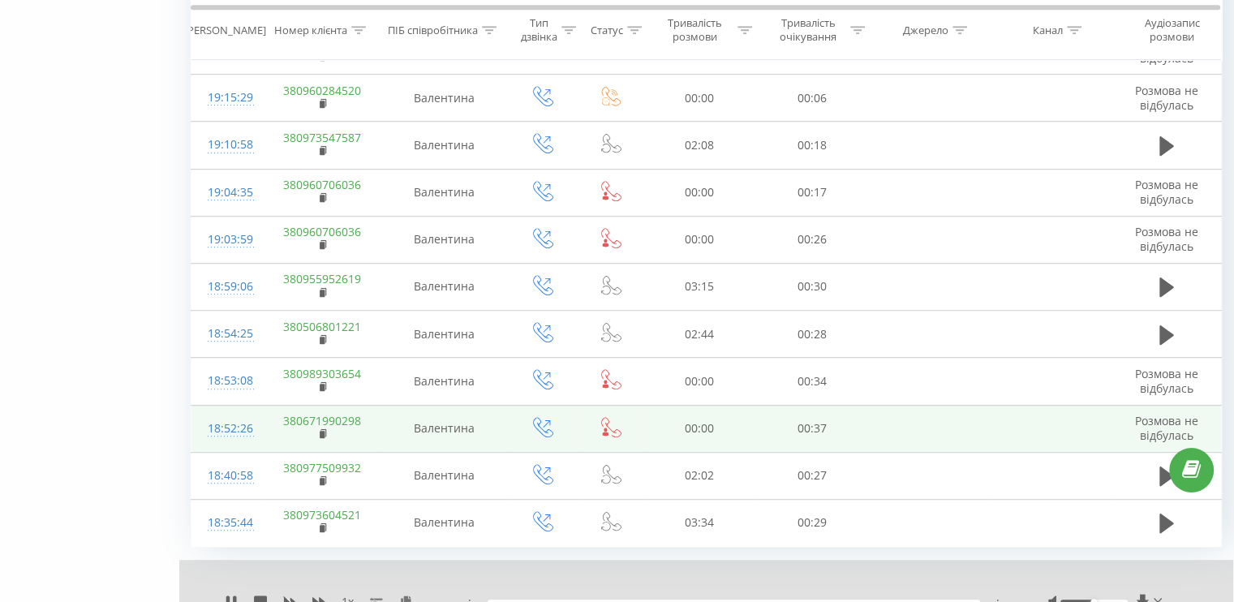
scroll to position [939, 0]
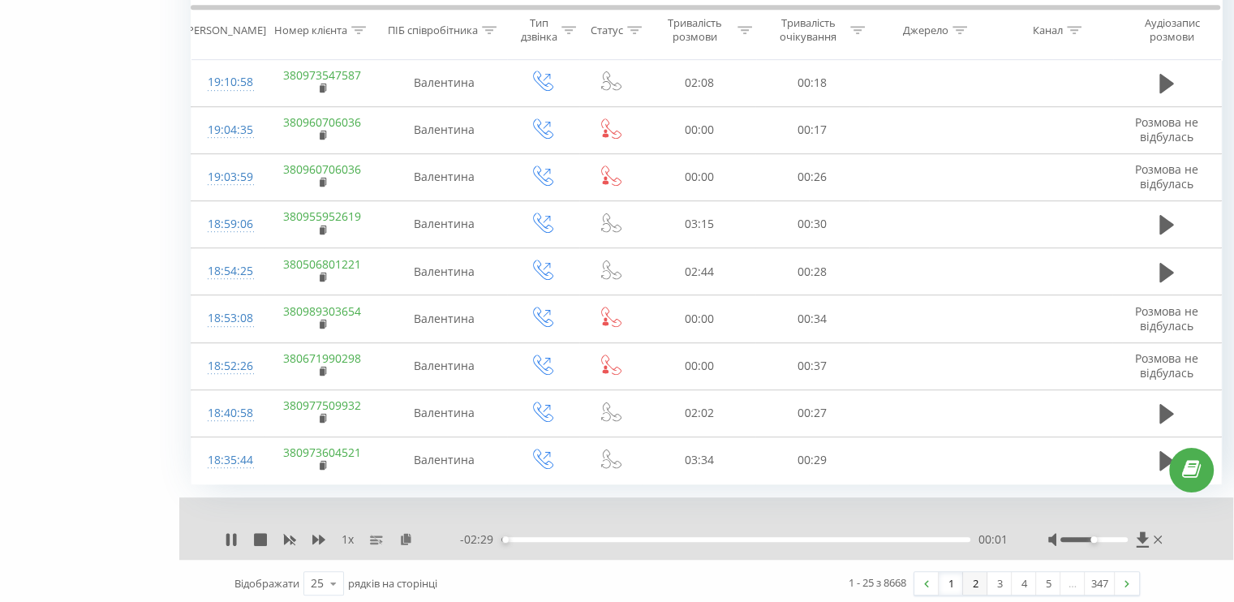
click at [971, 573] on link "2" at bounding box center [975, 583] width 24 height 23
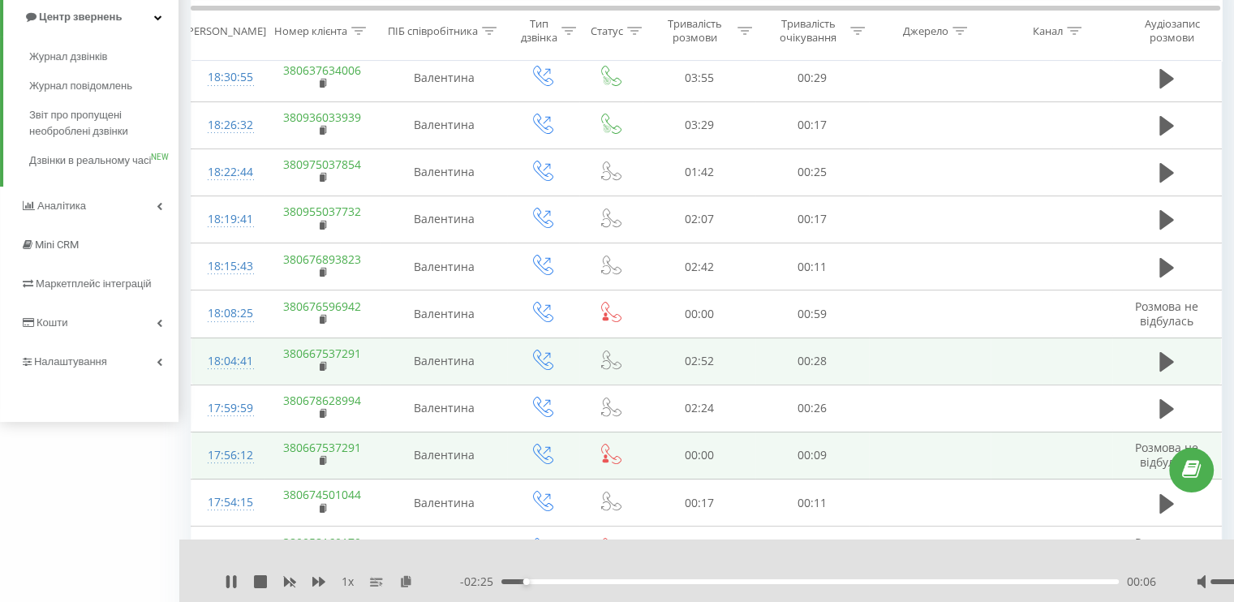
scroll to position [269, 0]
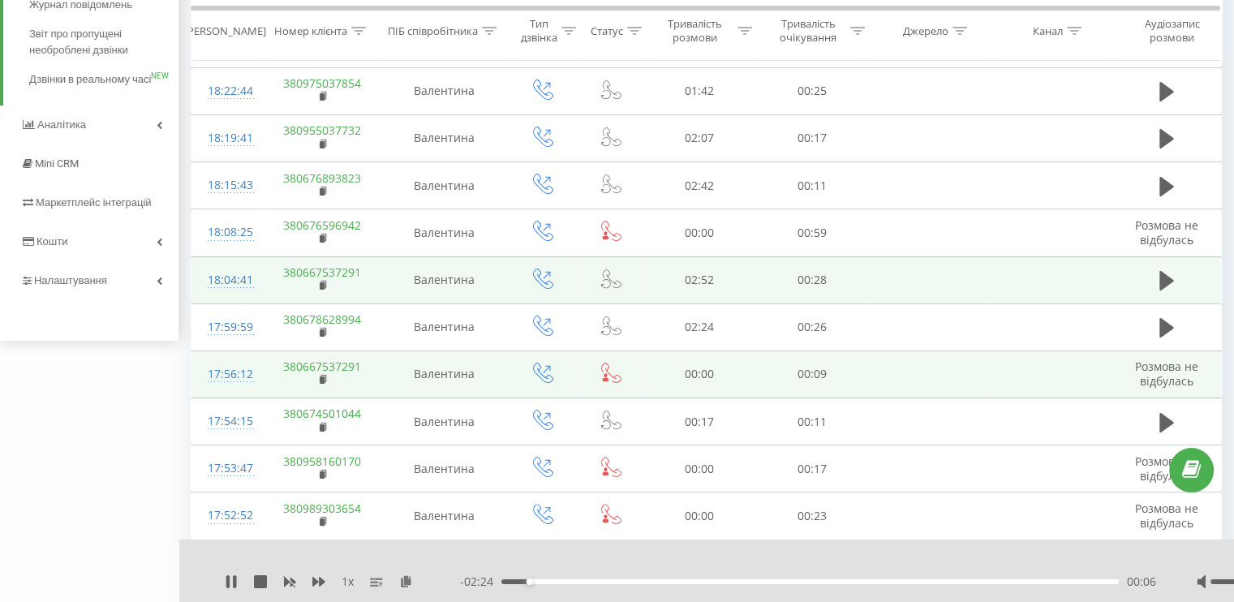
click at [252, 580] on div "1 x" at bounding box center [342, 582] width 235 height 16
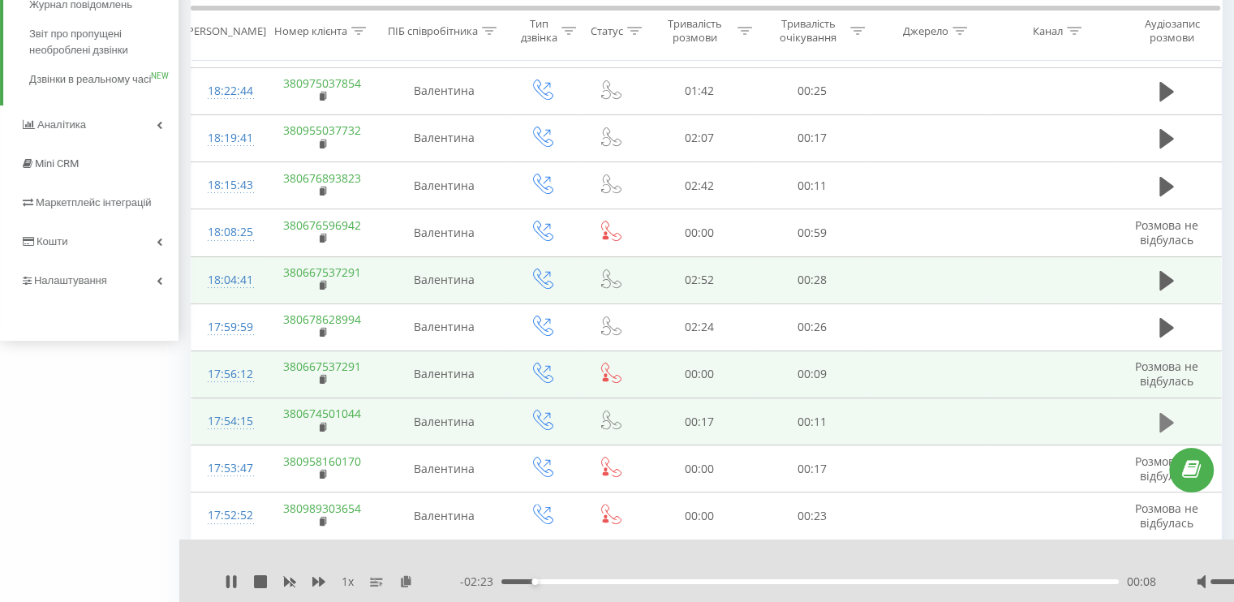
click at [1177, 419] on button at bounding box center [1167, 423] width 24 height 24
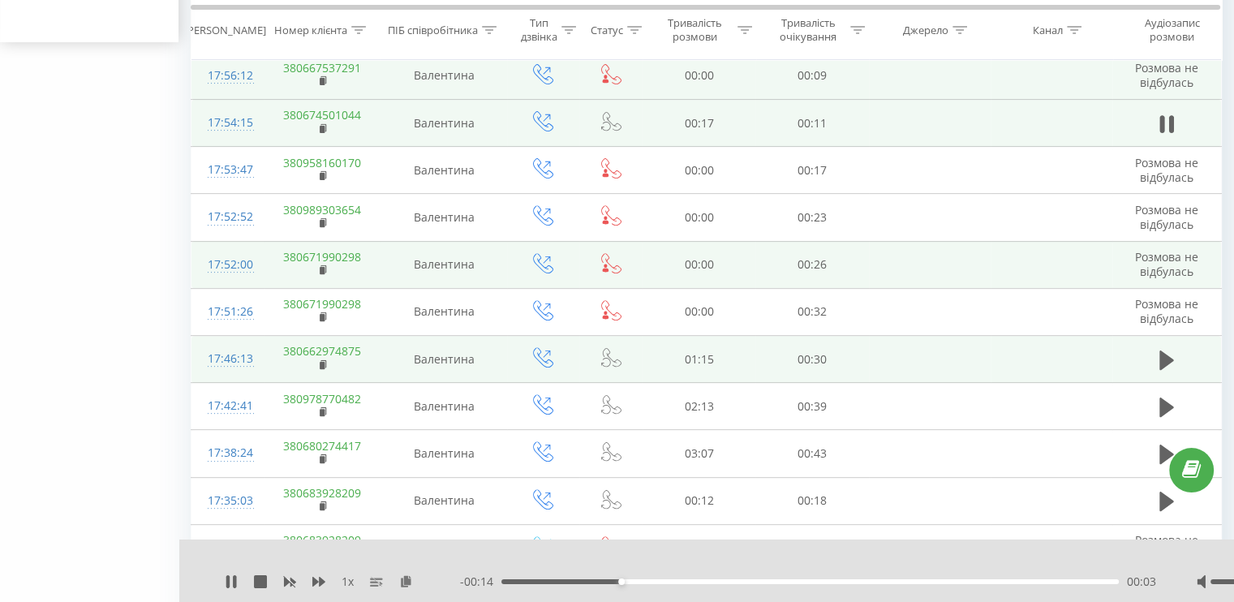
scroll to position [730, 0]
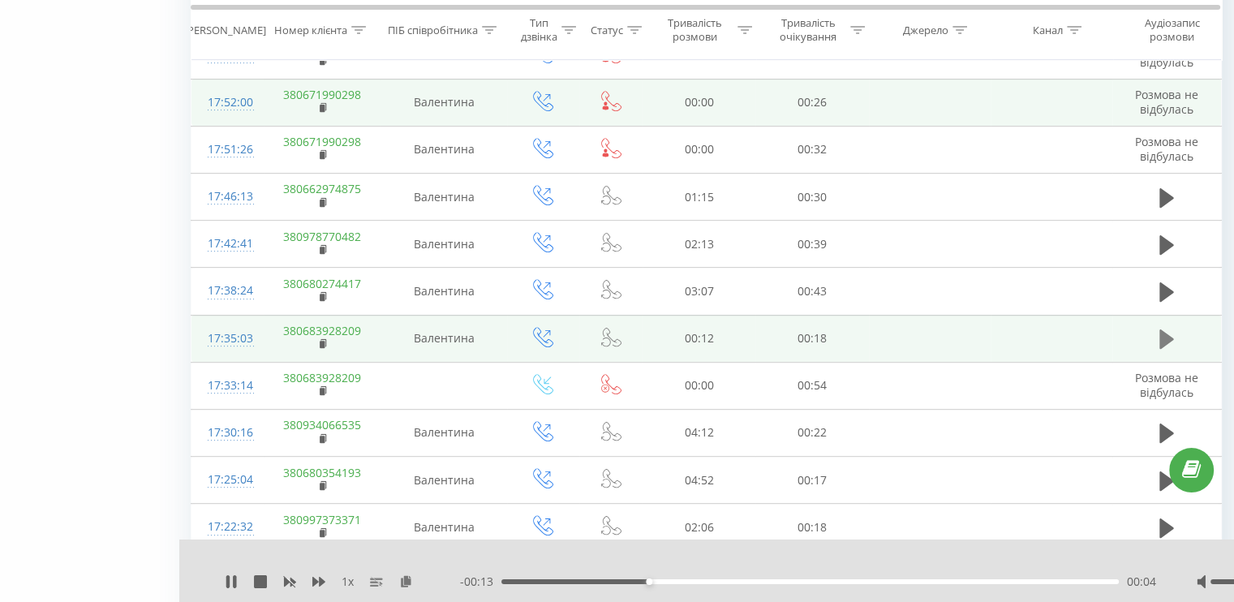
click at [1162, 334] on icon at bounding box center [1167, 338] width 15 height 19
click at [230, 585] on icon at bounding box center [231, 581] width 13 height 13
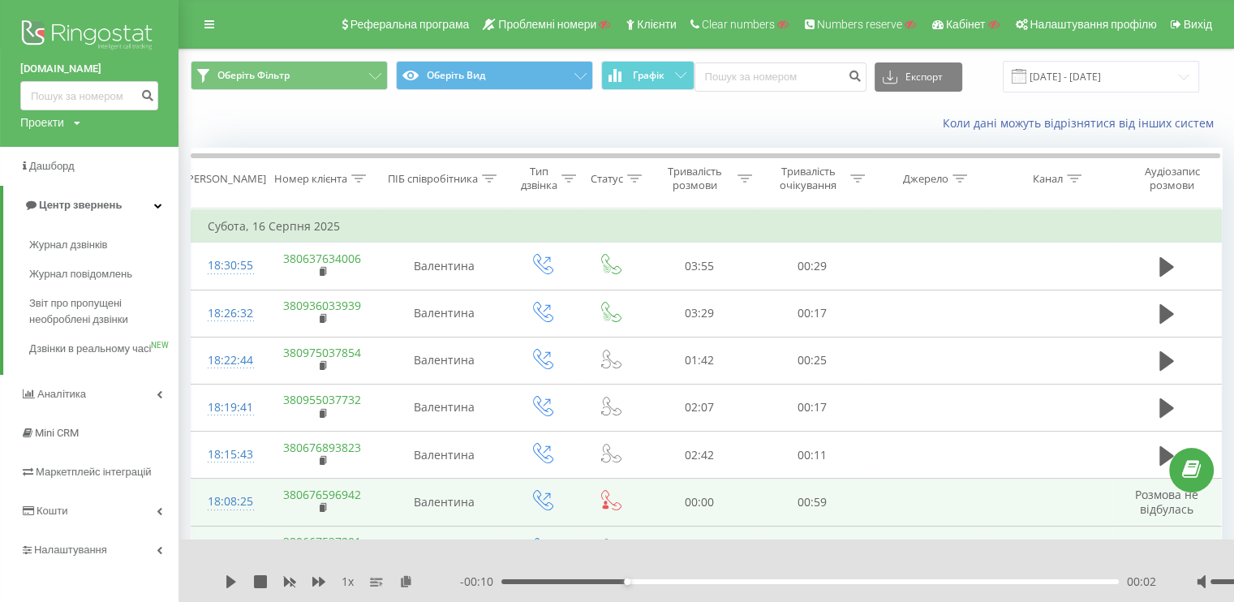
scroll to position [162, 0]
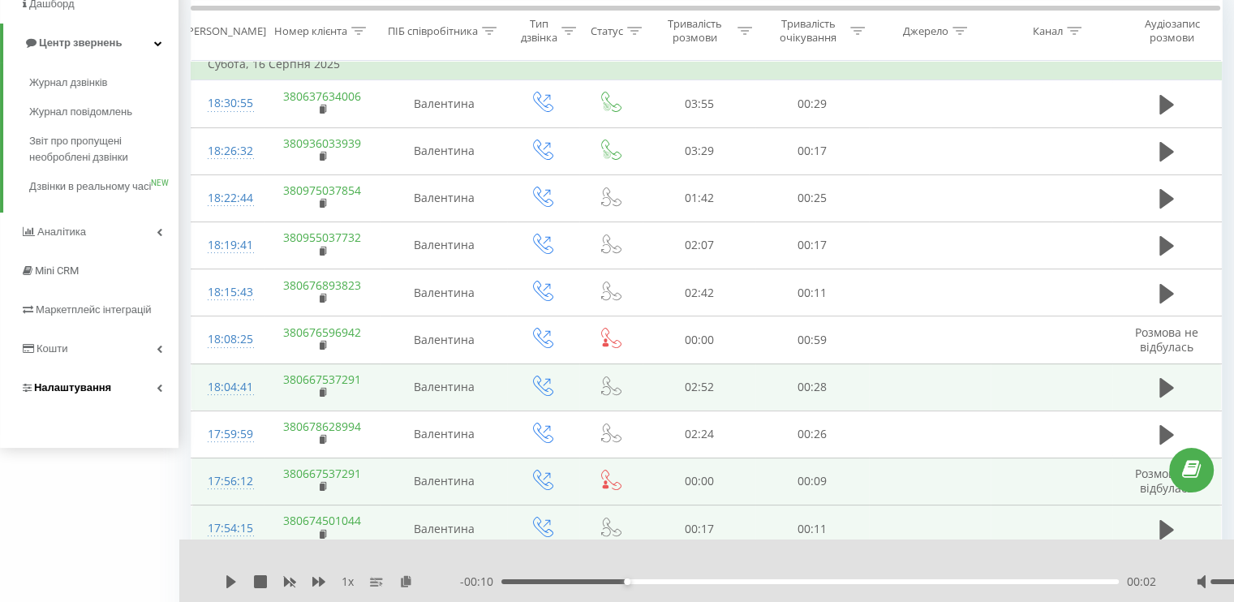
click at [141, 396] on link "Налаштування" at bounding box center [89, 387] width 179 height 39
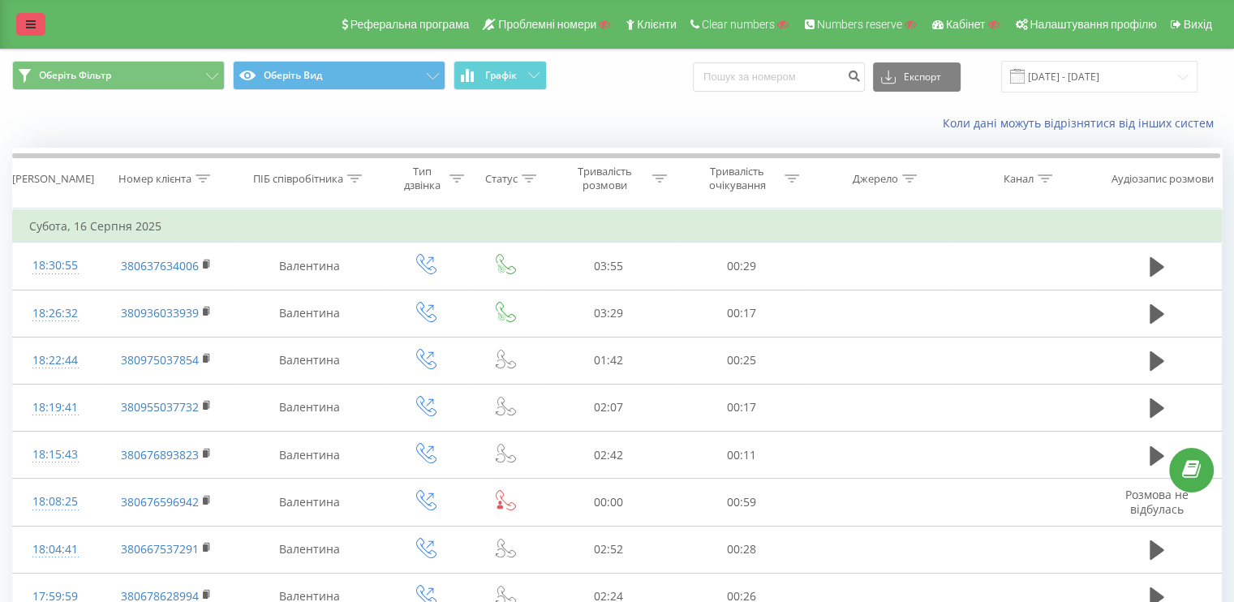
click at [25, 28] on link at bounding box center [30, 24] width 29 height 23
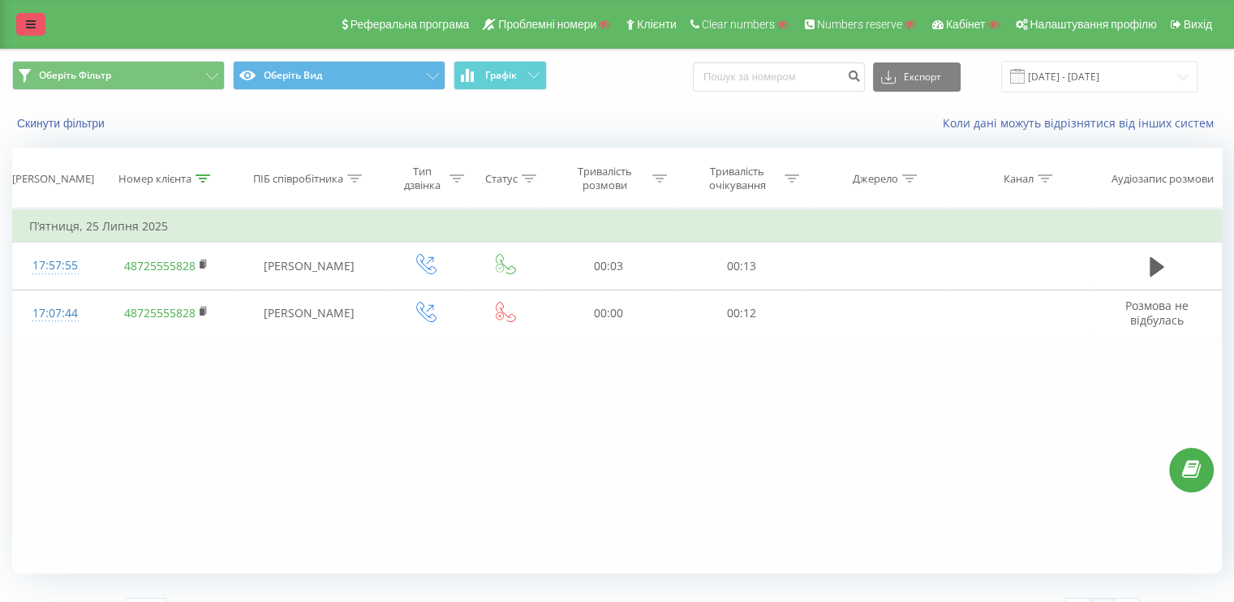
click at [19, 29] on link at bounding box center [30, 24] width 29 height 23
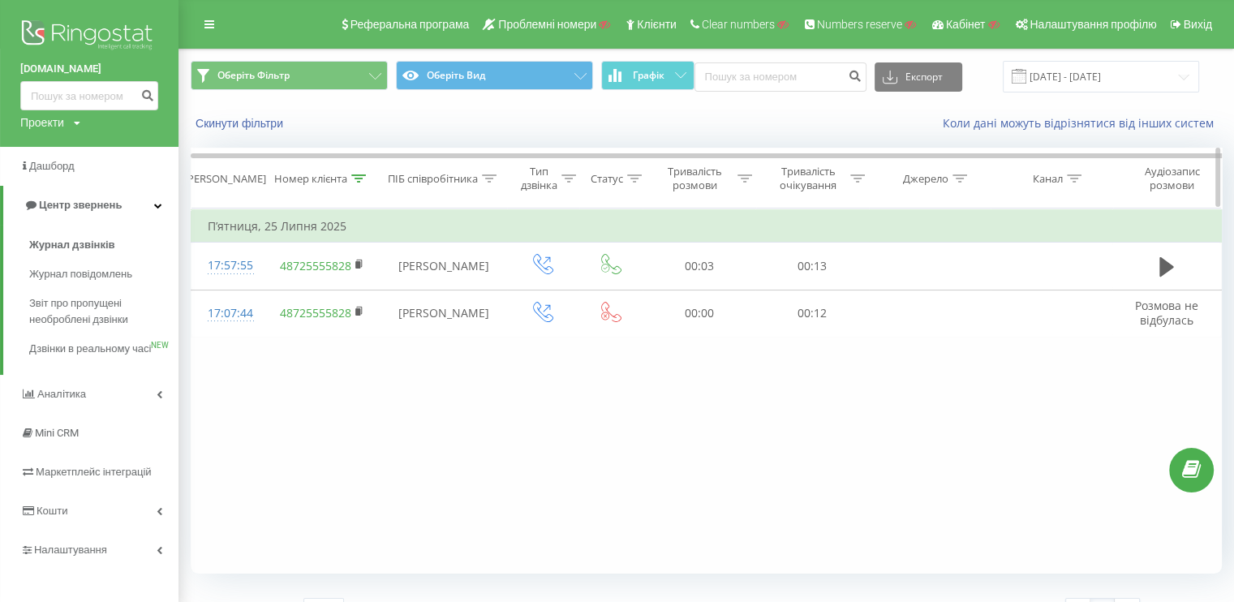
drag, startPoint x: 367, startPoint y: 184, endPoint x: 351, endPoint y: 174, distance: 18.9
click at [367, 184] on div "Номер клієнта" at bounding box center [323, 179] width 118 height 14
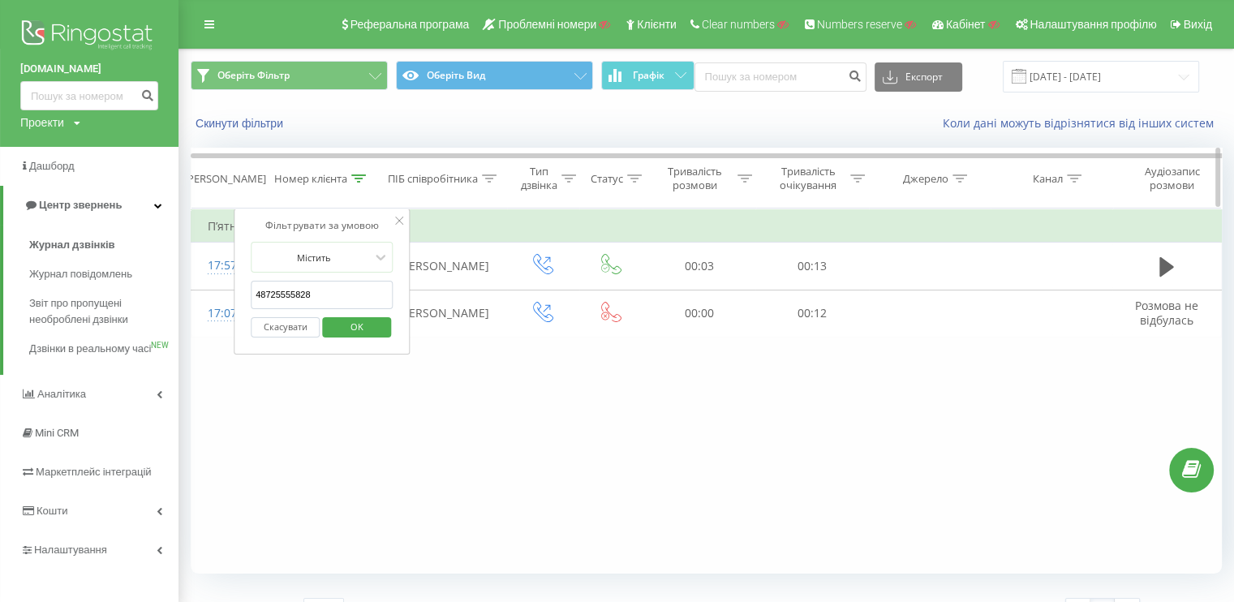
click at [351, 174] on icon at bounding box center [358, 178] width 15 height 8
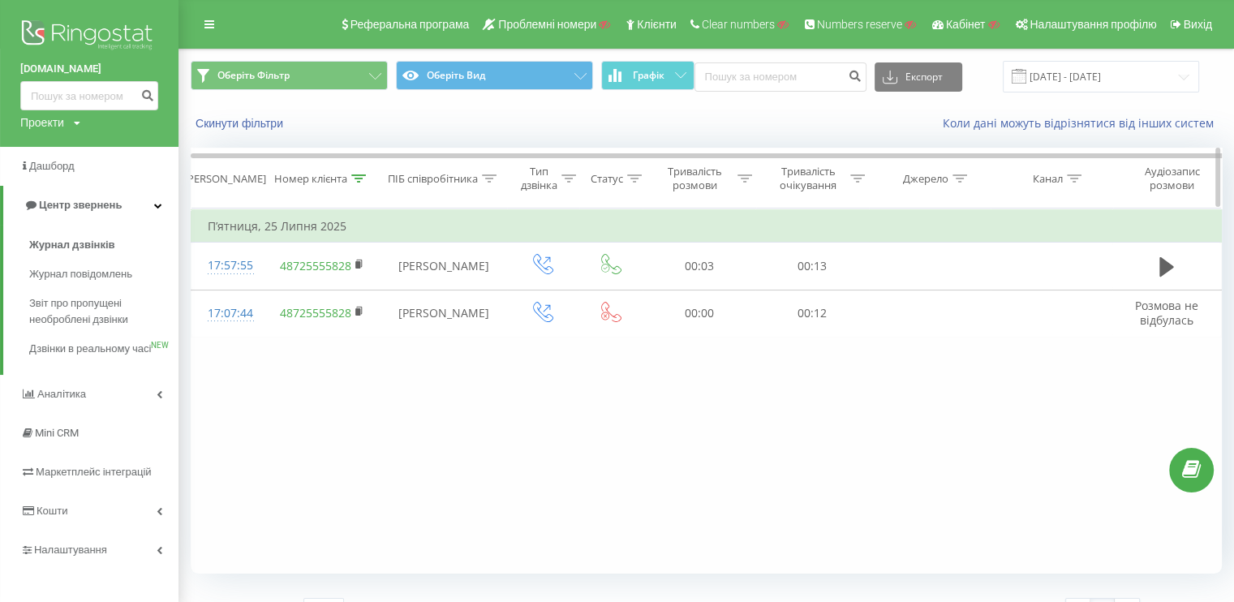
click at [367, 177] on div "Номер клієнта" at bounding box center [323, 179] width 118 height 14
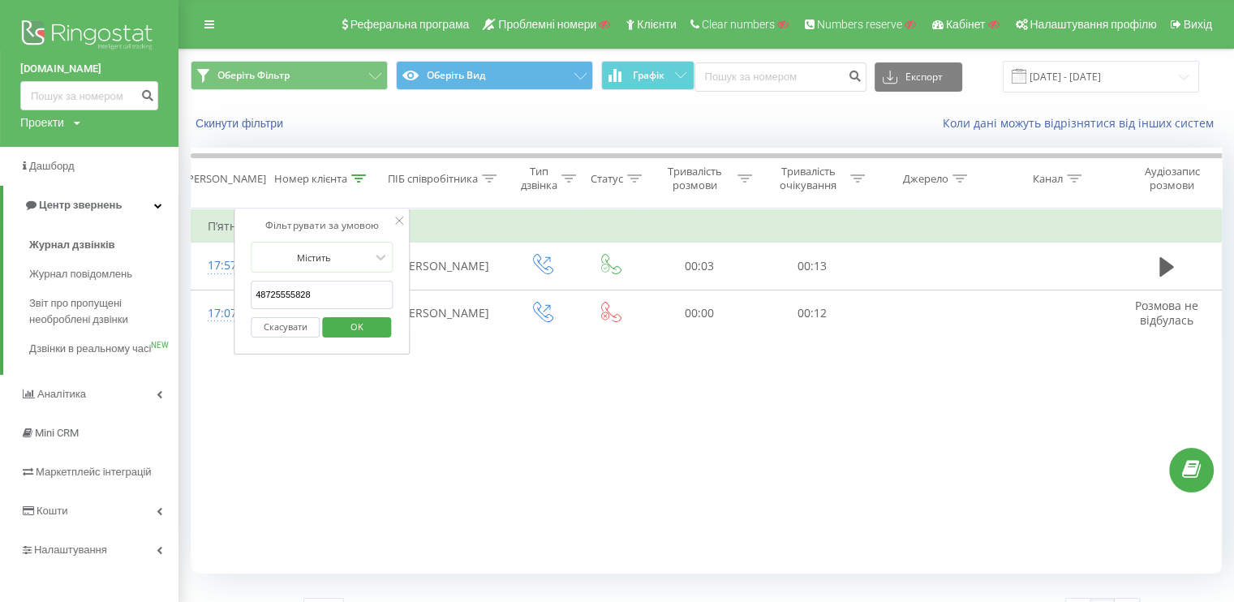
click at [285, 301] on input "48725555828" at bounding box center [322, 295] width 143 height 28
paste input "32"
click at [342, 327] on span "OK" at bounding box center [356, 326] width 45 height 25
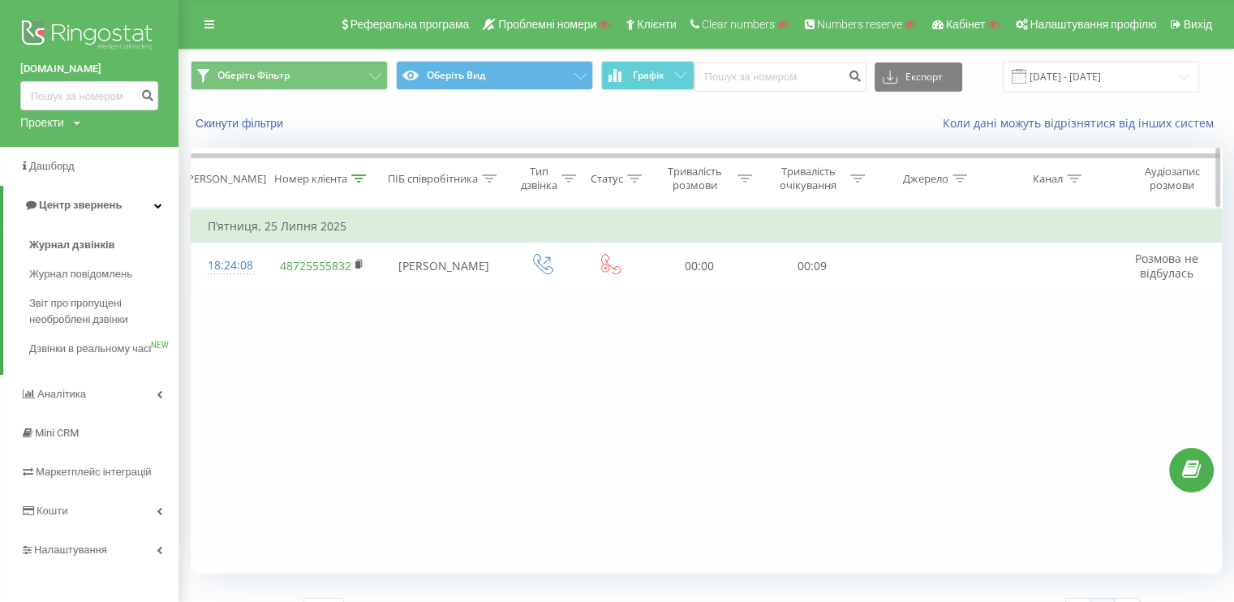
click at [364, 174] on icon at bounding box center [358, 178] width 15 height 8
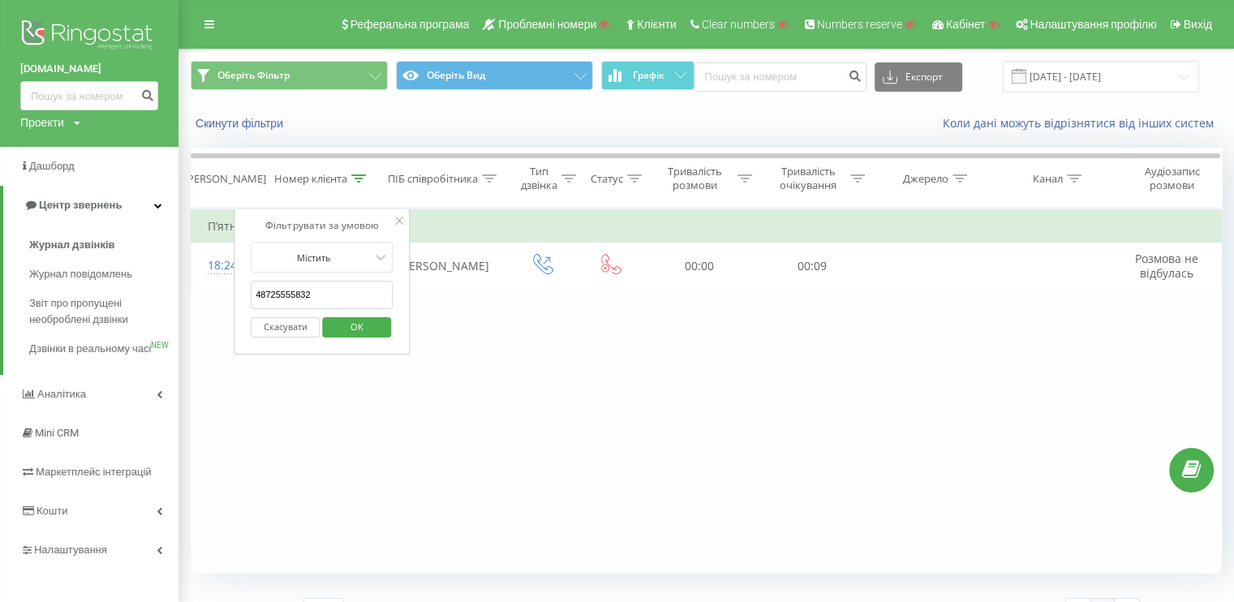
click at [308, 288] on input "48725555832" at bounding box center [322, 295] width 143 height 28
paste input "725 555 828"
click at [269, 301] on input "48 725 555 828" at bounding box center [322, 295] width 143 height 28
type input "48725555828"
click at [342, 325] on span "OK" at bounding box center [356, 326] width 45 height 25
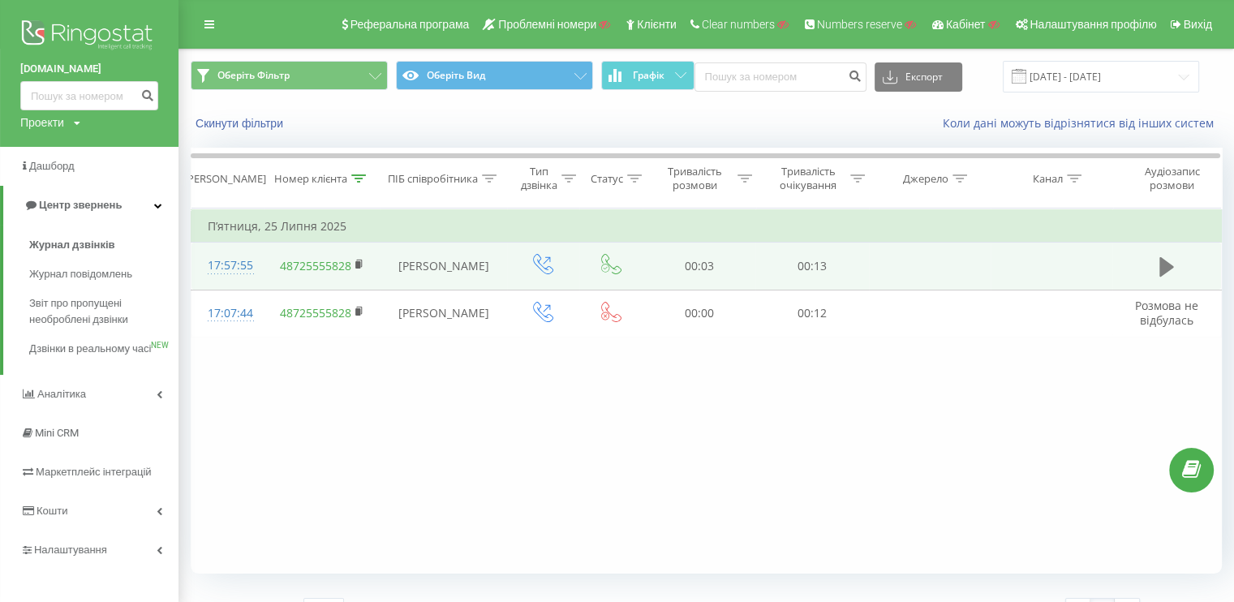
click at [1167, 269] on icon at bounding box center [1167, 266] width 15 height 19
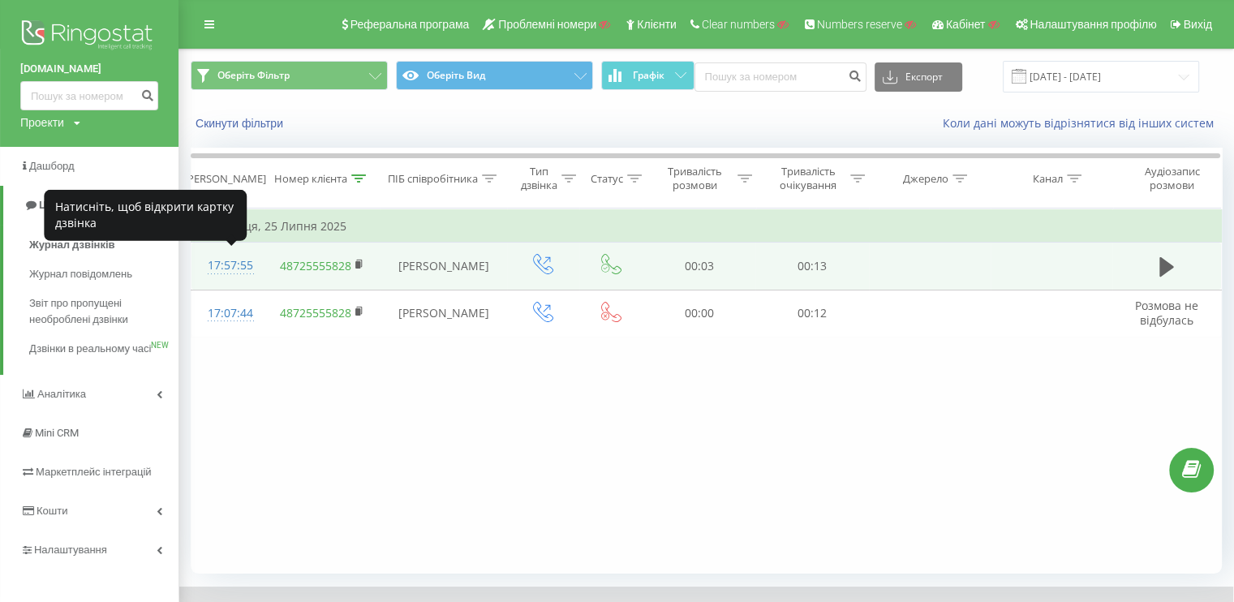
click at [237, 262] on div "17:57:55" at bounding box center [228, 266] width 40 height 32
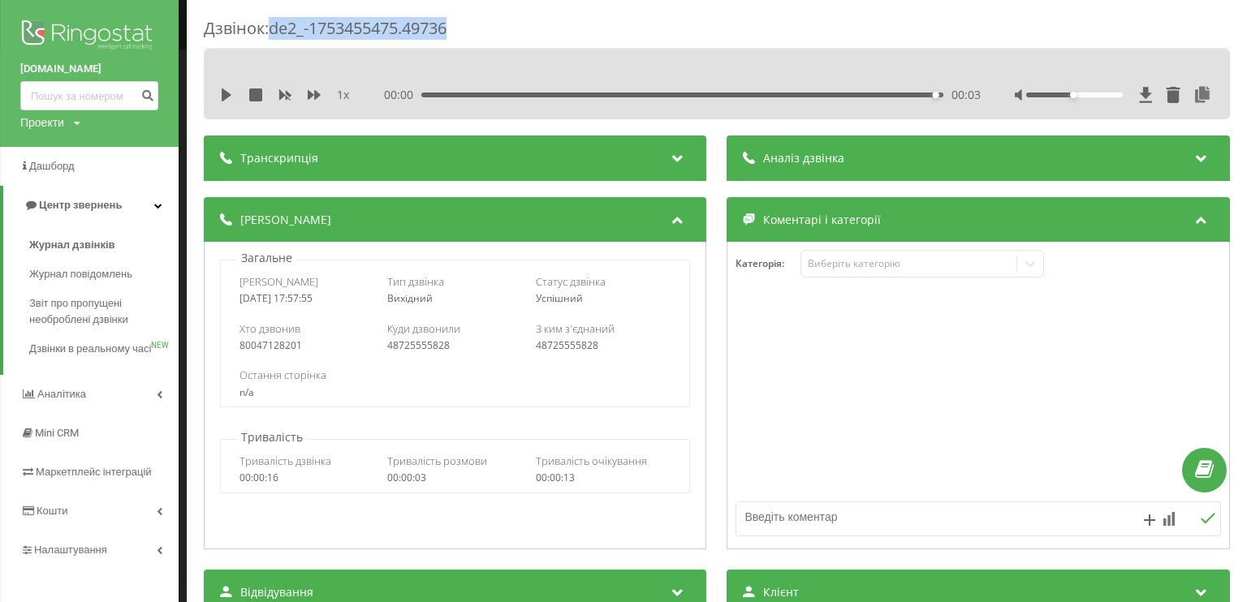
drag, startPoint x: 448, startPoint y: 33, endPoint x: 276, endPoint y: 35, distance: 172.1
click at [276, 35] on div "Дзвінок : de2_-1753455475.49736" at bounding box center [717, 33] width 1026 height 32
copy div "de2_-1753455475.49736"
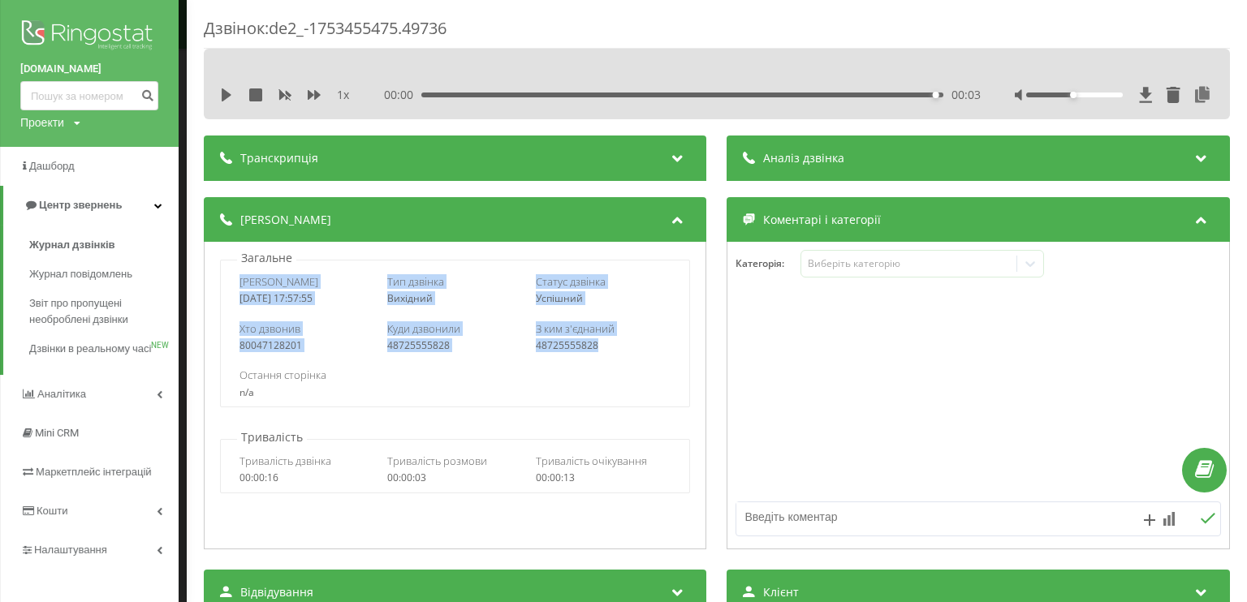
drag, startPoint x: 618, startPoint y: 350, endPoint x: 234, endPoint y: 285, distance: 389.3
click at [234, 285] on div "Дата дзвінка 2025-07-25 17:57:55 Тип дзвінка Вихідний Статус дзвінка Успішний Х…" at bounding box center [455, 334] width 470 height 148
copy div "Дата дзвінка 2025-07-25 17:57:55 Тип дзвінка Вихідний Статус дзвінка Успішний Х…"
click at [321, 350] on div "80047128201" at bounding box center [307, 345] width 136 height 11
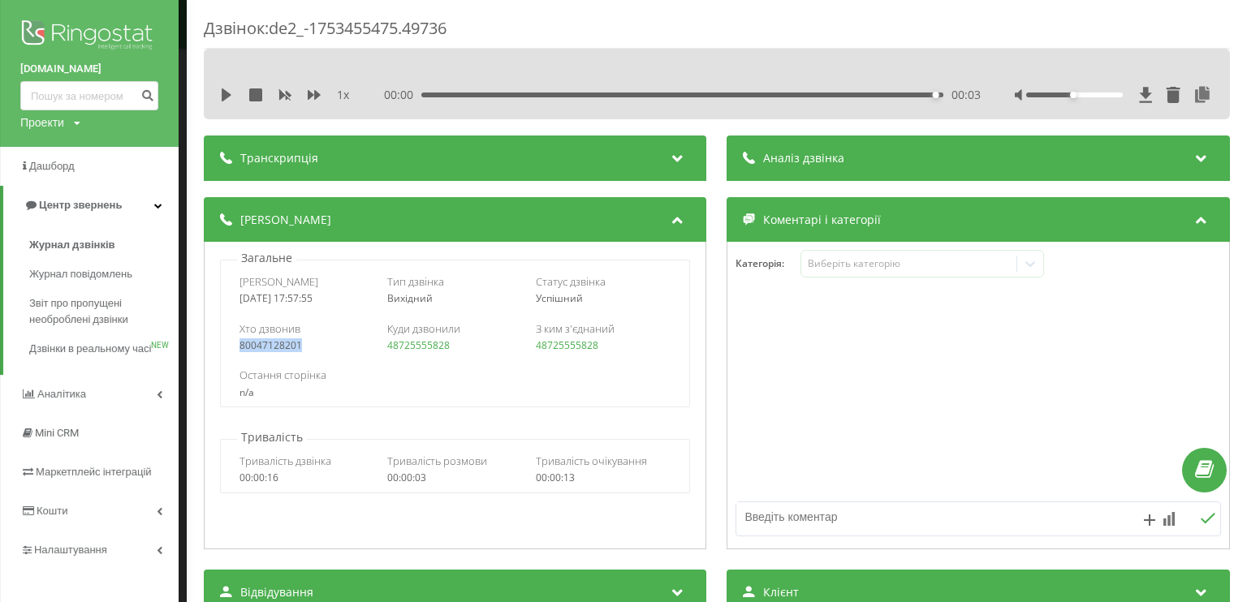
drag, startPoint x: 272, startPoint y: 357, endPoint x: 227, endPoint y: 351, distance: 45.1
click at [227, 351] on div "Хто дзвонив 80047128201 Куди дзвонили 48725555828 З ким з'єднаний 48725555828" at bounding box center [455, 336] width 468 height 47
copy div "80047128201"
click at [97, 531] on link "Кошти" at bounding box center [89, 511] width 179 height 39
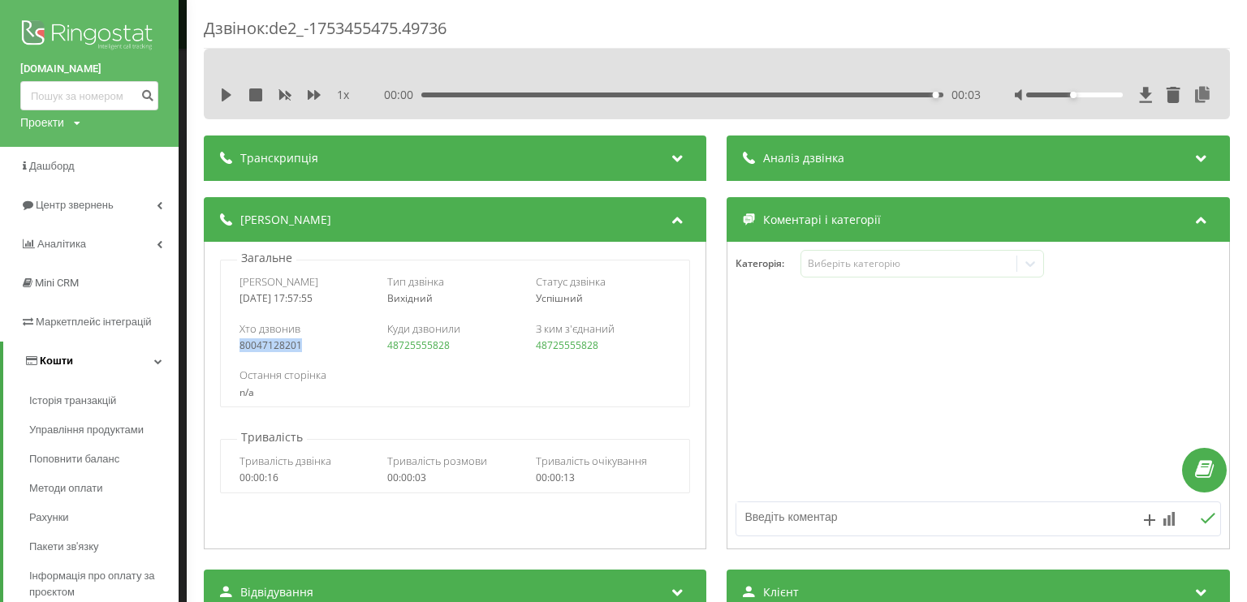
click at [101, 360] on link "Кошти" at bounding box center [90, 361] width 175 height 39
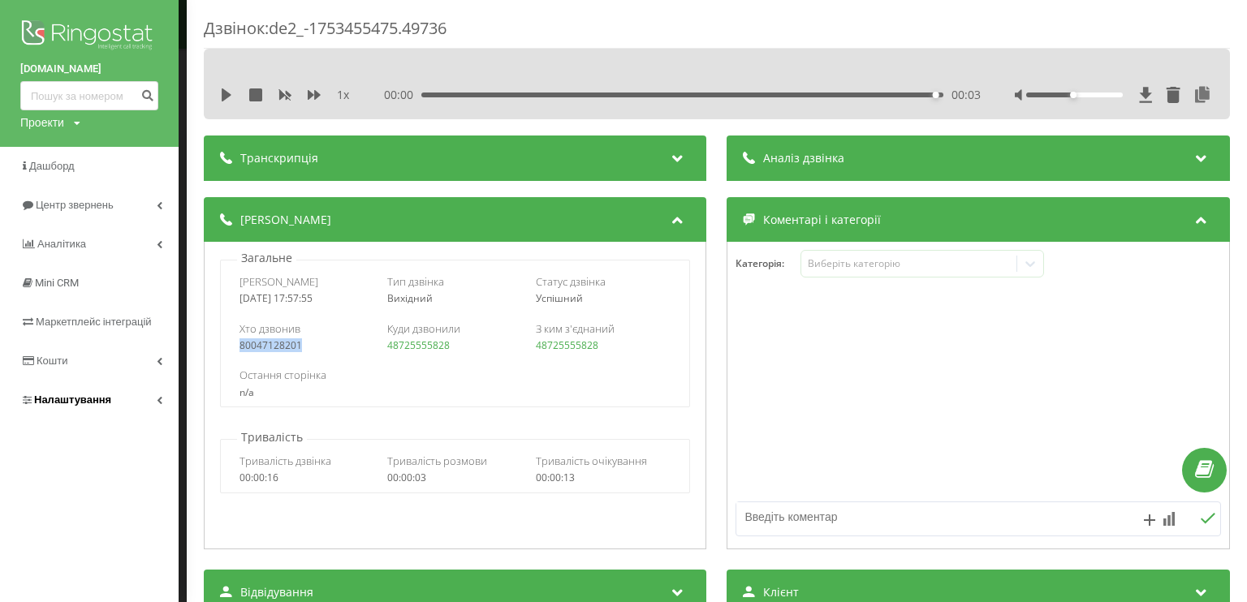
click at [110, 395] on link "Налаштування" at bounding box center [89, 400] width 179 height 39
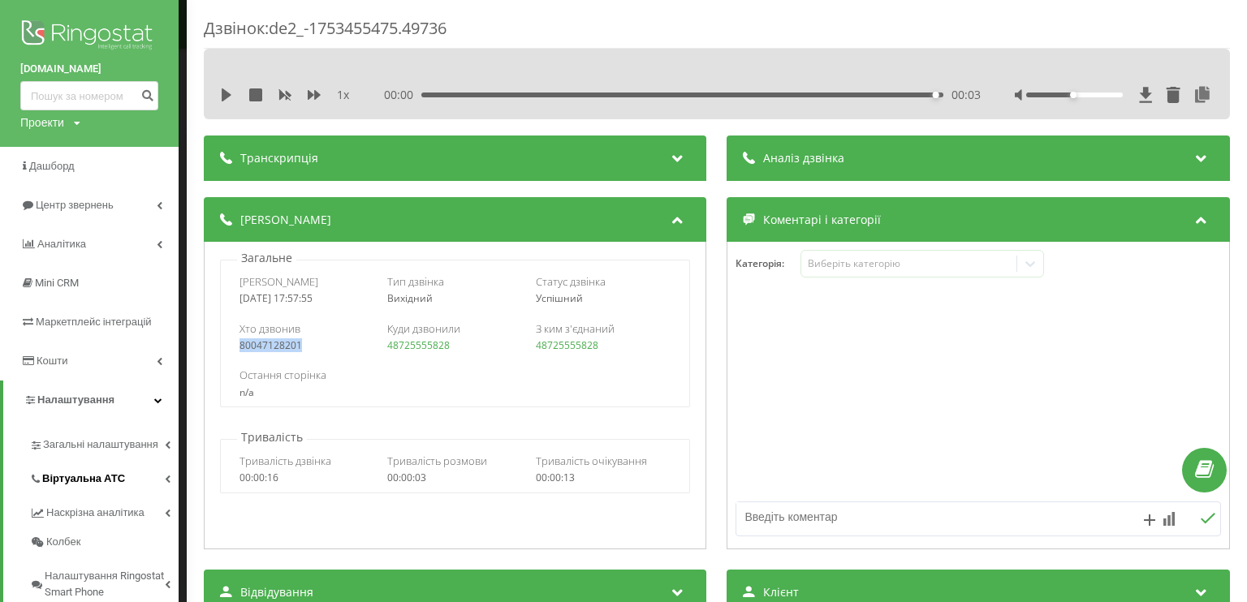
click at [112, 473] on span "Віртуальна АТС" at bounding box center [83, 479] width 83 height 16
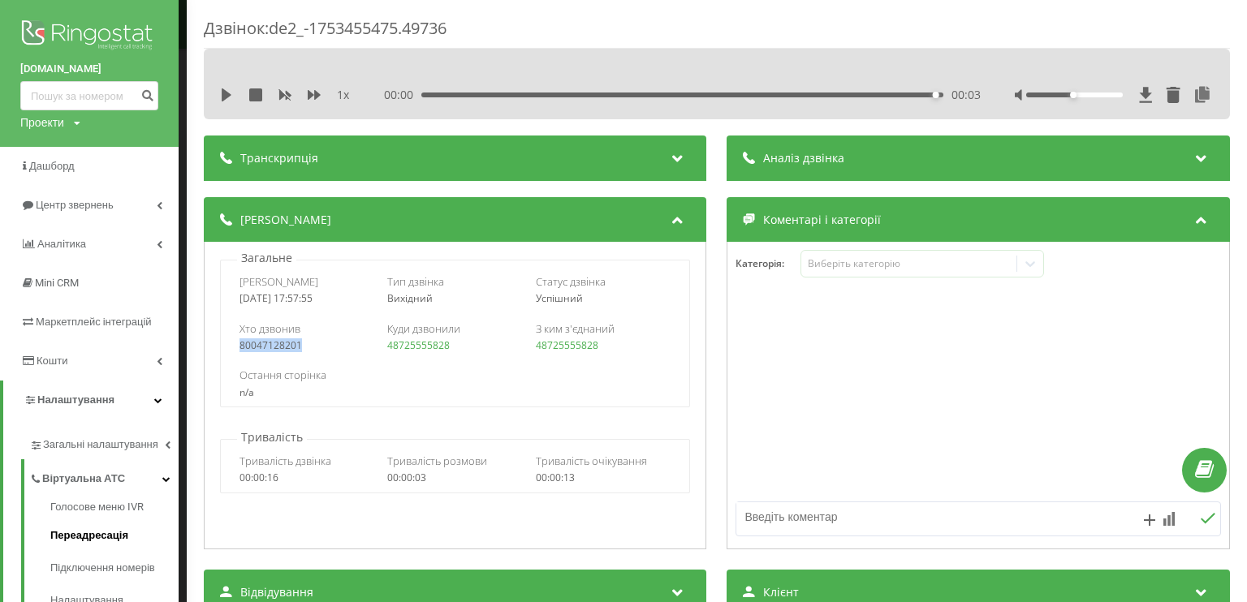
drag, startPoint x: 97, startPoint y: 575, endPoint x: 100, endPoint y: 538, distance: 36.6
click at [118, 478] on span "Віртуальна АТС" at bounding box center [83, 479] width 83 height 16
copy div "80047128201"
